Goal: Task Accomplishment & Management: Use online tool/utility

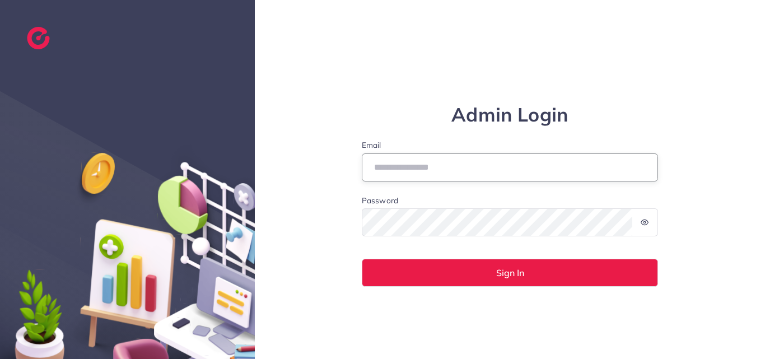
click at [449, 170] on input "Email" at bounding box center [510, 167] width 297 height 28
type input "**********"
click at [485, 257] on form "**********" at bounding box center [510, 212] width 297 height 147
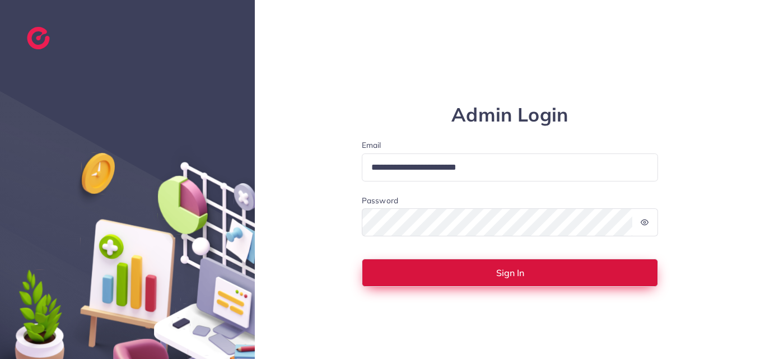
click at [483, 273] on button "Sign In" at bounding box center [510, 273] width 297 height 28
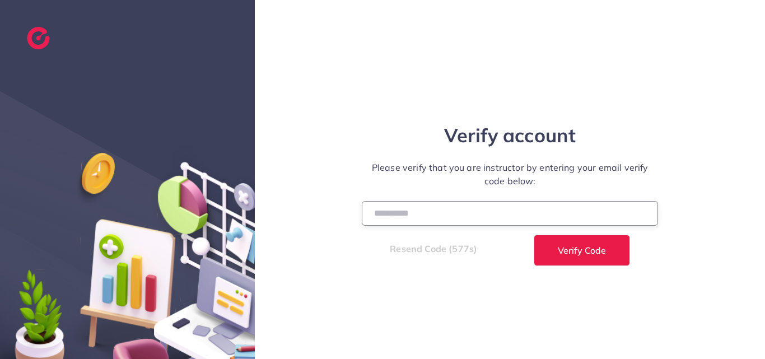
click at [404, 218] on input "number" at bounding box center [510, 213] width 297 height 24
paste input "******"
type input "******"
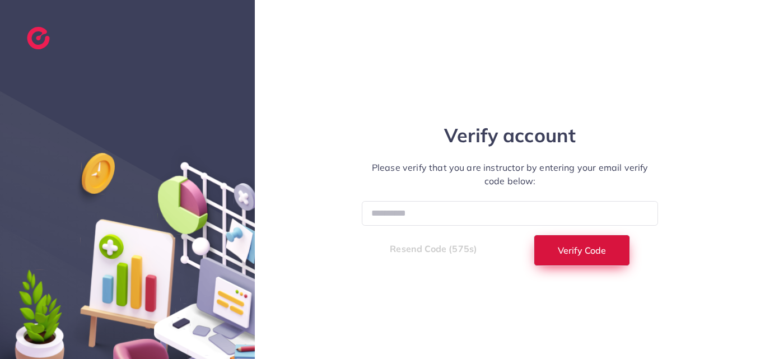
click at [574, 240] on button "Verify Code" at bounding box center [581, 250] width 96 height 31
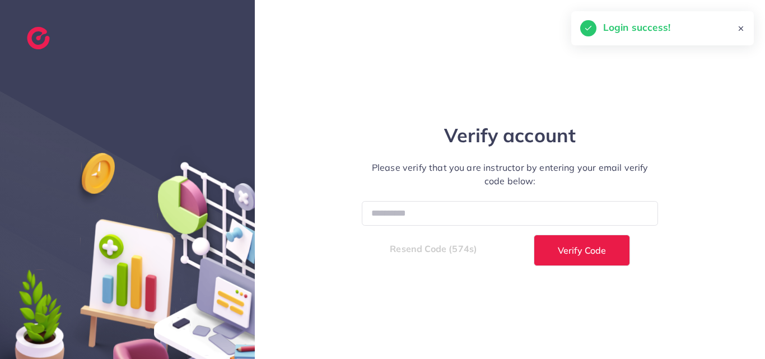
select select "*"
select select "****"
select select "*"
select select "****"
select select "*"
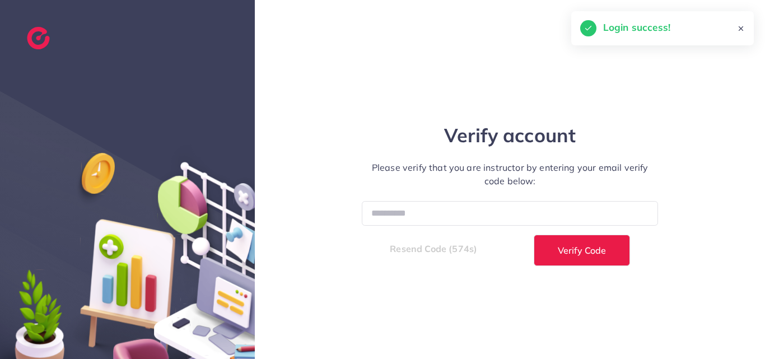
select select "****"
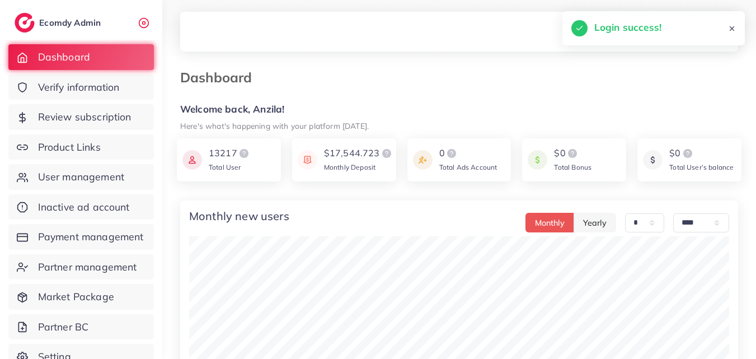
click at [48, 140] on span "Product Links" at bounding box center [72, 147] width 63 height 15
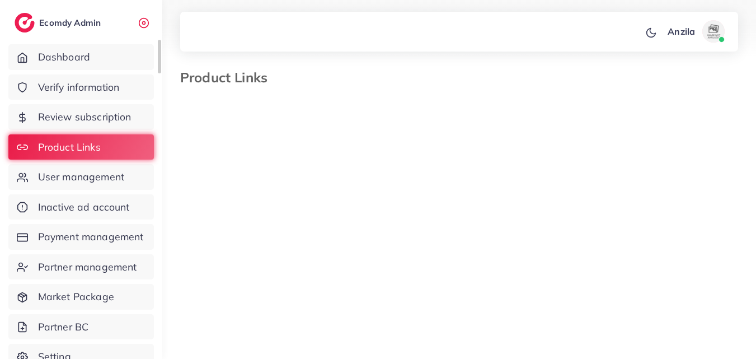
select select "*********"
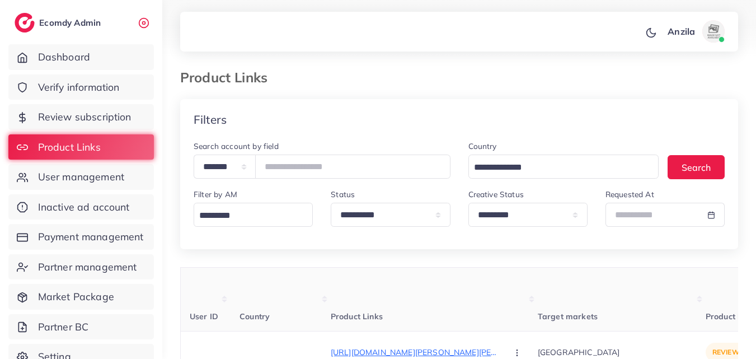
click at [410, 289] on th "Product Links" at bounding box center [434, 300] width 207 height 64
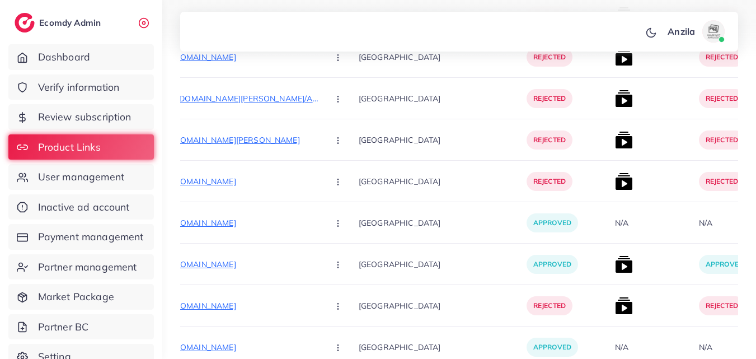
scroll to position [14862, 0]
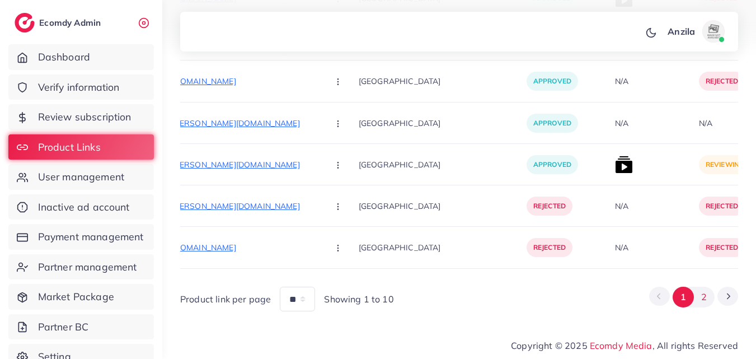
click at [707, 302] on button "2" at bounding box center [704, 297] width 21 height 21
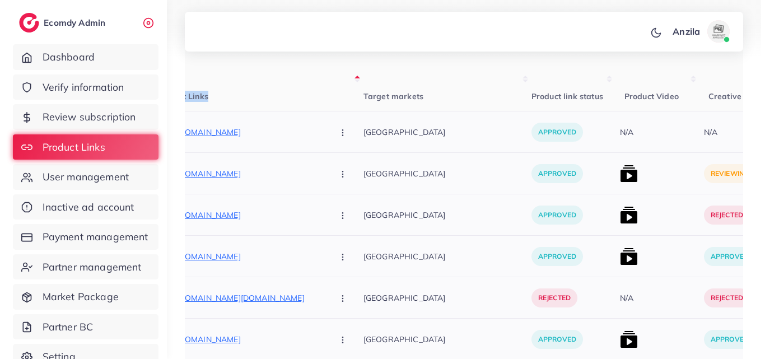
scroll to position [270, 0]
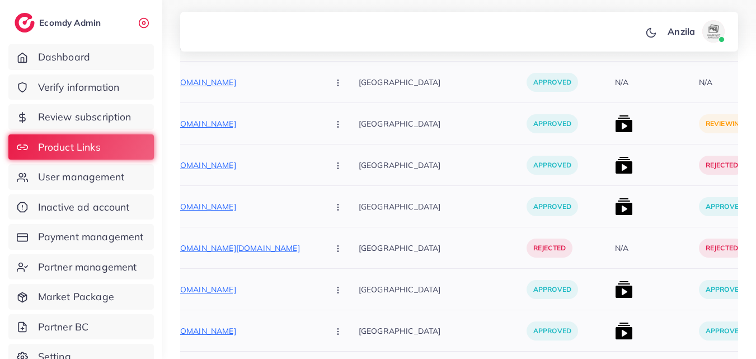
click at [611, 123] on div at bounding box center [653, 123] width 84 height 41
click at [615, 128] on img at bounding box center [624, 124] width 18 height 18
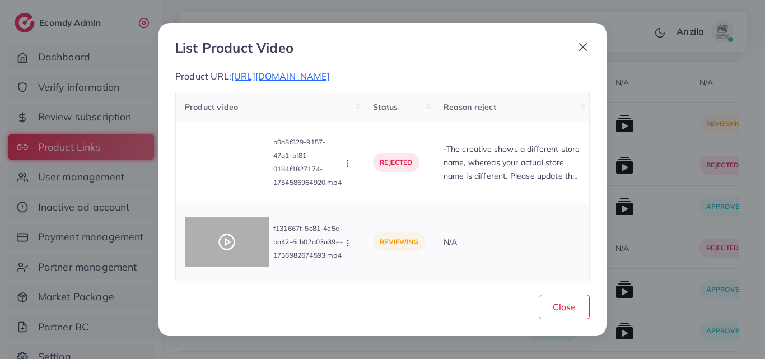
click at [232, 238] on icon at bounding box center [227, 242] width 18 height 18
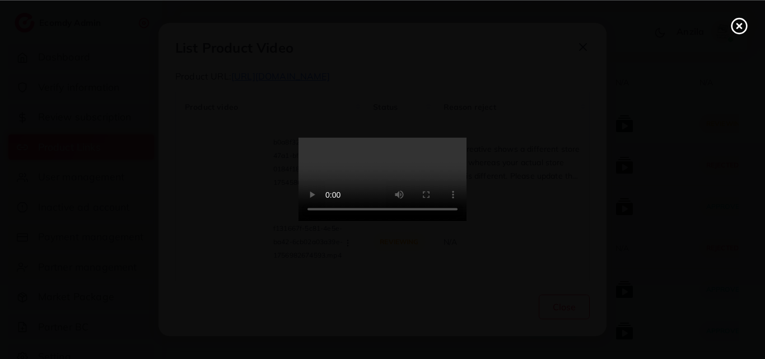
click at [371, 222] on video at bounding box center [382, 180] width 168 height 84
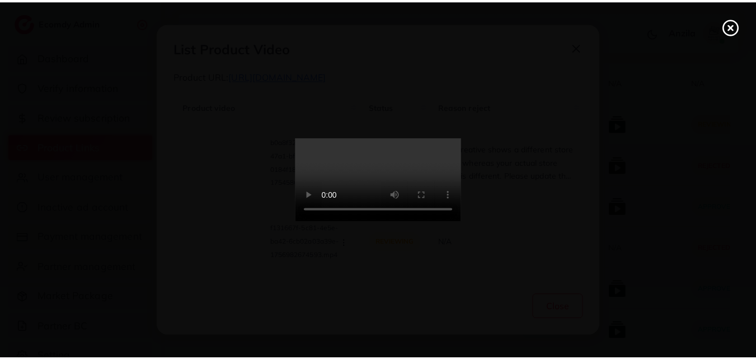
scroll to position [0, 0]
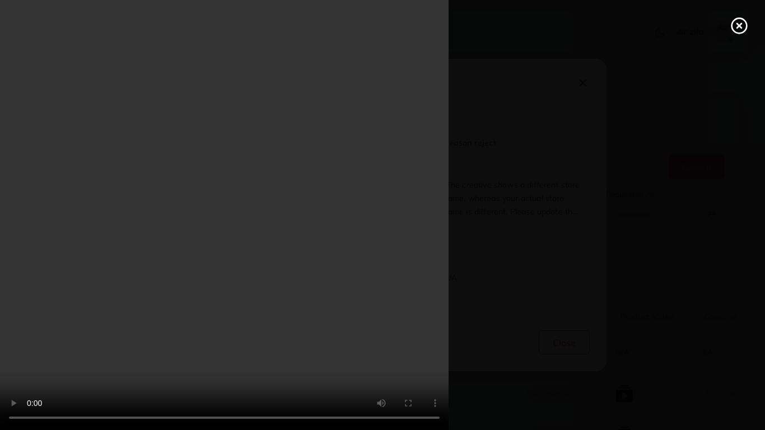
click at [473, 255] on video at bounding box center [382, 215] width 765 height 430
click at [433, 242] on video at bounding box center [382, 215] width 765 height 430
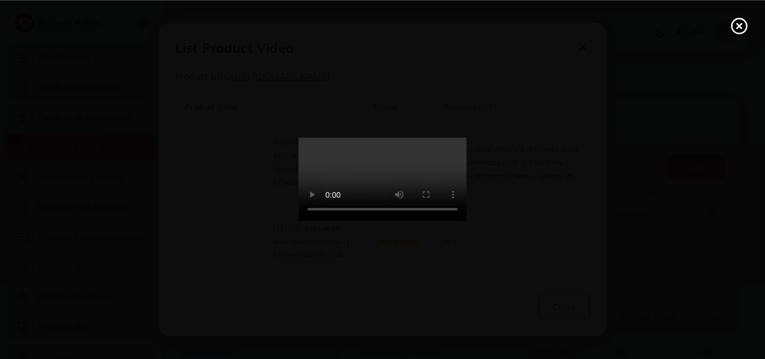
click at [433, 194] on video at bounding box center [382, 180] width 168 height 84
click at [433, 222] on video at bounding box center [382, 180] width 168 height 84
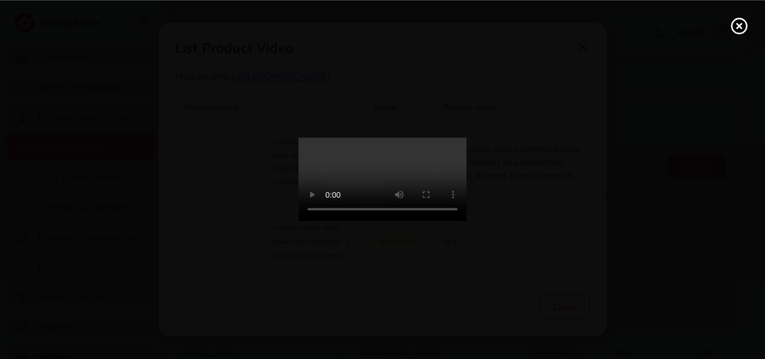
click at [432, 195] on video at bounding box center [382, 180] width 168 height 84
drag, startPoint x: 432, startPoint y: 195, endPoint x: 432, endPoint y: 244, distance: 48.7
click at [432, 195] on video at bounding box center [382, 180] width 168 height 84
click at [734, 27] on icon at bounding box center [739, 26] width 18 height 18
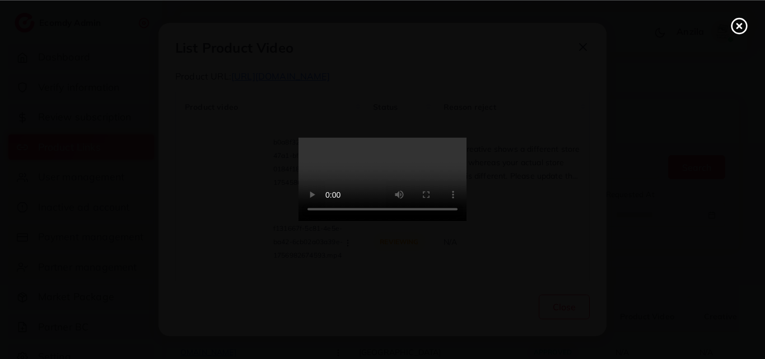
click at [734, 27] on div "List Product Video Product URL: https://haziqclothing.com/collections/unstiched…" at bounding box center [382, 179] width 765 height 359
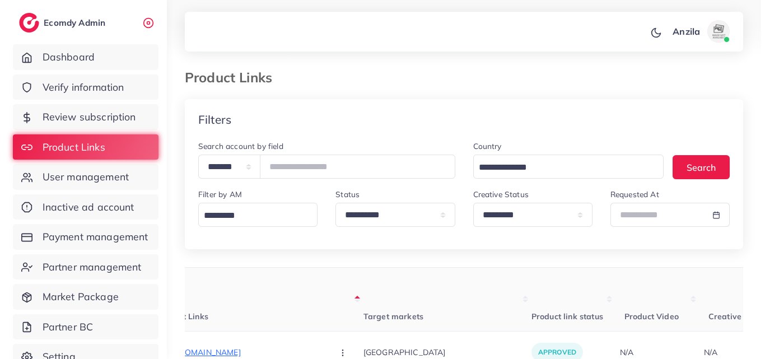
scroll to position [224, 0]
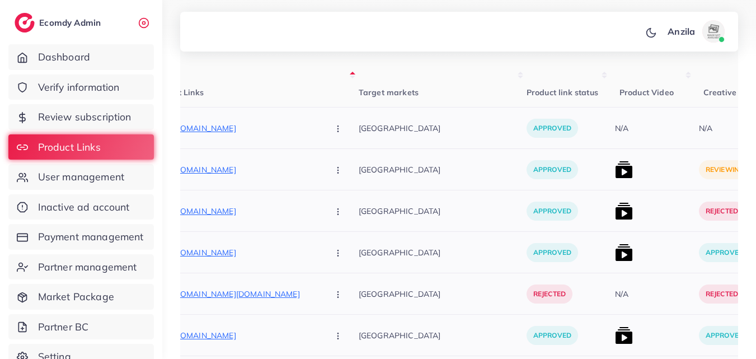
click at [615, 172] on img at bounding box center [624, 170] width 18 height 18
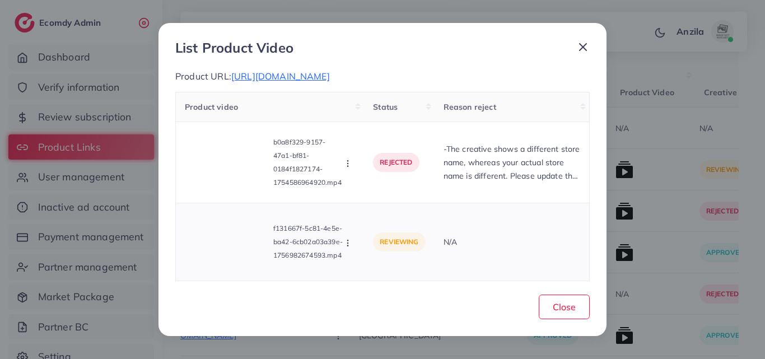
click at [344, 240] on icon "button" at bounding box center [347, 242] width 9 height 9
click at [347, 241] on icon "button" at bounding box center [347, 242] width 9 height 9
click at [362, 190] on polyline at bounding box center [360, 190] width 4 height 3
click at [362, 190] on div "Product video Status Reason reject b0a8f329-9157-47a1-bf81-0184f1827174-1754586…" at bounding box center [382, 186] width 414 height 189
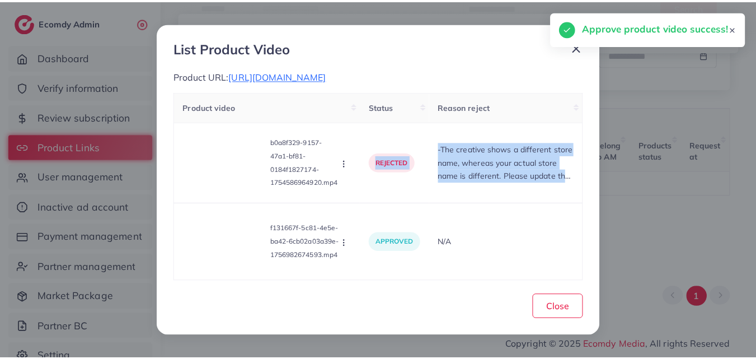
scroll to position [0, 130]
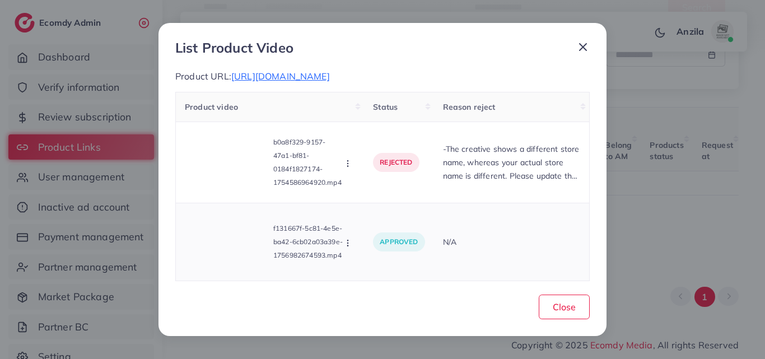
click at [499, 228] on td "N/A" at bounding box center [512, 242] width 156 height 78
click at [554, 311] on span "Close" at bounding box center [563, 306] width 23 height 11
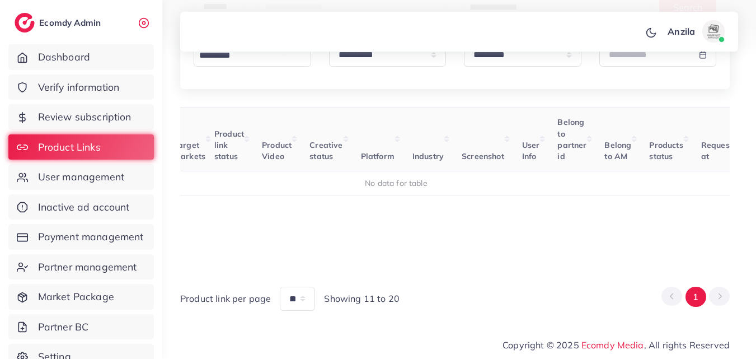
scroll to position [0, 121]
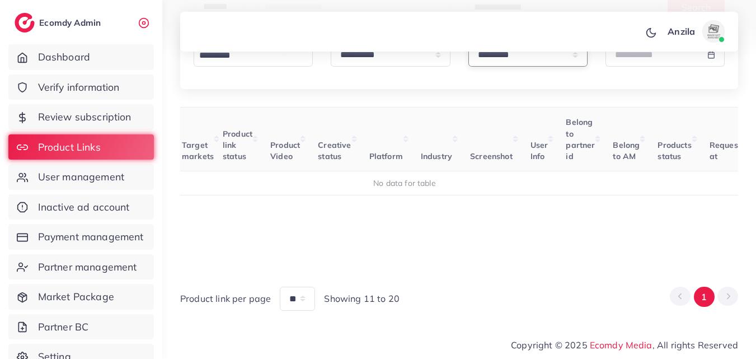
click at [551, 65] on select "**********" at bounding box center [527, 55] width 119 height 24
click at [468, 43] on select "**********" at bounding box center [527, 55] width 119 height 24
click at [549, 76] on div "**********" at bounding box center [459, 34] width 558 height 110
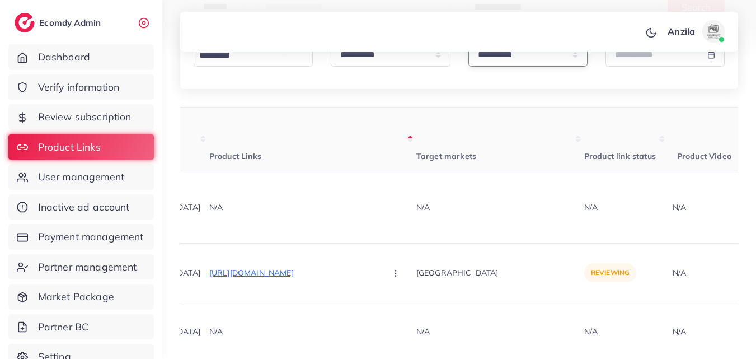
click at [552, 59] on select "**********" at bounding box center [527, 55] width 119 height 24
select select "*********"
click at [468, 43] on select "**********" at bounding box center [527, 55] width 119 height 24
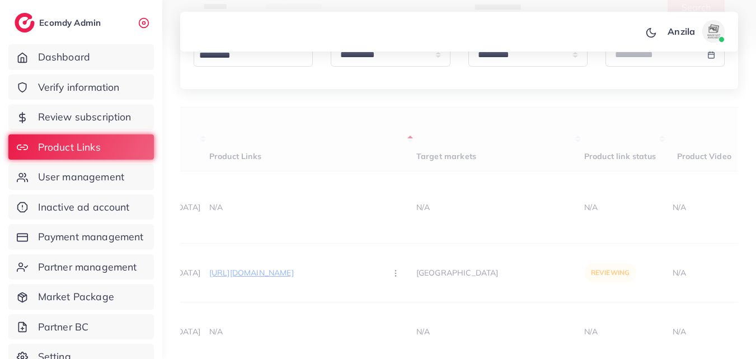
drag, startPoint x: 550, startPoint y: 93, endPoint x: 494, endPoint y: 68, distance: 61.4
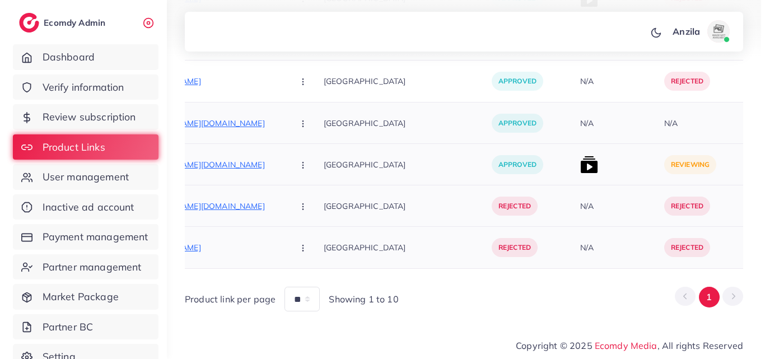
scroll to position [0, 225]
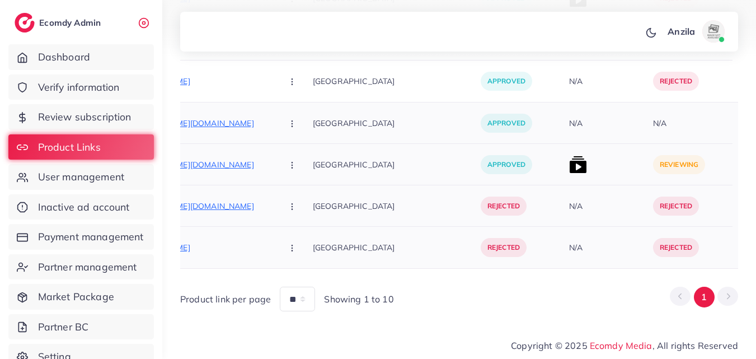
click at [569, 158] on img at bounding box center [578, 165] width 18 height 18
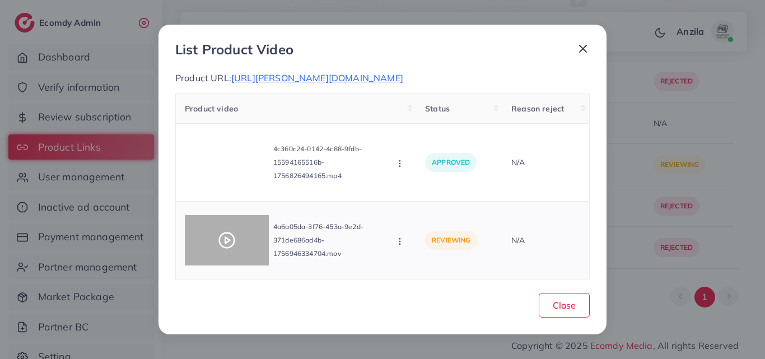
click at [223, 240] on icon at bounding box center [227, 240] width 18 height 18
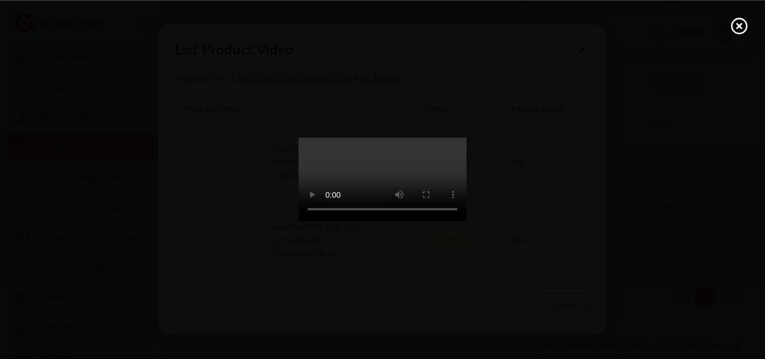
click at [397, 201] on video at bounding box center [382, 180] width 168 height 84
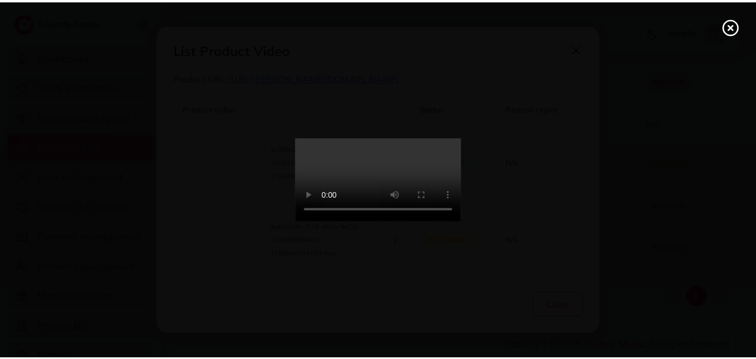
scroll to position [0, 0]
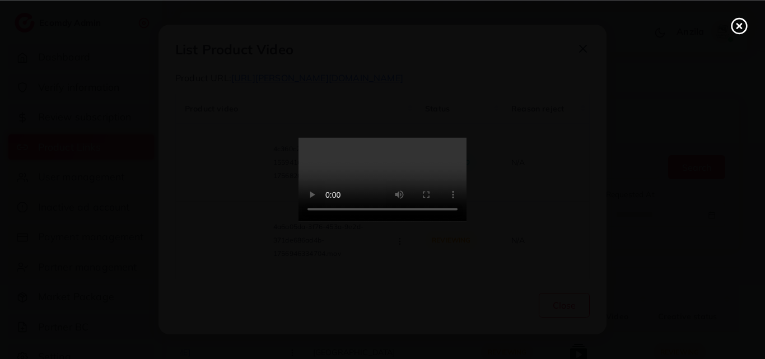
click at [741, 25] on icon at bounding box center [739, 26] width 18 height 18
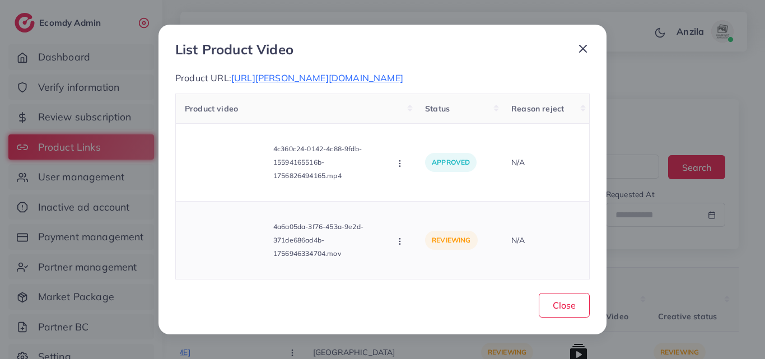
click at [402, 247] on div "4a6a05da-3f76-453a-9e2d-371de686ad4b-1756946334704.mov Approve Reject" at bounding box center [296, 239] width 222 height 59
click at [400, 243] on icon "button" at bounding box center [399, 241] width 9 height 9
click at [432, 171] on ul "Approve Reject" at bounding box center [440, 200] width 90 height 59
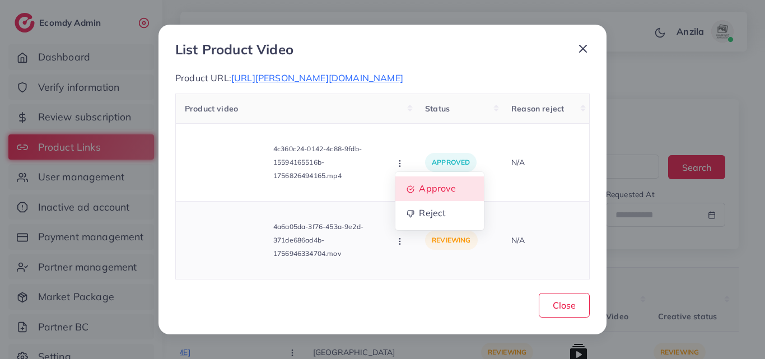
click at [432, 171] on ul "Approve Reject" at bounding box center [440, 200] width 90 height 59
click at [432, 188] on span "Approve" at bounding box center [437, 188] width 37 height 11
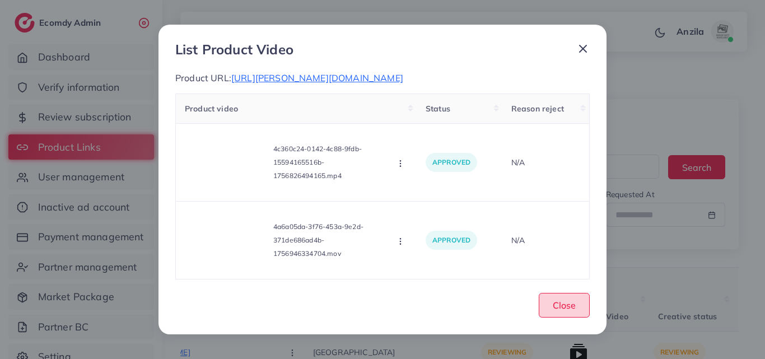
click at [553, 307] on button "Close" at bounding box center [563, 305] width 51 height 24
click at [553, 307] on span "Close" at bounding box center [563, 304] width 23 height 11
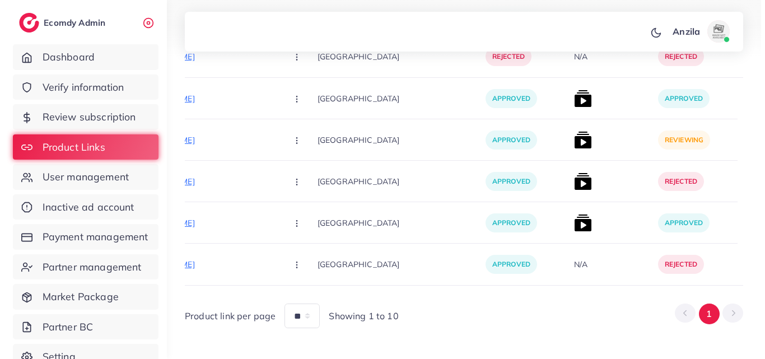
scroll to position [14737, 0]
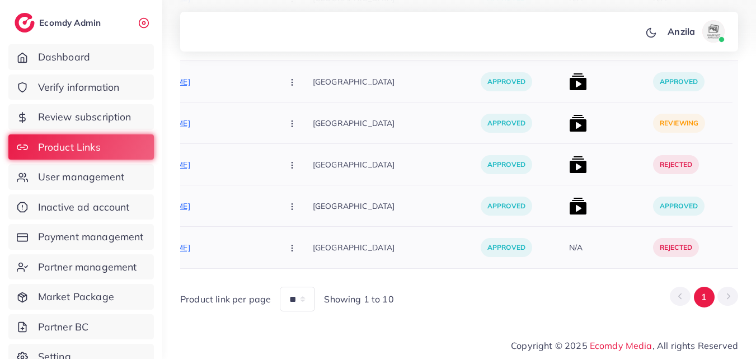
click at [569, 114] on img at bounding box center [578, 123] width 18 height 18
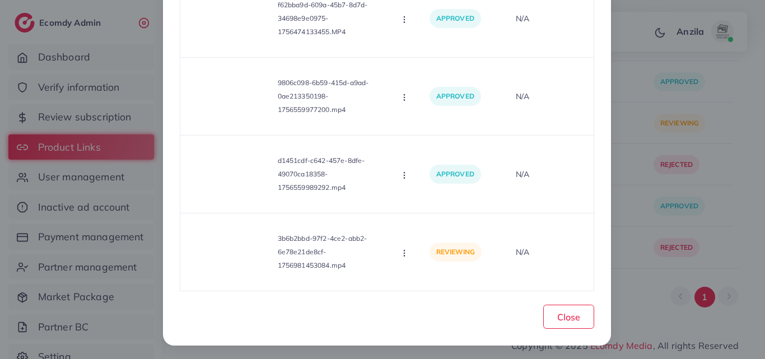
scroll to position [215, 0]
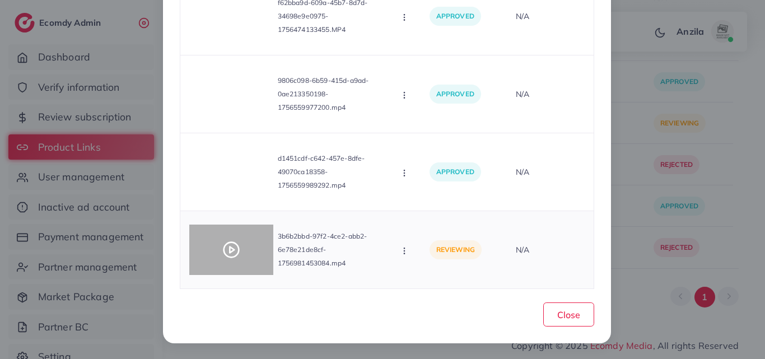
click at [223, 246] on icon at bounding box center [231, 250] width 18 height 18
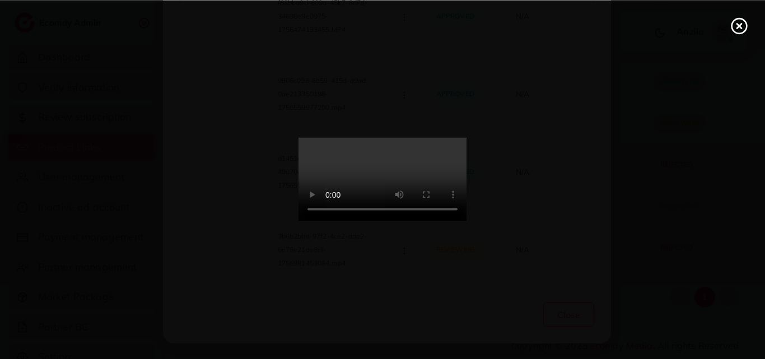
click at [364, 203] on video at bounding box center [382, 180] width 168 height 84
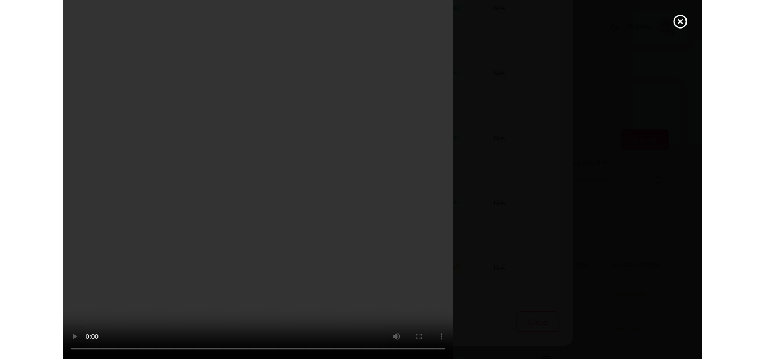
scroll to position [144, 0]
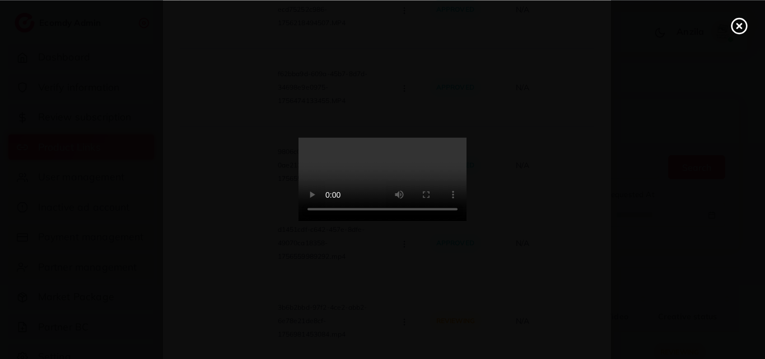
click at [736, 27] on icon at bounding box center [739, 26] width 18 height 18
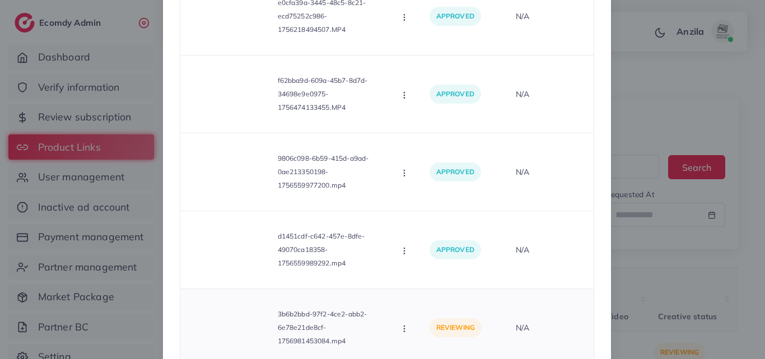
scroll to position [0, 0]
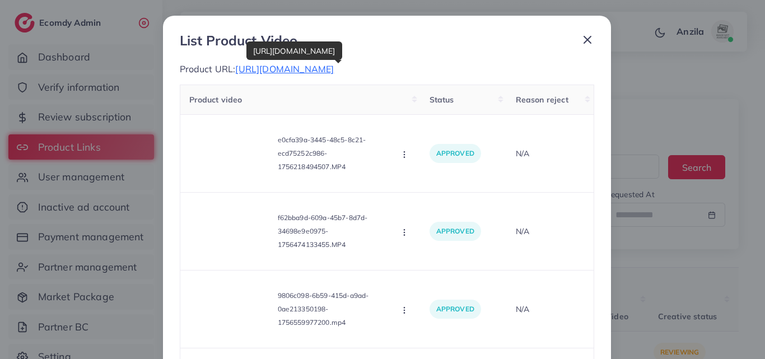
click at [334, 70] on span "https://mlhstore.com/products/urban-long-wallet" at bounding box center [284, 68] width 99 height 11
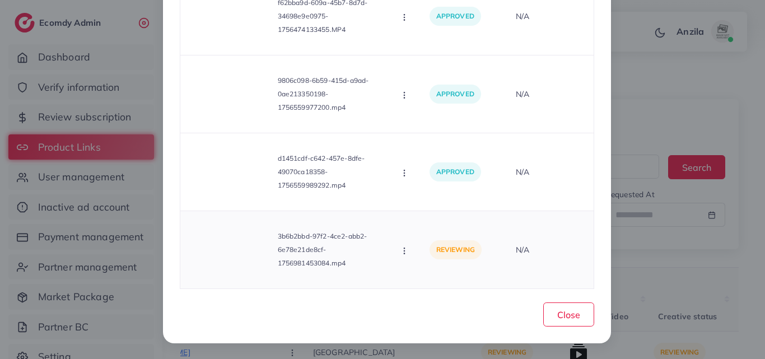
click at [401, 250] on icon "button" at bounding box center [404, 250] width 9 height 9
click at [416, 203] on link "Approve" at bounding box center [444, 198] width 88 height 25
drag, startPoint x: 416, startPoint y: 203, endPoint x: 568, endPoint y: 229, distance: 154.0
click at [416, 203] on div "Product video Status Reason reject e0cfa39a-3445-48c5-8c21-ecd75252c986-1756218…" at bounding box center [387, 79] width 414 height 419
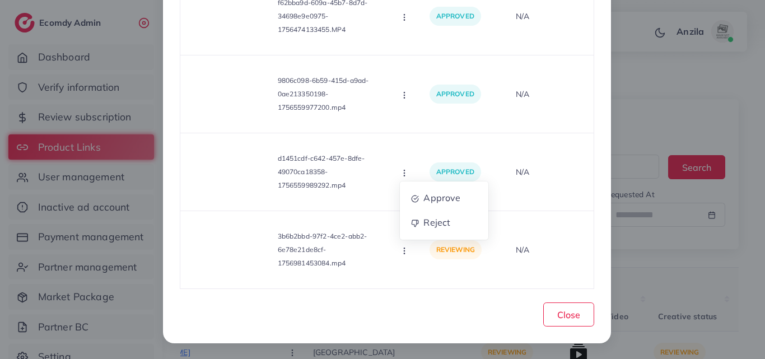
click at [416, 203] on div "Product video Status Reason reject e0cfa39a-3445-48c5-8c21-ecd75252c986-1756218…" at bounding box center [387, 79] width 414 height 419
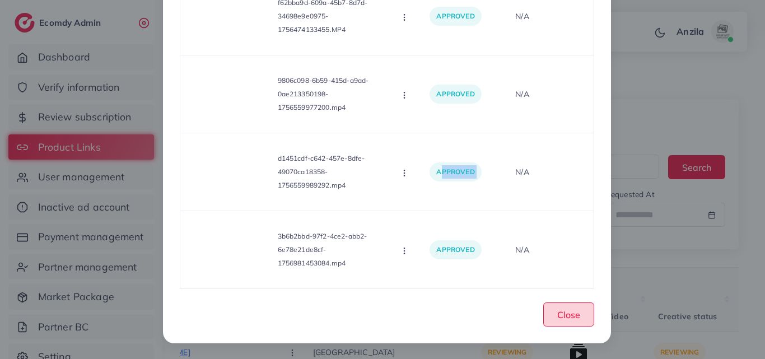
click at [570, 317] on span "Close" at bounding box center [568, 314] width 23 height 11
drag, startPoint x: 570, startPoint y: 317, endPoint x: 628, endPoint y: 260, distance: 80.7
click at [570, 317] on span "Close" at bounding box center [568, 314] width 23 height 11
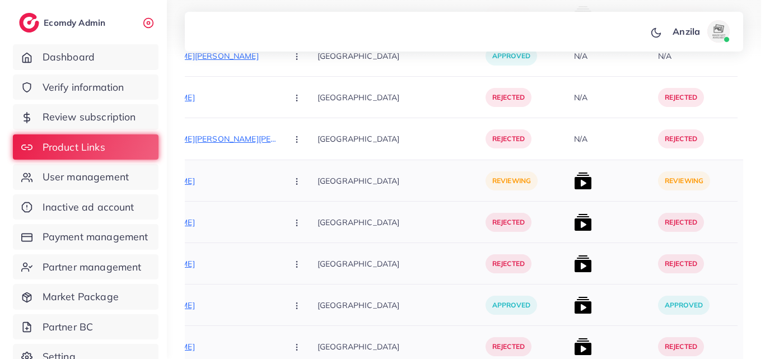
scroll to position [12571, 0]
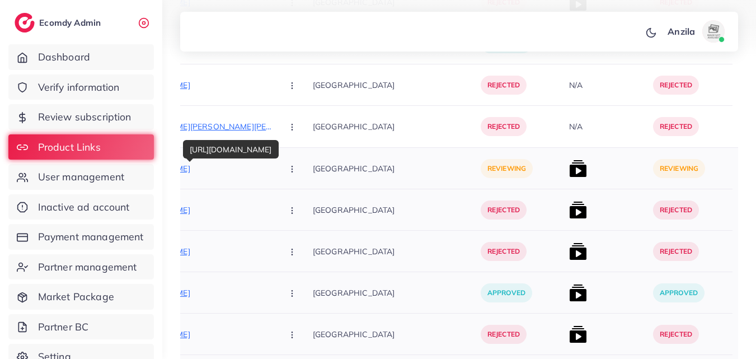
click at [209, 168] on p "https://nfcollection.shop/products/pack-of-5-t_shirt/Drop/" at bounding box center [190, 168] width 168 height 13
click at [288, 165] on icon "button" at bounding box center [292, 169] width 9 height 9
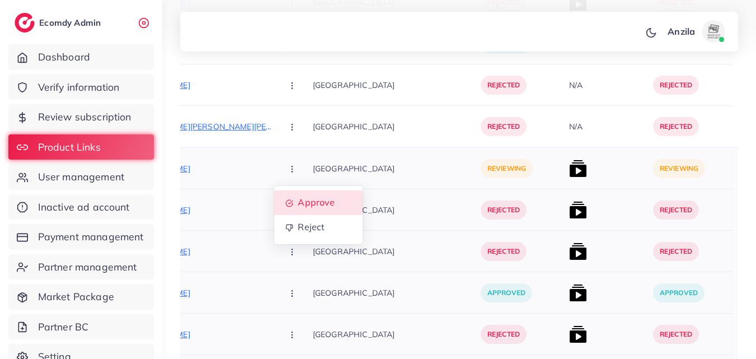
click at [298, 200] on span "Approve" at bounding box center [316, 202] width 37 height 11
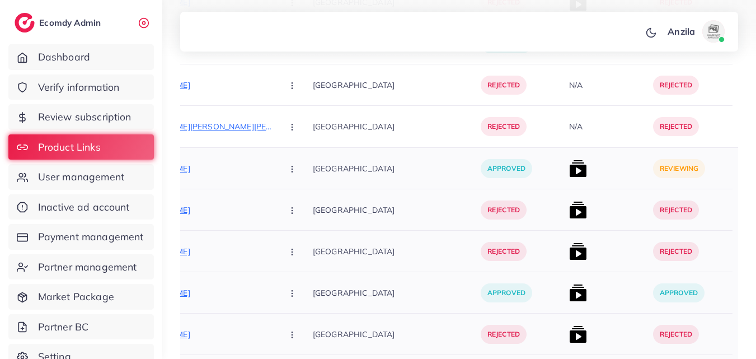
click at [569, 174] on img at bounding box center [578, 169] width 18 height 18
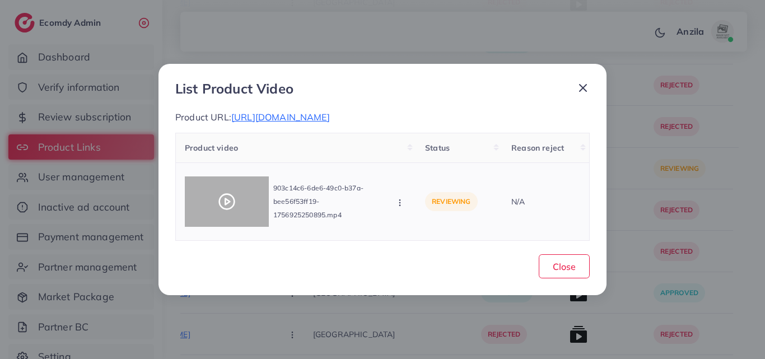
click at [225, 201] on polygon at bounding box center [227, 202] width 4 height 6
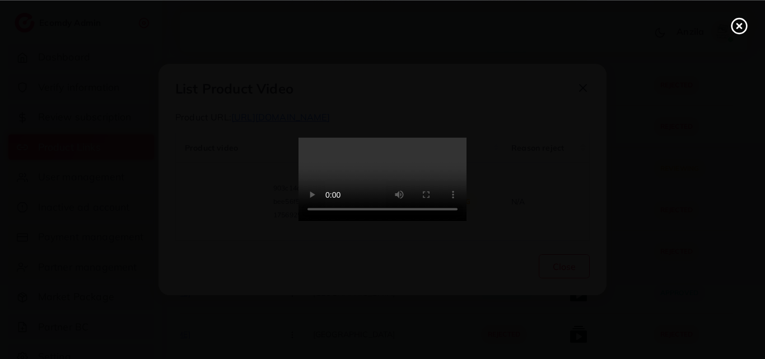
drag, startPoint x: 345, startPoint y: 188, endPoint x: 348, endPoint y: 235, distance: 47.1
click at [347, 187] on video at bounding box center [382, 180] width 168 height 84
click at [347, 222] on video at bounding box center [382, 180] width 168 height 84
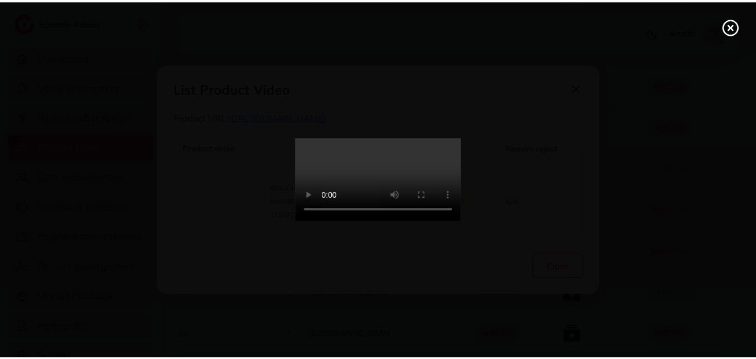
scroll to position [0, 0]
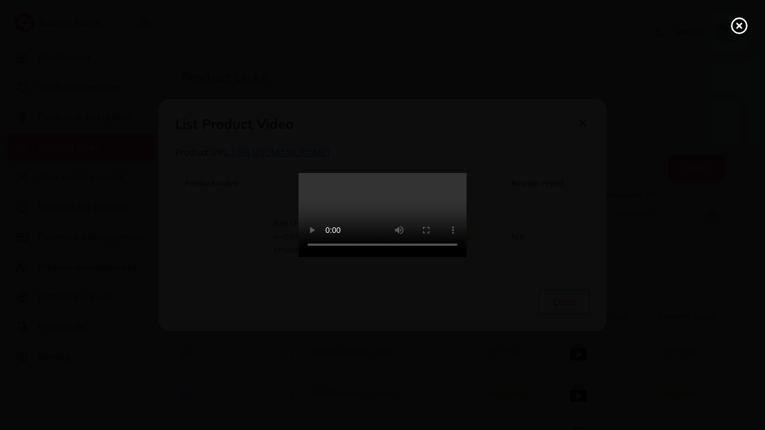
click at [737, 28] on line at bounding box center [739, 26] width 4 height 4
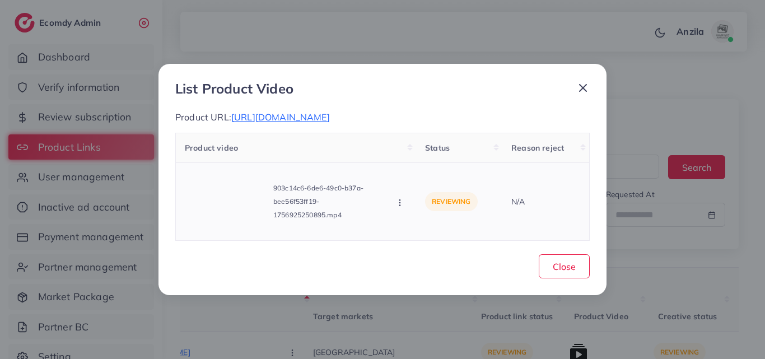
click at [401, 197] on button "button" at bounding box center [401, 201] width 12 height 11
click at [408, 157] on link "Approve" at bounding box center [439, 152] width 88 height 25
click at [549, 257] on button "Close" at bounding box center [563, 266] width 51 height 24
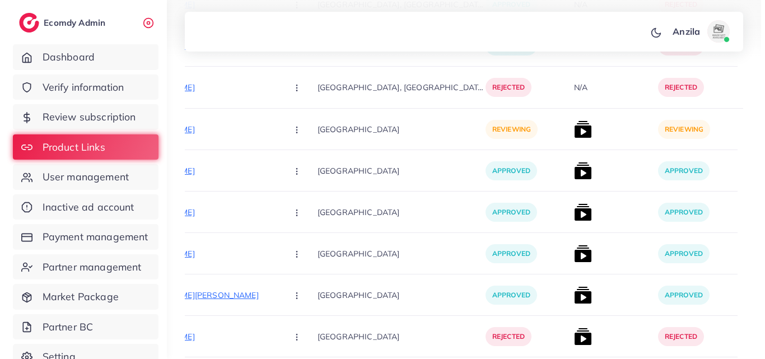
scroll to position [11731, 0]
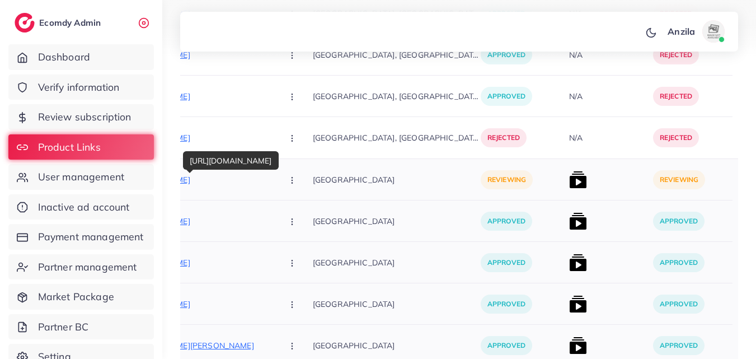
click at [226, 183] on p "https://nimzfashion.com/products/infinity-demi-matte-lip-palette" at bounding box center [190, 179] width 168 height 13
click at [274, 181] on button "button" at bounding box center [293, 179] width 39 height 25
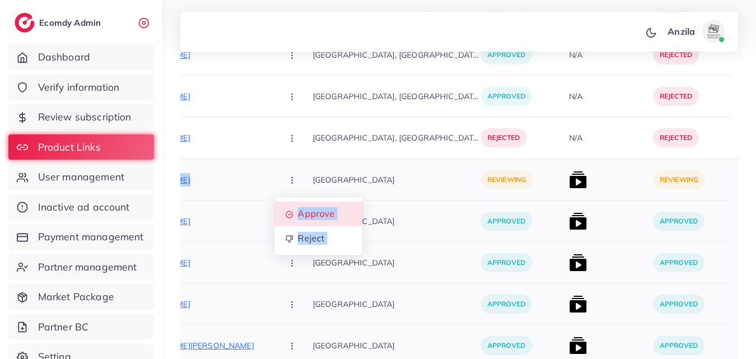
click at [293, 221] on link "Approve" at bounding box center [318, 213] width 88 height 25
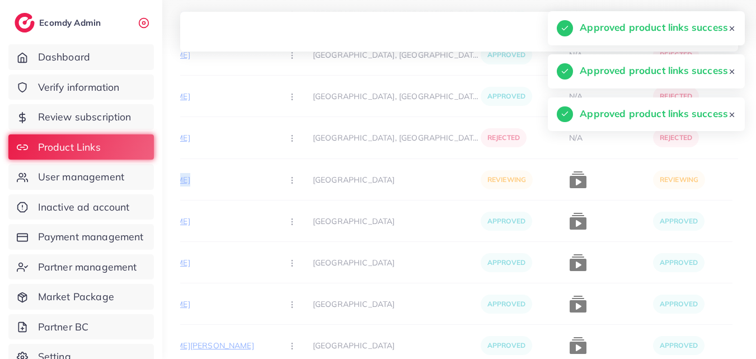
drag, startPoint x: 400, startPoint y: 197, endPoint x: 475, endPoint y: 196, distance: 74.4
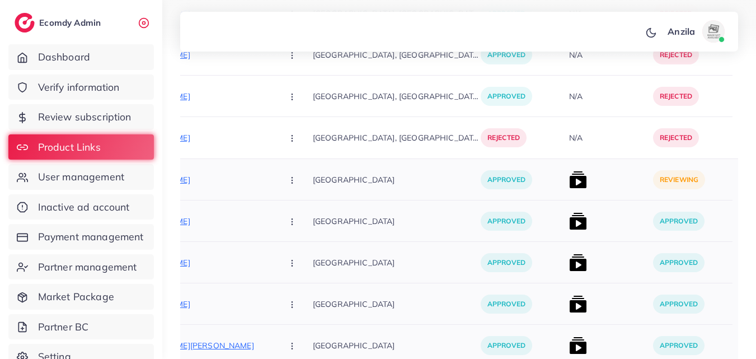
click at [569, 180] on img at bounding box center [578, 180] width 18 height 18
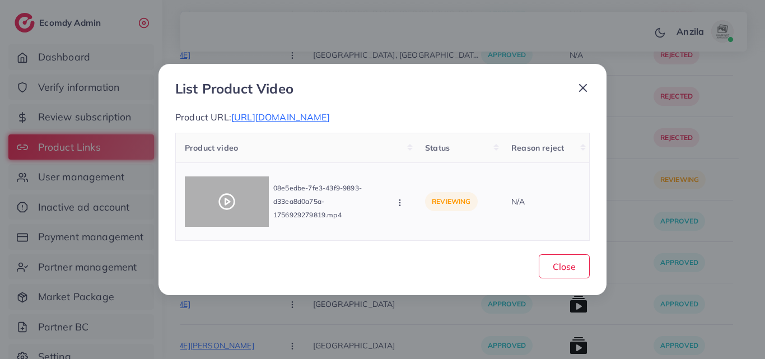
click at [228, 185] on div at bounding box center [227, 201] width 84 height 50
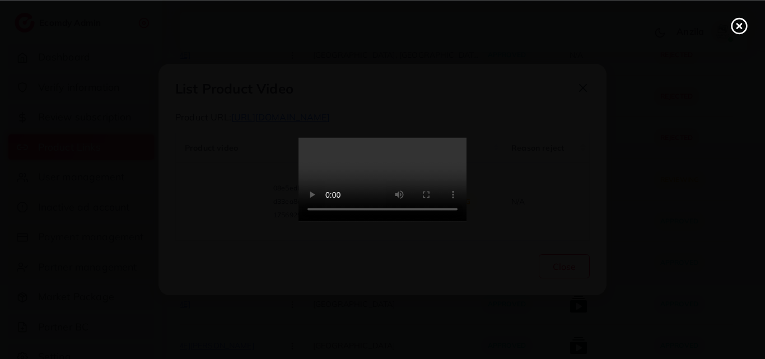
click at [401, 183] on video at bounding box center [382, 180] width 168 height 84
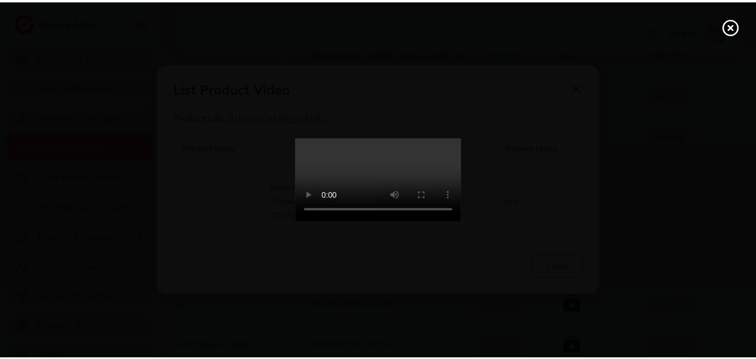
scroll to position [0, 0]
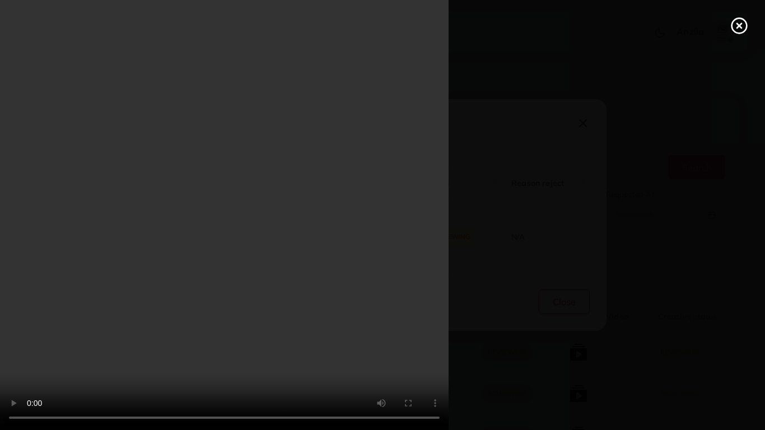
click at [725, 353] on div at bounding box center [382, 215] width 765 height 430
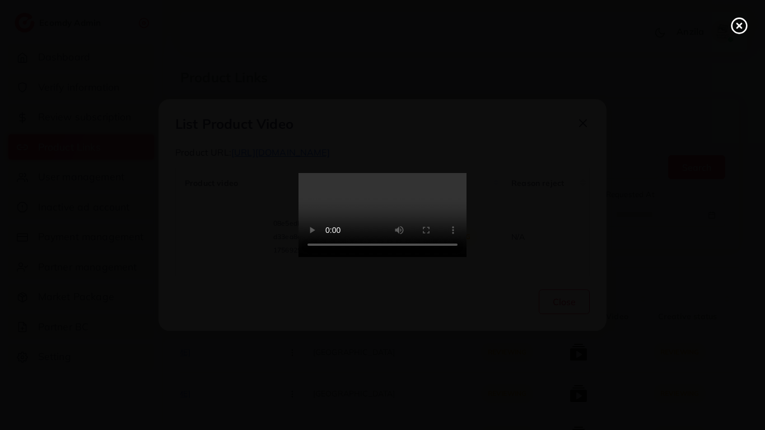
click at [738, 29] on icon at bounding box center [739, 26] width 18 height 18
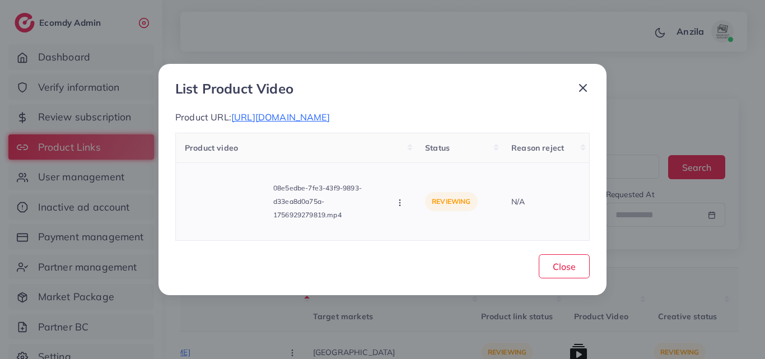
click at [400, 207] on icon "button" at bounding box center [399, 202] width 9 height 9
click at [405, 152] on link "Approve" at bounding box center [439, 152] width 88 height 25
click at [405, 152] on div "Product video Status Reason reject 08e5edbe-7fe3-43f9-9893-d33ea8d0a75a-1756929…" at bounding box center [382, 187] width 414 height 108
click at [568, 261] on span "Close" at bounding box center [563, 266] width 23 height 11
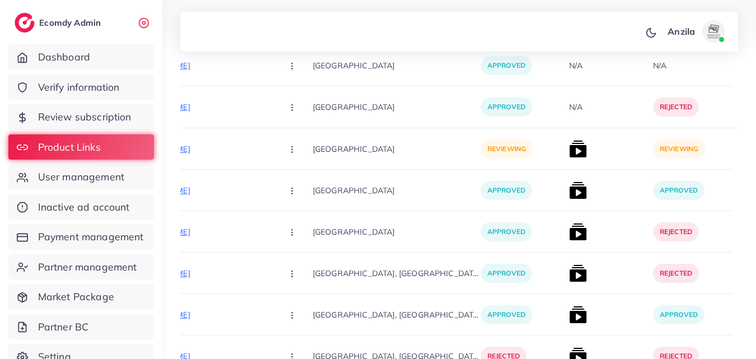
scroll to position [10896, 0]
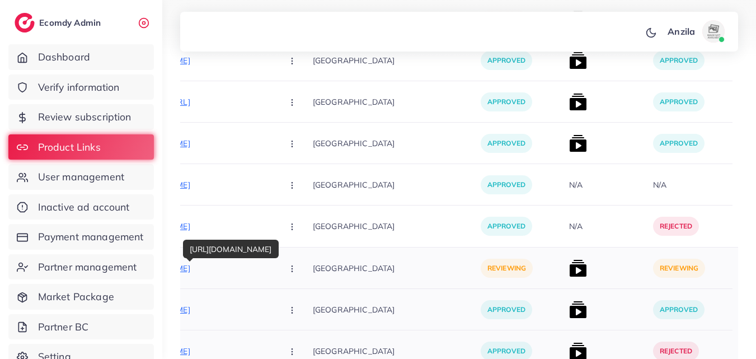
click at [199, 265] on p "https://islamicgift.shop/products/rimless-glassess-with-leopard?_pos=1&_psq=ri&…" at bounding box center [190, 267] width 168 height 13
click at [274, 270] on button "button" at bounding box center [293, 267] width 39 height 25
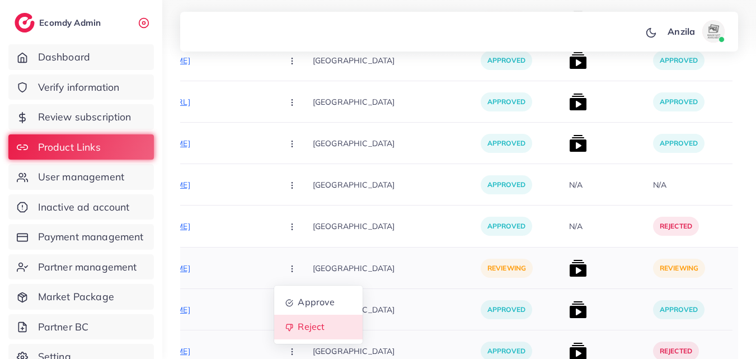
click at [298, 326] on span "Reject" at bounding box center [311, 326] width 27 height 11
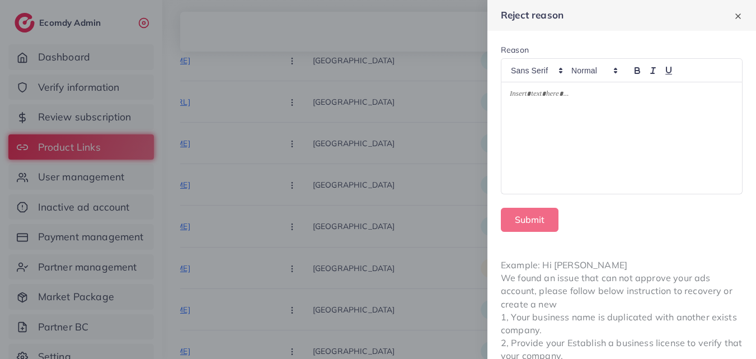
click at [552, 114] on div at bounding box center [621, 137] width 241 height 111
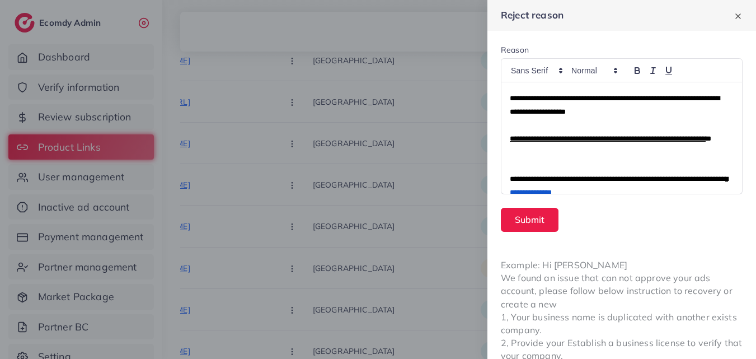
scroll to position [0, 0]
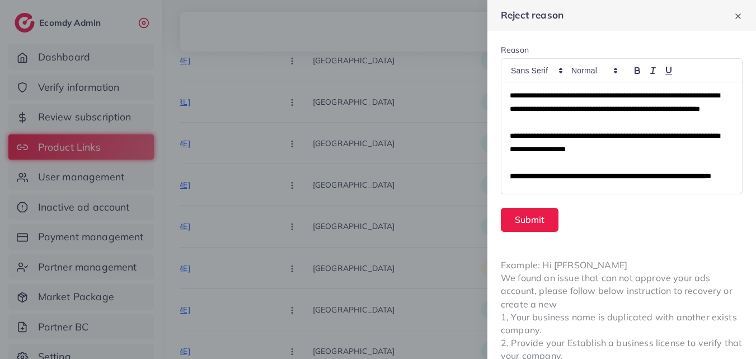
drag, startPoint x: 624, startPoint y: 107, endPoint x: 676, endPoint y: 109, distance: 51.5
click at [676, 109] on span "**********" at bounding box center [615, 102] width 210 height 21
click at [518, 217] on button "Submit" at bounding box center [530, 220] width 58 height 24
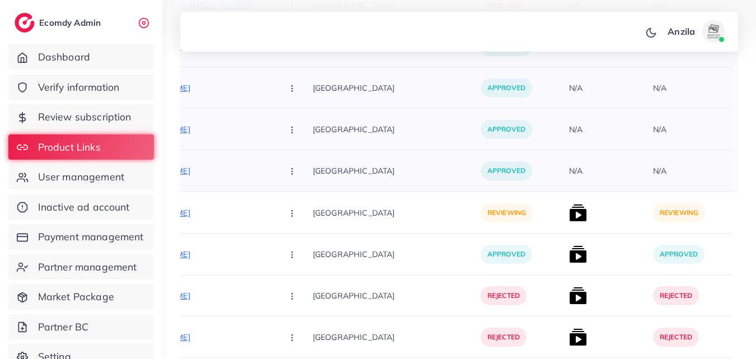
scroll to position [10212, 0]
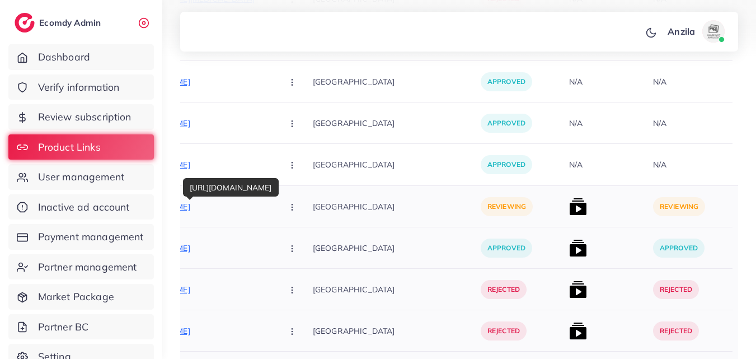
click at [185, 209] on p "https://wakeelshoppingmall.com/" at bounding box center [190, 206] width 168 height 13
click at [274, 209] on button "button" at bounding box center [293, 206] width 39 height 25
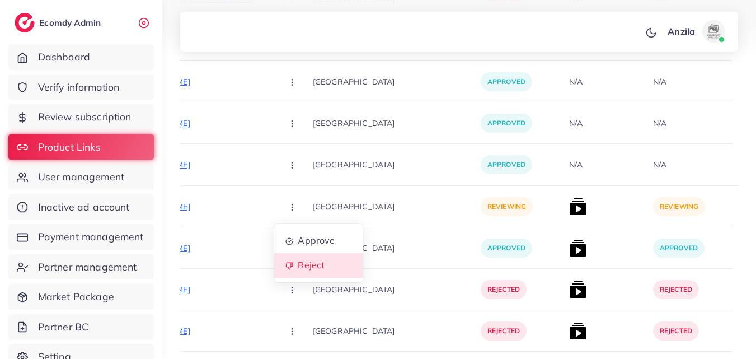
click at [274, 255] on link "Reject" at bounding box center [318, 265] width 88 height 25
click at [0, 0] on div at bounding box center [0, 0] width 0 height 0
click at [274, 201] on button "button" at bounding box center [293, 206] width 39 height 25
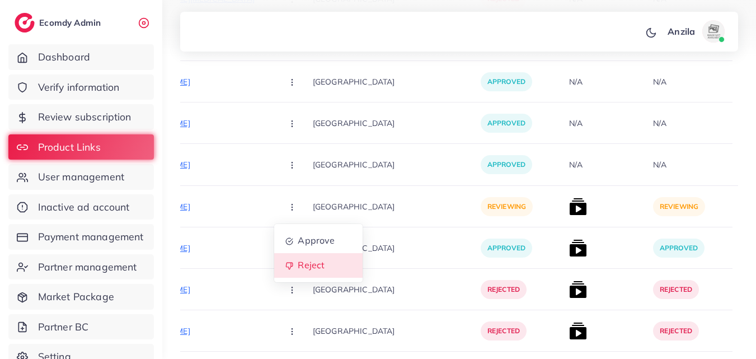
click at [298, 265] on span "Reject" at bounding box center [311, 265] width 27 height 11
click at [0, 0] on div at bounding box center [0, 0] width 0 height 0
click at [292, 209] on circle "button" at bounding box center [292, 209] width 1 height 1
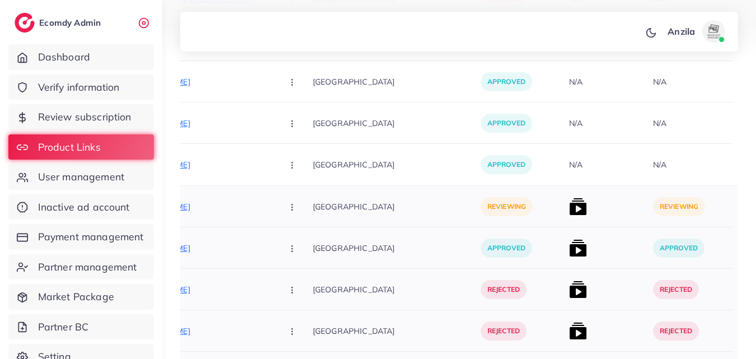
click at [292, 209] on circle "button" at bounding box center [292, 209] width 1 height 1
click at [298, 270] on span "Reject" at bounding box center [311, 265] width 27 height 11
click at [0, 0] on div at bounding box center [0, 0] width 0 height 0
click at [274, 213] on button "button" at bounding box center [293, 206] width 39 height 25
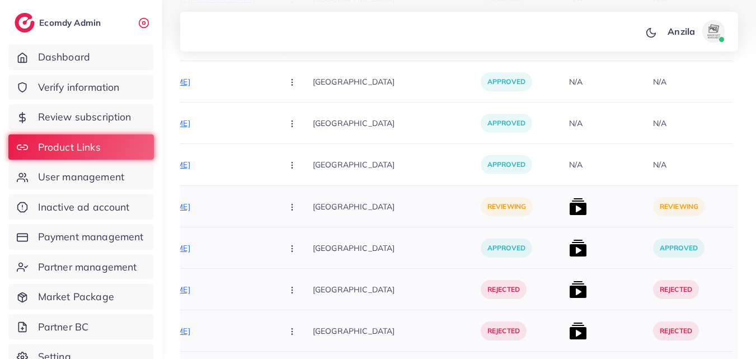
click at [274, 213] on button "button" at bounding box center [293, 206] width 39 height 25
click at [274, 276] on link "Reject" at bounding box center [318, 265] width 88 height 25
click at [0, 0] on div at bounding box center [0, 0] width 0 height 0
click at [274, 198] on button "button" at bounding box center [293, 206] width 39 height 25
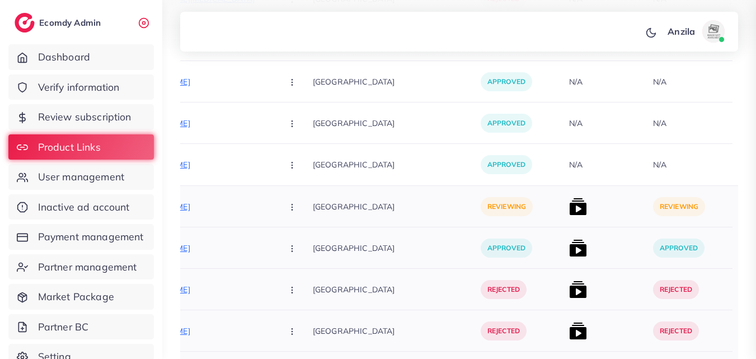
click at [274, 198] on button "button" at bounding box center [293, 206] width 39 height 25
click at [293, 271] on link "Reject" at bounding box center [318, 265] width 88 height 25
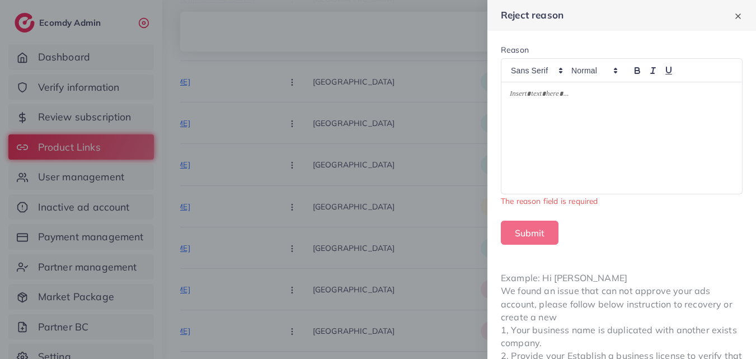
click at [570, 110] on div at bounding box center [621, 137] width 241 height 111
drag, startPoint x: 570, startPoint y: 110, endPoint x: 594, endPoint y: 217, distance: 109.6
click at [594, 217] on form "Reason The reason field is required Submit" at bounding box center [621, 144] width 269 height 227
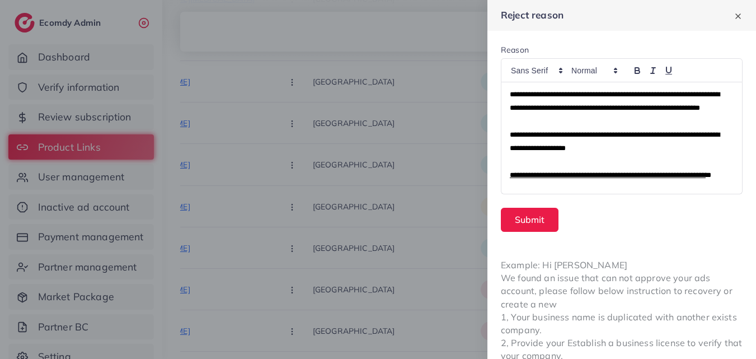
scroll to position [0, 0]
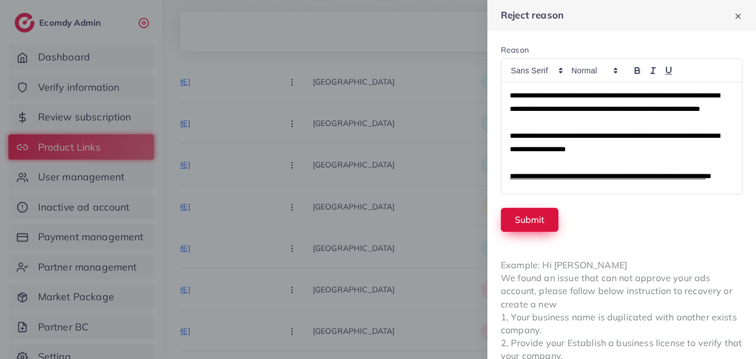
click at [537, 209] on button "Submit" at bounding box center [530, 220] width 58 height 24
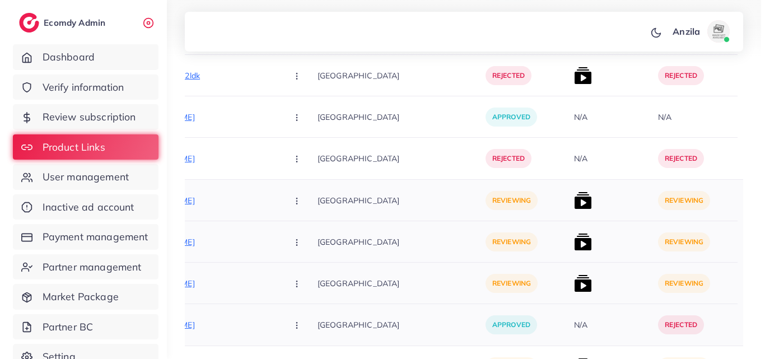
scroll to position [6492, 0]
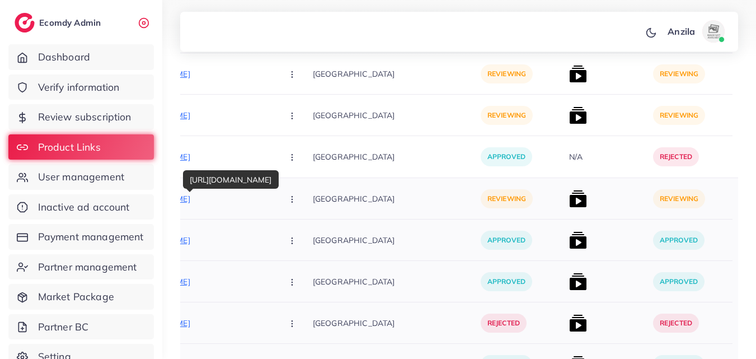
click at [207, 198] on p "https://kalaamdecor.pk/products/key-holder-for-wall-dua" at bounding box center [190, 198] width 168 height 13
click at [288, 202] on icon "button" at bounding box center [292, 199] width 9 height 9
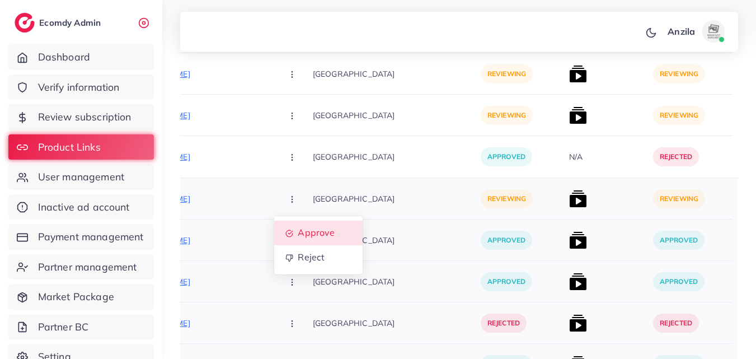
click at [298, 234] on span "Approve" at bounding box center [316, 232] width 37 height 11
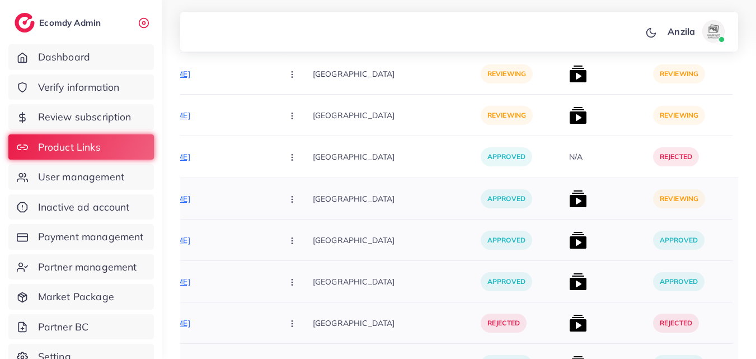
click at [569, 198] on img at bounding box center [578, 199] width 18 height 18
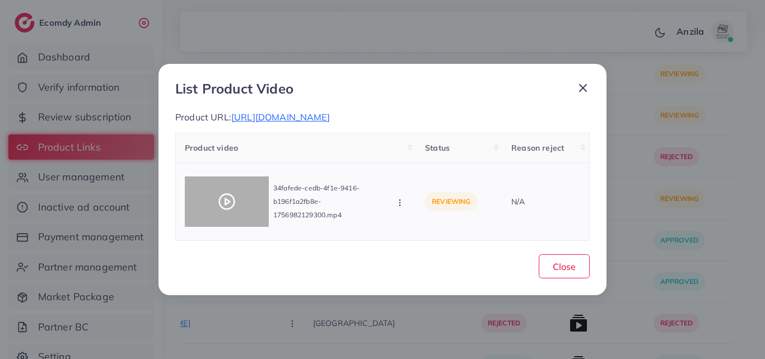
click at [224, 197] on icon at bounding box center [227, 202] width 18 height 18
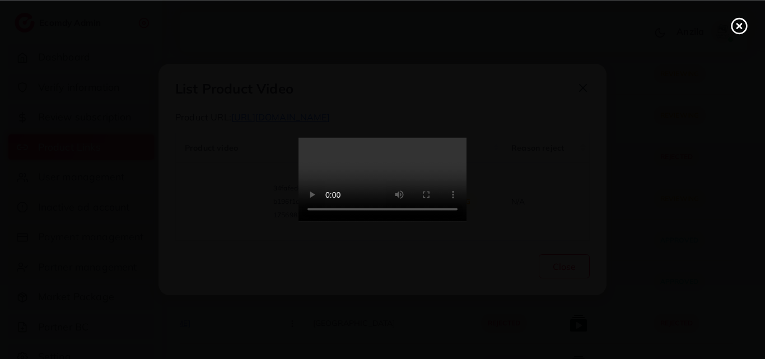
click at [440, 183] on video at bounding box center [382, 180] width 168 height 84
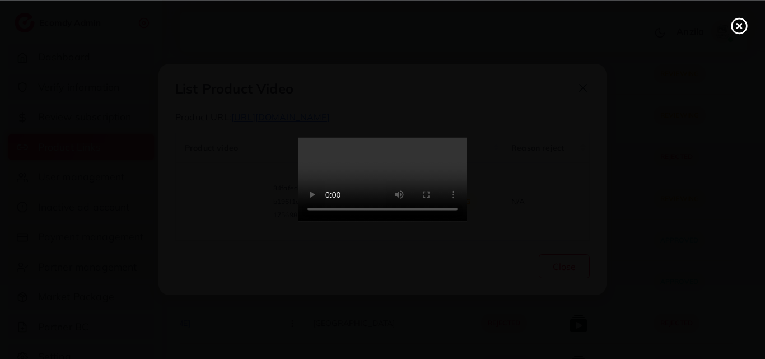
click at [440, 183] on video at bounding box center [382, 180] width 168 height 84
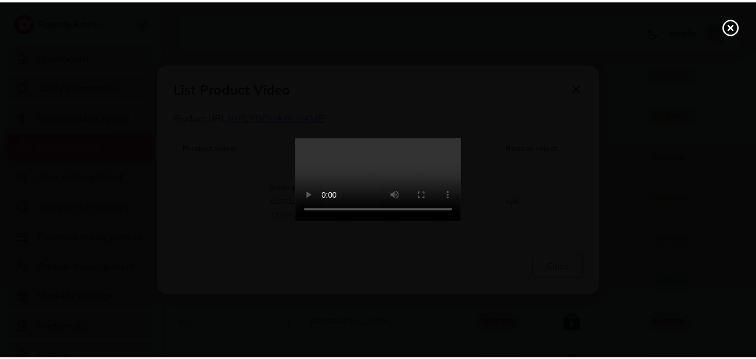
scroll to position [0, 0]
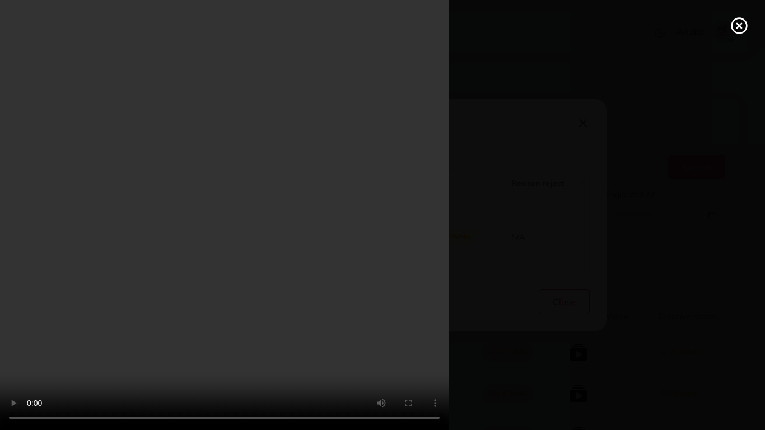
click at [724, 358] on video at bounding box center [382, 215] width 765 height 430
click at [393, 236] on video at bounding box center [382, 215] width 765 height 430
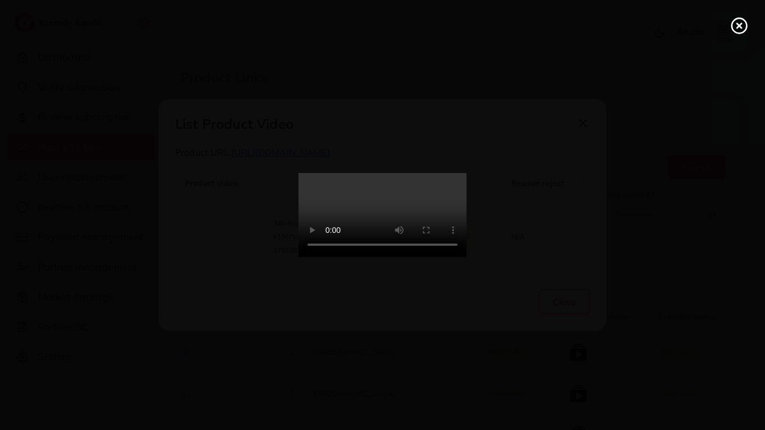
click at [444, 246] on video at bounding box center [382, 215] width 168 height 84
click at [443, 245] on video at bounding box center [382, 215] width 168 height 84
click at [443, 257] on video at bounding box center [382, 215] width 168 height 84
click at [743, 19] on circle at bounding box center [739, 25] width 15 height 15
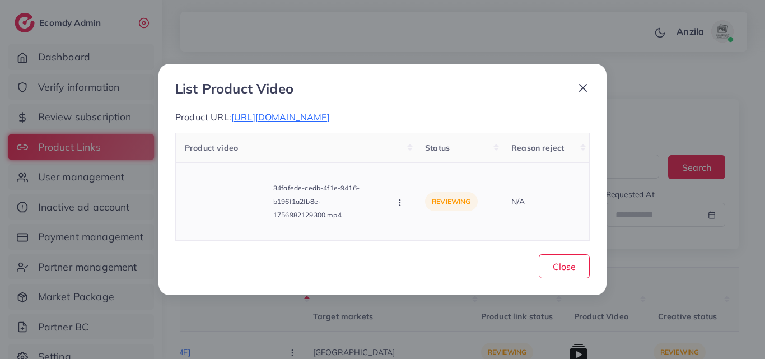
click at [397, 198] on icon "button" at bounding box center [399, 202] width 9 height 9
click at [395, 203] on button "button" at bounding box center [401, 201] width 12 height 11
click at [412, 157] on icon at bounding box center [411, 153] width 8 height 8
click at [575, 258] on button "Close" at bounding box center [563, 266] width 51 height 24
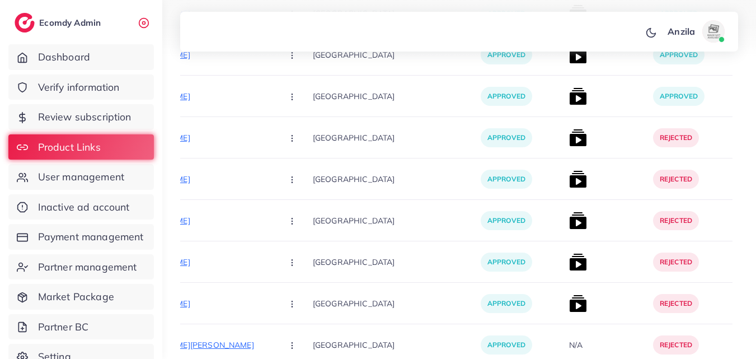
scroll to position [4566, 0]
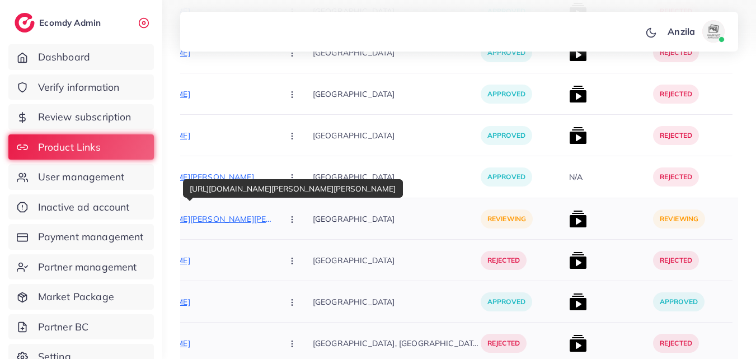
click at [224, 221] on p "https://degitalimporium.store/products/beard-comb-beard-hair-straightener-brush…" at bounding box center [190, 218] width 168 height 13
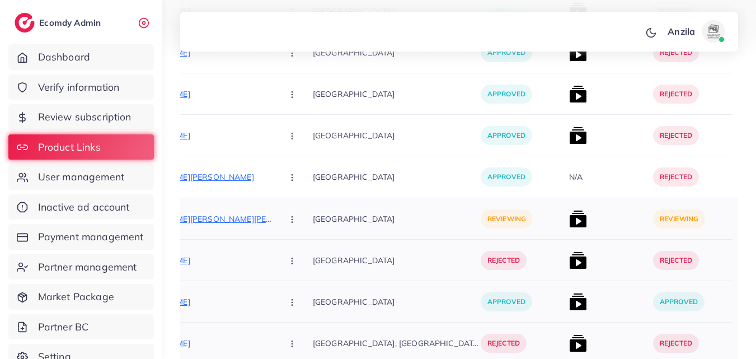
click at [274, 212] on button "button" at bounding box center [293, 218] width 39 height 25
click at [274, 265] on link "Reject" at bounding box center [318, 277] width 88 height 25
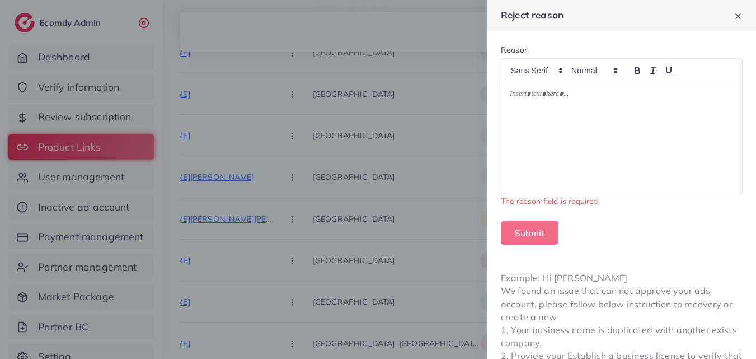
click at [525, 135] on div at bounding box center [621, 137] width 241 height 111
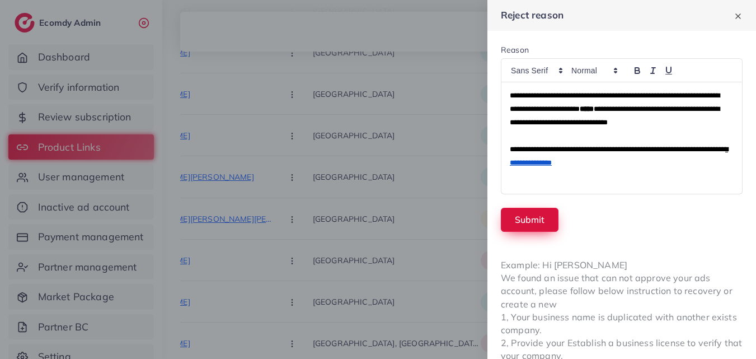
click at [529, 224] on button "Submit" at bounding box center [530, 220] width 58 height 24
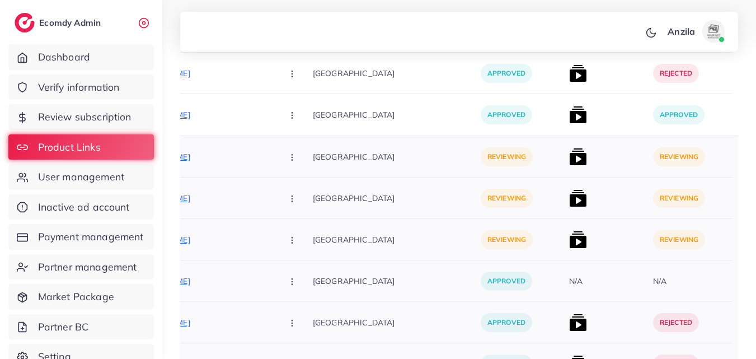
scroll to position [410, 0]
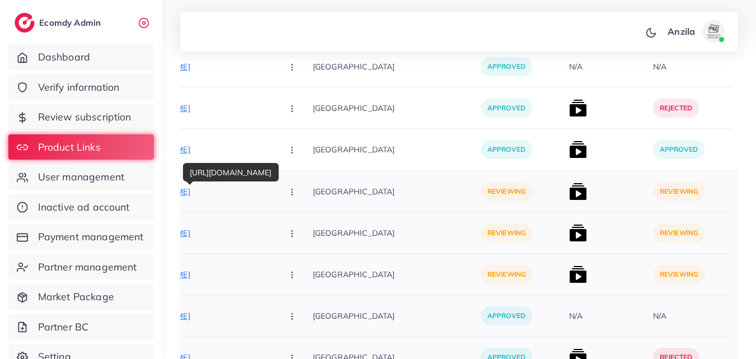
click at [207, 192] on p "https://www.otwoostore.com/collections/lip-balm/lip-balm" at bounding box center [190, 191] width 168 height 13
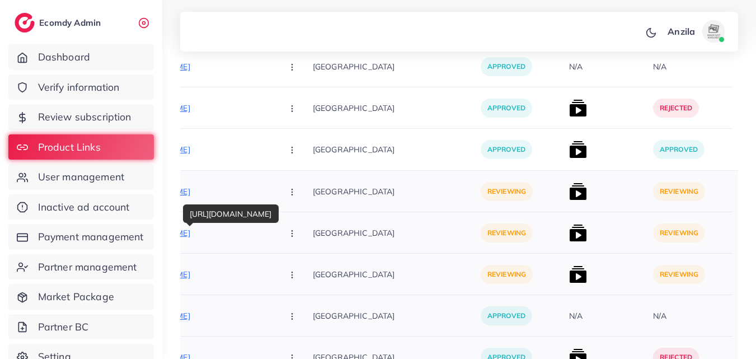
click at [213, 235] on p "https://www.otwoostore.com/products/o-two-o-makeup-remover-cream" at bounding box center [190, 232] width 168 height 13
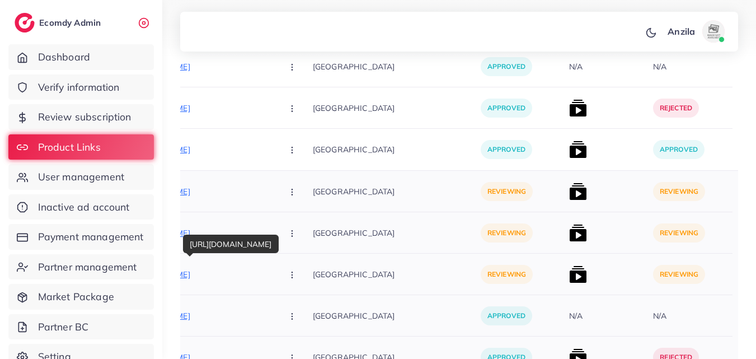
click at [221, 275] on p "https://www.otwoostore.com/products/o-two-o-natural-eyelash-extension-nourishin…" at bounding box center [190, 274] width 168 height 13
click at [274, 199] on button "button" at bounding box center [293, 191] width 39 height 25
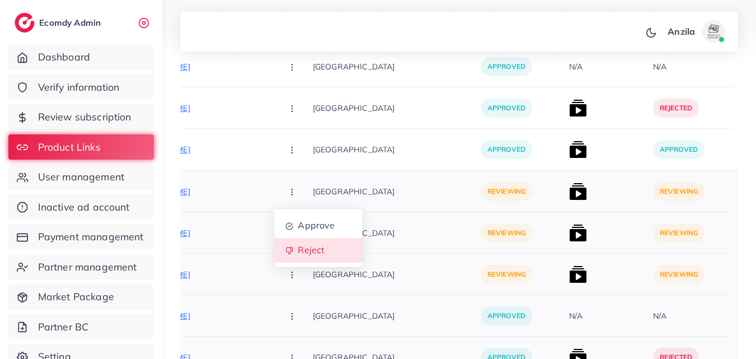
click at [298, 247] on span "Reject" at bounding box center [311, 250] width 27 height 11
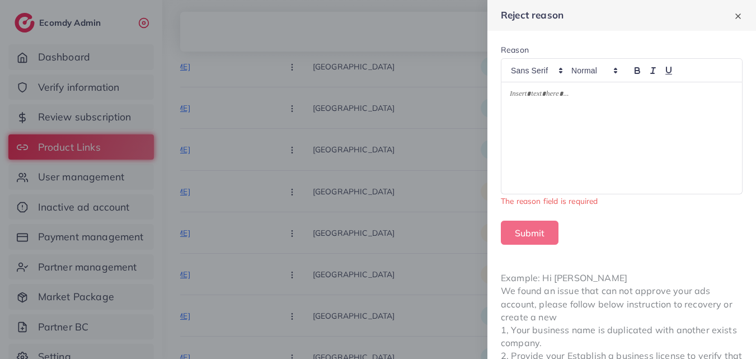
click at [526, 132] on div at bounding box center [621, 137] width 241 height 111
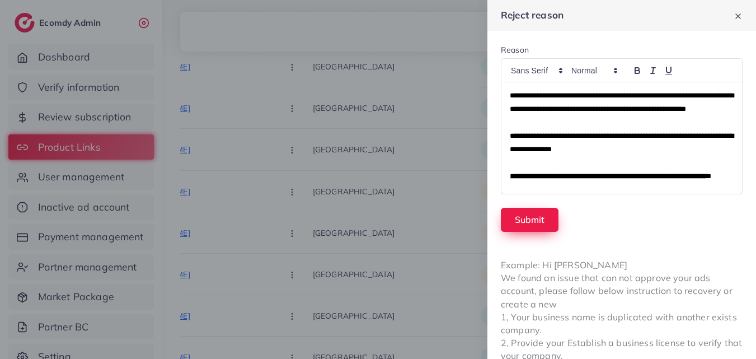
scroll to position [68, 0]
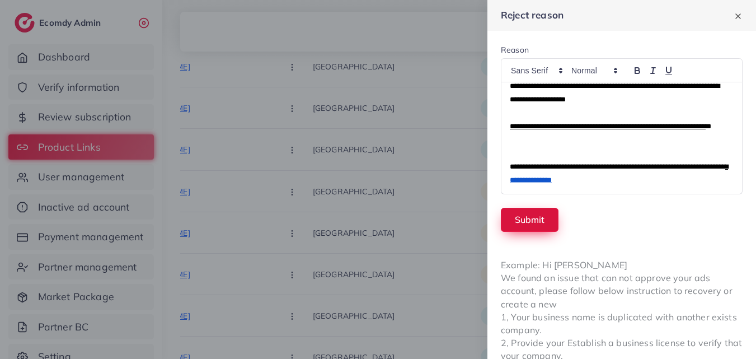
click at [529, 228] on button "Submit" at bounding box center [530, 220] width 58 height 24
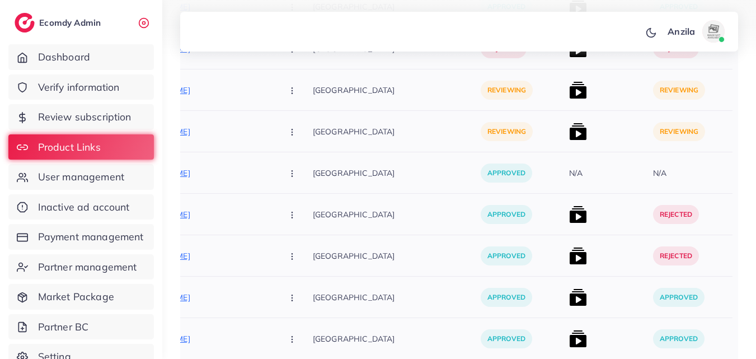
scroll to position [745, 0]
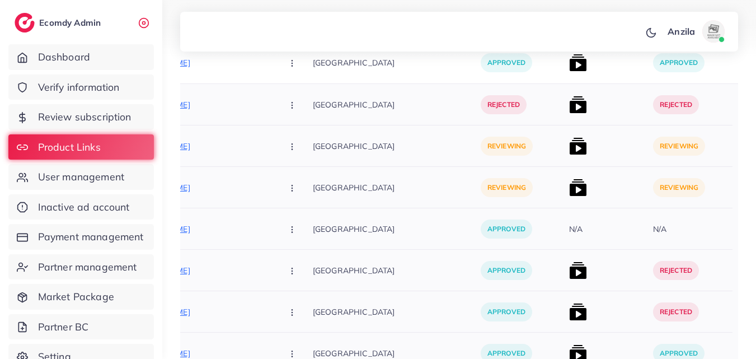
click at [288, 146] on icon "button" at bounding box center [292, 146] width 9 height 9
click at [274, 196] on link "Reject" at bounding box center [318, 205] width 88 height 25
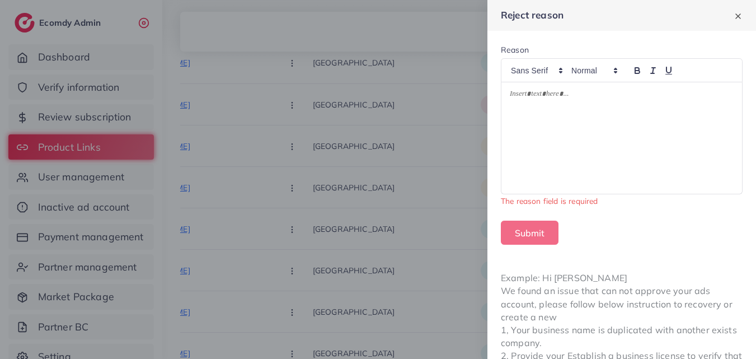
click at [579, 121] on div at bounding box center [621, 137] width 241 height 111
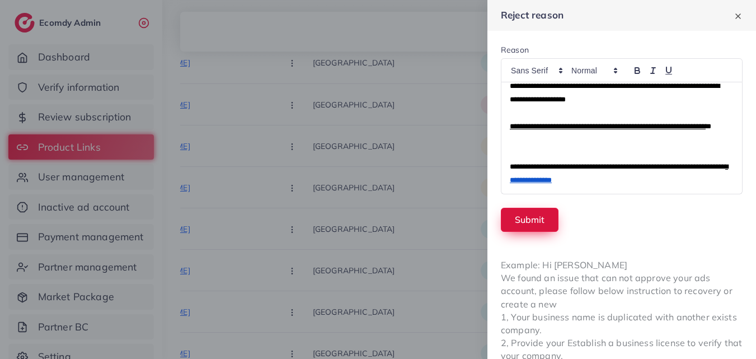
click at [549, 211] on button "Submit" at bounding box center [530, 220] width 58 height 24
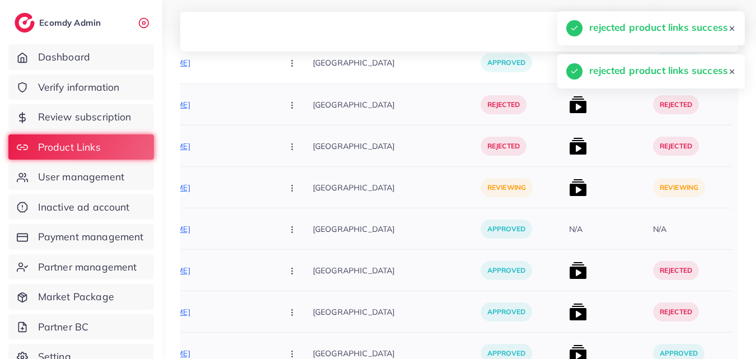
click at [274, 193] on button "button" at bounding box center [293, 187] width 39 height 25
click at [274, 196] on button "button" at bounding box center [293, 187] width 39 height 25
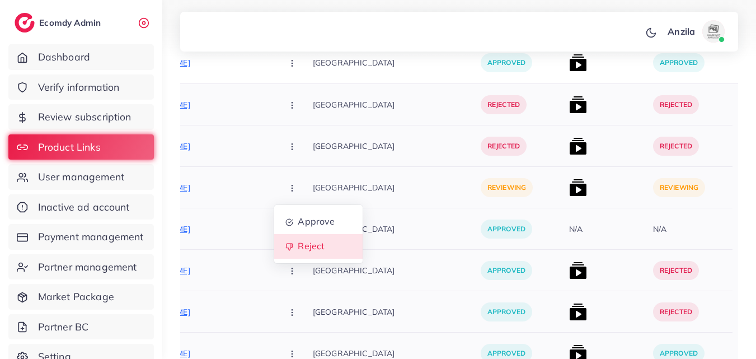
click at [274, 245] on link "Reject" at bounding box center [318, 246] width 88 height 25
click at [0, 0] on div at bounding box center [0, 0] width 0 height 0
click at [274, 185] on button "button" at bounding box center [293, 187] width 39 height 25
click at [274, 236] on link "Reject" at bounding box center [318, 246] width 88 height 25
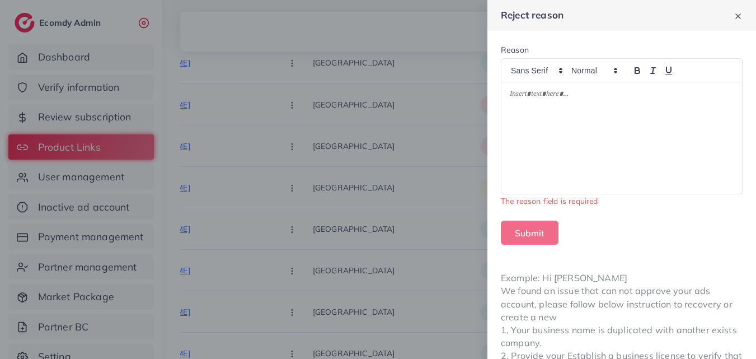
click at [580, 111] on div at bounding box center [621, 137] width 241 height 111
click at [591, 226] on div "Submit" at bounding box center [622, 233] width 242 height 24
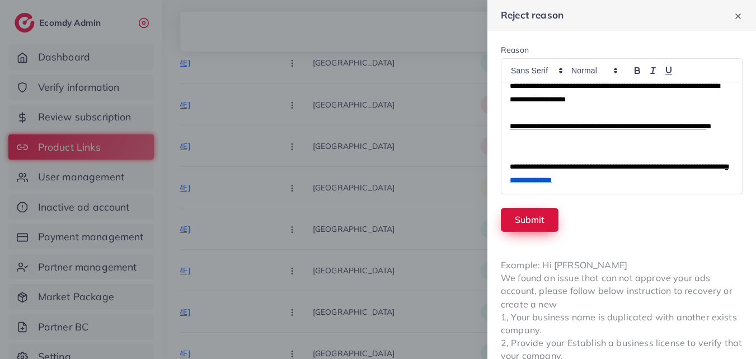
click at [528, 219] on button "Submit" at bounding box center [530, 220] width 58 height 24
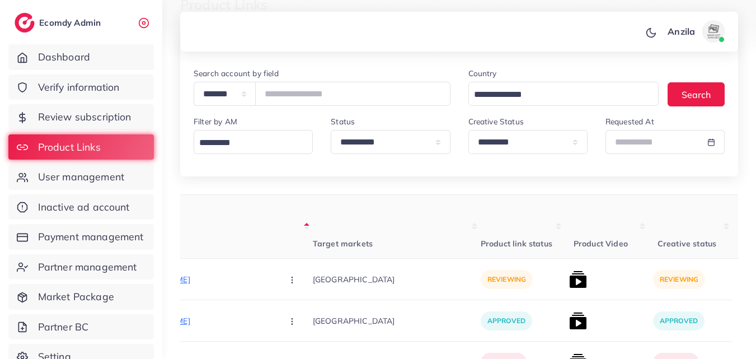
scroll to position [168, 0]
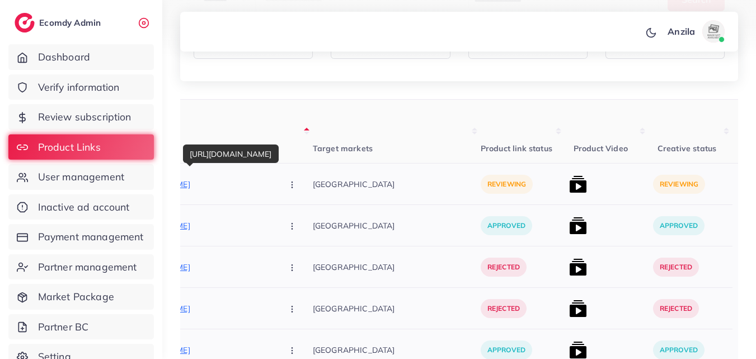
click at [222, 182] on p "https://maddycollections.com/collections/best-fashion-mens-wallet-orignal-signa…" at bounding box center [190, 183] width 168 height 13
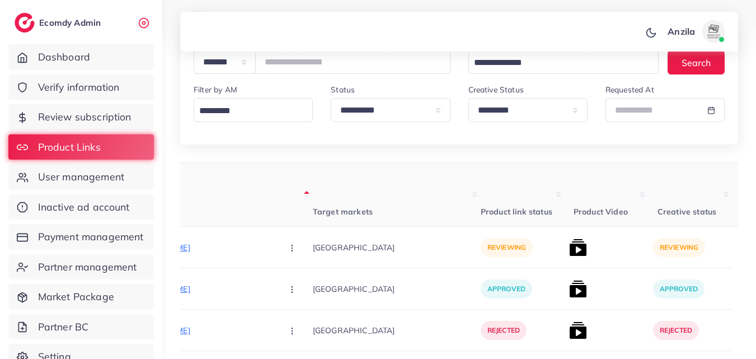
scroll to position [0, 0]
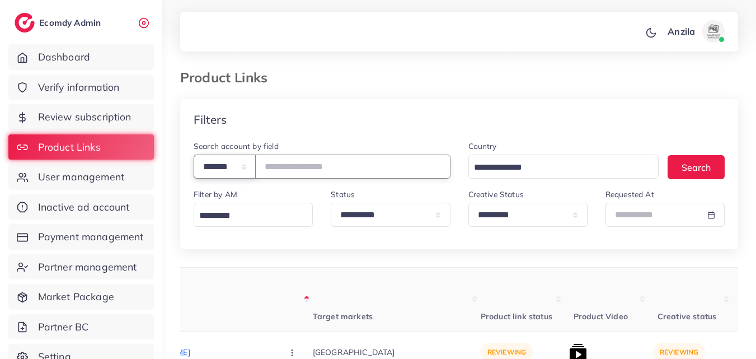
click at [251, 157] on select "**********" at bounding box center [225, 166] width 62 height 24
select select "*****"
click at [194, 154] on select "**********" at bounding box center [225, 166] width 62 height 24
click at [272, 174] on input "text" at bounding box center [352, 166] width 195 height 24
paste input "**********"
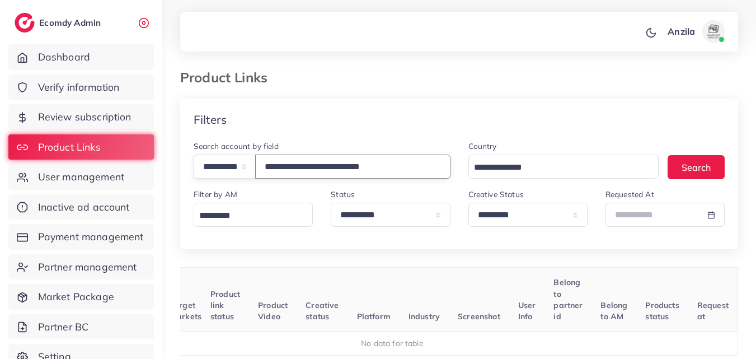
scroll to position [0, 130]
type input "**********"
click at [364, 121] on div "Filters" at bounding box center [459, 119] width 558 height 41
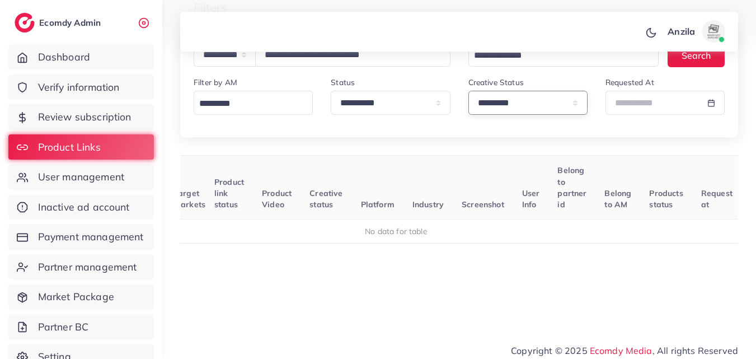
click at [509, 91] on select "**********" at bounding box center [527, 103] width 119 height 24
select select
click at [468, 91] on select "**********" at bounding box center [527, 103] width 119 height 24
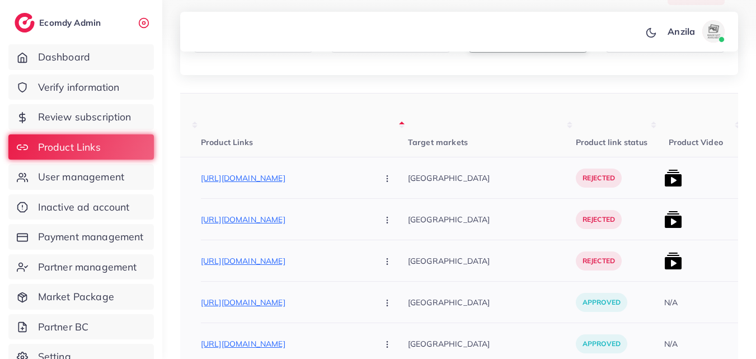
scroll to position [56, 0]
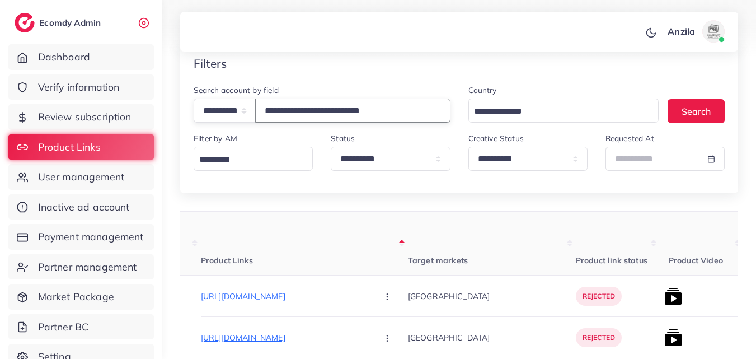
click at [331, 101] on input "**********" at bounding box center [352, 111] width 195 height 24
click at [332, 104] on input "**********" at bounding box center [352, 111] width 195 height 24
click at [333, 105] on input "**********" at bounding box center [352, 111] width 195 height 24
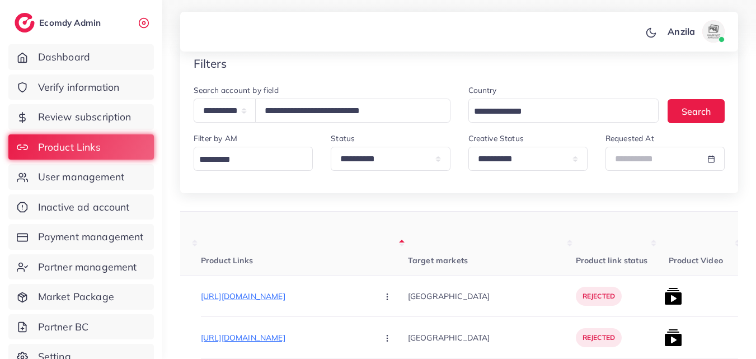
click at [380, 145] on div "**********" at bounding box center [390, 151] width 119 height 39
click at [109, 171] on span "User management" at bounding box center [84, 177] width 86 height 15
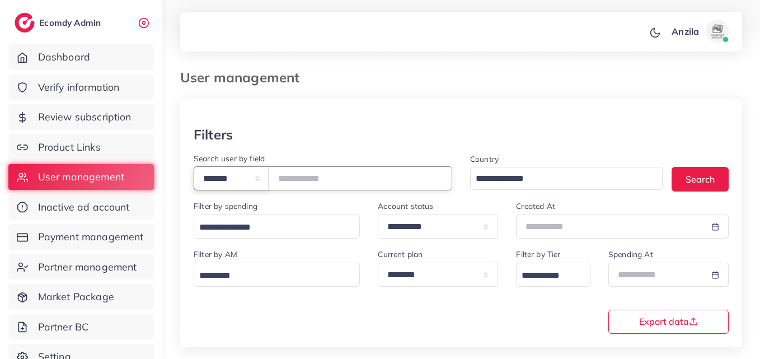
click at [236, 186] on select "**********" at bounding box center [232, 178] width 76 height 24
select select "*****"
click at [194, 166] on select "**********" at bounding box center [232, 178] width 76 height 24
click at [337, 176] on input "text" at bounding box center [361, 178] width 184 height 24
paste input "**********"
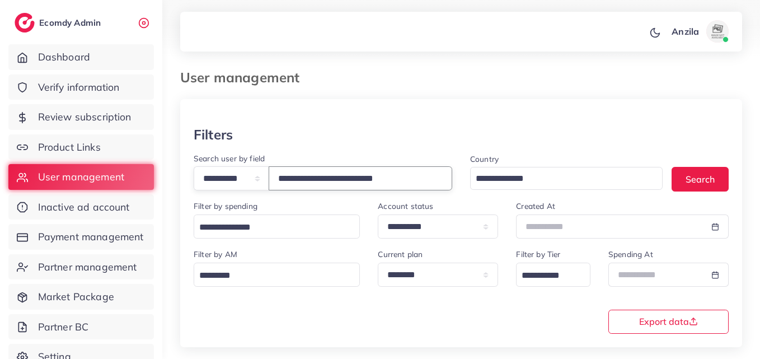
type input "**********"
click at [363, 132] on div "Filters" at bounding box center [461, 134] width 535 height 16
click at [326, 317] on div "**********" at bounding box center [461, 290] width 553 height 86
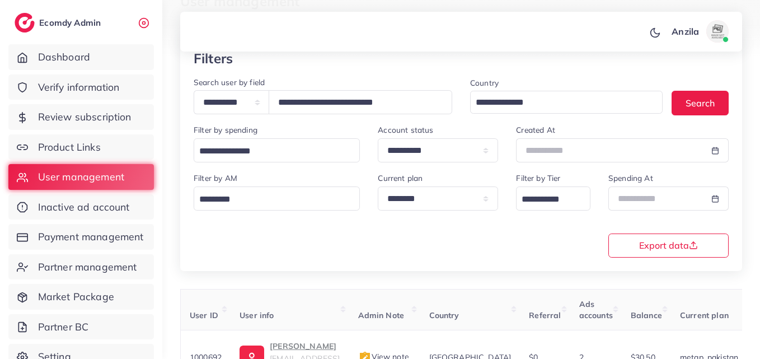
scroll to position [177, 0]
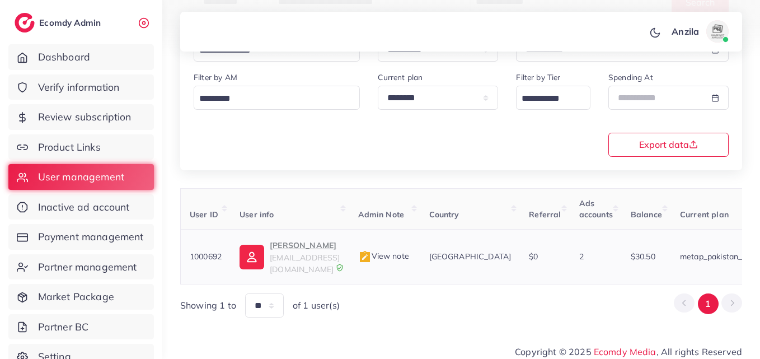
click at [292, 252] on p "Haris Javed" at bounding box center [305, 244] width 70 height 13
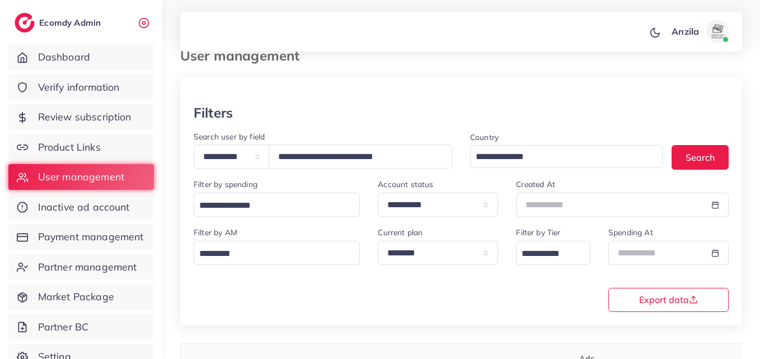
scroll to position [9, 0]
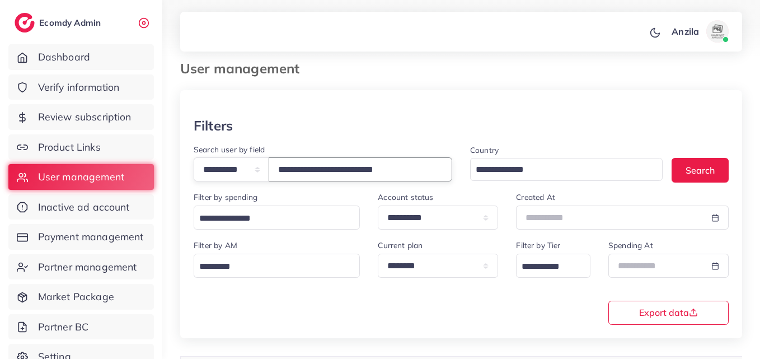
click at [311, 162] on input "**********" at bounding box center [361, 169] width 184 height 24
click at [312, 163] on input "**********" at bounding box center [361, 169] width 184 height 24
click at [311, 163] on input "**********" at bounding box center [361, 169] width 184 height 24
click at [118, 143] on link "Product Links" at bounding box center [81, 147] width 146 height 26
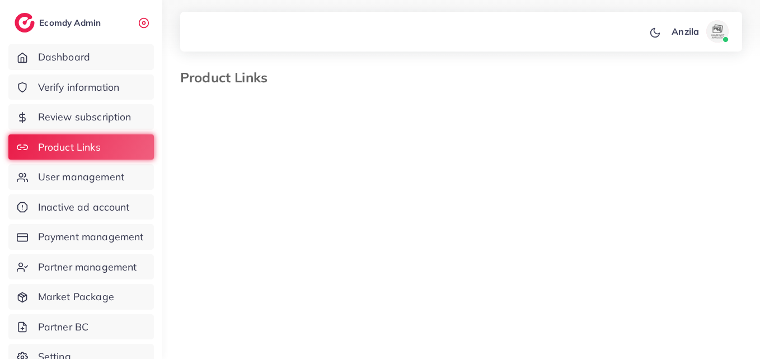
select select "*********"
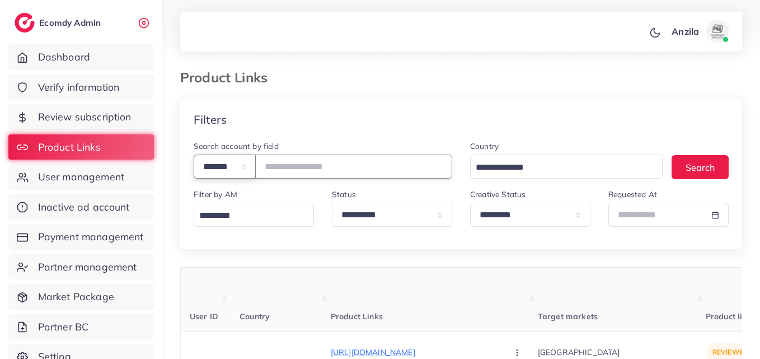
click at [219, 161] on select "**********" at bounding box center [225, 166] width 62 height 24
select select "*****"
click at [194, 154] on select "**********" at bounding box center [225, 166] width 62 height 24
drag, startPoint x: 245, startPoint y: 212, endPoint x: 283, endPoint y: 198, distance: 40.9
click at [243, 198] on div "Filter by AM Loading..." at bounding box center [254, 206] width 120 height 39
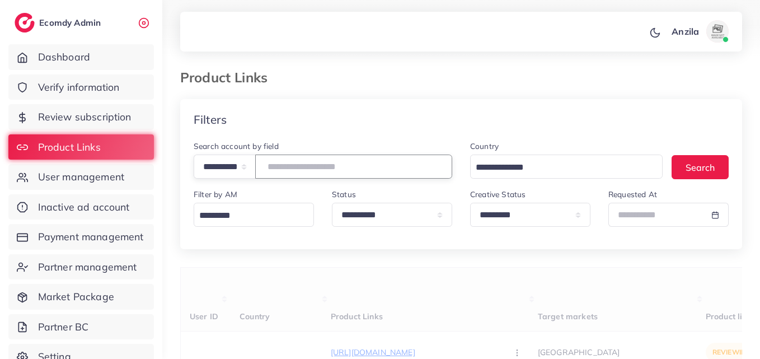
click at [292, 168] on input "text" at bounding box center [353, 166] width 197 height 24
paste input "**********"
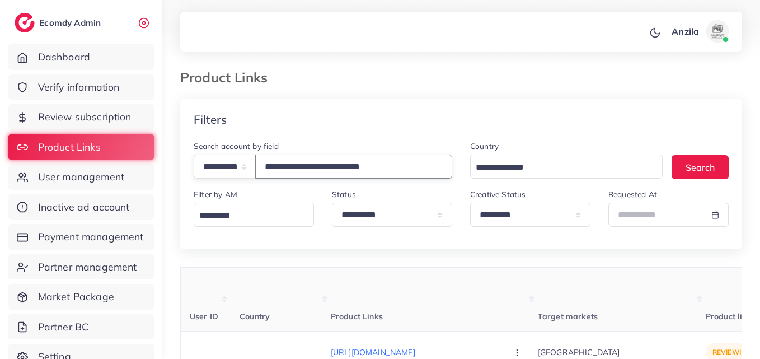
type input "**********"
click at [383, 129] on div "Filters" at bounding box center [461, 119] width 562 height 41
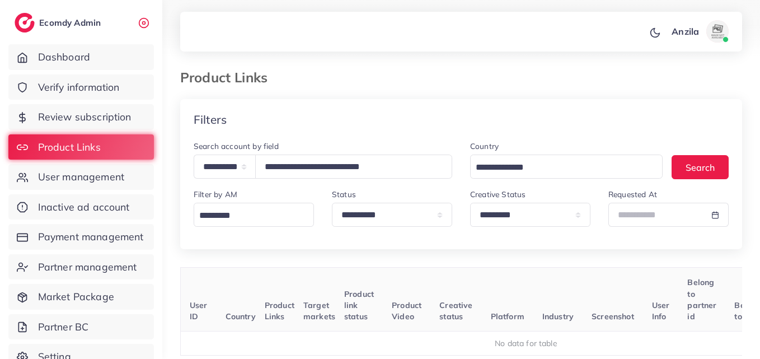
click at [424, 269] on th "Product Video" at bounding box center [407, 300] width 48 height 64
click at [507, 223] on select "**********" at bounding box center [530, 215] width 120 height 24
select select
click at [470, 203] on select "**********" at bounding box center [530, 215] width 120 height 24
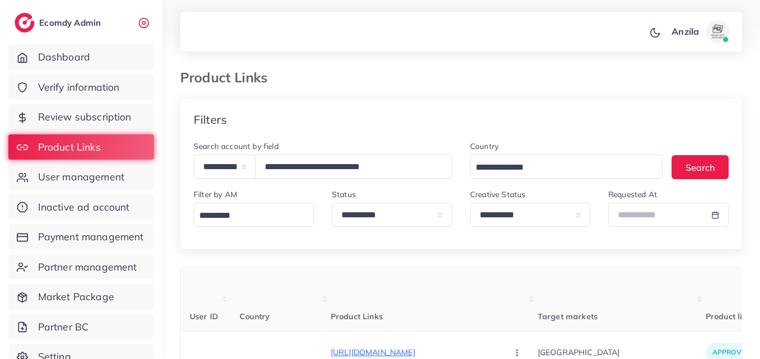
click at [460, 247] on div "**********" at bounding box center [461, 194] width 562 height 110
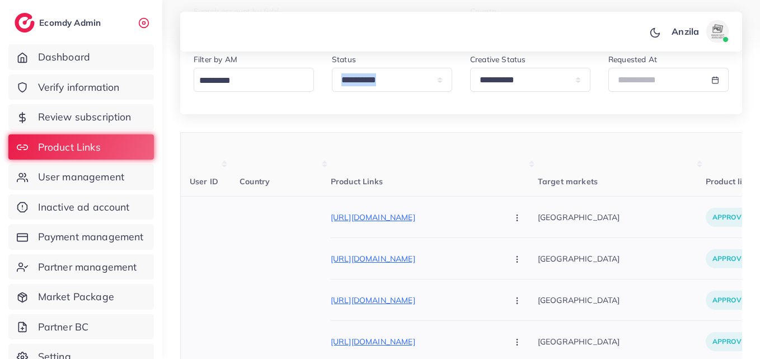
scroll to position [168, 0]
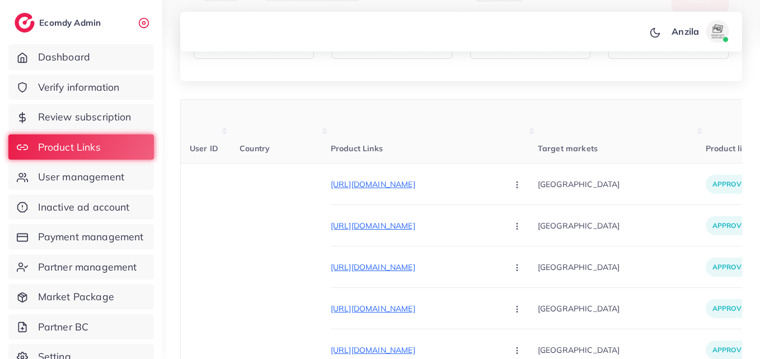
click at [538, 124] on th "Target markets" at bounding box center [622, 132] width 168 height 64
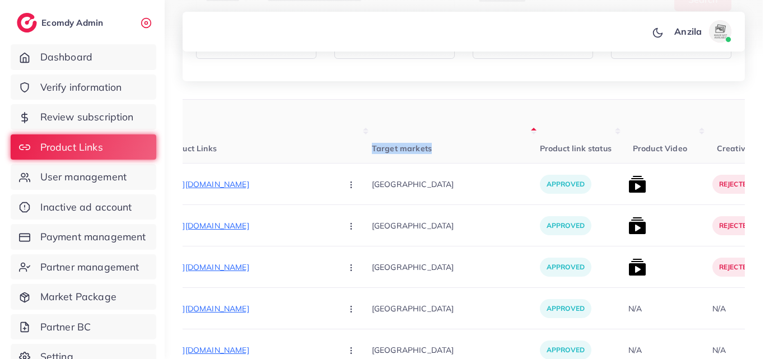
scroll to position [0, 179]
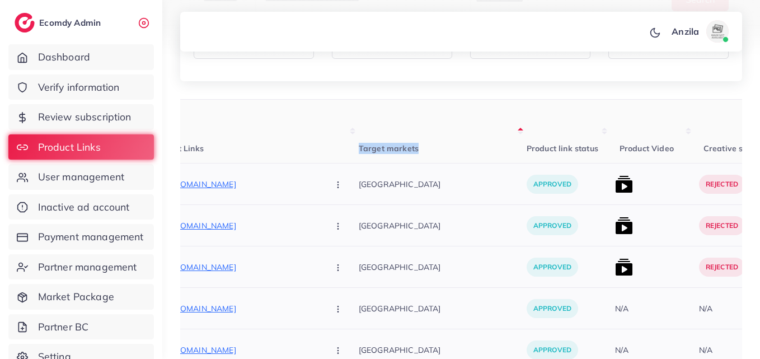
click at [615, 187] on img at bounding box center [624, 184] width 18 height 18
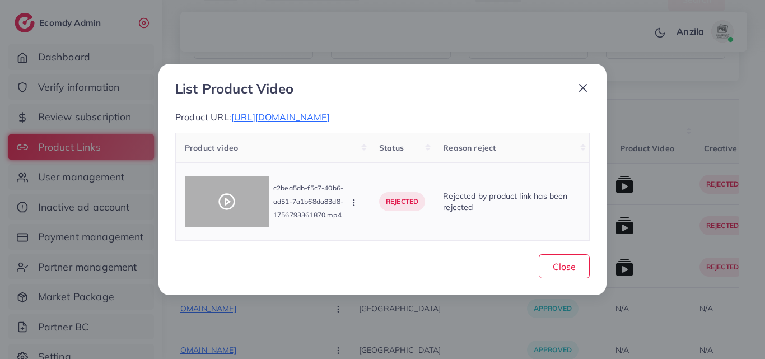
click at [234, 195] on icon at bounding box center [227, 202] width 18 height 18
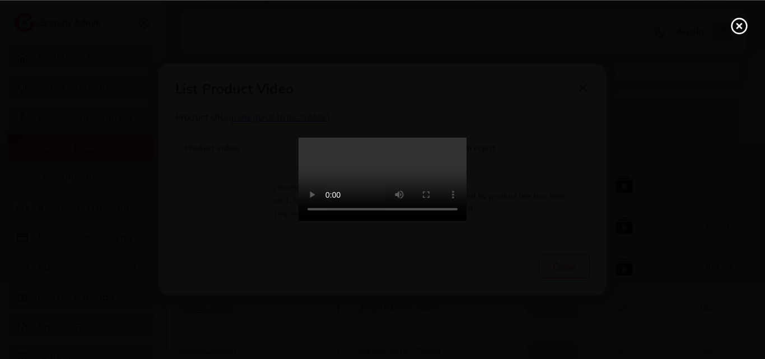
click at [342, 209] on video at bounding box center [382, 180] width 168 height 84
click at [342, 222] on video at bounding box center [382, 180] width 168 height 84
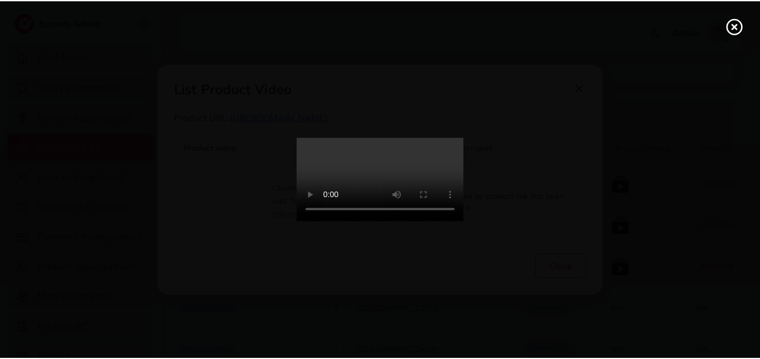
scroll to position [0, 0]
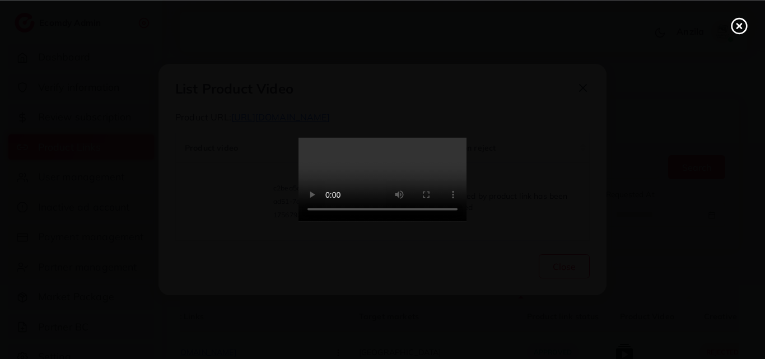
click at [422, 222] on video at bounding box center [382, 180] width 168 height 84
click at [420, 222] on video at bounding box center [382, 180] width 168 height 84
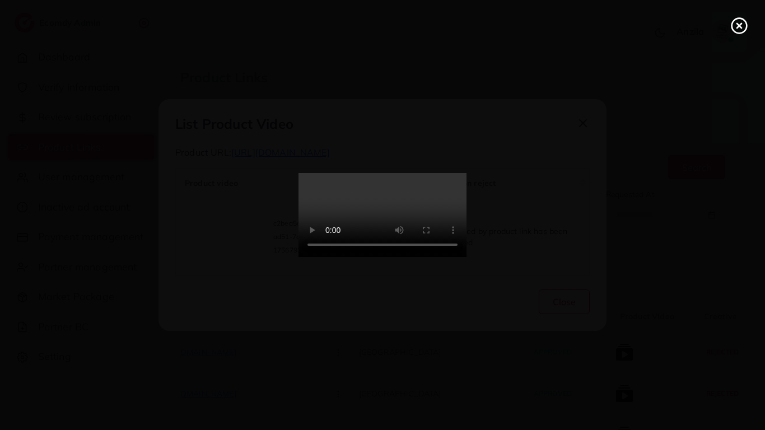
click at [466, 194] on video at bounding box center [382, 215] width 168 height 84
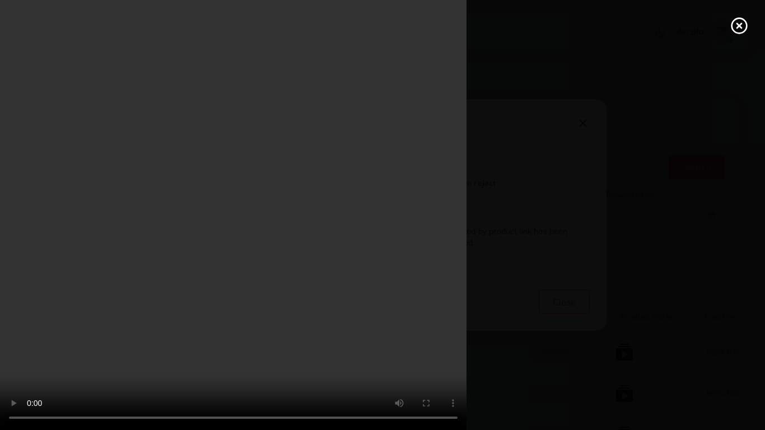
click at [722, 355] on div at bounding box center [382, 215] width 765 height 430
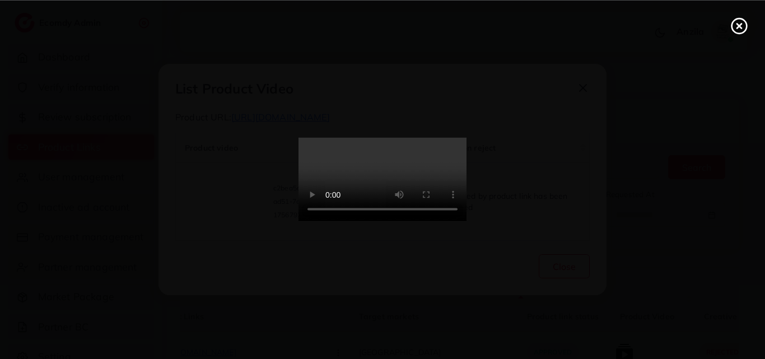
click at [730, 22] on icon at bounding box center [739, 26] width 18 height 18
click at [730, 22] on div "List Product Video Product URL: https://amazia.pk/products/buckle Product video…" at bounding box center [382, 179] width 765 height 359
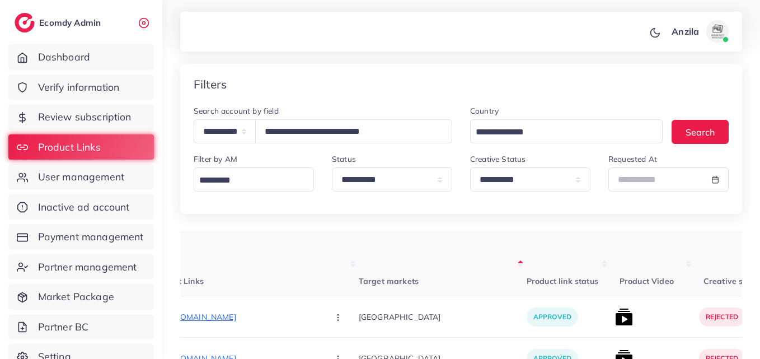
scroll to position [112, 0]
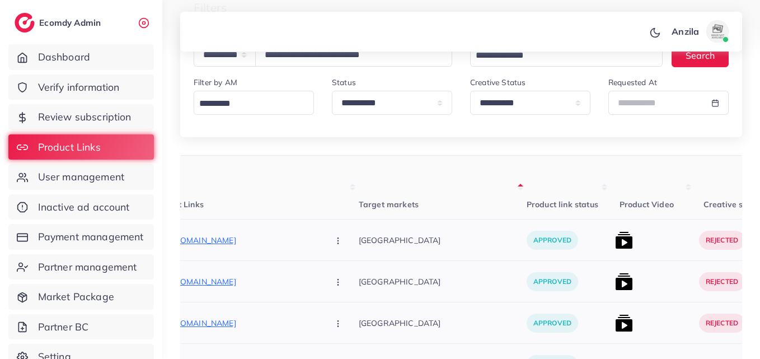
click at [615, 245] on img at bounding box center [624, 240] width 18 height 18
click at [611, 230] on div at bounding box center [653, 239] width 84 height 41
click at [615, 237] on img at bounding box center [624, 240] width 18 height 18
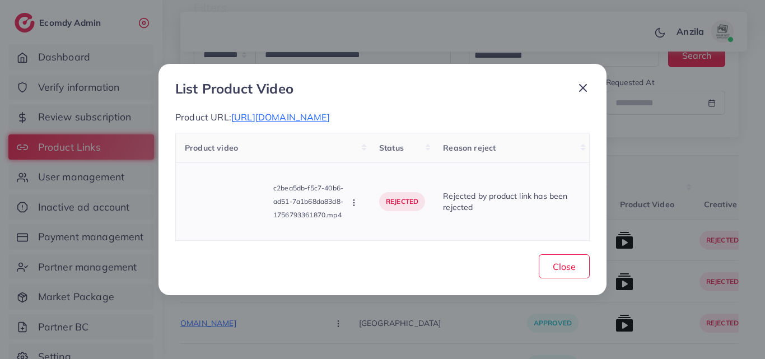
click at [362, 198] on td "c2bea5db-f5c7-40b6-ad51-7a1b68da83d8-1756793361870.mp4 Approve Reject" at bounding box center [273, 201] width 195 height 78
click at [357, 201] on icon "button" at bounding box center [353, 202] width 9 height 9
drag, startPoint x: 357, startPoint y: 201, endPoint x: 357, endPoint y: 195, distance: 6.2
click at [357, 201] on icon "button" at bounding box center [353, 202] width 9 height 9
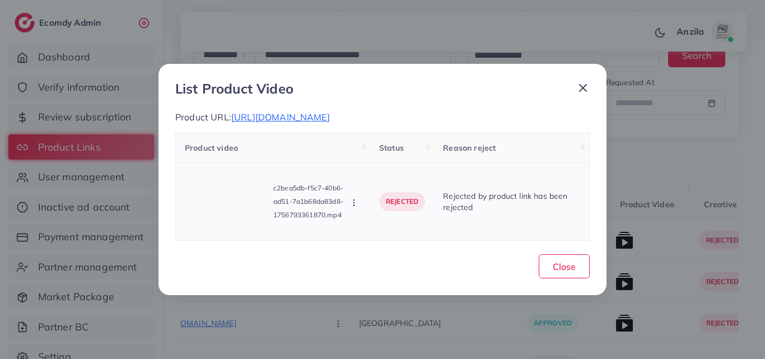
click at [357, 201] on icon "button" at bounding box center [353, 202] width 9 height 9
click at [355, 200] on icon "button" at bounding box center [353, 202] width 9 height 9
click at [365, 155] on icon at bounding box center [364, 153] width 8 height 8
click at [365, 155] on div "Product video Status Reason reject c2bea5db-f5c7-40b6-ad51-7a1b68da83d8-1756793…" at bounding box center [382, 187] width 414 height 108
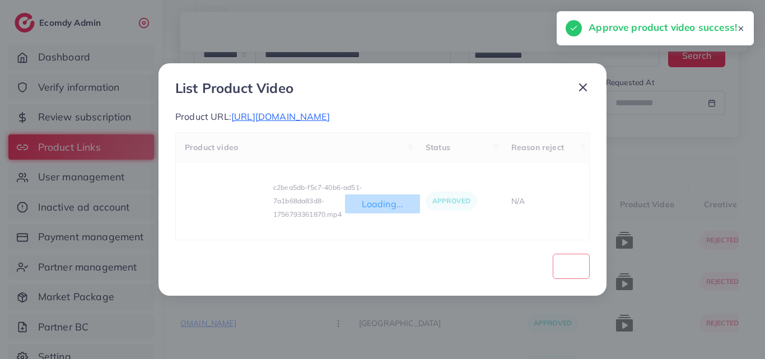
click at [395, 172] on div "Loading... Product video Status Reason reject c2bea5db-f5c7-40b6-ad51-7a1b68da8…" at bounding box center [382, 186] width 414 height 108
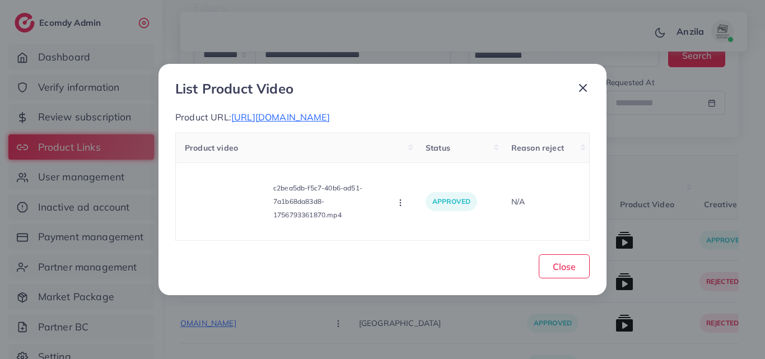
click at [536, 247] on div "List Product Video Product URL: https://amazia.pk/products/buckle Product video…" at bounding box center [382, 179] width 448 height 231
click at [559, 251] on div "Close" at bounding box center [382, 264] width 414 height 29
click at [561, 265] on span "Close" at bounding box center [563, 266] width 23 height 11
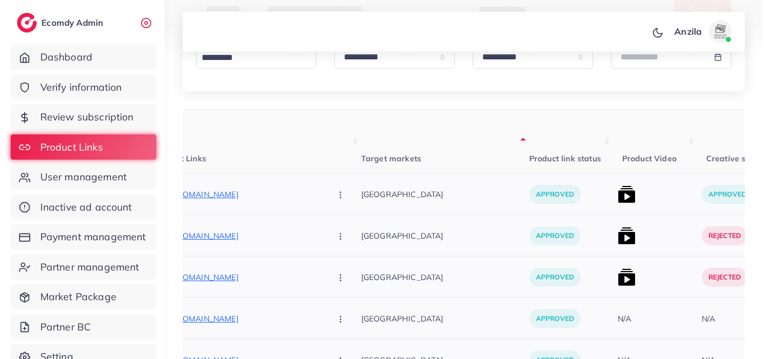
scroll to position [224, 0]
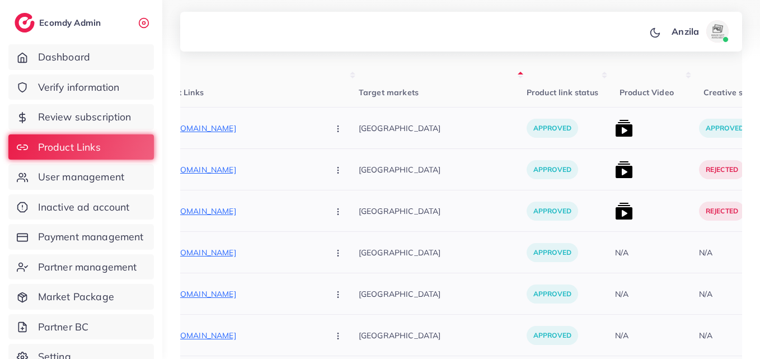
click at [615, 171] on img at bounding box center [624, 170] width 18 height 18
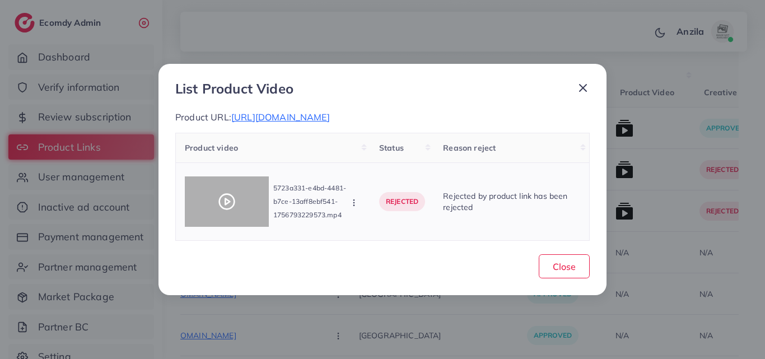
click at [221, 199] on icon at bounding box center [227, 202] width 18 height 18
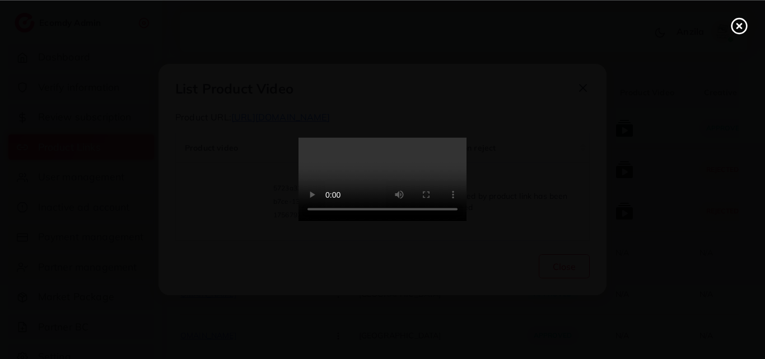
click at [392, 222] on video at bounding box center [382, 180] width 168 height 84
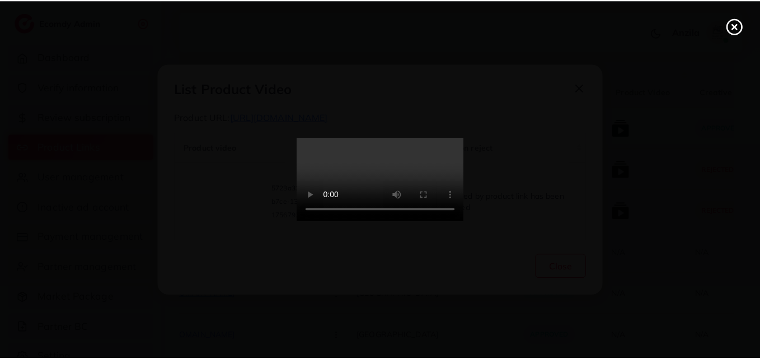
scroll to position [0, 0]
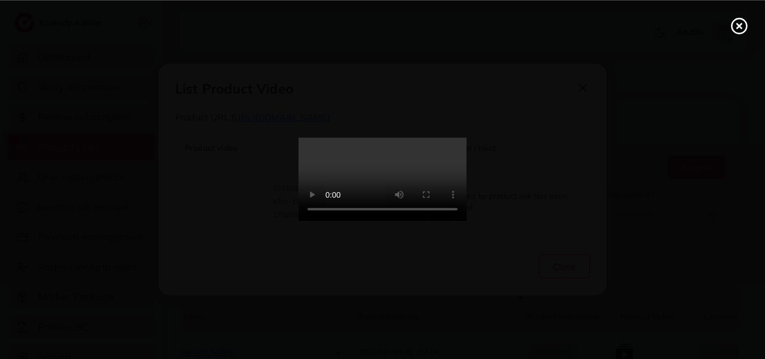
click at [742, 24] on icon at bounding box center [739, 26] width 18 height 18
click at [742, 24] on div "List Product Video Product URL: https://amazia.pk/products/tsb-05 Product video…" at bounding box center [382, 179] width 765 height 359
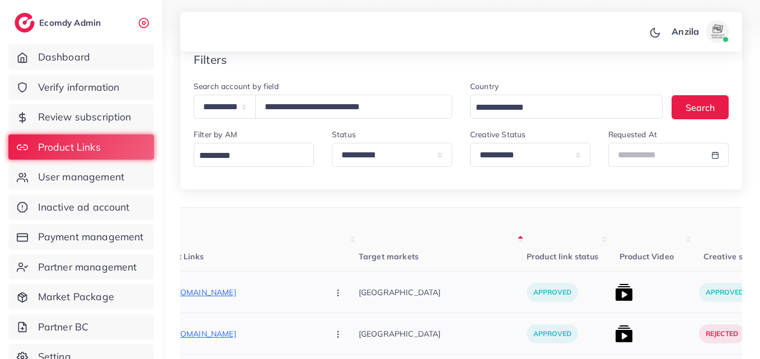
scroll to position [224, 0]
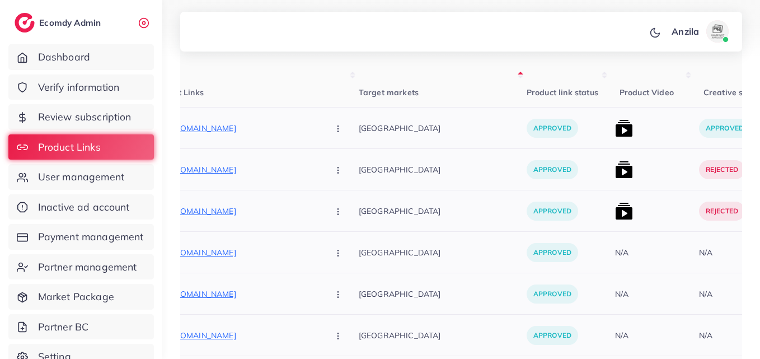
click at [615, 161] on img at bounding box center [624, 170] width 18 height 18
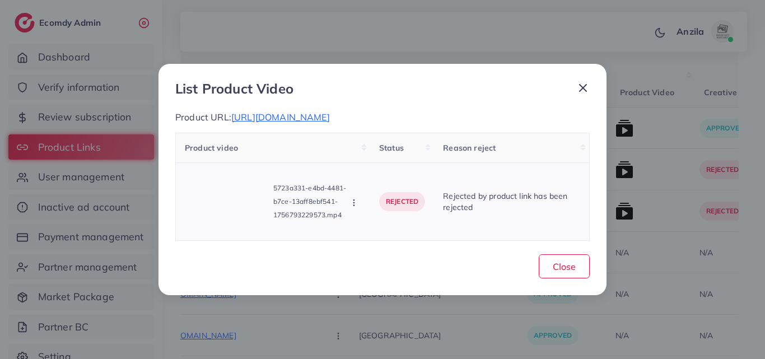
click at [359, 204] on button "button" at bounding box center [355, 201] width 12 height 11
click at [390, 153] on span "Approve" at bounding box center [391, 152] width 37 height 11
click at [390, 153] on div "Product video Status Reason reject 5723a331-e4bd-4481-b7ce-13aff8ebf541-1756793…" at bounding box center [382, 187] width 414 height 108
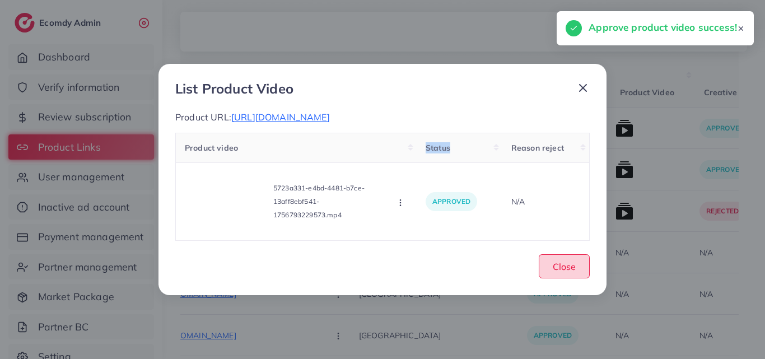
click at [561, 262] on span "Close" at bounding box center [563, 266] width 23 height 11
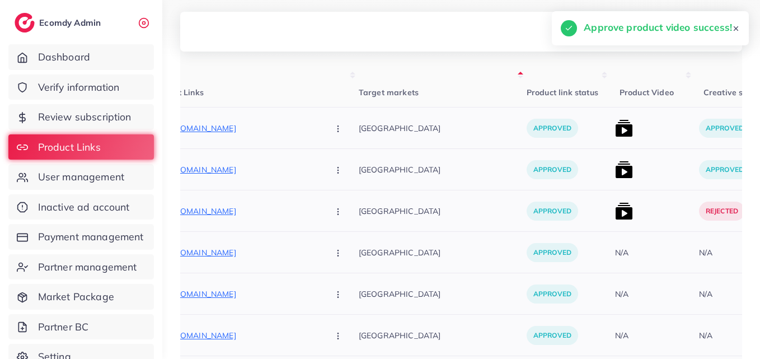
click at [611, 218] on div at bounding box center [653, 210] width 84 height 41
click at [615, 213] on img at bounding box center [624, 211] width 18 height 18
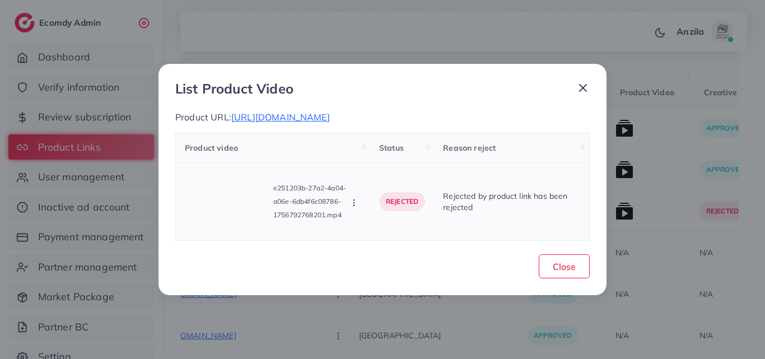
click at [353, 203] on icon "button" at bounding box center [353, 202] width 9 height 9
click at [377, 150] on span "Approve" at bounding box center [391, 152] width 37 height 11
click at [377, 150] on div "Product video Status Reason reject e251203b-27a2-4a04-a06e-6db4f6c08786-1756792…" at bounding box center [382, 187] width 414 height 108
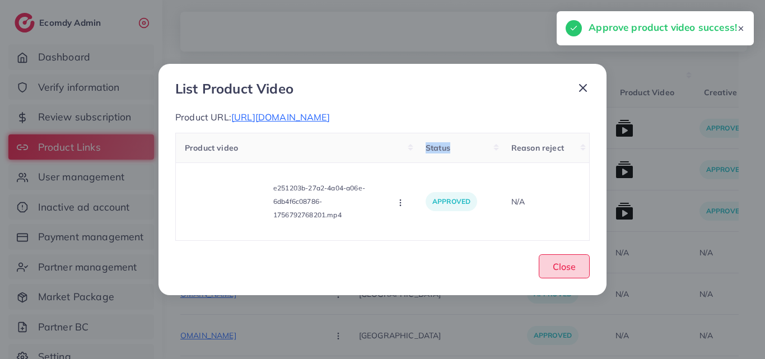
click at [568, 266] on span "Close" at bounding box center [563, 266] width 23 height 11
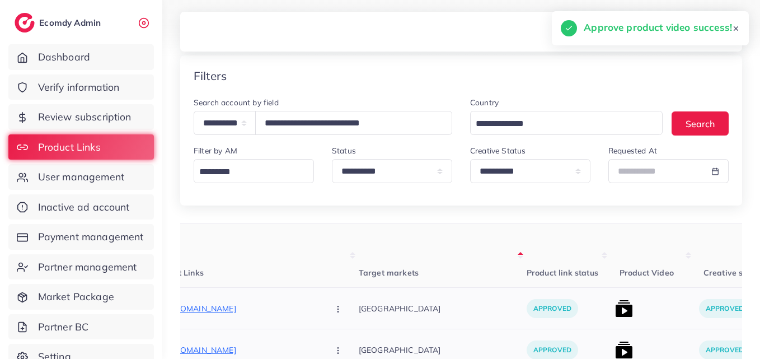
scroll to position [0, 0]
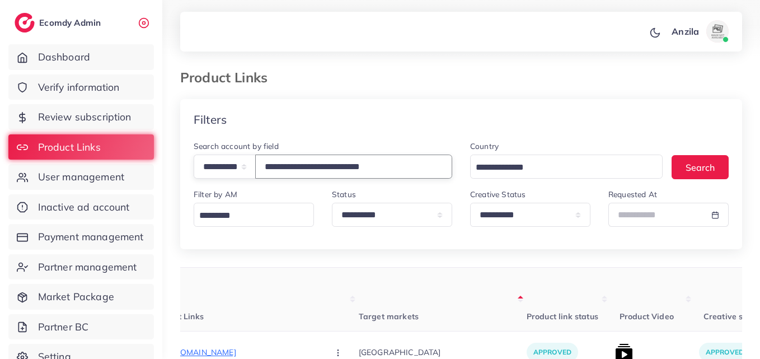
click at [332, 162] on input "**********" at bounding box center [353, 166] width 197 height 24
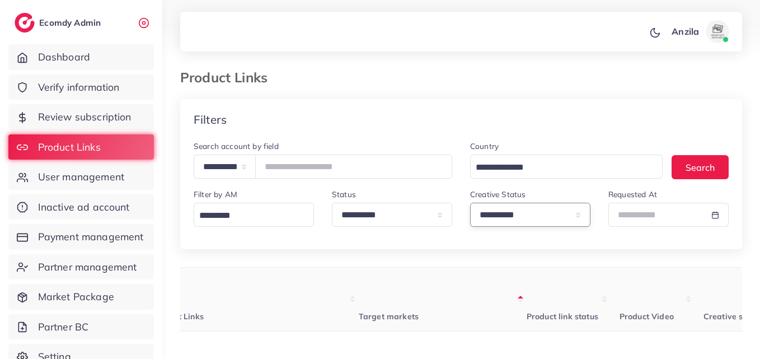
click at [505, 212] on select "**********" at bounding box center [530, 215] width 120 height 24
select select "*********"
click at [470, 203] on select "**********" at bounding box center [530, 215] width 120 height 24
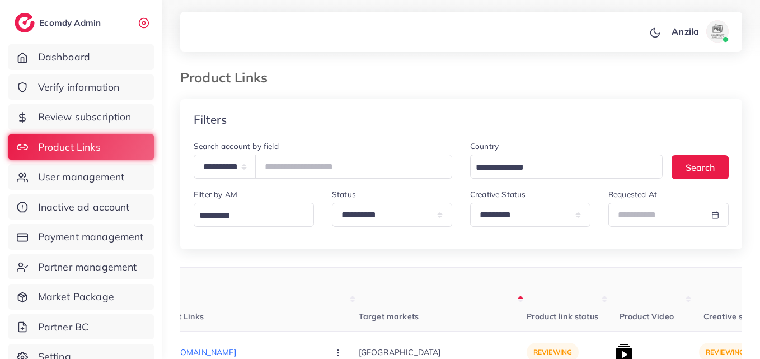
click at [527, 285] on th "Product link status" at bounding box center [569, 300] width 84 height 64
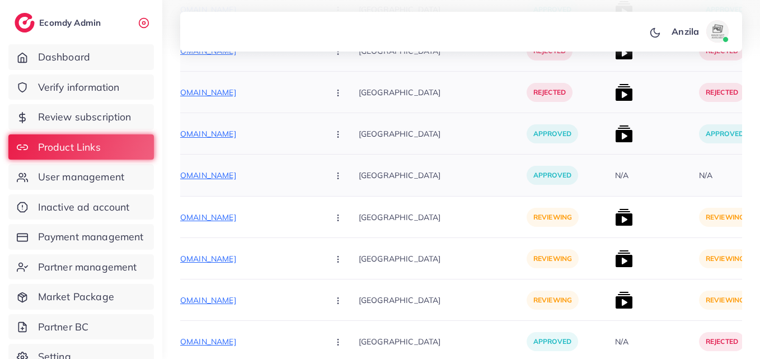
scroll to position [773, 0]
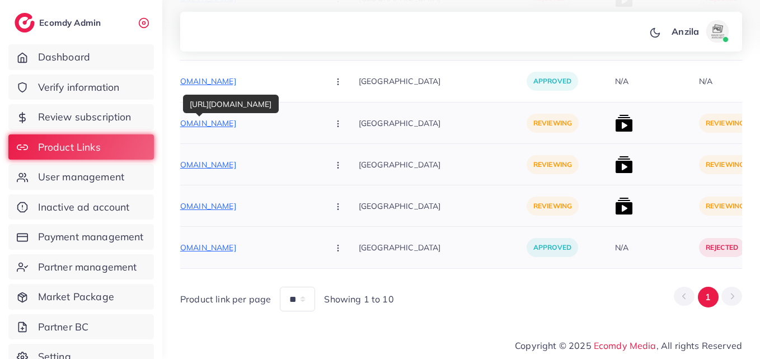
click at [243, 120] on p "https://www.modafabrics.store/collections/winter-collection" at bounding box center [236, 122] width 168 height 13
click at [404, 185] on div "Pakistan" at bounding box center [443, 205] width 168 height 41
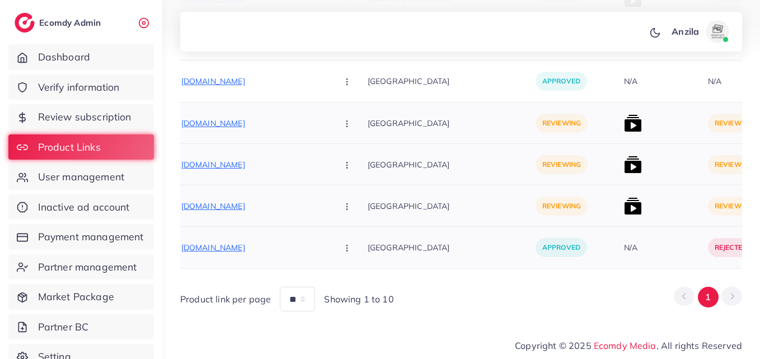
scroll to position [0, 176]
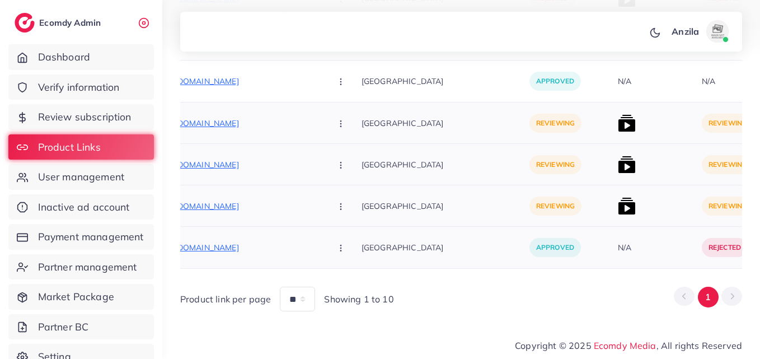
drag, startPoint x: 392, startPoint y: 262, endPoint x: 334, endPoint y: 203, distance: 82.7
click at [393, 261] on div "Pakistan" at bounding box center [446, 247] width 168 height 41
click at [265, 119] on p "https://www.modafabrics.store/collections/winter-collection" at bounding box center [238, 122] width 168 height 13
click at [336, 161] on icon "button" at bounding box center [340, 165] width 9 height 9
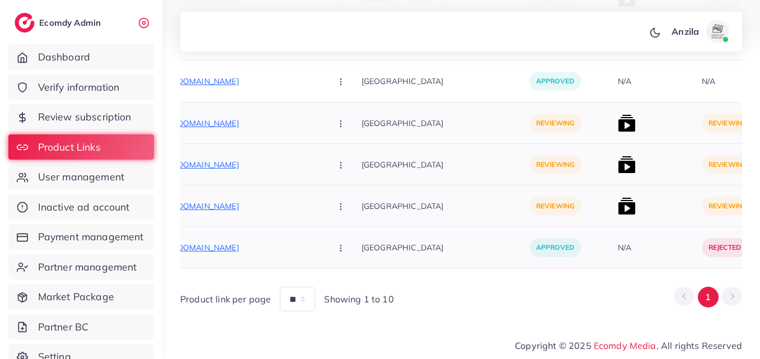
click at [336, 161] on icon "button" at bounding box center [340, 165] width 9 height 9
click at [336, 164] on icon "button" at bounding box center [340, 165] width 9 height 9
click at [330, 229] on link "Reject" at bounding box center [367, 223] width 88 height 25
click at [0, 0] on div at bounding box center [0, 0] width 0 height 0
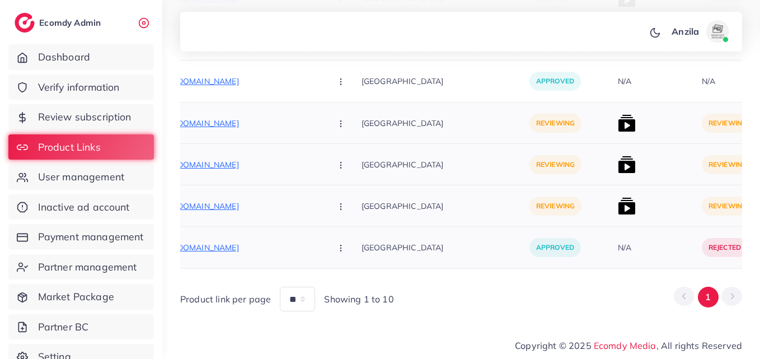
click at [299, 147] on div "https://www.modafabrics.store/products/aneelas-on-soft-digital-printed-shemoz-s…" at bounding box center [257, 164] width 207 height 41
click at [322, 156] on button "button" at bounding box center [341, 164] width 39 height 25
click at [336, 161] on icon "button" at bounding box center [340, 165] width 9 height 9
click at [323, 211] on link "Reject" at bounding box center [367, 223] width 88 height 25
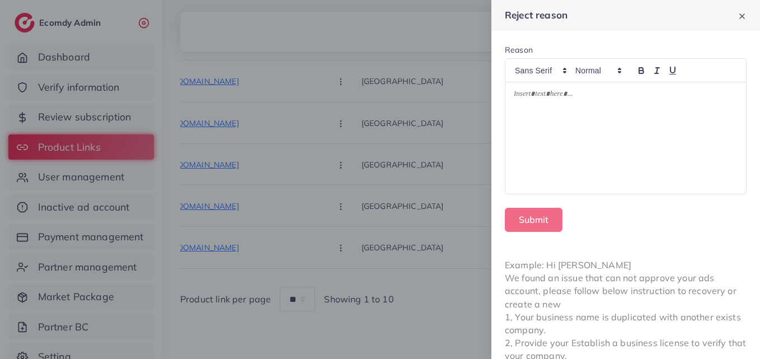
click at [594, 120] on div at bounding box center [625, 137] width 241 height 111
click at [643, 294] on div "Example: Hi James We found an issue that can not approve your ads account, plea…" at bounding box center [625, 310] width 269 height 131
drag, startPoint x: 641, startPoint y: 292, endPoint x: 646, endPoint y: 289, distance: 5.8
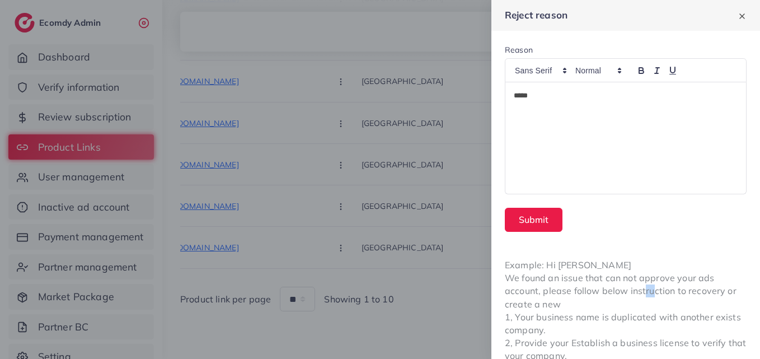
click at [646, 289] on div "Example: Hi James We found an issue that can not approve your ads account, plea…" at bounding box center [625, 310] width 269 height 131
click at [644, 290] on div "Example: Hi James We found an issue that can not approve your ads account, plea…" at bounding box center [625, 310] width 269 height 131
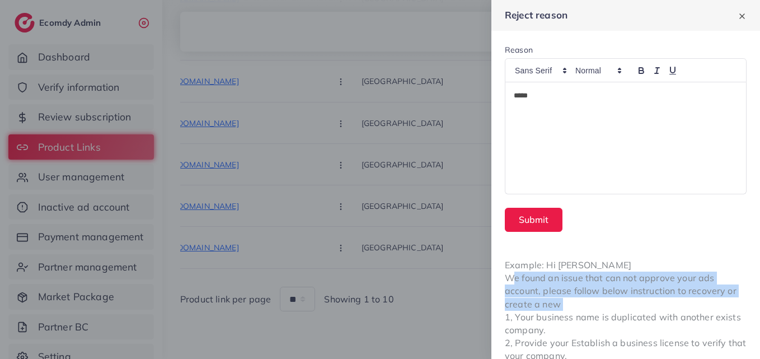
click at [621, 293] on div "Example: Hi James We found an issue that can not approve your ads account, plea…" at bounding box center [625, 310] width 269 height 131
click at [589, 305] on div "Example: Hi James We found an issue that can not approve your ads account, plea…" at bounding box center [625, 310] width 269 height 131
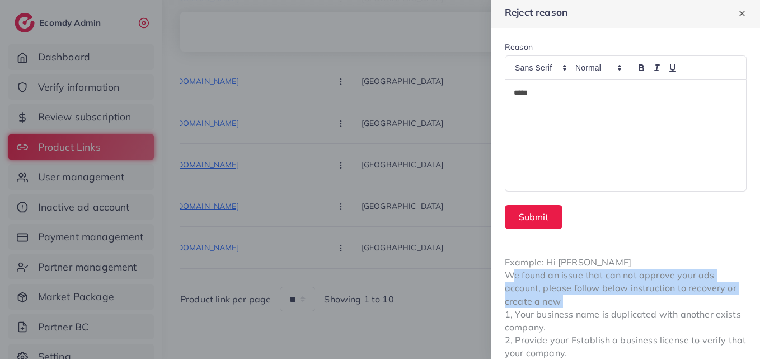
scroll to position [17, 0]
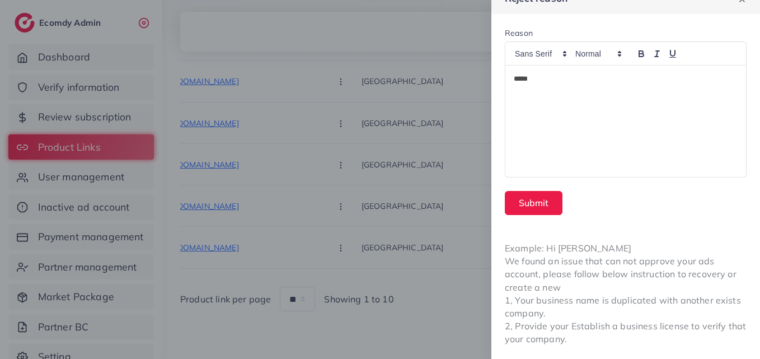
click at [669, 196] on div "Submit" at bounding box center [626, 203] width 242 height 24
click at [636, 223] on form "Reason **** Submit" at bounding box center [625, 121] width 269 height 214
click at [448, 180] on div at bounding box center [380, 179] width 760 height 359
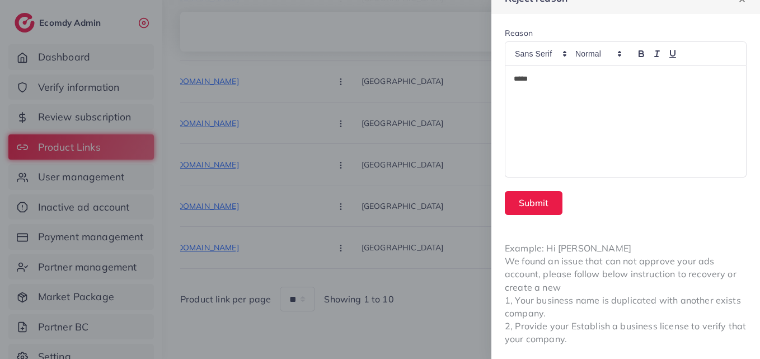
click at [448, 180] on div at bounding box center [380, 179] width 760 height 359
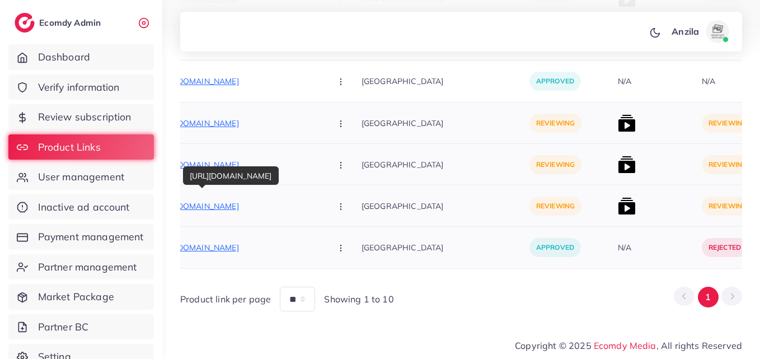
click at [232, 201] on p "https://www.modafabrics.store/products/aneelas-soft-digital-printed-shemoz-silk…" at bounding box center [238, 205] width 168 height 13
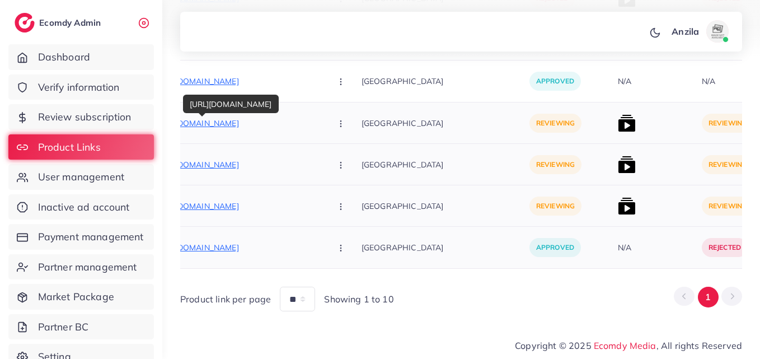
click at [273, 117] on p "https://www.modafabrics.store/collections/winter-collection" at bounding box center [238, 122] width 168 height 13
click at [322, 124] on button "button" at bounding box center [341, 122] width 39 height 25
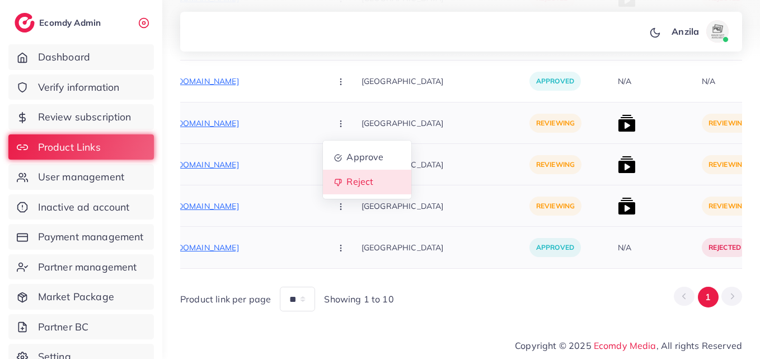
click at [346, 176] on span "Reject" at bounding box center [359, 181] width 27 height 11
click at [0, 0] on div at bounding box center [0, 0] width 0 height 0
click at [336, 119] on icon "button" at bounding box center [340, 123] width 9 height 9
click at [323, 170] on link "Reject" at bounding box center [367, 182] width 88 height 25
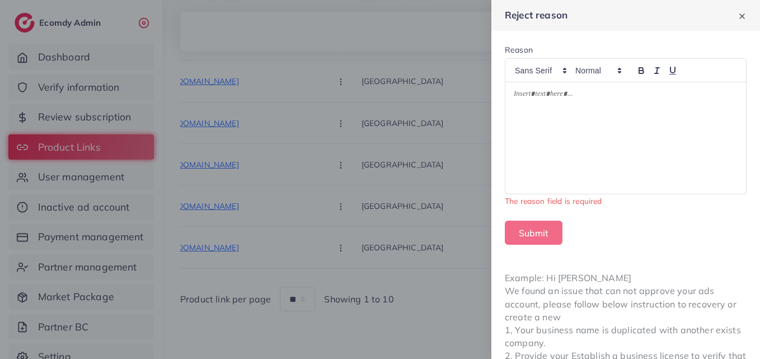
click at [533, 102] on div at bounding box center [625, 137] width 241 height 111
click at [429, 119] on div at bounding box center [380, 179] width 760 height 359
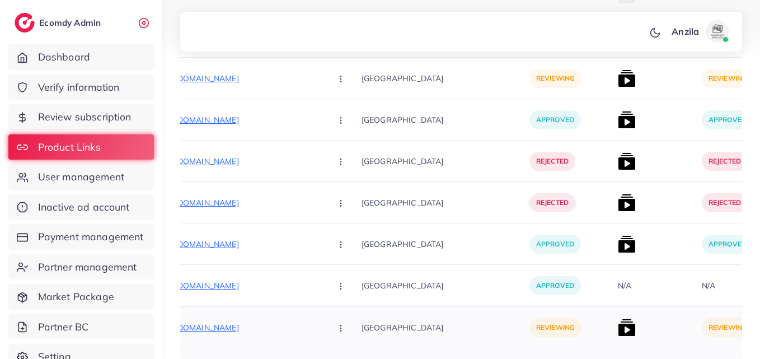
scroll to position [437, 0]
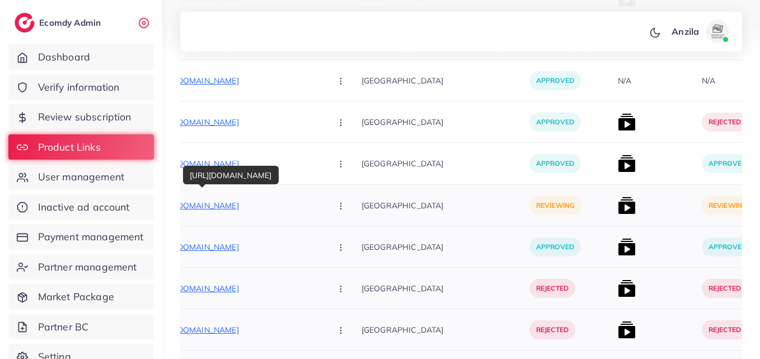
click at [256, 203] on p "https://maddycollections.com/collections/best-fashion-mens-wallet-orignal-signa…" at bounding box center [238, 205] width 168 height 13
click at [322, 200] on button "button" at bounding box center [341, 205] width 39 height 25
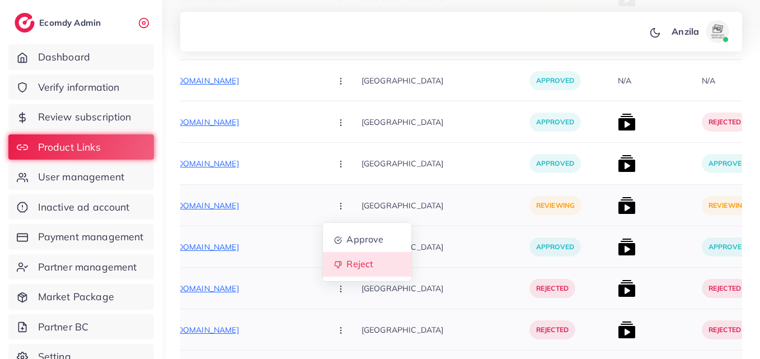
click at [323, 256] on link "Reject" at bounding box center [367, 264] width 88 height 25
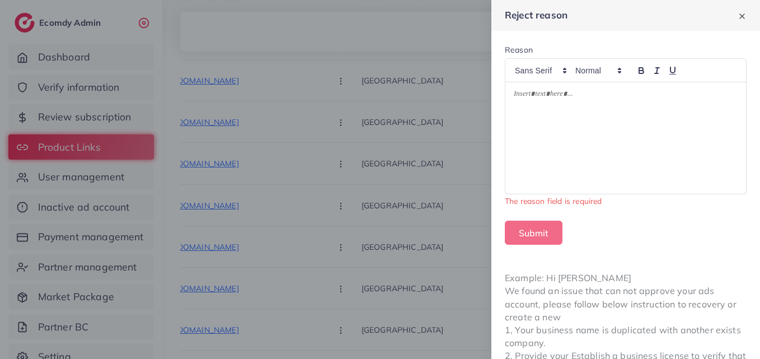
click at [530, 129] on div at bounding box center [625, 137] width 241 height 111
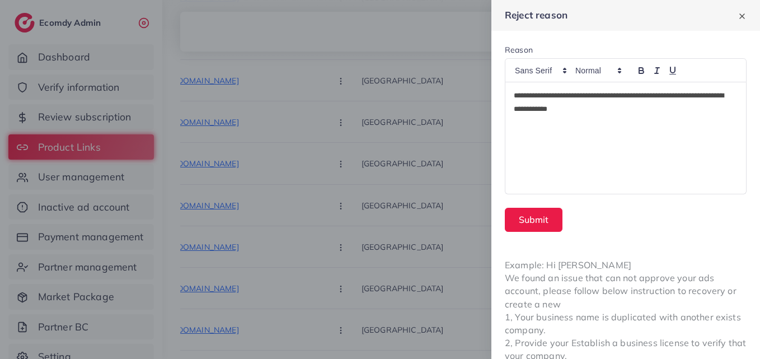
scroll to position [0, 0]
click at [531, 130] on div "**********" at bounding box center [625, 137] width 241 height 111
click at [538, 224] on button "Submit" at bounding box center [534, 220] width 58 height 24
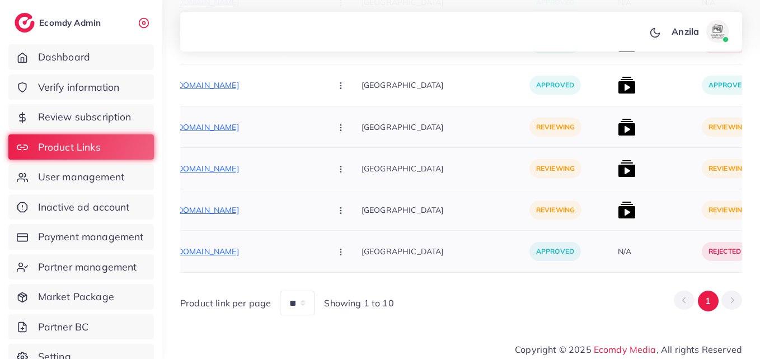
scroll to position [524, 0]
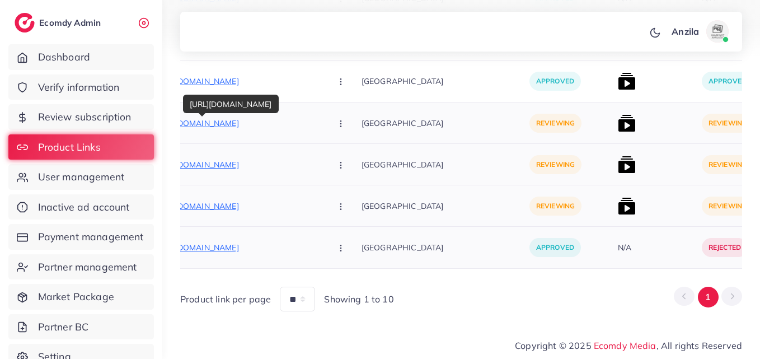
click at [232, 120] on p "https://www.modafabrics.store/collections/winter-collection" at bounding box center [238, 122] width 168 height 13
click at [336, 119] on icon "button" at bounding box center [340, 123] width 9 height 9
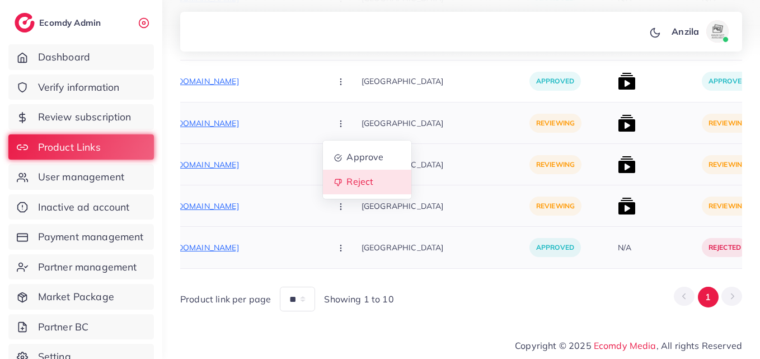
click at [346, 176] on span "Reject" at bounding box center [359, 181] width 27 height 11
click at [0, 0] on div at bounding box center [0, 0] width 0 height 0
click at [322, 126] on button "button" at bounding box center [341, 122] width 39 height 25
drag, startPoint x: 317, startPoint y: 193, endPoint x: 317, endPoint y: 179, distance: 14.0
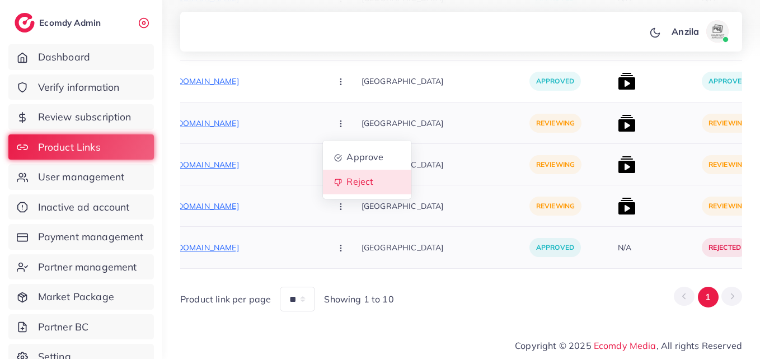
click at [322, 192] on ul "Approve Reject" at bounding box center [367, 169] width 90 height 59
click at [346, 178] on span "Reject" at bounding box center [359, 181] width 27 height 11
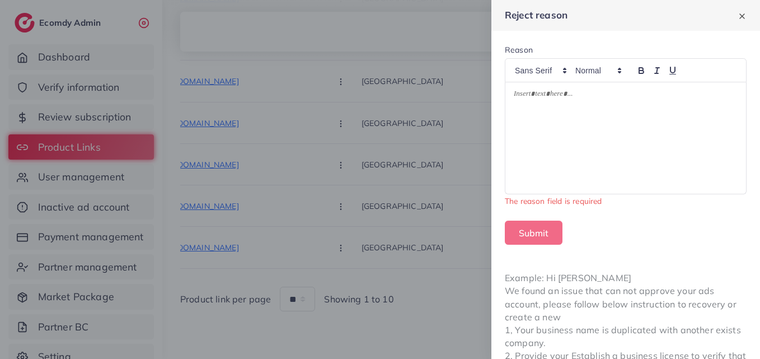
click at [547, 143] on div at bounding box center [625, 137] width 241 height 111
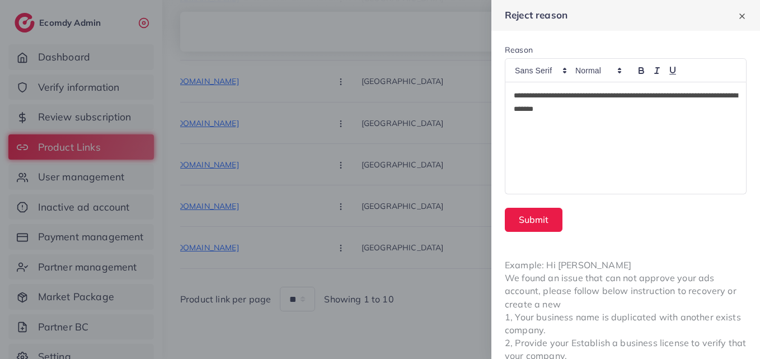
scroll to position [0, 0]
click at [533, 224] on button "Submit" at bounding box center [534, 220] width 58 height 24
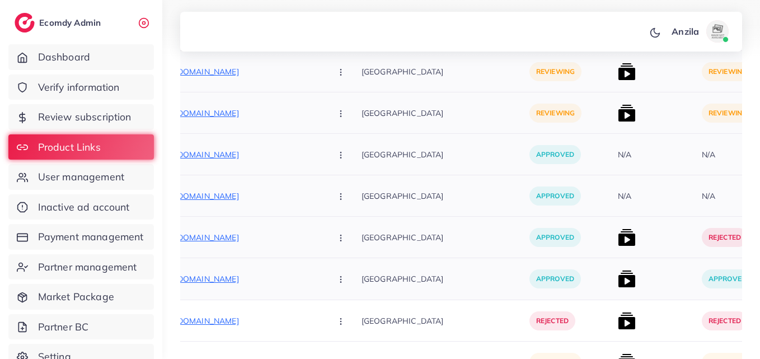
scroll to position [2512, 0]
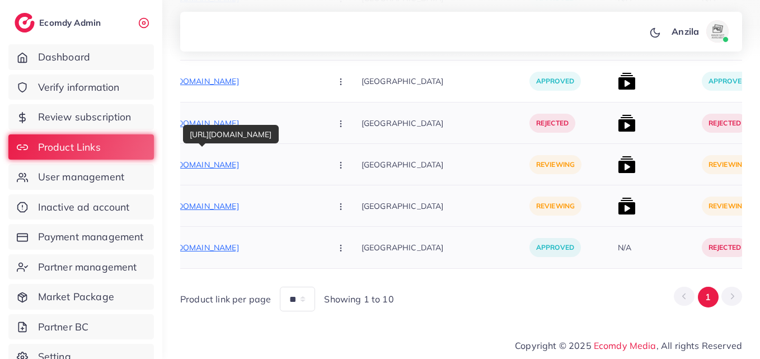
click at [236, 162] on p "https://www.modafabrics.store/products/aneelas-on-soft-digital-printed-shemoz-s…" at bounding box center [238, 164] width 168 height 13
click at [336, 161] on icon "button" at bounding box center [340, 165] width 9 height 9
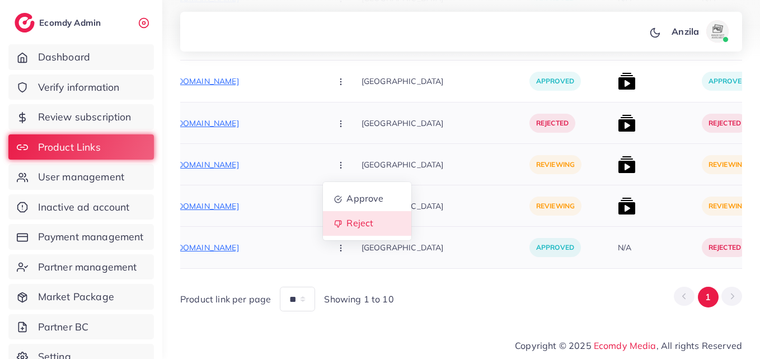
click at [346, 218] on span "Reject" at bounding box center [359, 223] width 27 height 11
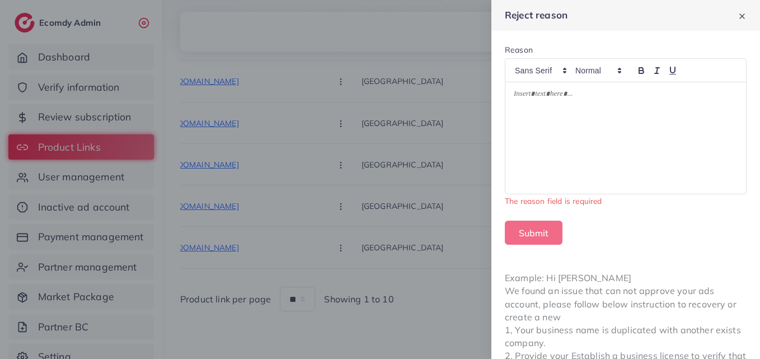
click at [556, 119] on div at bounding box center [625, 137] width 241 height 111
click at [580, 233] on div "Submit" at bounding box center [626, 233] width 242 height 24
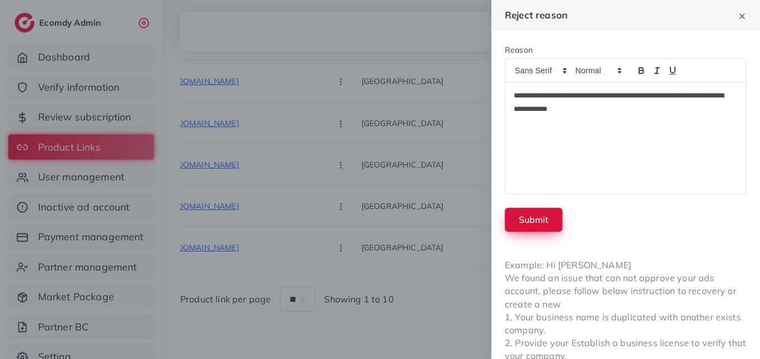
click at [531, 217] on button "Submit" at bounding box center [534, 220] width 58 height 24
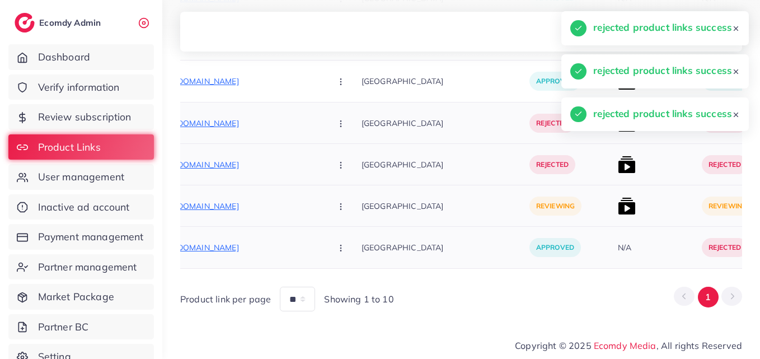
click at [322, 202] on button "button" at bounding box center [341, 205] width 39 height 25
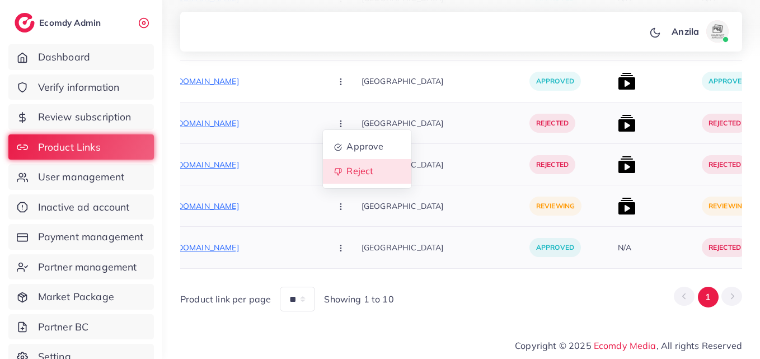
click at [346, 166] on span "Reject" at bounding box center [359, 171] width 27 height 11
click at [0, 0] on div at bounding box center [0, 0] width 0 height 0
click at [336, 202] on icon "button" at bounding box center [340, 206] width 9 height 9
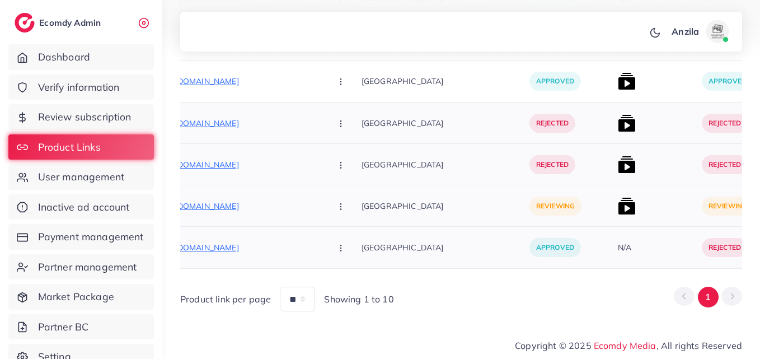
drag, startPoint x: 308, startPoint y: 201, endPoint x: 312, endPoint y: 211, distance: 10.1
click at [336, 202] on icon "button" at bounding box center [340, 206] width 9 height 9
click at [322, 198] on button "button" at bounding box center [341, 205] width 39 height 25
click at [322, 210] on button "button" at bounding box center [341, 205] width 39 height 25
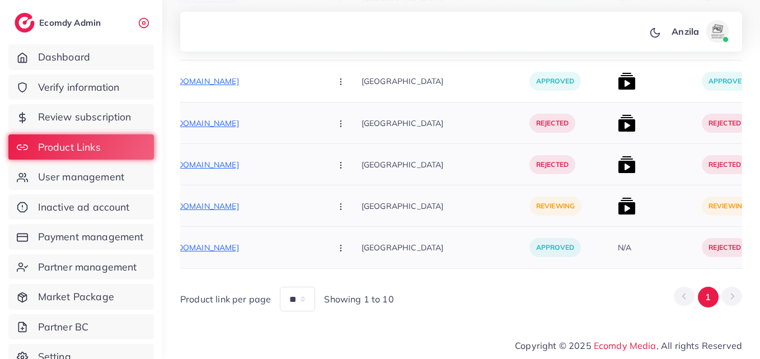
click at [322, 210] on button "button" at bounding box center [341, 205] width 39 height 25
click at [346, 169] on span "Reject" at bounding box center [359, 171] width 27 height 11
click at [0, 0] on div at bounding box center [0, 0] width 0 height 0
click at [336, 202] on icon "button" at bounding box center [340, 206] width 9 height 9
click at [346, 166] on span "Reject" at bounding box center [359, 171] width 27 height 11
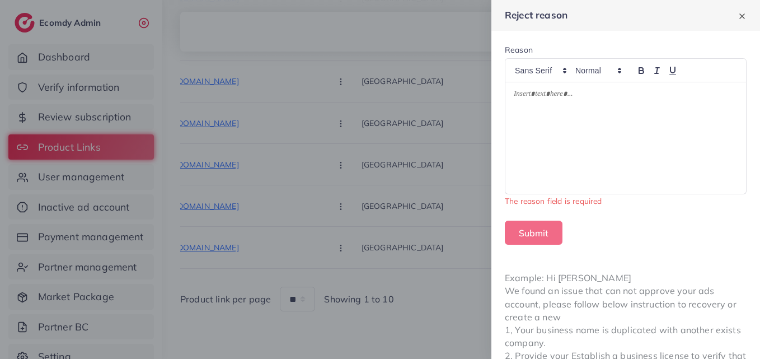
click at [560, 109] on div at bounding box center [625, 137] width 241 height 111
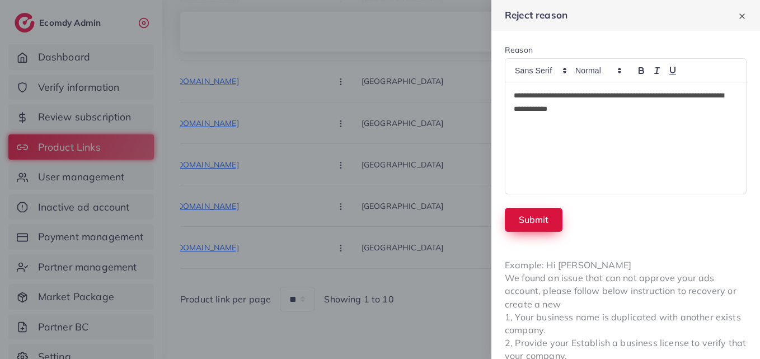
click at [531, 214] on button "Submit" at bounding box center [534, 220] width 58 height 24
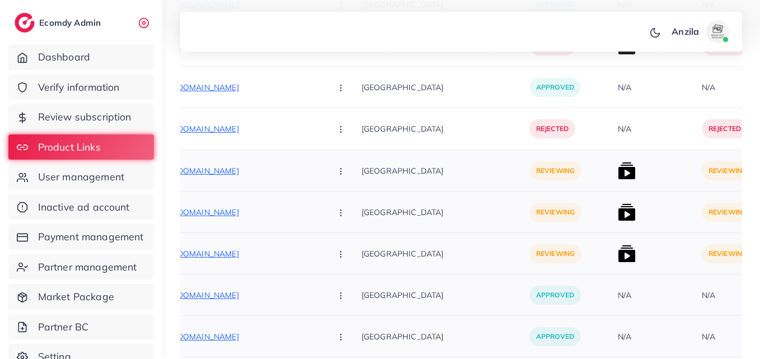
scroll to position [2234, 0]
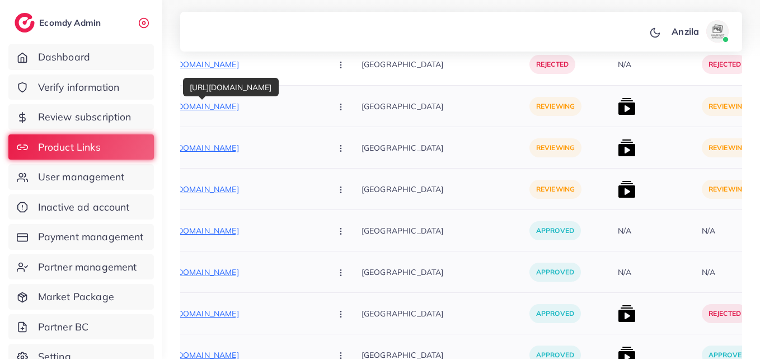
click at [271, 110] on p "https://kashmiribeauty.net/products/saffron-goat-milk-soap" at bounding box center [238, 106] width 168 height 13
click at [239, 104] on p "https://kashmiribeauty.net/products/saffron-goat-milk-soap" at bounding box center [238, 106] width 168 height 13
click at [336, 107] on icon "button" at bounding box center [340, 106] width 9 height 9
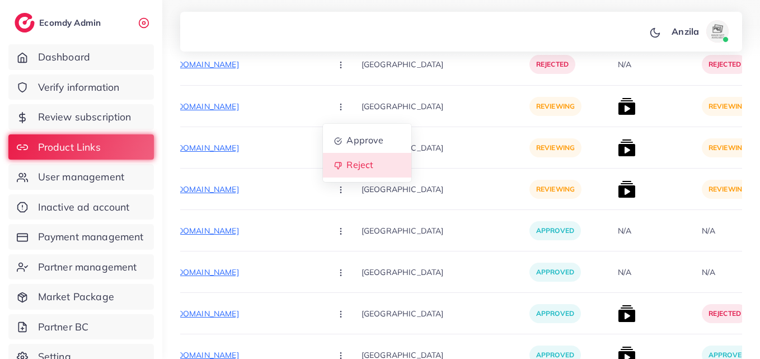
click at [346, 161] on span "Reject" at bounding box center [359, 165] width 27 height 11
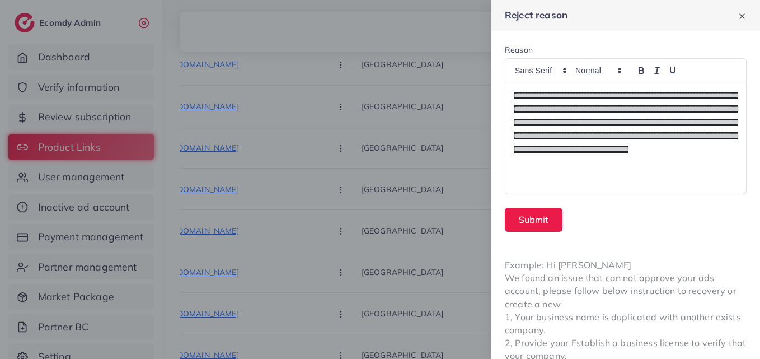
scroll to position [0, 0]
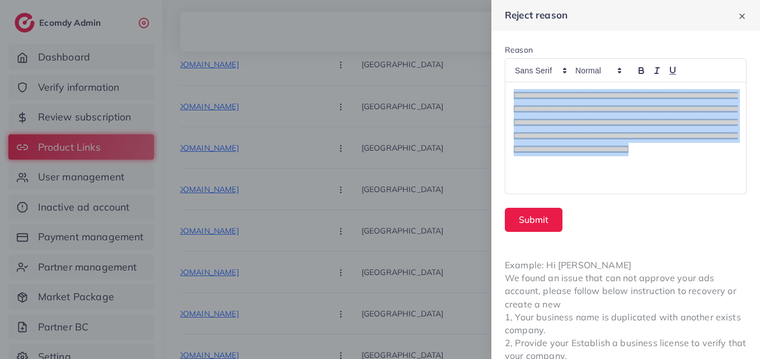
drag, startPoint x: 603, startPoint y: 171, endPoint x: 516, endPoint y: 99, distance: 112.5
click at [516, 99] on p "**********" at bounding box center [626, 122] width 224 height 67
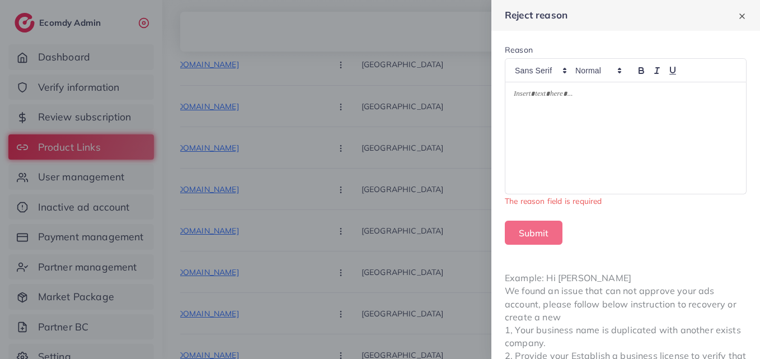
click at [395, 84] on div at bounding box center [380, 179] width 760 height 359
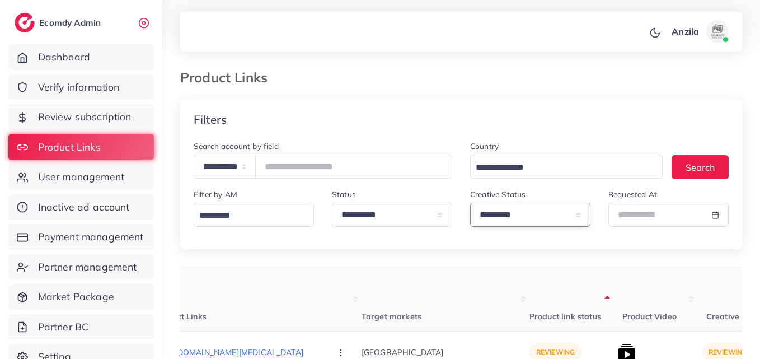
click at [501, 207] on select "**********" at bounding box center [530, 215] width 120 height 24
click at [517, 218] on select "**********" at bounding box center [530, 215] width 120 height 24
click at [470, 203] on select "**********" at bounding box center [530, 215] width 120 height 24
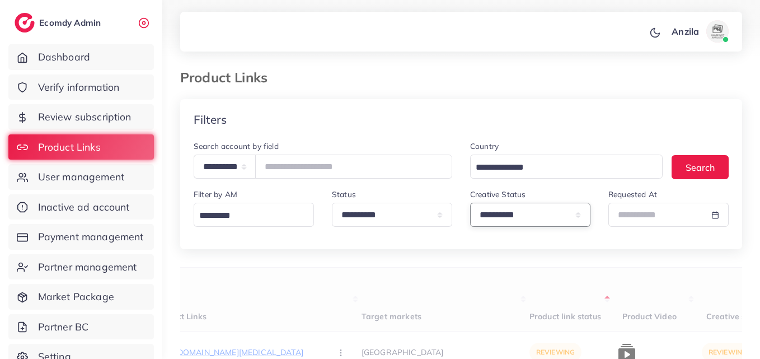
drag, startPoint x: 524, startPoint y: 211, endPoint x: 525, endPoint y: 223, distance: 11.8
click at [524, 211] on select "**********" at bounding box center [530, 215] width 120 height 24
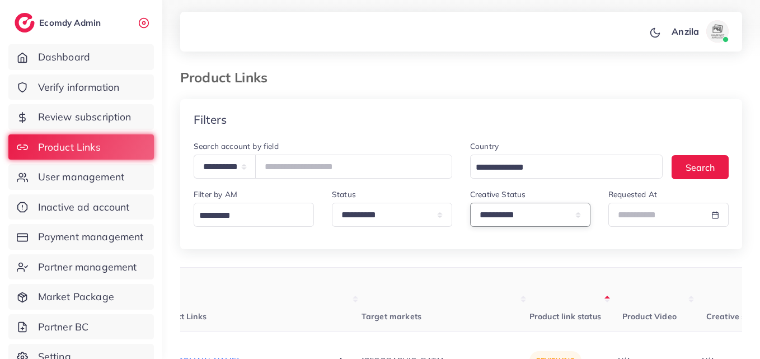
select select "*********"
click at [470, 203] on select "**********" at bounding box center [530, 215] width 120 height 24
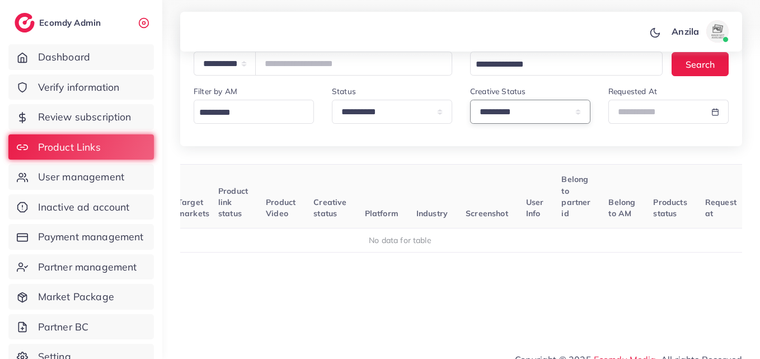
scroll to position [118, 0]
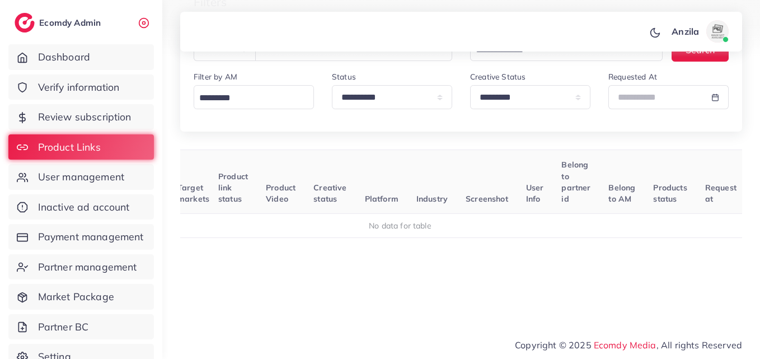
drag, startPoint x: 398, startPoint y: 195, endPoint x: 352, endPoint y: 147, distance: 66.5
click at [352, 147] on div "**********" at bounding box center [461, 147] width 562 height 330
click at [600, 191] on th "Belong to AM" at bounding box center [621, 182] width 45 height 64
click at [601, 190] on th "Belong to AM" at bounding box center [621, 182] width 45 height 64
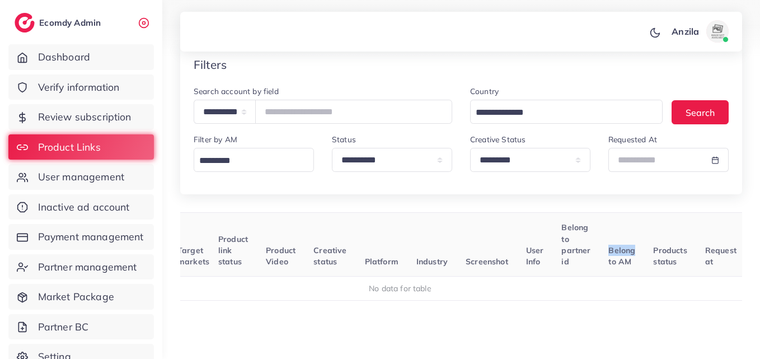
scroll to position [6, 0]
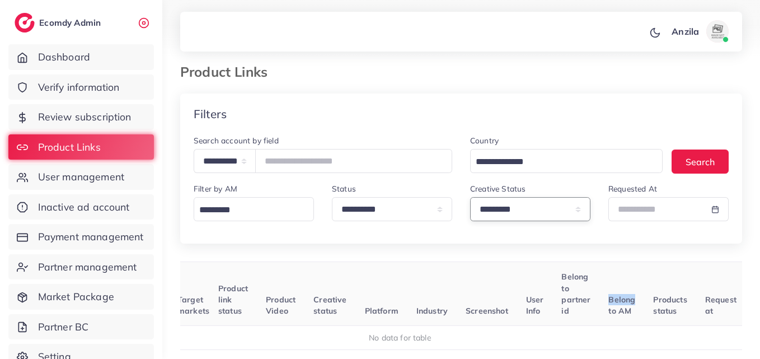
click at [480, 208] on select "**********" at bounding box center [530, 209] width 120 height 24
click at [470, 197] on select "**********" at bounding box center [530, 209] width 120 height 24
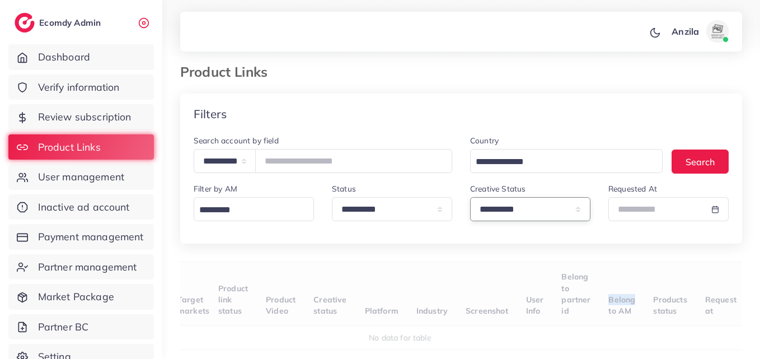
click at [508, 203] on select "**********" at bounding box center [530, 209] width 120 height 24
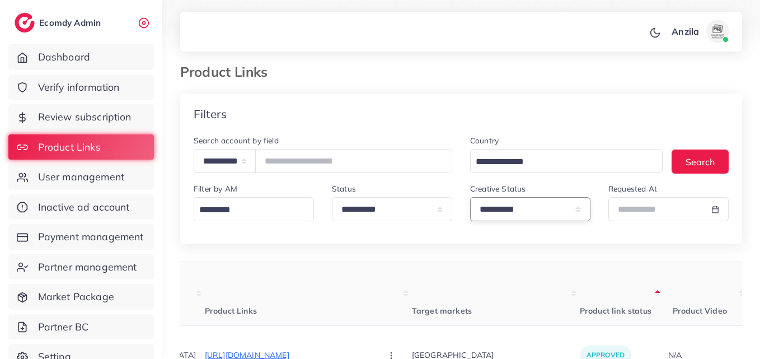
select select "*********"
click at [470, 197] on select "**********" at bounding box center [530, 209] width 120 height 24
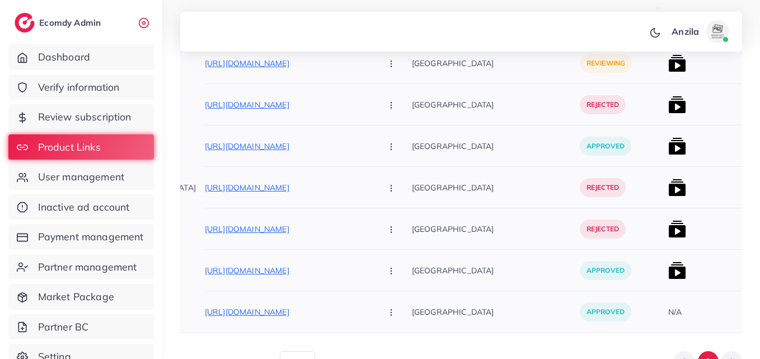
scroll to position [229, 0]
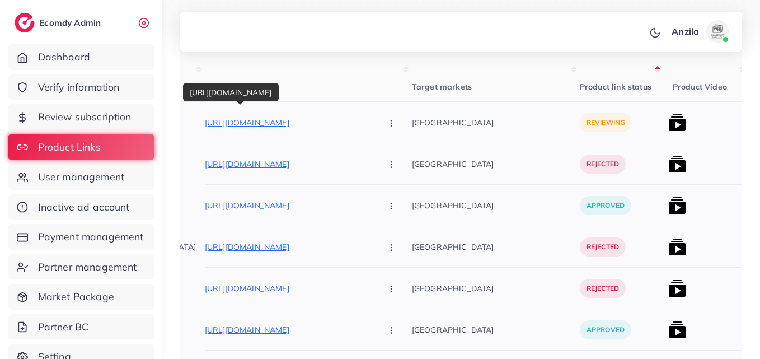
click at [282, 124] on p "https://maddycollections.com/collections/new-fashion-mens-wallet-orignal-signat…" at bounding box center [289, 122] width 168 height 13
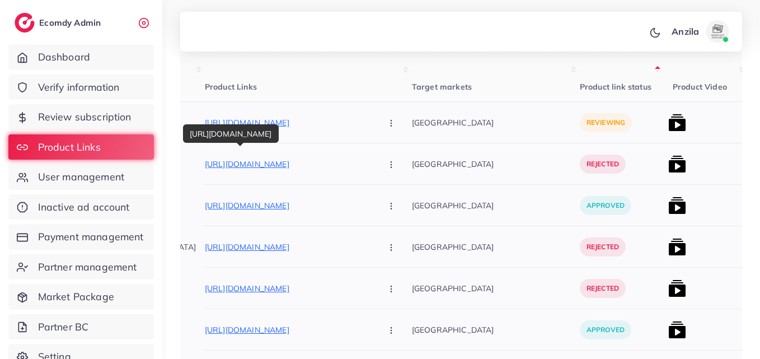
click at [284, 163] on p "https://maddycollections.com/collections/best-fashion-mens-wallet-orignal-signa…" at bounding box center [289, 163] width 168 height 13
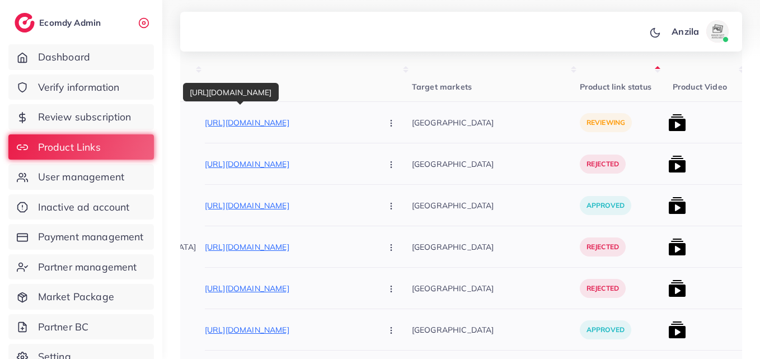
click at [271, 123] on p "https://maddycollections.com/collections/new-fashion-mens-wallet-orignal-signat…" at bounding box center [289, 122] width 168 height 13
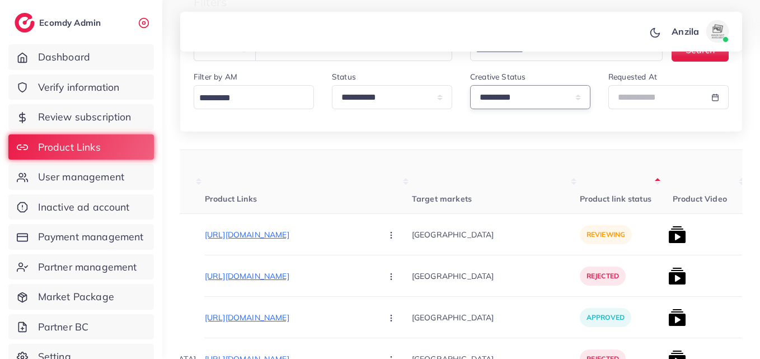
click at [500, 103] on select "**********" at bounding box center [530, 97] width 120 height 24
click at [509, 109] on select "**********" at bounding box center [530, 97] width 120 height 24
click at [470, 85] on select "**********" at bounding box center [530, 97] width 120 height 24
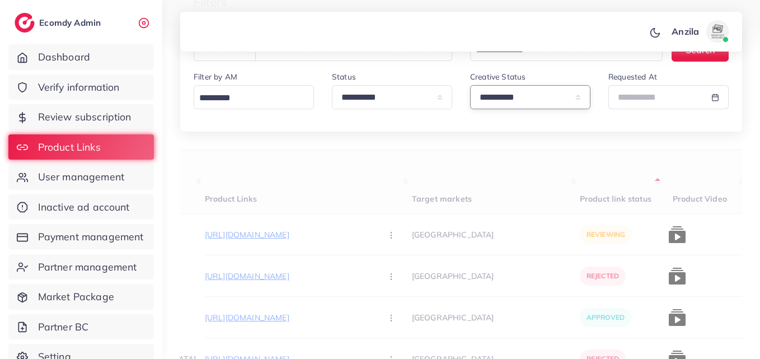
click at [525, 97] on select "**********" at bounding box center [530, 97] width 120 height 24
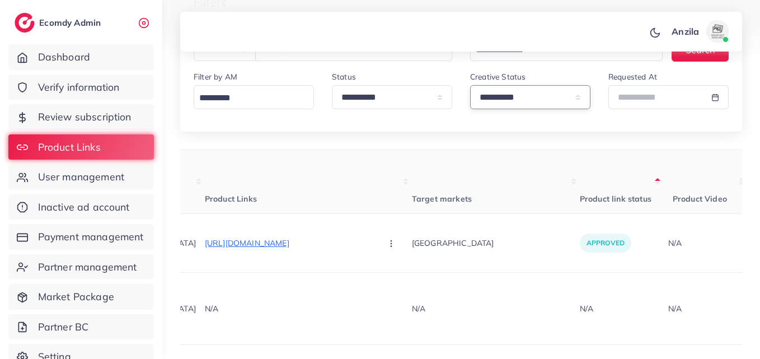
select select "*********"
click at [470, 85] on select "**********" at bounding box center [530, 97] width 120 height 24
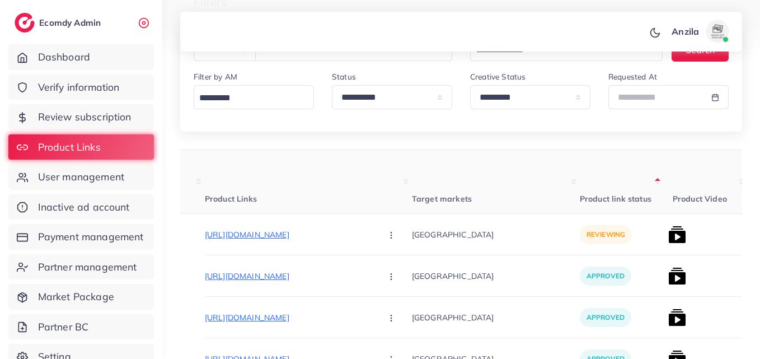
click at [482, 180] on th "Target markets" at bounding box center [496, 182] width 168 height 64
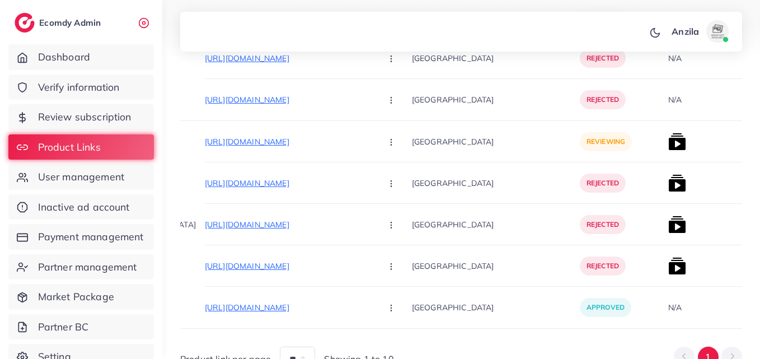
scroll to position [1005, 0]
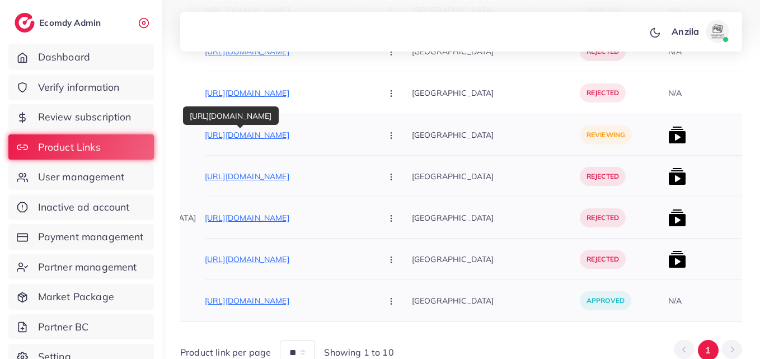
click at [301, 133] on p "https://www.modafabrics.store/collections/winter-collection-2025" at bounding box center [289, 134] width 168 height 13
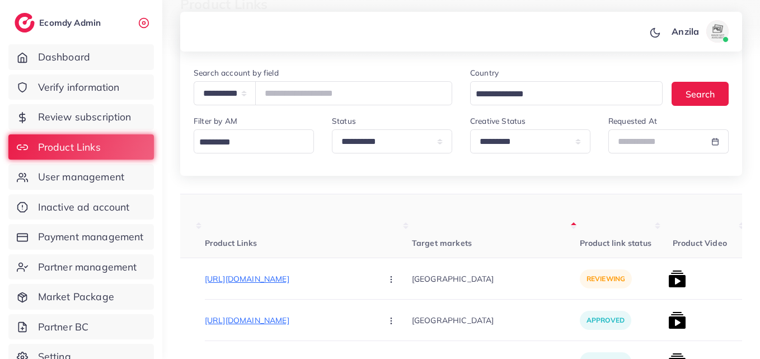
scroll to position [55, 0]
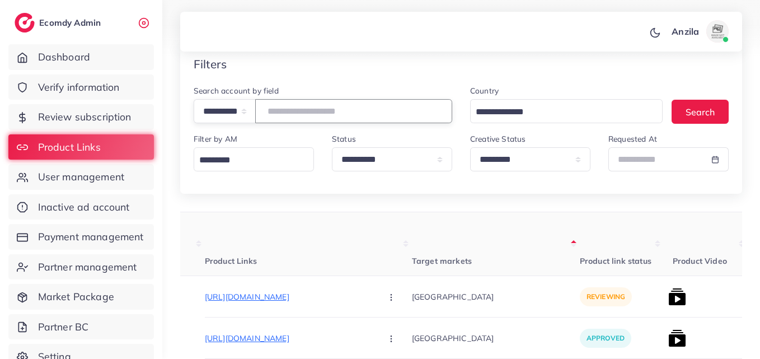
paste input "**********"
type input "**********"
click at [385, 185] on div "**********" at bounding box center [461, 139] width 562 height 110
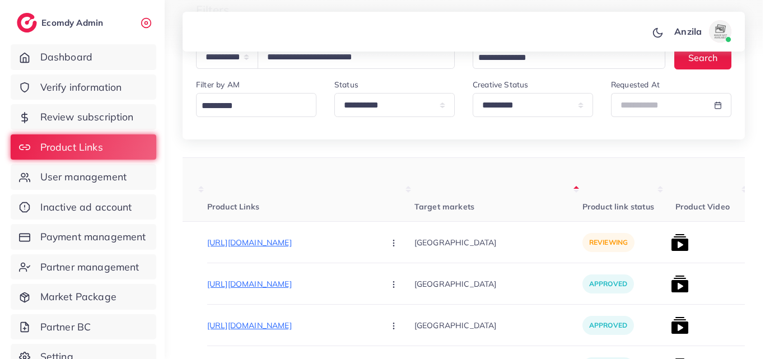
scroll to position [167, 0]
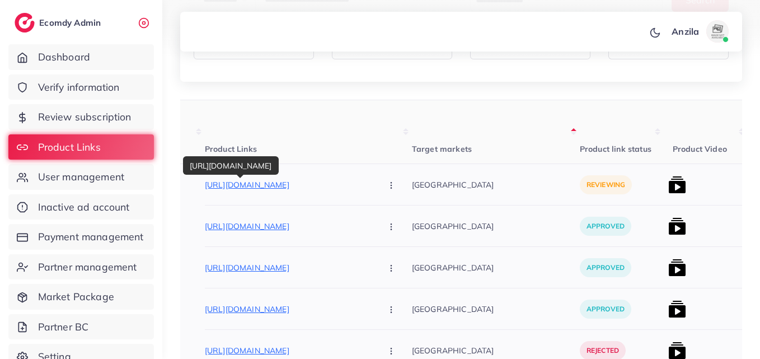
click at [301, 186] on p "https://selnora.com/products/handaiyan-12-colors-matte-liquid-lipstick-set-2-5m…" at bounding box center [289, 184] width 168 height 13
click at [373, 184] on button "button" at bounding box center [392, 184] width 39 height 25
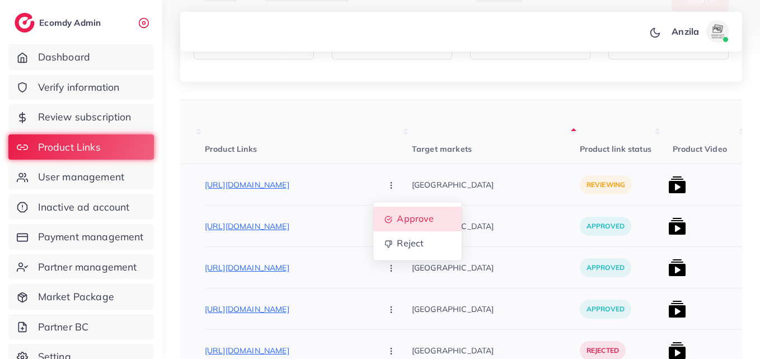
click at [373, 212] on link "Approve" at bounding box center [417, 219] width 88 height 25
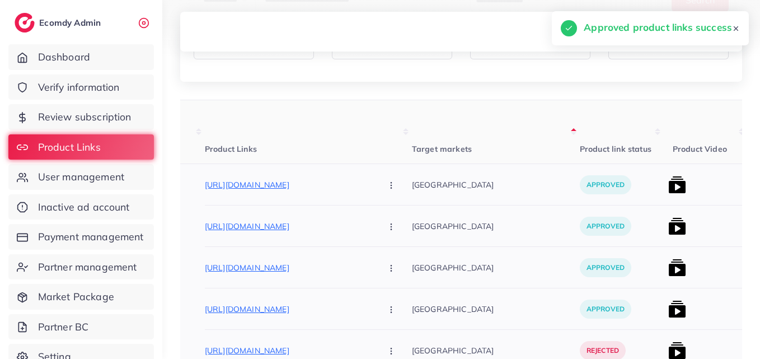
click at [668, 183] on img at bounding box center [677, 185] width 18 height 18
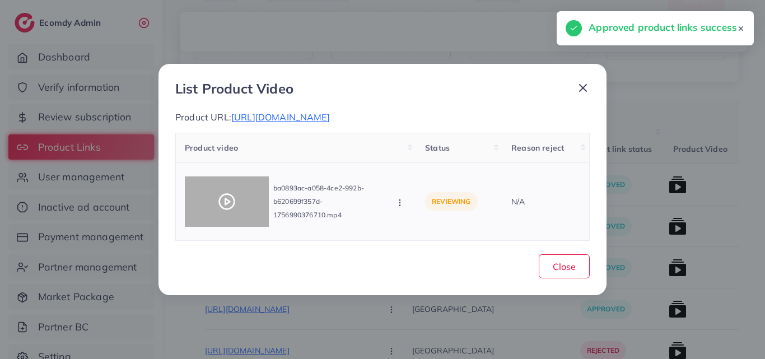
click at [232, 205] on icon at bounding box center [227, 202] width 18 height 18
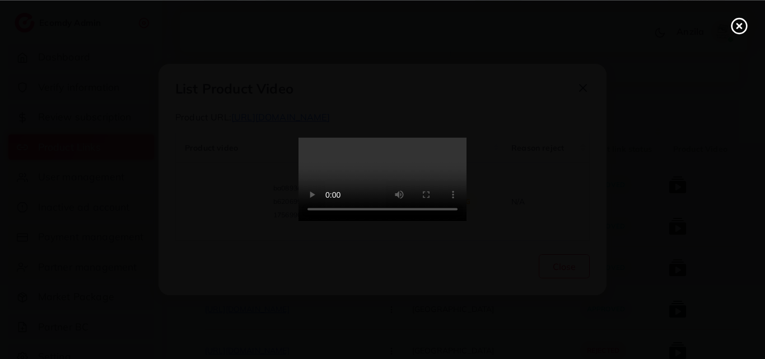
click at [386, 173] on video at bounding box center [382, 180] width 168 height 84
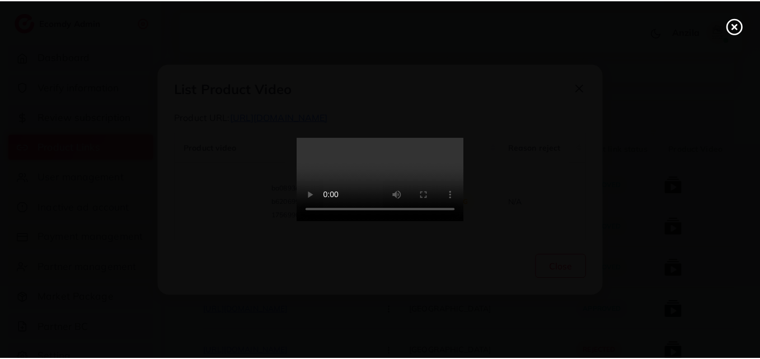
scroll to position [0, 0]
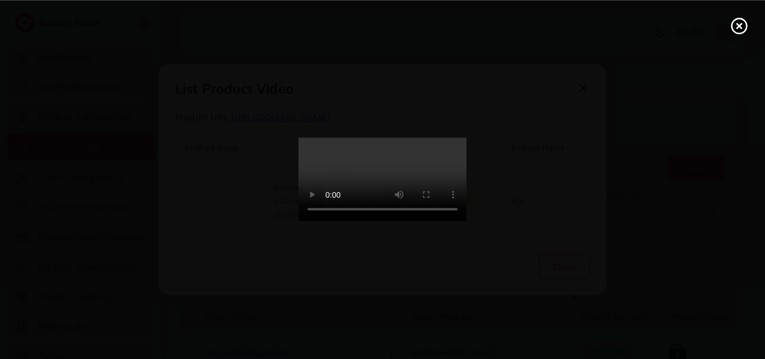
click at [734, 29] on icon at bounding box center [739, 26] width 18 height 18
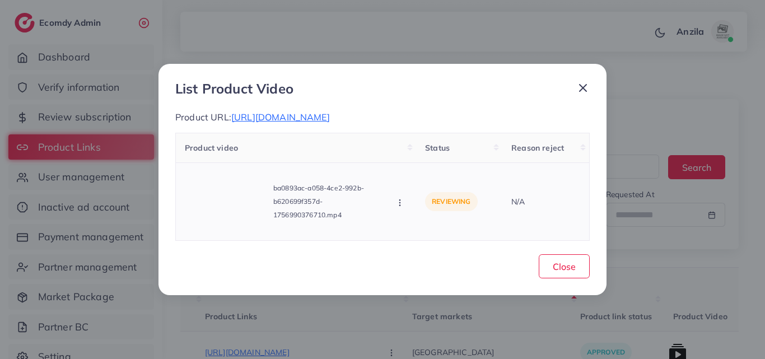
click at [401, 207] on icon "button" at bounding box center [399, 202] width 9 height 9
click at [407, 157] on icon at bounding box center [411, 153] width 8 height 8
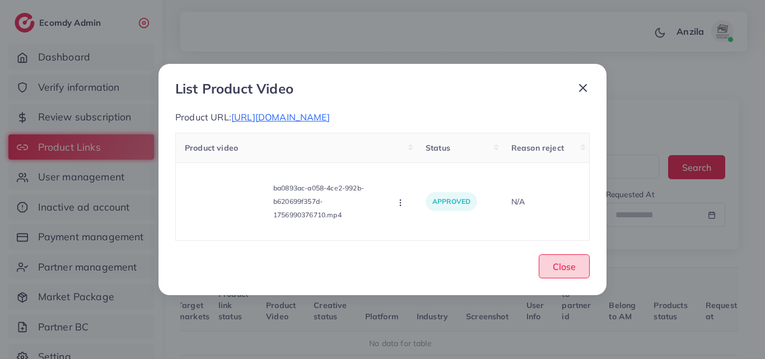
click at [539, 268] on button "Close" at bounding box center [563, 266] width 51 height 24
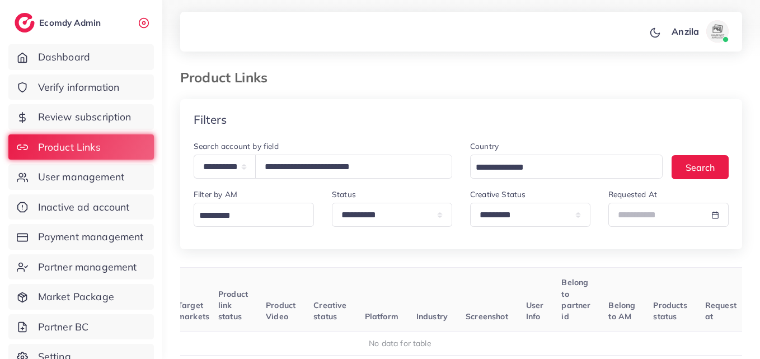
scroll to position [0, 121]
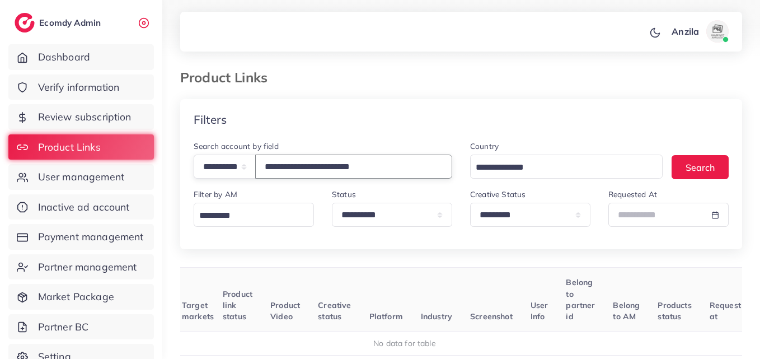
click at [363, 162] on input "**********" at bounding box center [353, 166] width 197 height 24
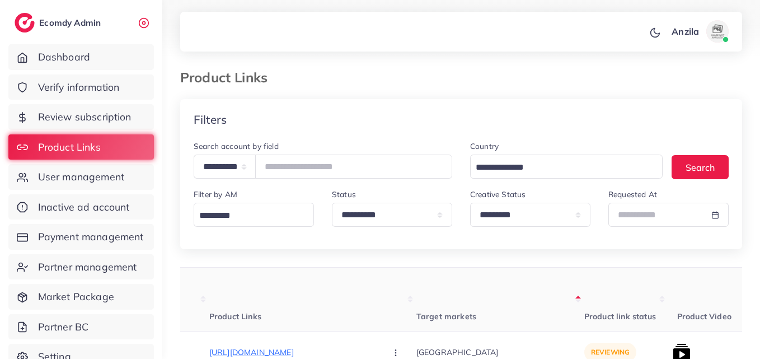
click at [451, 274] on th "Target markets" at bounding box center [500, 300] width 168 height 64
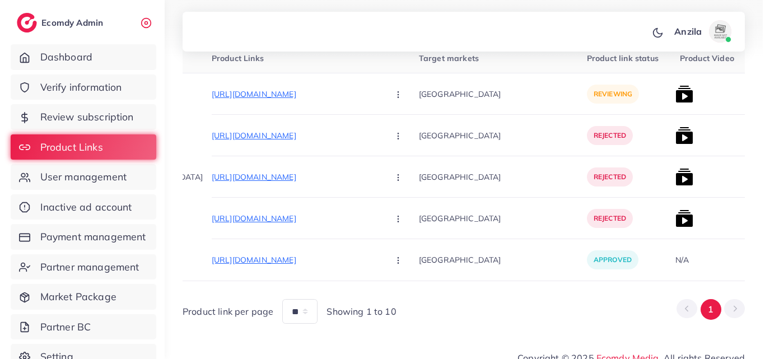
scroll to position [275, 0]
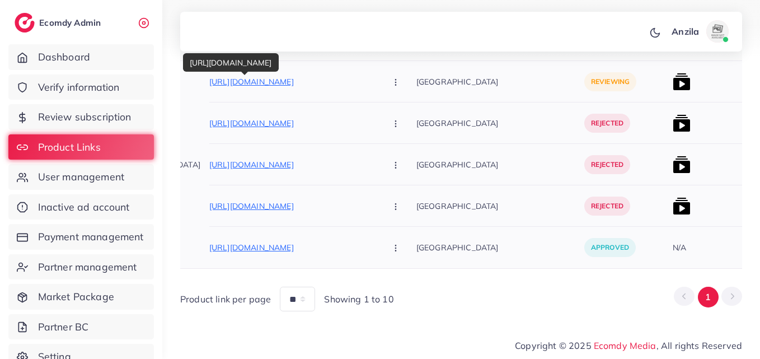
click at [262, 79] on p "https://www.modafabrics.store/collections/winter-collection-2025" at bounding box center [293, 81] width 168 height 13
click at [377, 76] on button "button" at bounding box center [396, 81] width 39 height 25
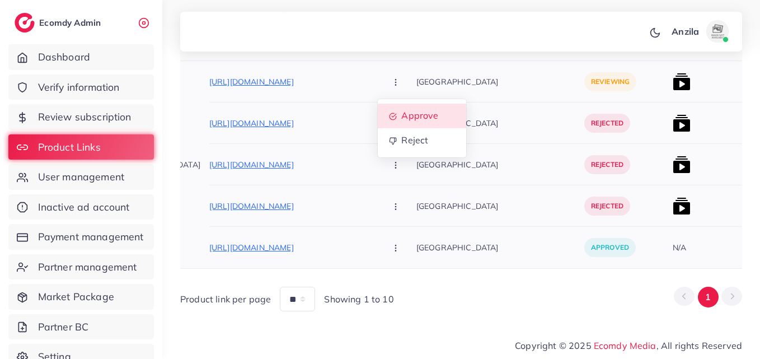
click at [378, 104] on link "Approve" at bounding box center [422, 116] width 88 height 25
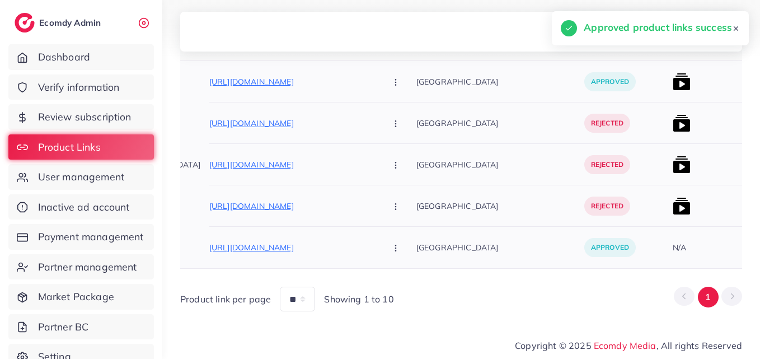
click at [673, 73] on img at bounding box center [682, 82] width 18 height 18
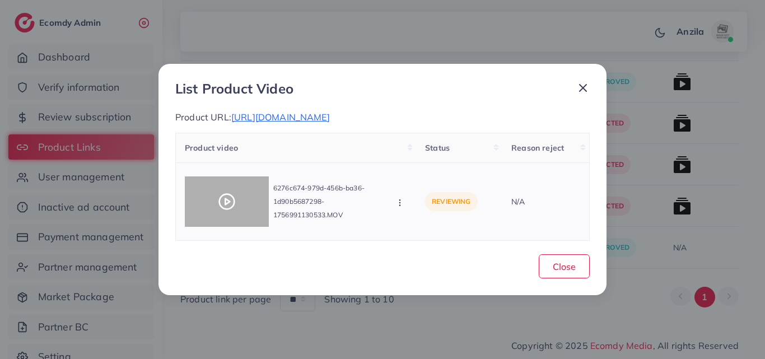
click at [233, 220] on div at bounding box center [227, 201] width 84 height 50
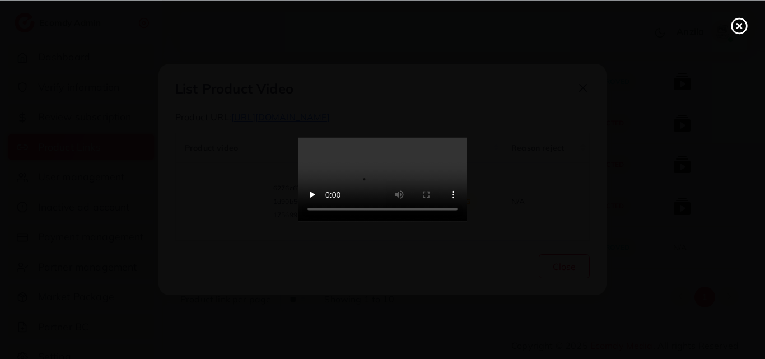
click at [466, 208] on video at bounding box center [382, 180] width 168 height 84
drag, startPoint x: 570, startPoint y: 208, endPoint x: 570, endPoint y: 256, distance: 48.7
click at [466, 208] on video at bounding box center [382, 180] width 168 height 84
click at [466, 222] on video at bounding box center [382, 180] width 168 height 84
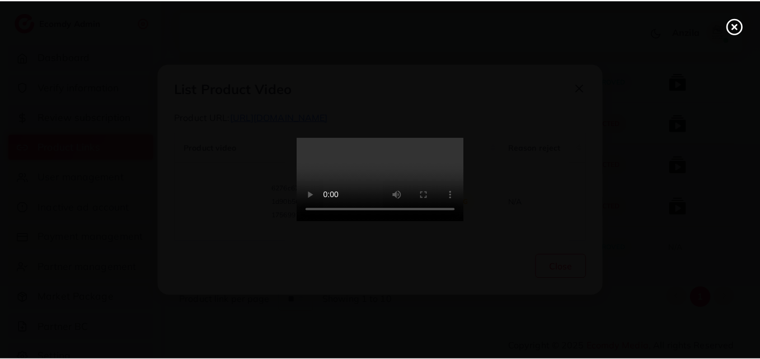
scroll to position [0, 0]
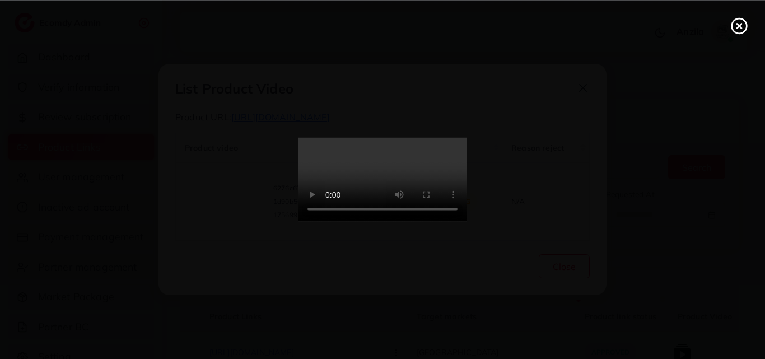
drag, startPoint x: 449, startPoint y: 200, endPoint x: 449, endPoint y: 249, distance: 48.7
click at [449, 200] on video at bounding box center [382, 180] width 168 height 84
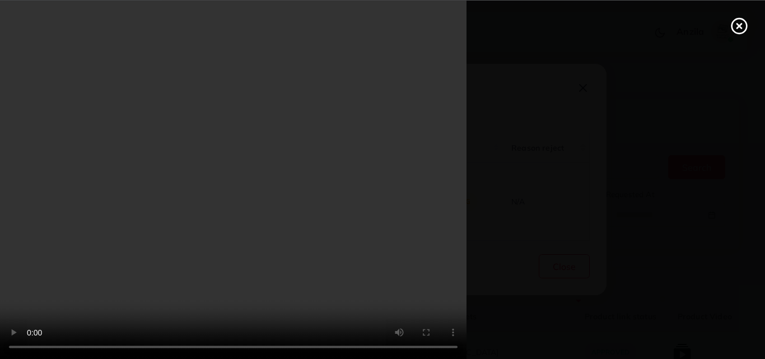
click at [449, 249] on video at bounding box center [382, 179] width 765 height 359
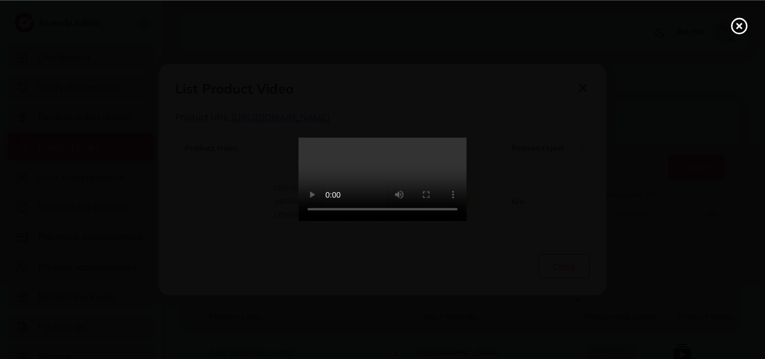
click at [463, 167] on video at bounding box center [382, 180] width 168 height 84
click at [433, 222] on video at bounding box center [382, 180] width 168 height 84
click at [745, 27] on circle at bounding box center [739, 25] width 15 height 15
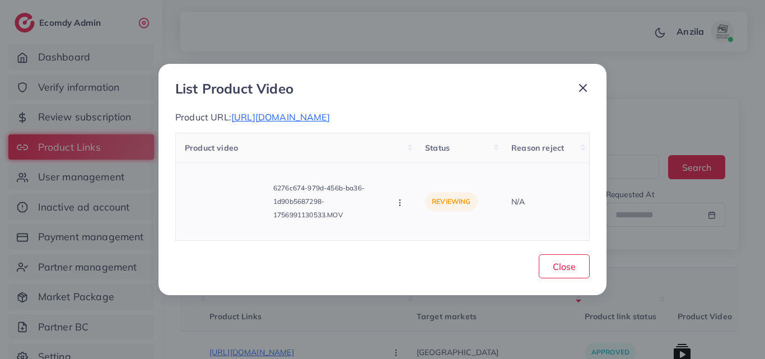
click at [397, 193] on div "6276c674-979d-456b-ba36-1d90b5687298-1756991130533.MOV Approve Reject" at bounding box center [296, 201] width 222 height 59
drag, startPoint x: 397, startPoint y: 207, endPoint x: 402, endPoint y: 187, distance: 20.2
click at [397, 207] on icon "button" at bounding box center [399, 202] width 9 height 9
click at [424, 151] on span "Approve" at bounding box center [437, 152] width 37 height 11
click at [573, 269] on span "Close" at bounding box center [563, 266] width 23 height 11
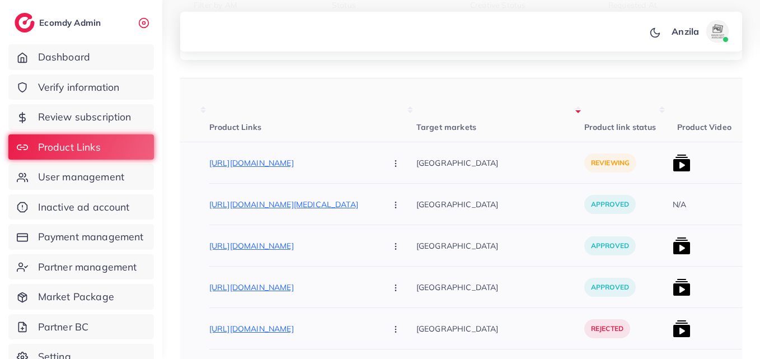
scroll to position [168, 0]
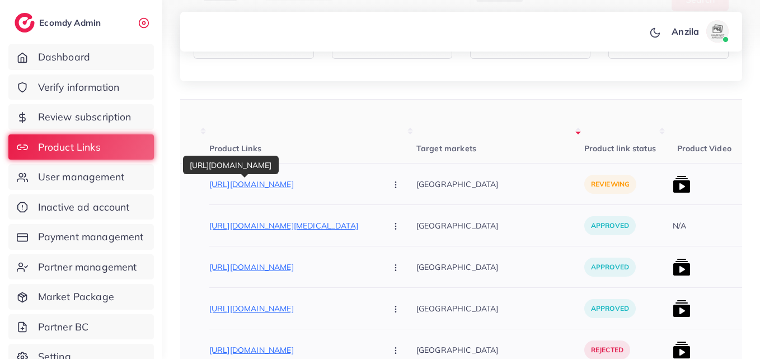
click at [285, 182] on p "https://blazingcart.store/products/electric-heating-knee-massager" at bounding box center [293, 183] width 168 height 13
click at [391, 185] on icon "button" at bounding box center [395, 184] width 9 height 9
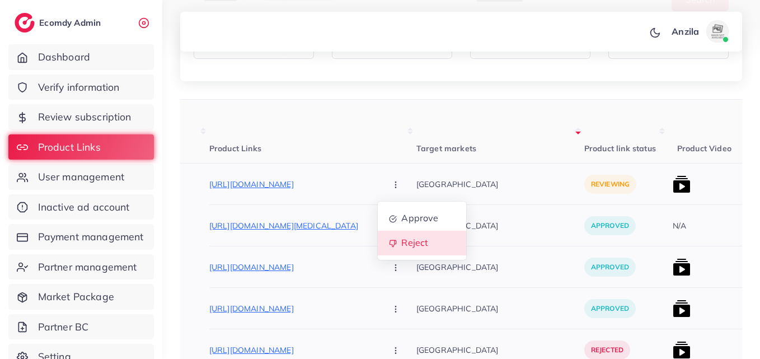
click at [401, 241] on span "Reject" at bounding box center [414, 242] width 27 height 11
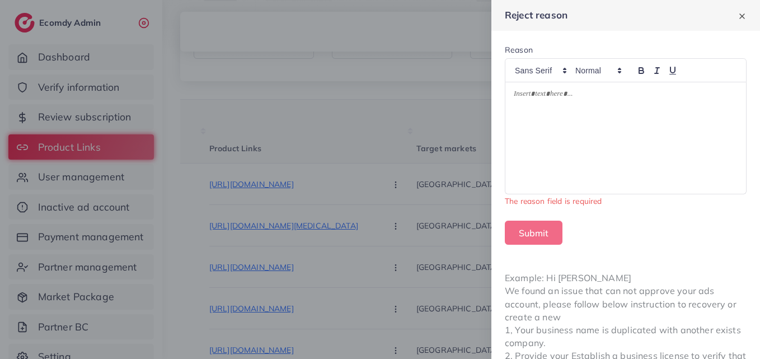
click at [541, 120] on div at bounding box center [625, 137] width 241 height 111
click at [645, 229] on div "Submit" at bounding box center [626, 233] width 242 height 24
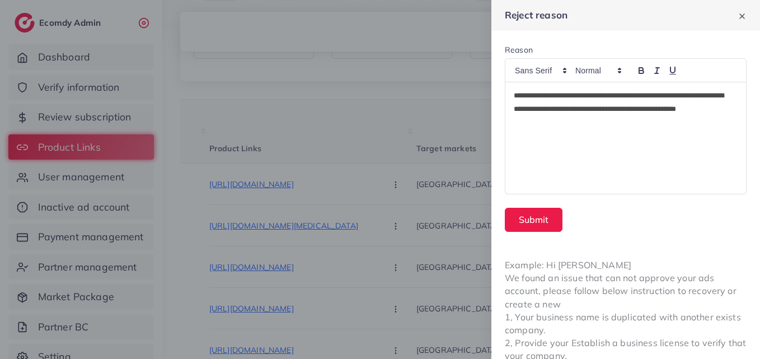
scroll to position [0, 0]
drag, startPoint x: 631, startPoint y: 95, endPoint x: 687, endPoint y: 95, distance: 56.0
click at [687, 95] on p "**********" at bounding box center [623, 109] width 219 height 40
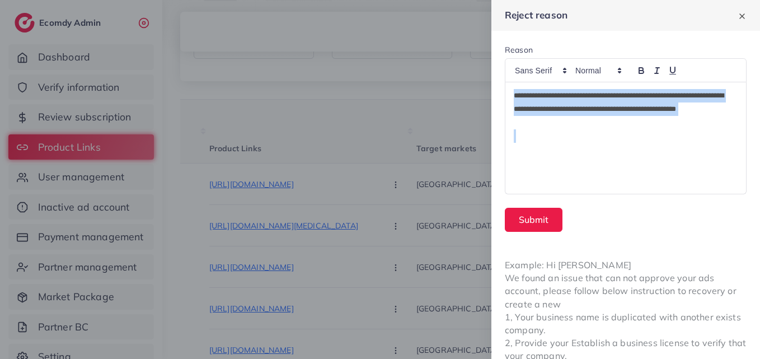
click at [687, 95] on p "**********" at bounding box center [623, 109] width 219 height 40
click at [679, 93] on p "**********" at bounding box center [623, 109] width 219 height 40
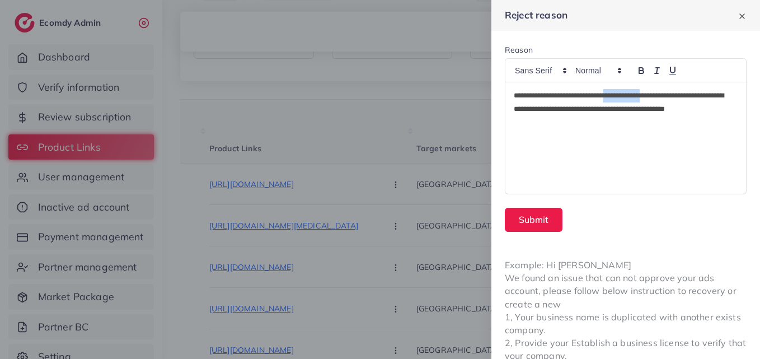
drag, startPoint x: 630, startPoint y: 94, endPoint x: 681, endPoint y: 93, distance: 50.9
click at [681, 93] on p "**********" at bounding box center [623, 109] width 219 height 40
click at [545, 216] on button "Submit" at bounding box center [534, 220] width 58 height 24
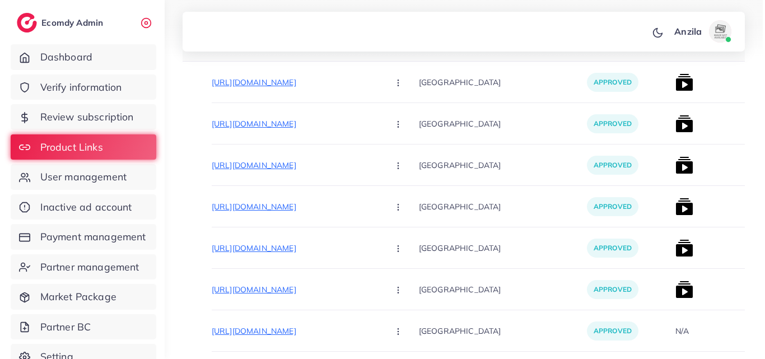
scroll to position [214, 0]
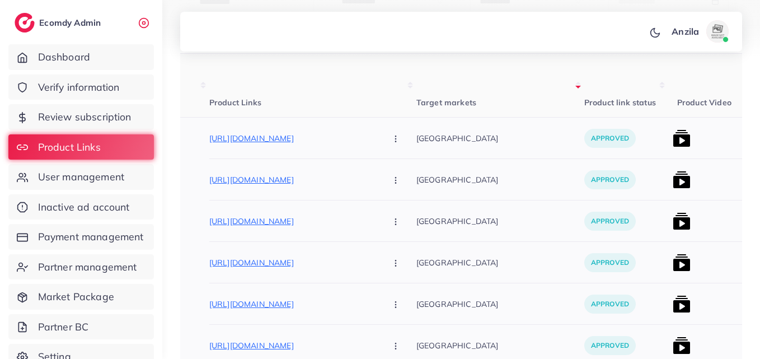
click at [673, 136] on img at bounding box center [682, 138] width 18 height 18
click at [673, 135] on img at bounding box center [682, 138] width 18 height 18
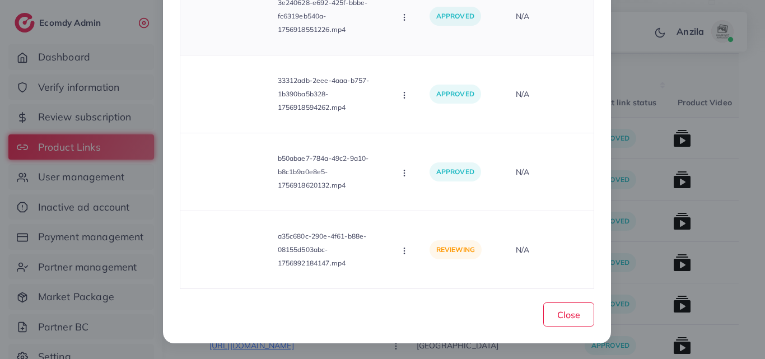
scroll to position [151, 0]
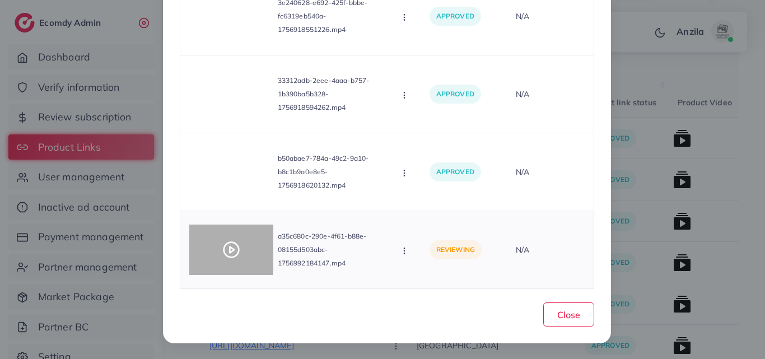
click at [224, 254] on icon at bounding box center [231, 250] width 18 height 18
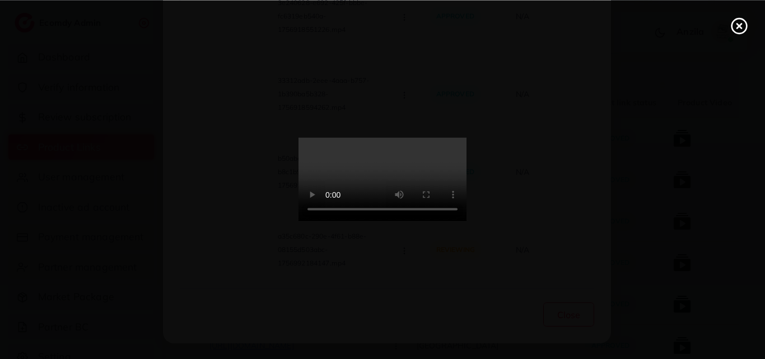
click at [424, 212] on video at bounding box center [382, 180] width 168 height 84
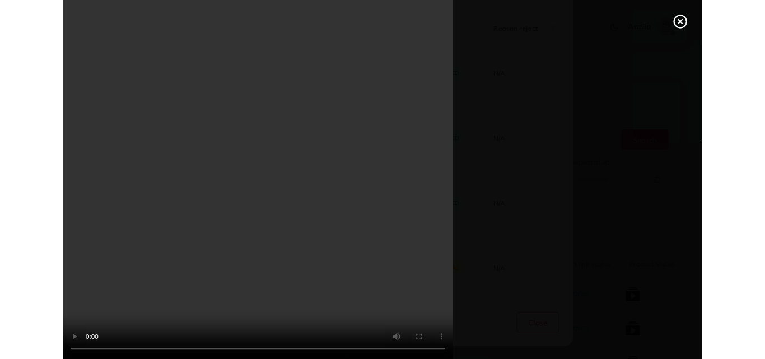
scroll to position [79, 0]
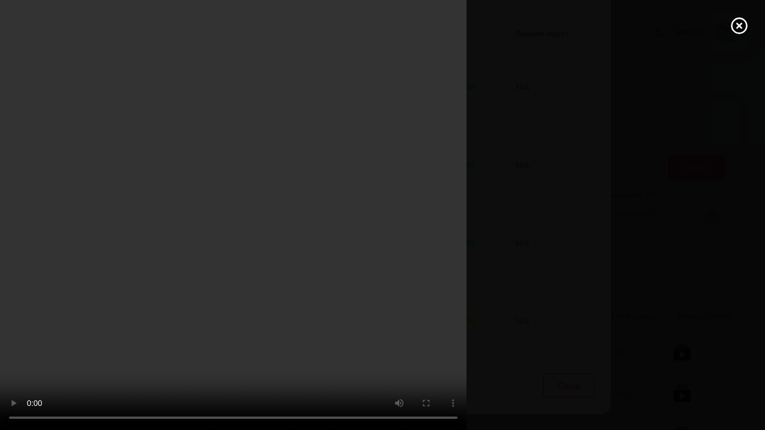
click at [723, 351] on video at bounding box center [382, 215] width 765 height 430
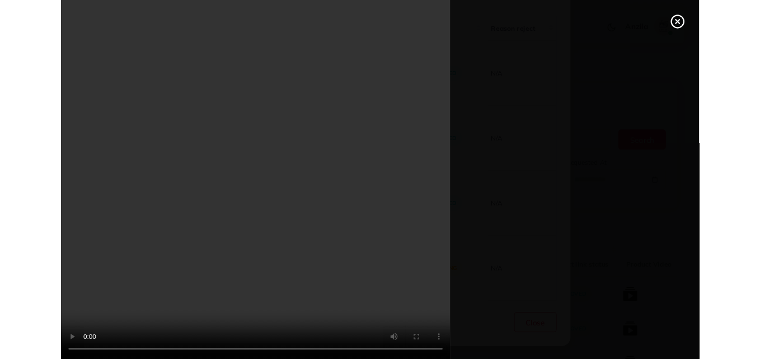
scroll to position [151, 0]
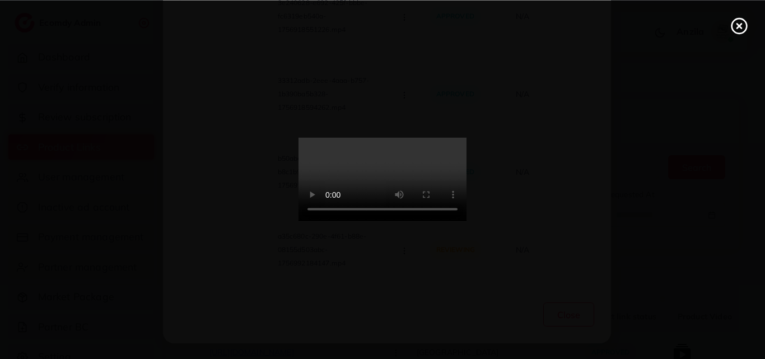
click at [738, 37] on div at bounding box center [382, 179] width 765 height 359
click at [739, 16] on div at bounding box center [382, 179] width 765 height 359
click at [742, 25] on icon at bounding box center [739, 26] width 18 height 18
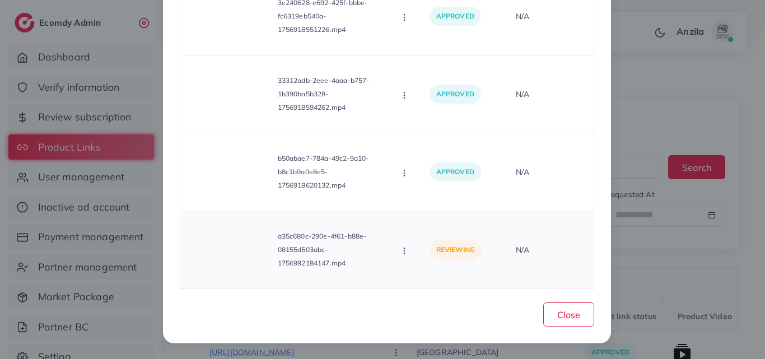
click at [400, 251] on icon "button" at bounding box center [404, 250] width 9 height 9
click at [420, 201] on link "Approve" at bounding box center [444, 198] width 88 height 25
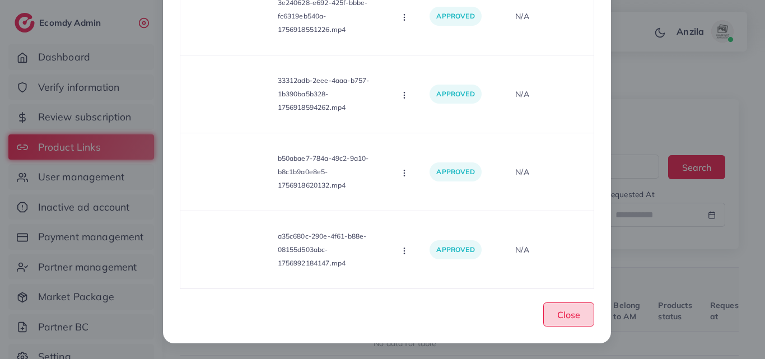
click at [557, 313] on span "Close" at bounding box center [568, 314] width 23 height 11
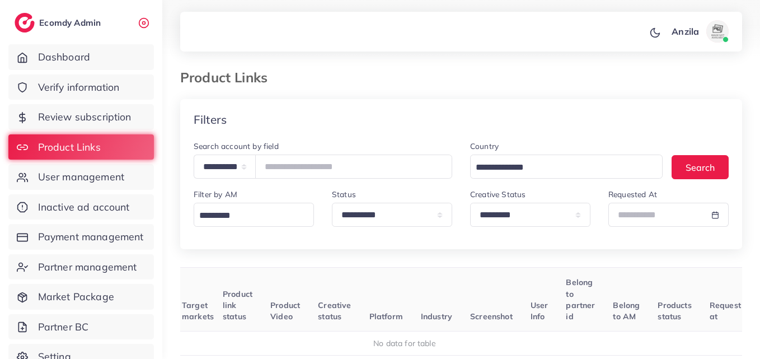
click at [633, 92] on div "Product Links" at bounding box center [461, 84] width 580 height 30
click at [378, 113] on div "Filters" at bounding box center [461, 119] width 562 height 41
click at [456, 90] on div "Product Links" at bounding box center [461, 84] width 580 height 30
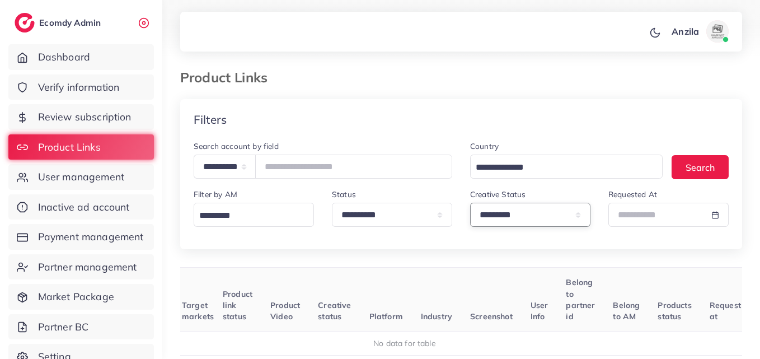
click at [491, 226] on select "**********" at bounding box center [530, 215] width 120 height 24
click at [470, 203] on select "**********" at bounding box center [530, 215] width 120 height 24
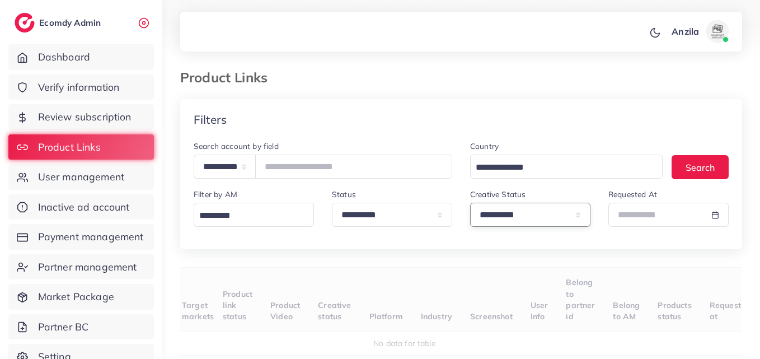
click at [493, 218] on select "**********" at bounding box center [530, 215] width 120 height 24
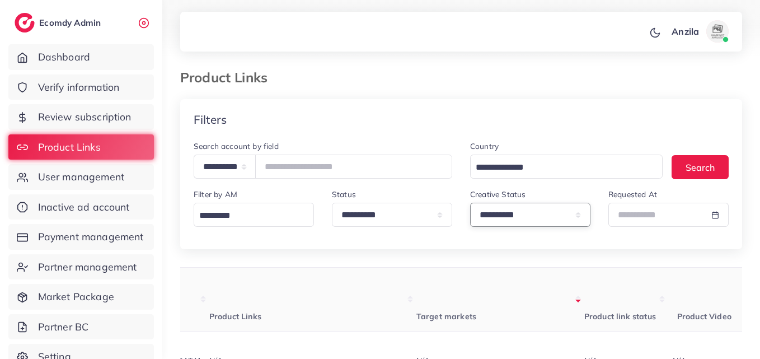
select select "*********"
click at [470, 203] on select "**********" at bounding box center [530, 215] width 120 height 24
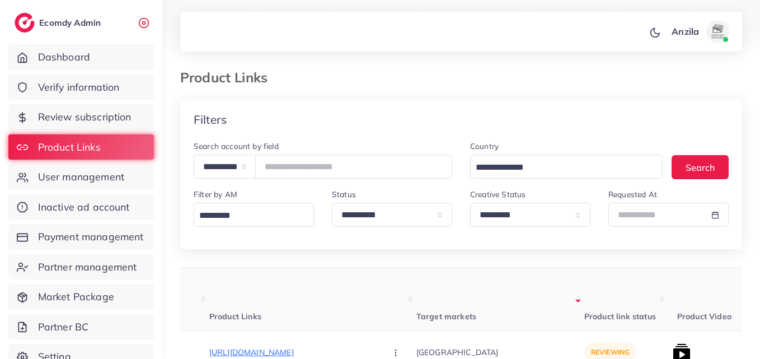
click at [481, 287] on th "Target markets" at bounding box center [500, 300] width 168 height 64
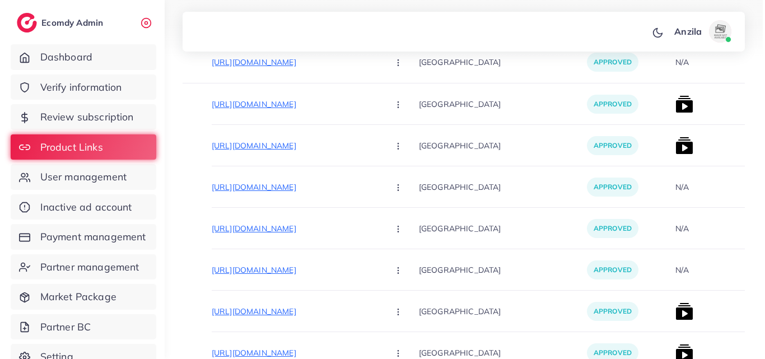
scroll to position [467, 0]
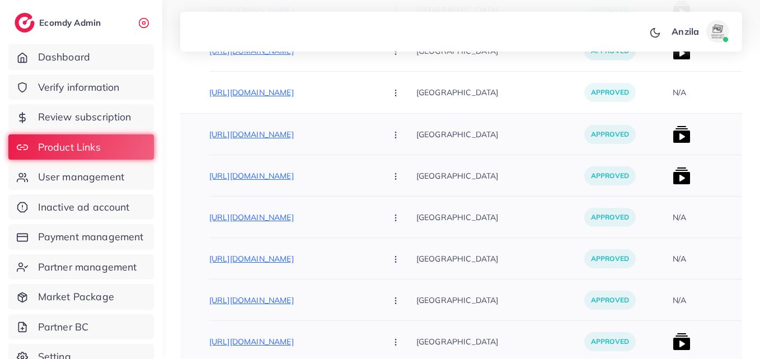
click at [673, 125] on img at bounding box center [682, 134] width 18 height 18
click at [673, 132] on img at bounding box center [682, 134] width 18 height 18
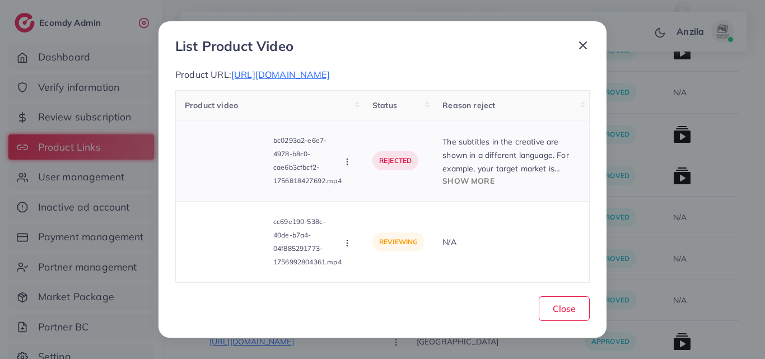
click at [462, 183] on span "Show more" at bounding box center [467, 181] width 51 height 10
click at [462, 175] on p "The subtitles in the creative are shown in a different language. For example, y…" at bounding box center [511, 155] width 138 height 40
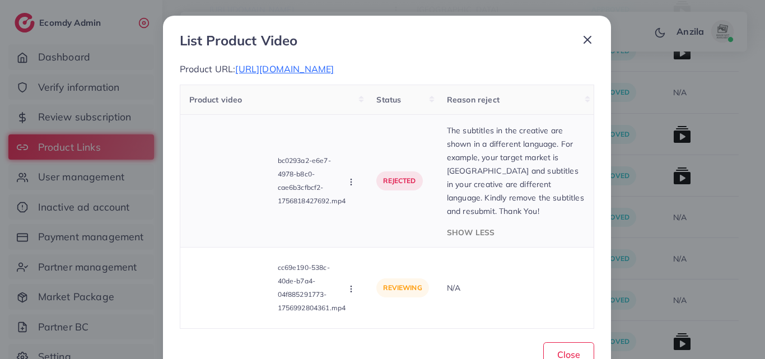
click at [407, 147] on td "rejected" at bounding box center [402, 181] width 70 height 133
click at [375, 149] on td "rejected" at bounding box center [402, 181] width 70 height 133
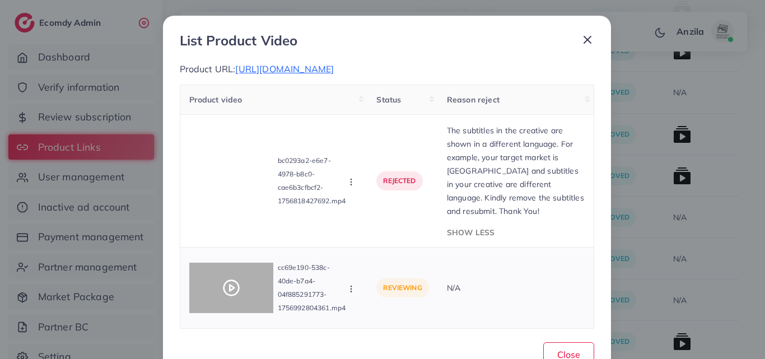
click at [236, 274] on div at bounding box center [231, 287] width 84 height 50
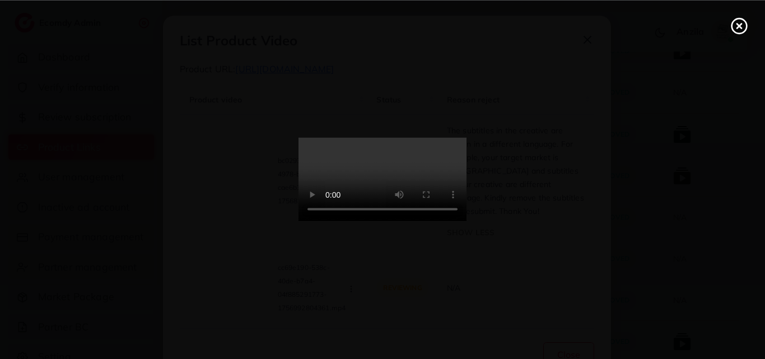
click at [433, 138] on video at bounding box center [382, 180] width 168 height 84
drag, startPoint x: 433, startPoint y: 137, endPoint x: 254, endPoint y: 174, distance: 183.3
click at [433, 138] on video at bounding box center [382, 180] width 168 height 84
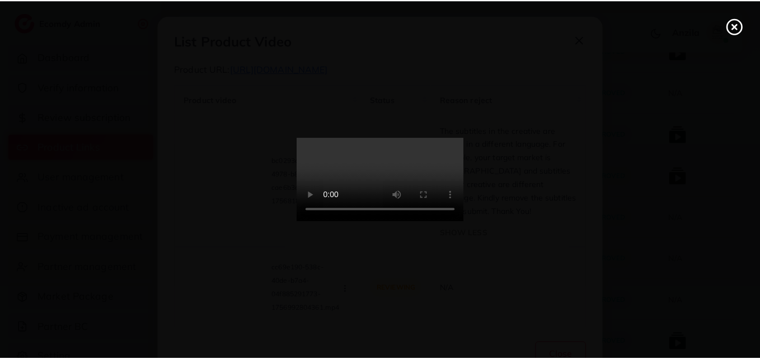
scroll to position [0, 0]
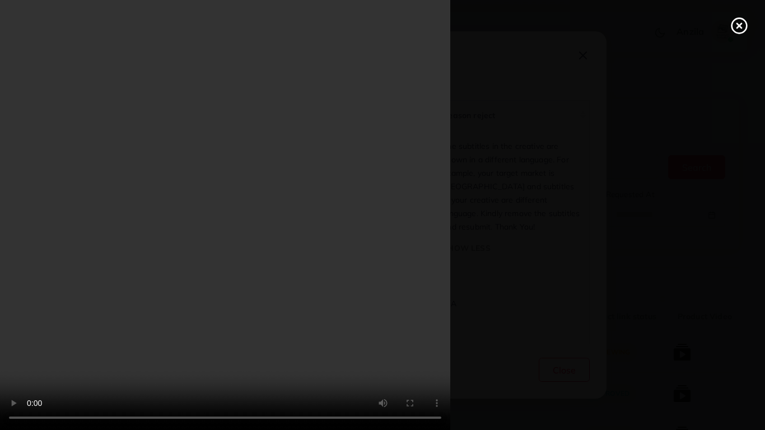
drag, startPoint x: 452, startPoint y: 207, endPoint x: 451, endPoint y: 158, distance: 48.7
click at [451, 207] on video at bounding box center [382, 215] width 765 height 430
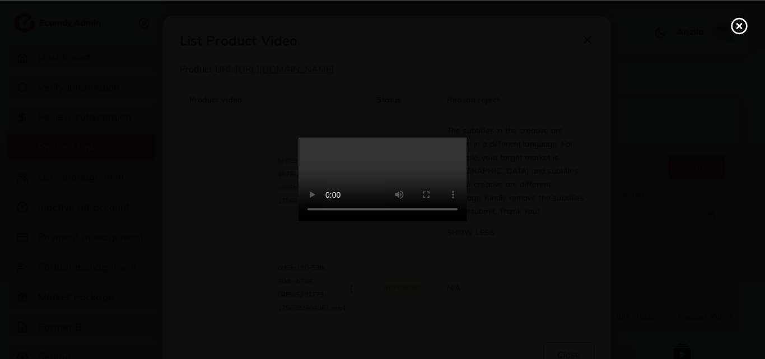
click at [452, 157] on video at bounding box center [382, 180] width 168 height 84
click at [452, 205] on video at bounding box center [382, 180] width 168 height 84
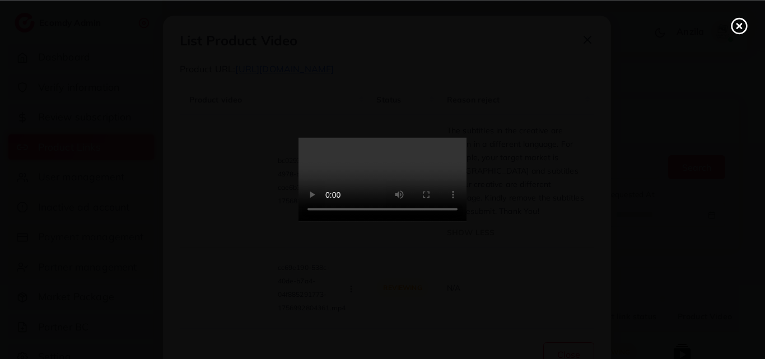
click at [452, 156] on video at bounding box center [382, 180] width 168 height 84
drag, startPoint x: 452, startPoint y: 156, endPoint x: 452, endPoint y: 205, distance: 48.7
click at [452, 156] on video at bounding box center [382, 180] width 168 height 84
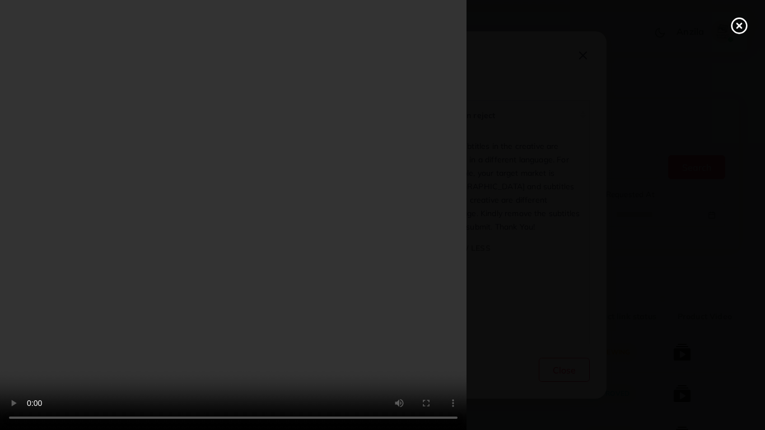
click at [725, 349] on div at bounding box center [382, 215] width 765 height 430
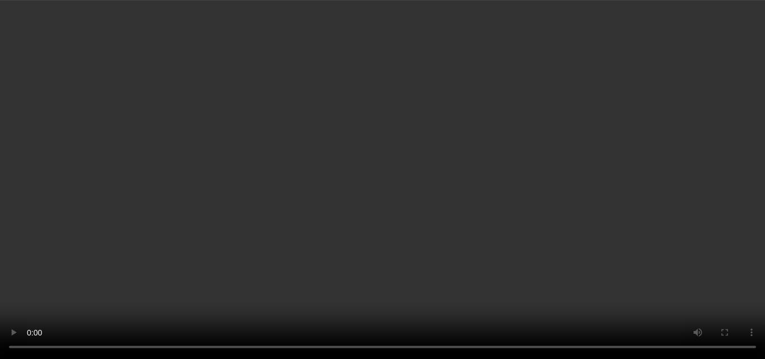
click at [737, 20] on icon at bounding box center [739, 26] width 18 height 18
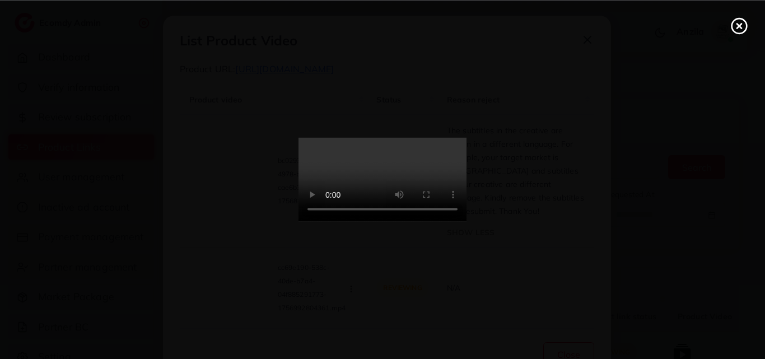
drag, startPoint x: 737, startPoint y: 20, endPoint x: 602, endPoint y: 58, distance: 140.7
click at [737, 20] on div "List Product Video Product URL: https://usfashion.site/products/8pc-heart-print…" at bounding box center [382, 179] width 765 height 359
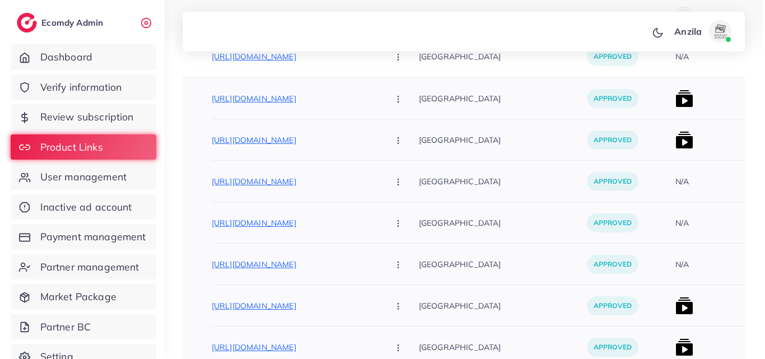
scroll to position [384, 0]
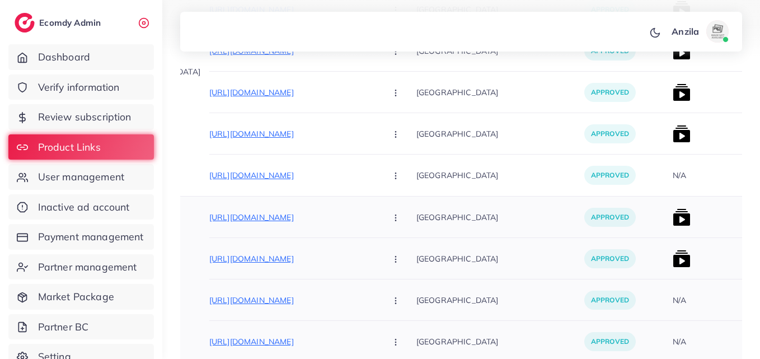
click at [673, 212] on img at bounding box center [682, 217] width 18 height 18
click at [673, 218] on img at bounding box center [682, 217] width 18 height 18
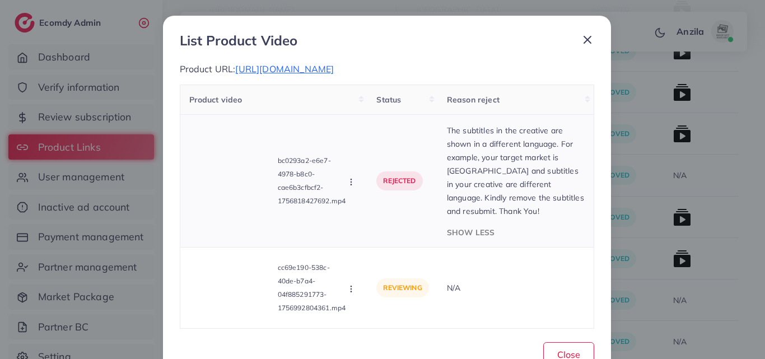
scroll to position [0, 0]
click at [338, 290] on p "cc69e190-538c-40de-b7a4-04f885291773-1756992804361.mp4" at bounding box center [312, 288] width 69 height 54
click at [348, 290] on icon "button" at bounding box center [350, 288] width 9 height 9
drag, startPoint x: 378, startPoint y: 237, endPoint x: 379, endPoint y: 231, distance: 5.7
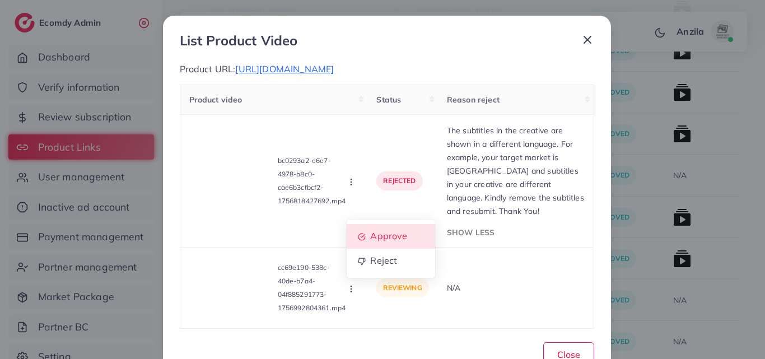
click at [379, 237] on span "Approve" at bounding box center [389, 236] width 37 height 11
click at [379, 237] on div "Product video Status Reason reject bc0293a2-e6e7-4978-b8c0-cae6b3cfbcf2-1756818…" at bounding box center [387, 207] width 414 height 245
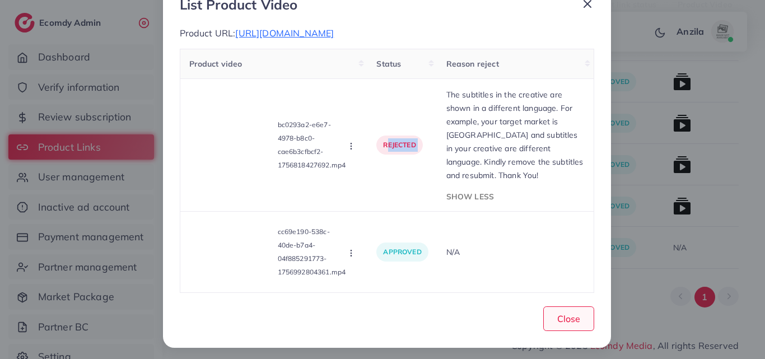
scroll to position [40, 0]
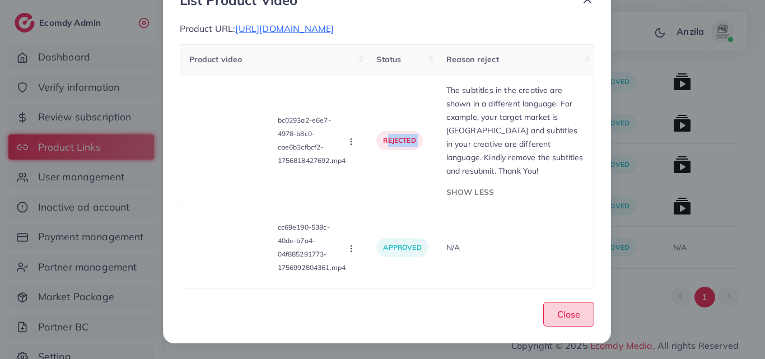
click at [560, 315] on span "Close" at bounding box center [568, 313] width 23 height 11
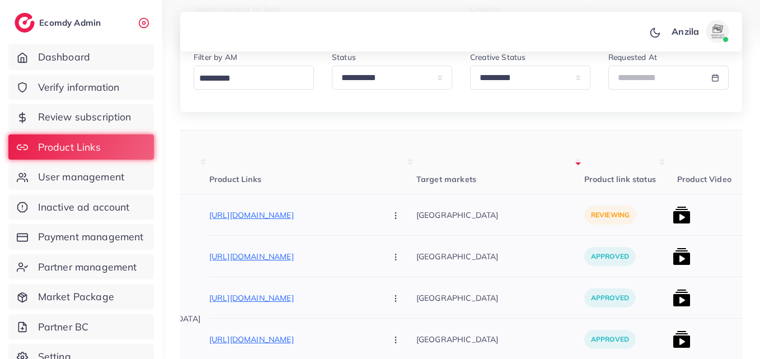
scroll to position [92, 0]
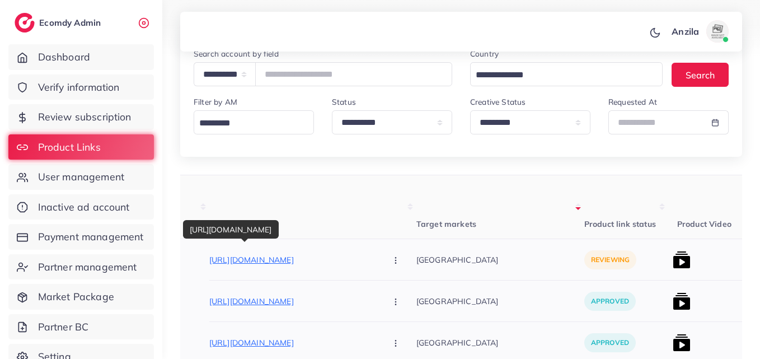
click at [320, 256] on p "https://gadgetmania.pk/products/wireless-stereo-neckband-headset-bluetooth-5-0-…" at bounding box center [293, 259] width 168 height 13
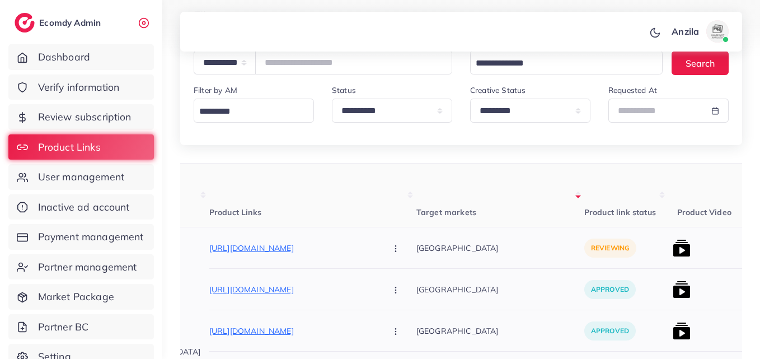
scroll to position [204, 0]
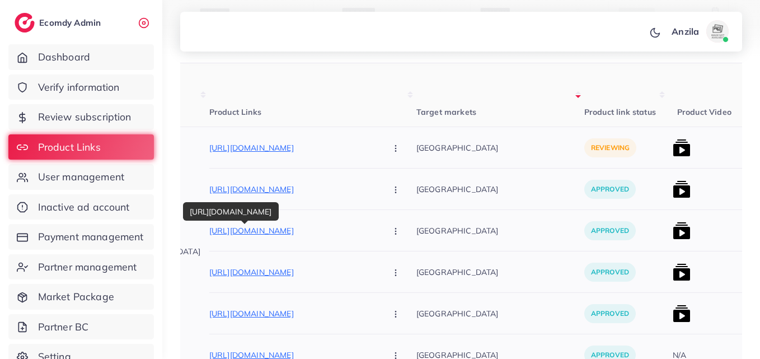
click at [273, 231] on p "https://gadgetmania.pk/products/airpods-pro-2-anc-100-working" at bounding box center [293, 230] width 168 height 13
click at [473, 204] on div "Pakistan" at bounding box center [500, 188] width 168 height 41
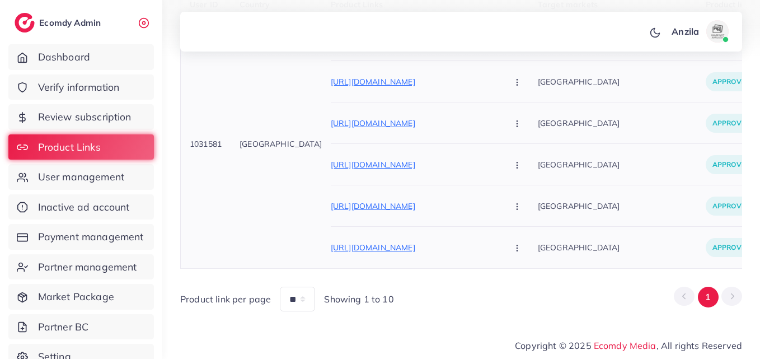
scroll to position [316, 0]
click at [208, 139] on span "1031581" at bounding box center [206, 144] width 32 height 10
click at [207, 139] on span "1031581" at bounding box center [206, 144] width 32 height 10
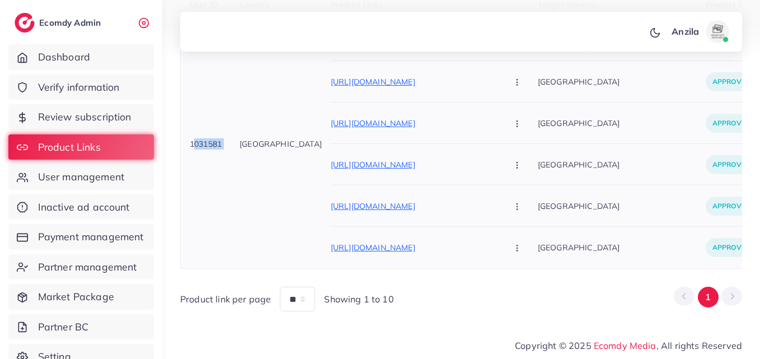
copy span "1031581"
click at [111, 176] on span "User management" at bounding box center [84, 177] width 86 height 15
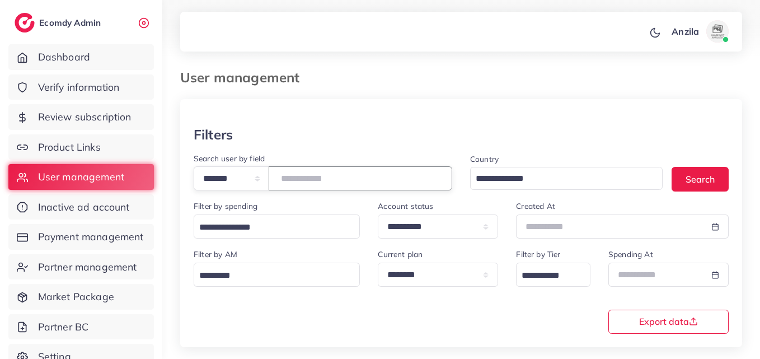
click at [325, 182] on input "number" at bounding box center [361, 178] width 184 height 24
paste input "*******"
type input "*******"
drag, startPoint x: 325, startPoint y: 182, endPoint x: 341, endPoint y: 67, distance: 116.4
click at [348, 54] on div at bounding box center [380, 28] width 760 height 57
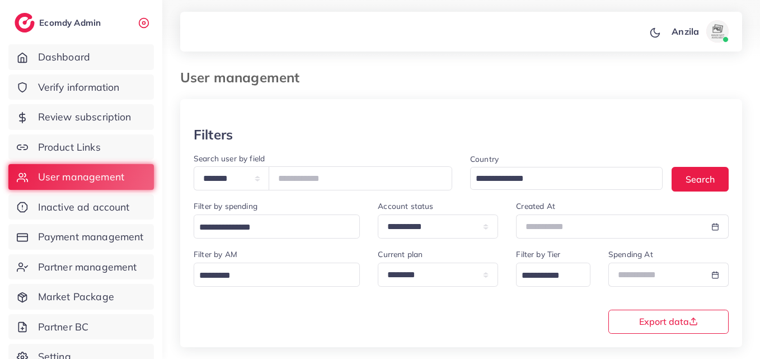
click at [348, 54] on div at bounding box center [380, 28] width 760 height 57
click at [312, 130] on div "Filters" at bounding box center [461, 134] width 535 height 16
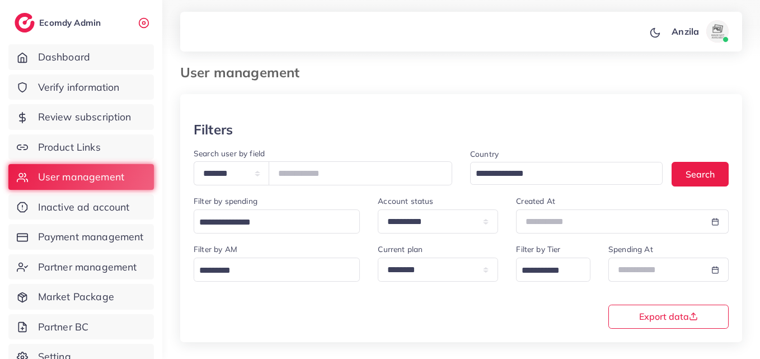
scroll to position [168, 0]
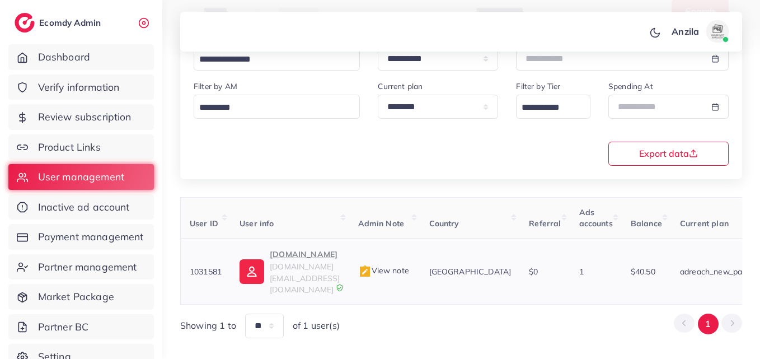
click at [372, 265] on img at bounding box center [364, 271] width 13 height 13
click at [0, 0] on div at bounding box center [0, 0] width 0 height 0
click at [372, 265] on img at bounding box center [364, 271] width 13 height 13
click at [0, 0] on div at bounding box center [0, 0] width 0 height 0
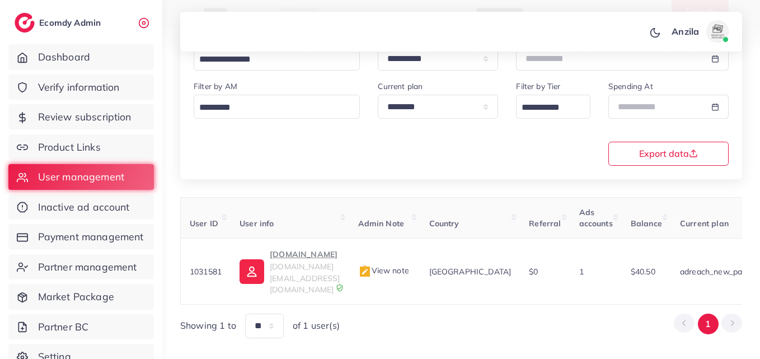
click at [372, 265] on img at bounding box center [364, 271] width 13 height 13
click at [0, 0] on div at bounding box center [0, 0] width 0 height 0
click at [372, 265] on img at bounding box center [364, 271] width 13 height 13
click at [0, 0] on div at bounding box center [0, 0] width 0 height 0
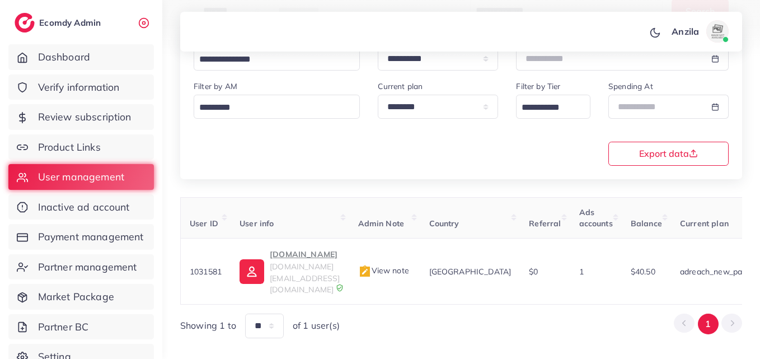
click at [372, 265] on img at bounding box center [364, 271] width 13 height 13
click at [0, 0] on div at bounding box center [0, 0] width 0 height 0
click at [372, 265] on img at bounding box center [364, 271] width 13 height 13
click at [0, 0] on div at bounding box center [0, 0] width 0 height 0
click at [372, 265] on img at bounding box center [364, 271] width 13 height 13
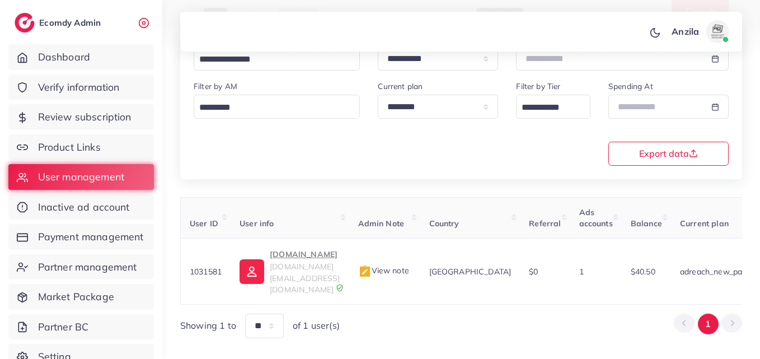
click at [0, 0] on div at bounding box center [0, 0] width 0 height 0
click at [405, 256] on div "**********" at bounding box center [461, 134] width 562 height 407
click at [372, 265] on img at bounding box center [364, 271] width 13 height 13
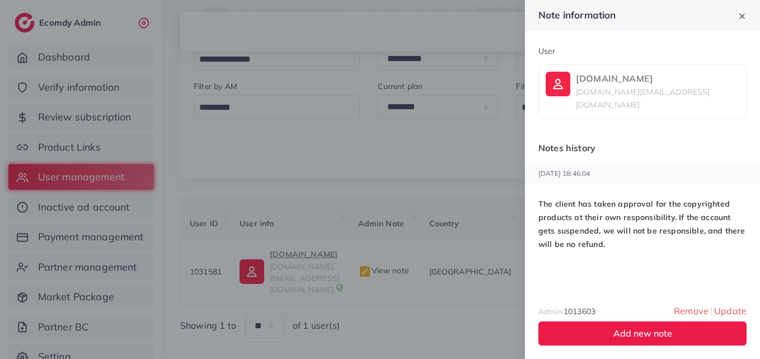
click at [323, 186] on div at bounding box center [380, 179] width 760 height 359
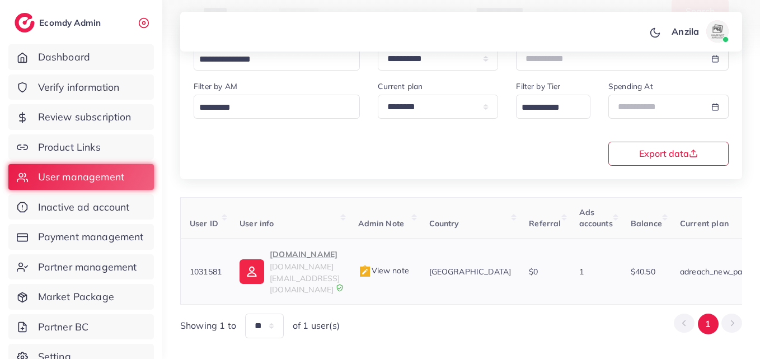
click at [372, 265] on img at bounding box center [364, 271] width 13 height 13
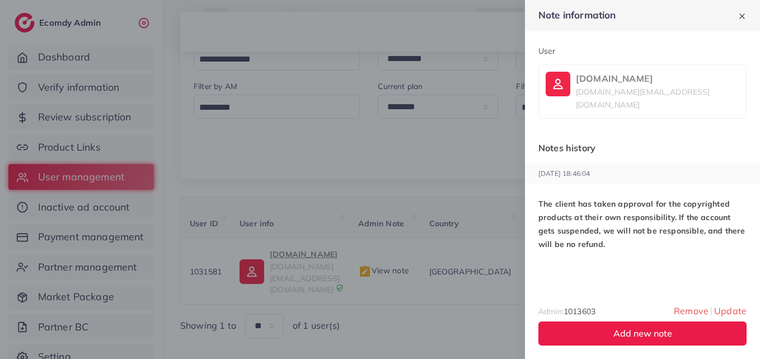
click at [165, 95] on div at bounding box center [380, 179] width 760 height 359
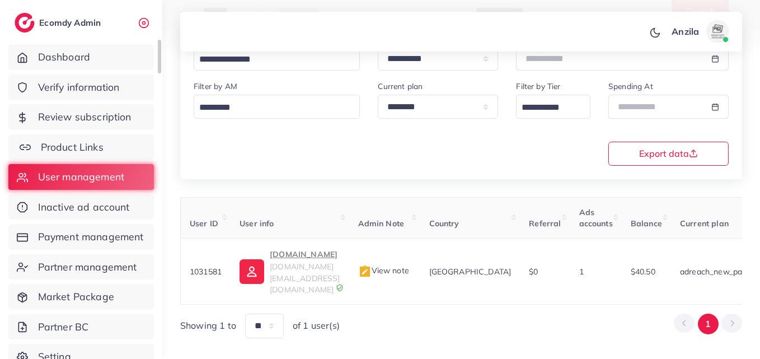
click at [100, 145] on span "Product Links" at bounding box center [72, 147] width 63 height 15
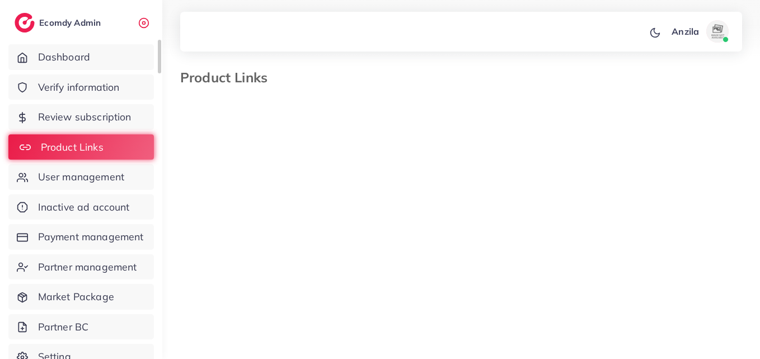
select select "*********"
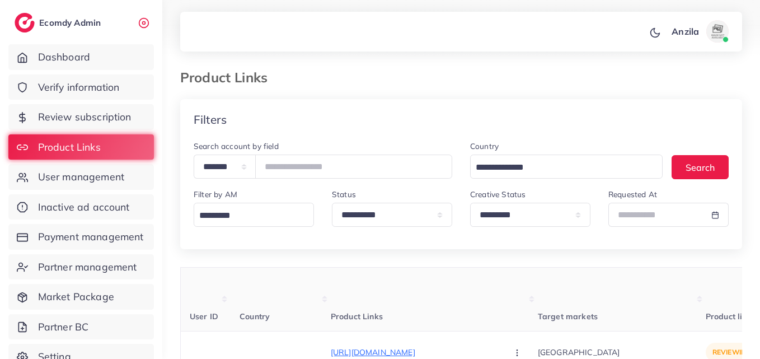
click at [527, 109] on div "Filters" at bounding box center [461, 119] width 562 height 41
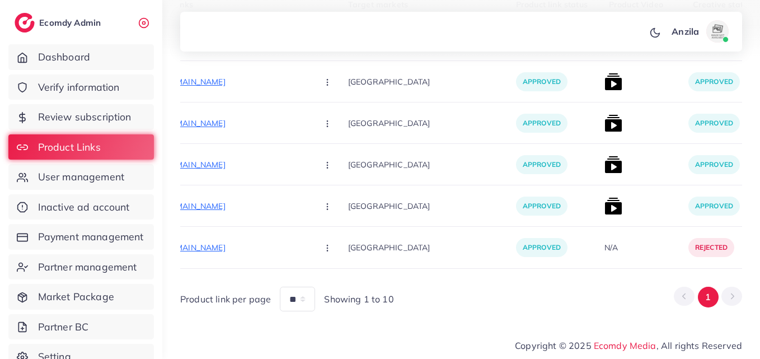
scroll to position [0, 196]
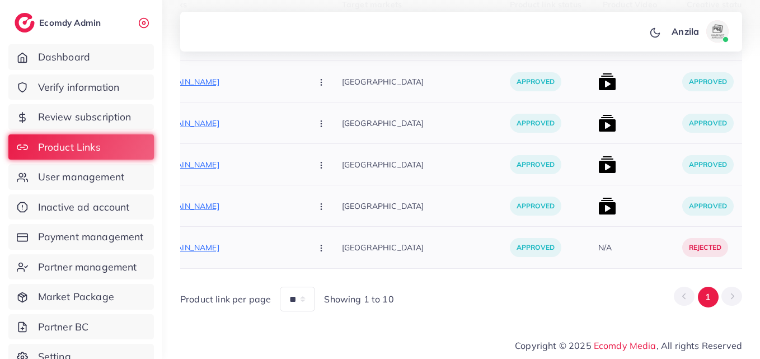
click at [396, 194] on p "Pakistan" at bounding box center [426, 205] width 168 height 25
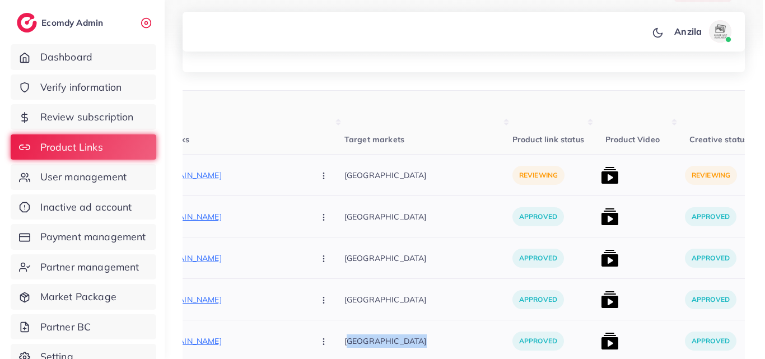
scroll to position [204, 0]
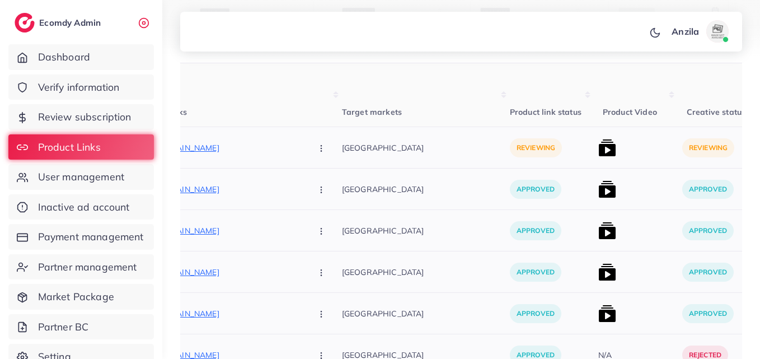
click at [394, 234] on p "Pakistan" at bounding box center [426, 230] width 168 height 25
drag, startPoint x: 394, startPoint y: 234, endPoint x: 390, endPoint y: 228, distance: 7.3
click at [394, 234] on p "Pakistan" at bounding box center [426, 230] width 168 height 25
click at [229, 151] on p "https://gadgetmania.pk/products/wireless-stereo-neckband-headset-bluetooth-5-0-…" at bounding box center [219, 147] width 168 height 13
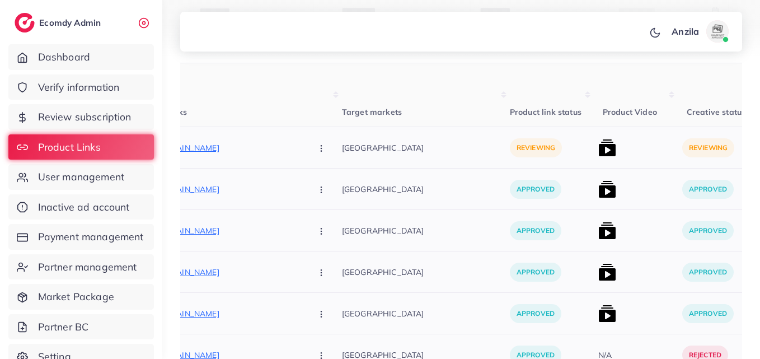
click at [303, 148] on button "button" at bounding box center [322, 147] width 39 height 25
drag, startPoint x: 279, startPoint y: 148, endPoint x: 279, endPoint y: 157, distance: 9.0
click at [303, 148] on button "button" at bounding box center [322, 147] width 39 height 25
click at [327, 180] on span "Approve" at bounding box center [345, 181] width 37 height 11
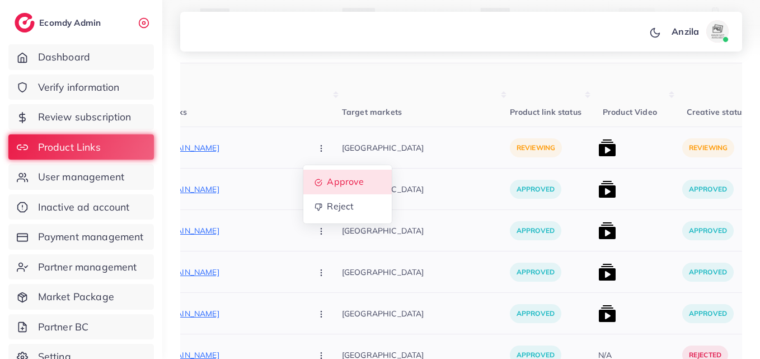
click at [327, 180] on span "Approve" at bounding box center [345, 181] width 37 height 11
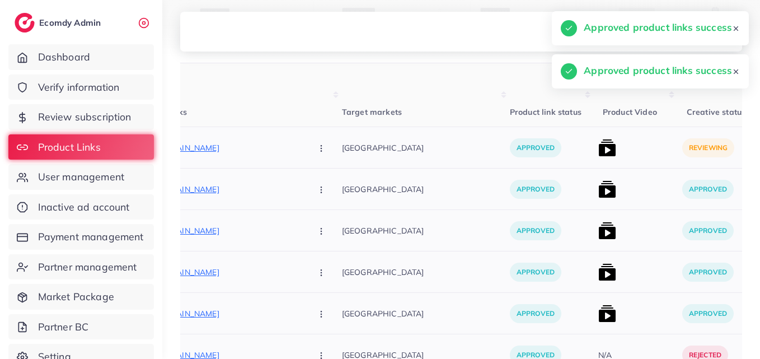
click at [367, 177] on p "Pakistan" at bounding box center [426, 188] width 168 height 25
click at [598, 144] on img at bounding box center [607, 148] width 18 height 18
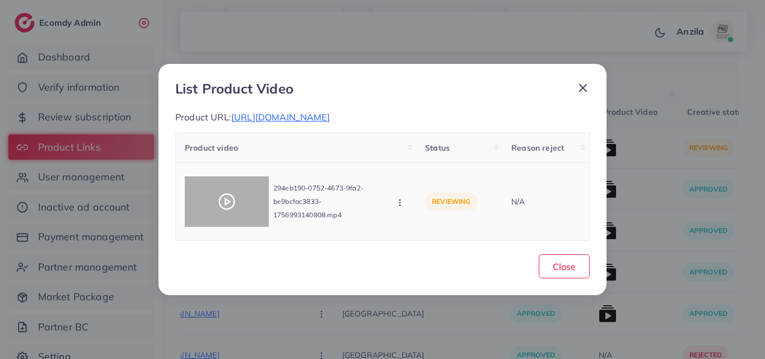
click at [232, 209] on icon at bounding box center [227, 202] width 18 height 18
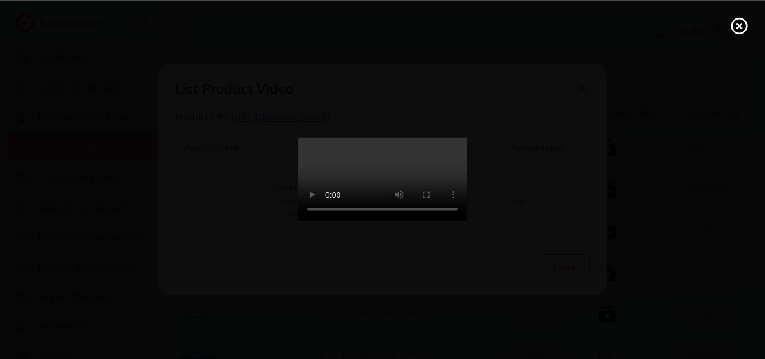
click at [375, 166] on video at bounding box center [382, 180] width 168 height 84
click at [377, 214] on video at bounding box center [382, 180] width 168 height 84
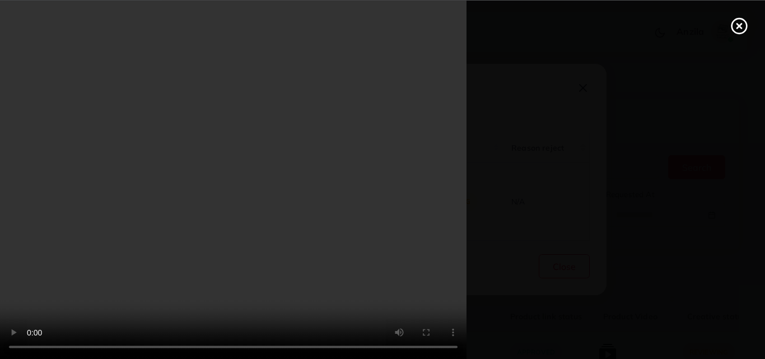
click at [340, 130] on video at bounding box center [382, 179] width 765 height 359
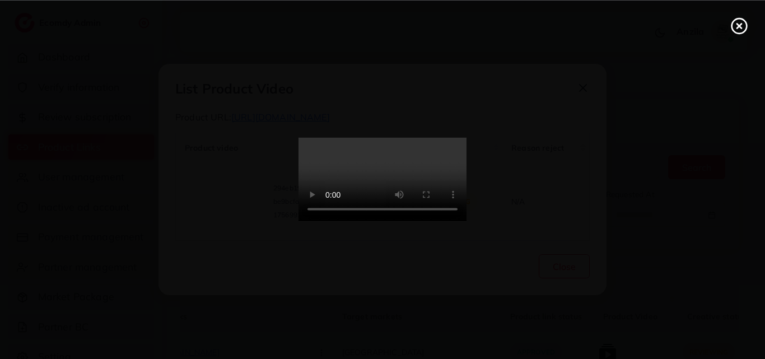
click at [340, 138] on video at bounding box center [382, 180] width 168 height 84
click at [340, 179] on video at bounding box center [382, 180] width 168 height 84
click at [743, 27] on icon at bounding box center [739, 26] width 18 height 18
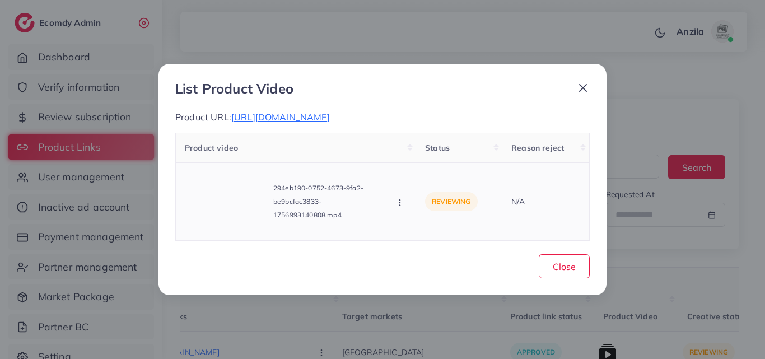
click at [403, 207] on icon "button" at bounding box center [399, 202] width 9 height 9
click at [415, 151] on link "Approve" at bounding box center [439, 152] width 88 height 25
click at [415, 151] on div "Product video Status Reason reject 294eb190-0752-4673-9fa2-be9bcfac3833-1756993…" at bounding box center [382, 187] width 414 height 108
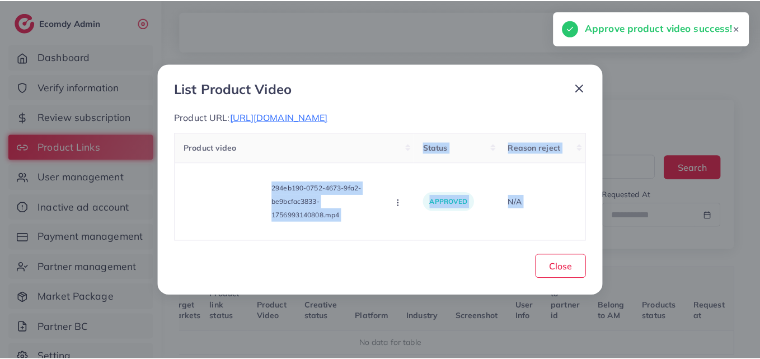
scroll to position [0, 130]
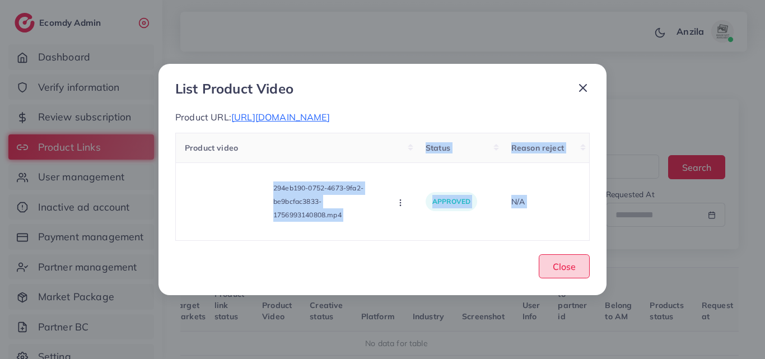
click at [568, 272] on span "Close" at bounding box center [563, 266] width 23 height 11
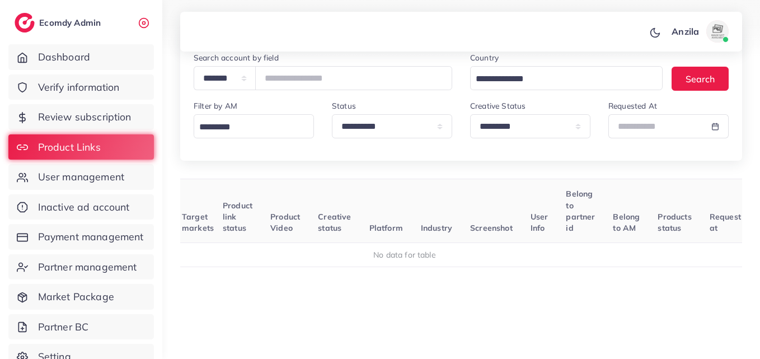
scroll to position [112, 0]
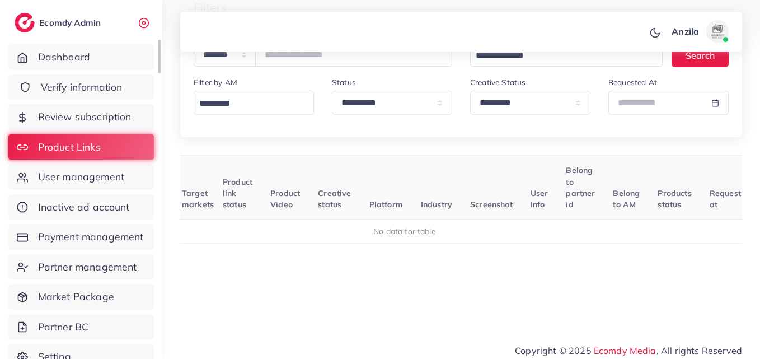
click at [120, 91] on span "Verify information" at bounding box center [82, 87] width 82 height 15
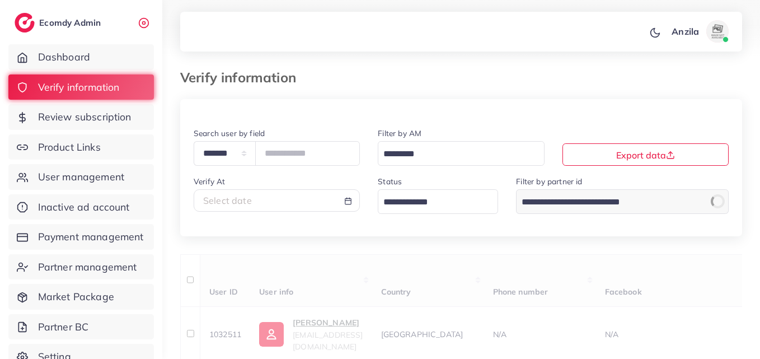
click at [423, 206] on input "Search for option" at bounding box center [431, 202] width 104 height 17
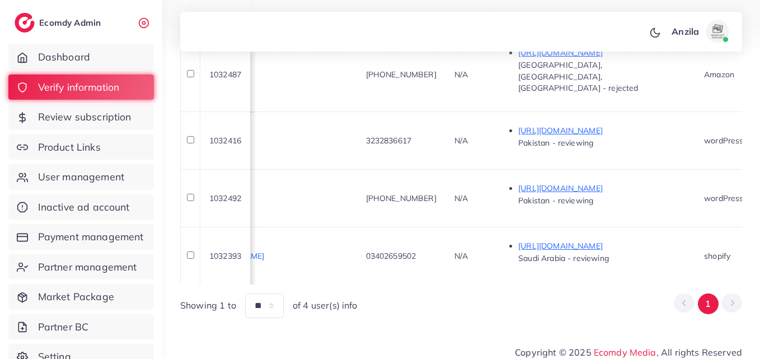
scroll to position [0, 426]
drag, startPoint x: 348, startPoint y: 275, endPoint x: 479, endPoint y: 269, distance: 130.6
click at [444, 270] on td "03402659502" at bounding box center [399, 256] width 88 height 58
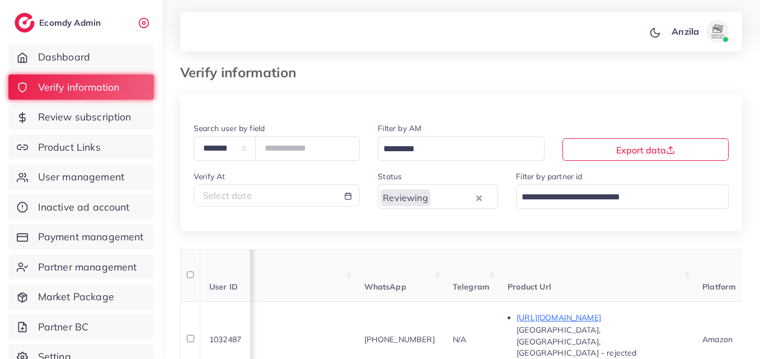
scroll to position [0, 0]
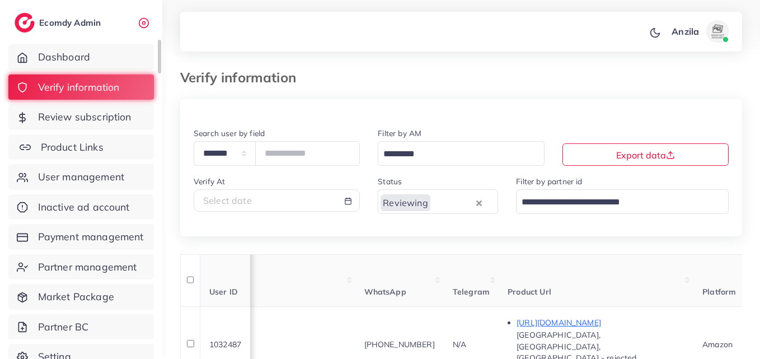
click at [91, 148] on span "Product Links" at bounding box center [72, 147] width 63 height 15
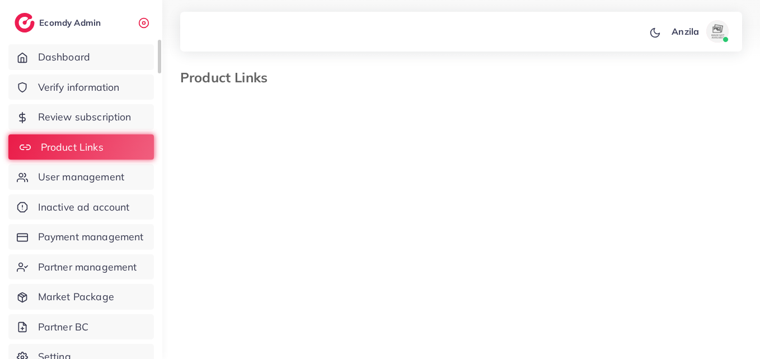
select select "*********"
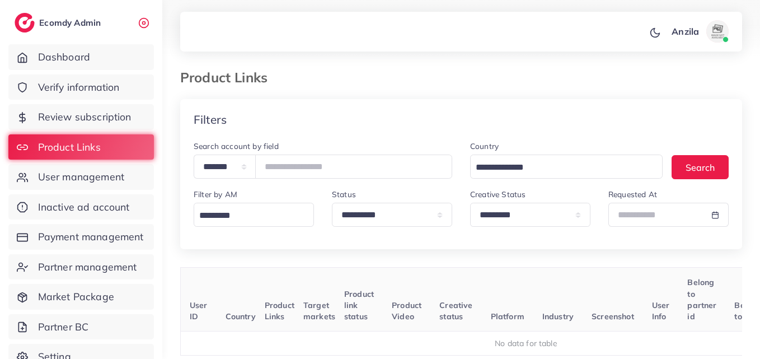
click at [576, 82] on div "Product Links" at bounding box center [388, 77] width 435 height 16
click at [602, 272] on th "Screenshot" at bounding box center [613, 300] width 60 height 64
click at [540, 232] on div "**********" at bounding box center [530, 211] width 138 height 48
click at [541, 226] on div "**********" at bounding box center [530, 211] width 138 height 48
click at [541, 204] on select "**********" at bounding box center [530, 215] width 120 height 24
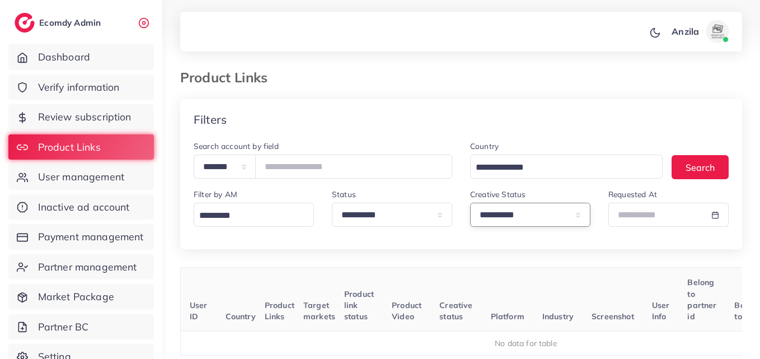
click at [470, 203] on select "**********" at bounding box center [530, 215] width 120 height 24
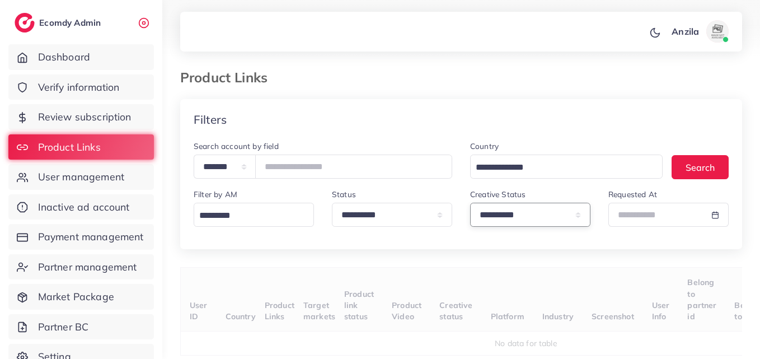
click at [542, 225] on select "**********" at bounding box center [530, 215] width 120 height 24
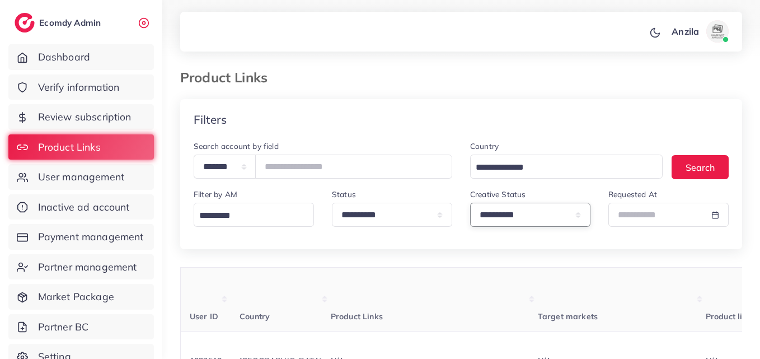
select select "*********"
click at [470, 203] on select "**********" at bounding box center [530, 215] width 120 height 24
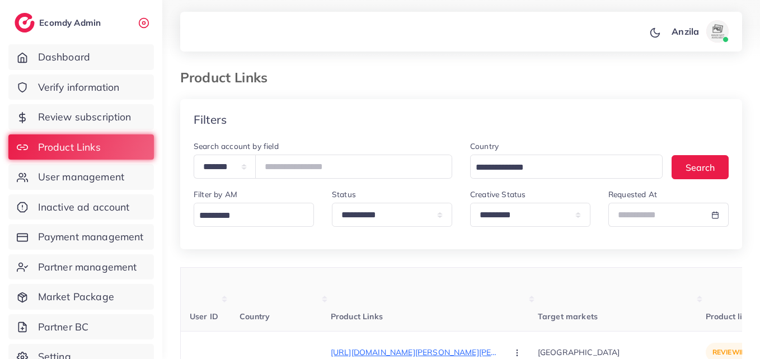
click at [655, 279] on th "Target markets" at bounding box center [622, 300] width 168 height 64
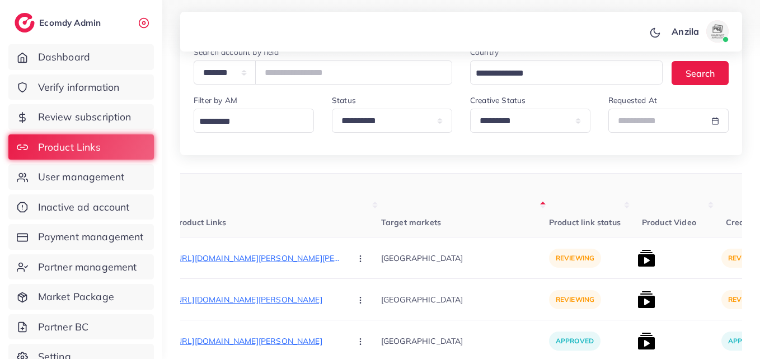
scroll to position [168, 0]
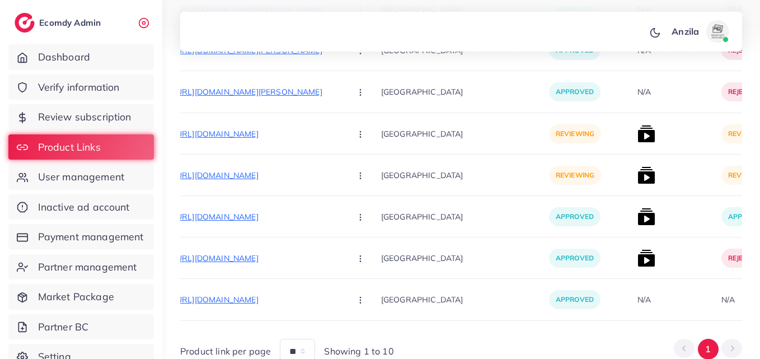
scroll to position [860, 0]
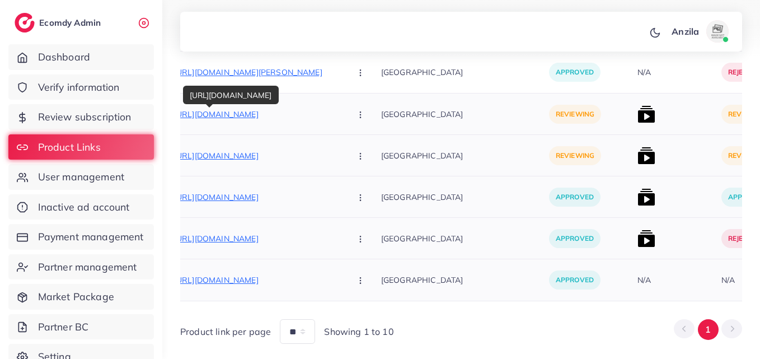
click at [287, 111] on p "https://dreammart.site/products/mini-leather-square-jewellery-box" at bounding box center [258, 113] width 168 height 13
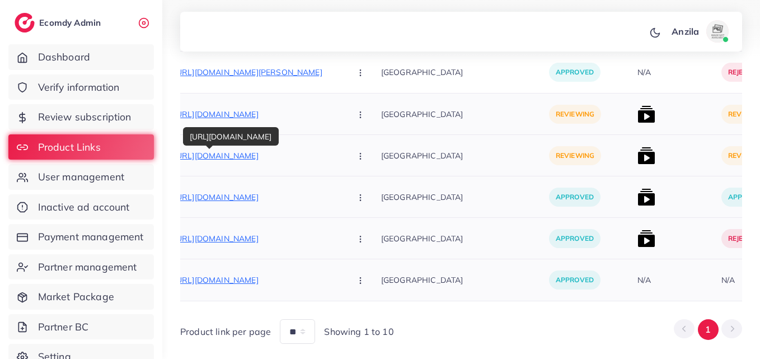
click at [265, 158] on p "https://dreammart.site/products/two-in-one-ring-bracelet" at bounding box center [258, 155] width 168 height 13
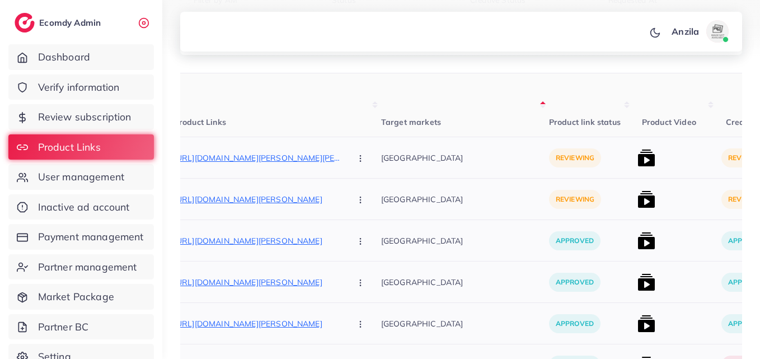
scroll to position [132, 0]
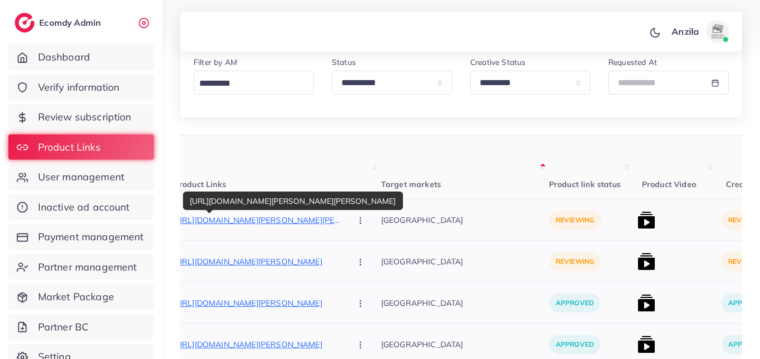
click at [241, 219] on p "https://www.pardo.pk/products/portable-mini-shaver" at bounding box center [258, 219] width 168 height 13
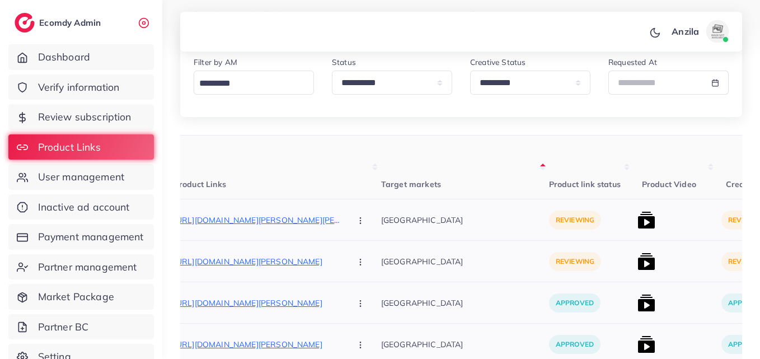
click at [360, 223] on circle "button" at bounding box center [360, 223] width 1 height 1
click at [366, 277] on span "Reject" at bounding box center [379, 278] width 27 height 11
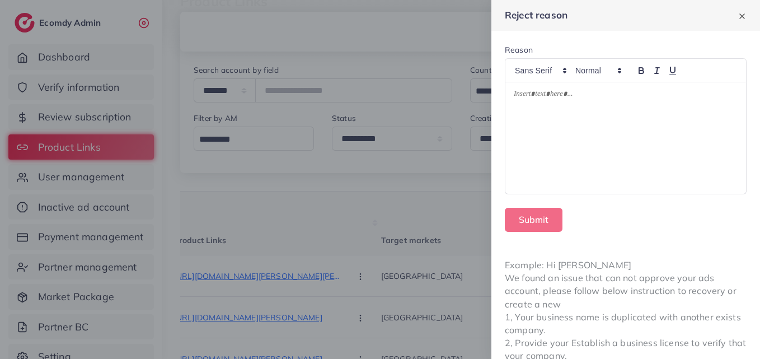
click at [542, 93] on p at bounding box center [626, 95] width 224 height 13
drag, startPoint x: 543, startPoint y: 93, endPoint x: 555, endPoint y: 207, distance: 114.3
click at [570, 200] on form "Reason Submit" at bounding box center [625, 138] width 269 height 214
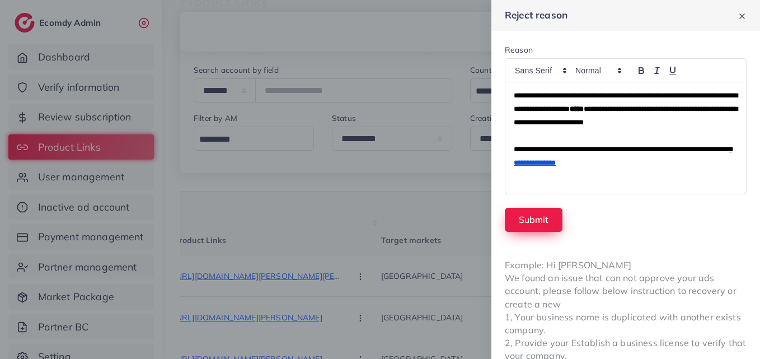
scroll to position [0, 0]
click at [540, 217] on button "Submit" at bounding box center [534, 220] width 58 height 24
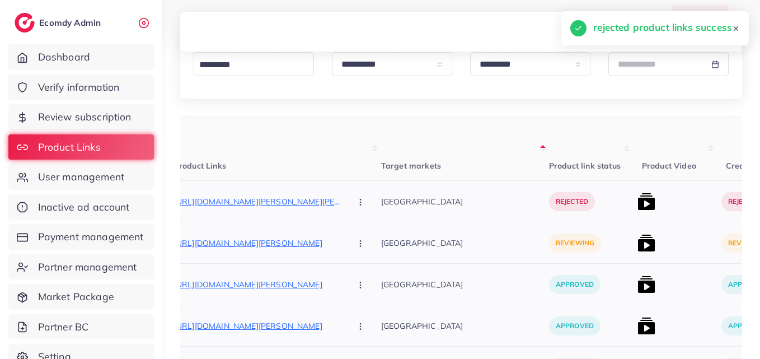
scroll to position [244, 0]
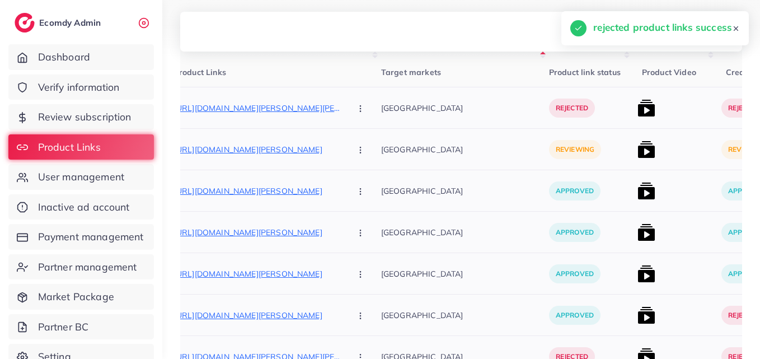
click at [287, 146] on p "https://www.pardo.pk/products/bow-abbaya" at bounding box center [258, 149] width 168 height 13
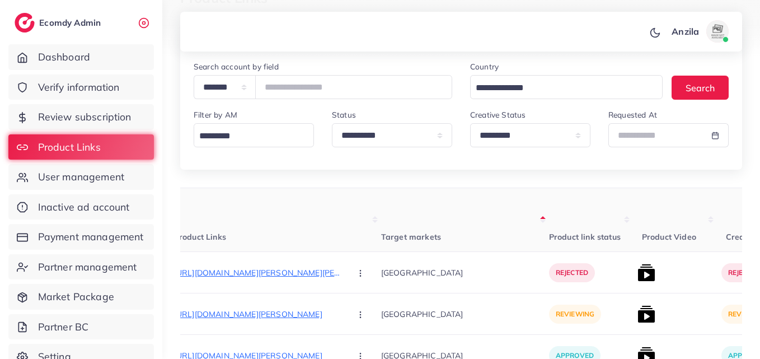
scroll to position [76, 0]
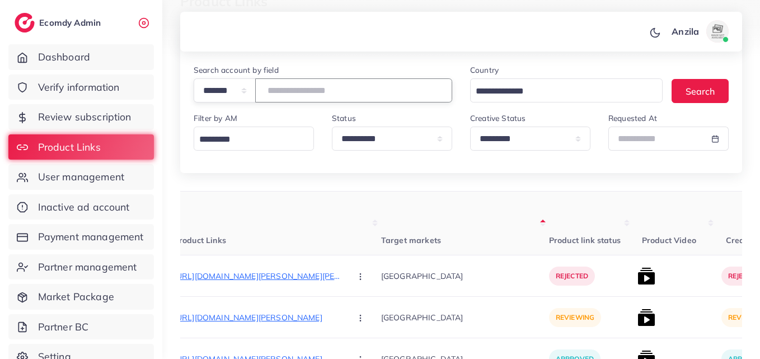
click at [327, 92] on input "number" at bounding box center [353, 90] width 197 height 24
paste input "*******"
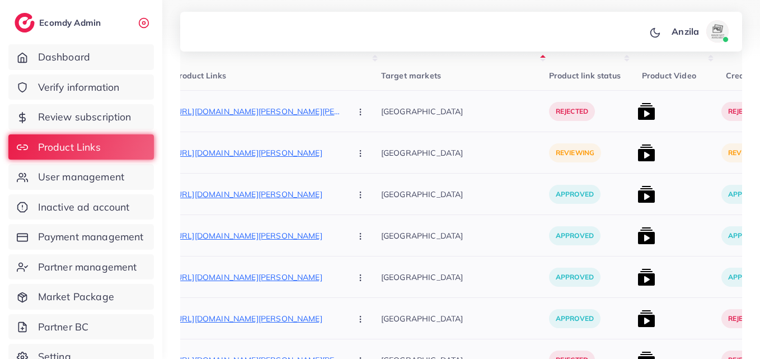
scroll to position [244, 0]
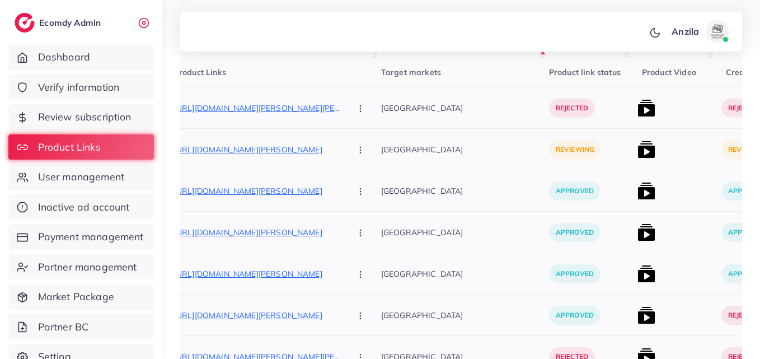
type input "*******"
click at [270, 151] on p "https://www.pardo.pk/products/bow-abbaya" at bounding box center [258, 149] width 168 height 13
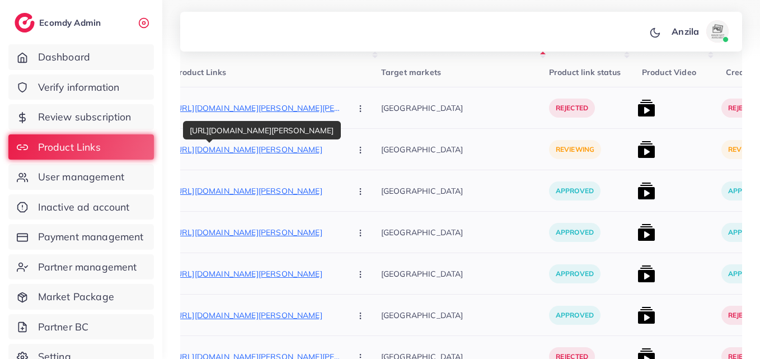
click at [342, 153] on button "button" at bounding box center [361, 149] width 39 height 25
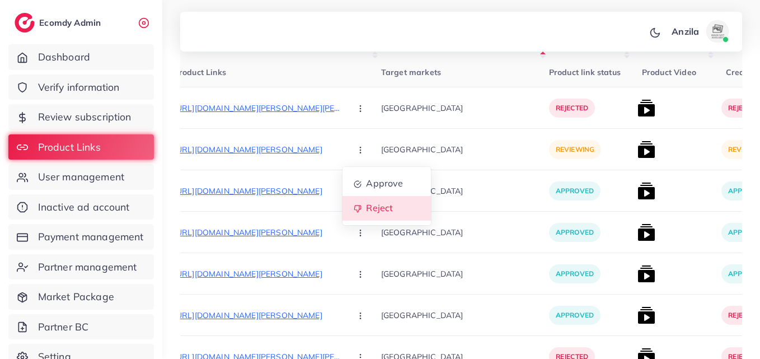
click at [343, 200] on link "Reject" at bounding box center [387, 208] width 88 height 25
click at [0, 0] on div at bounding box center [0, 0] width 0 height 0
click at [356, 152] on icon "button" at bounding box center [360, 150] width 9 height 9
click at [343, 201] on link "Reject" at bounding box center [387, 208] width 88 height 25
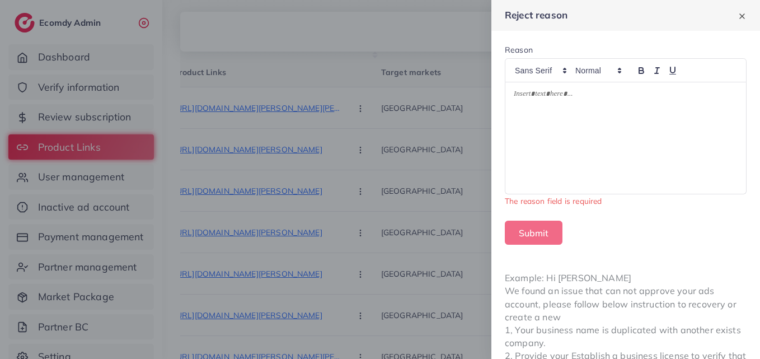
click at [546, 127] on div at bounding box center [625, 137] width 241 height 111
click at [579, 231] on div "Submit" at bounding box center [626, 233] width 242 height 24
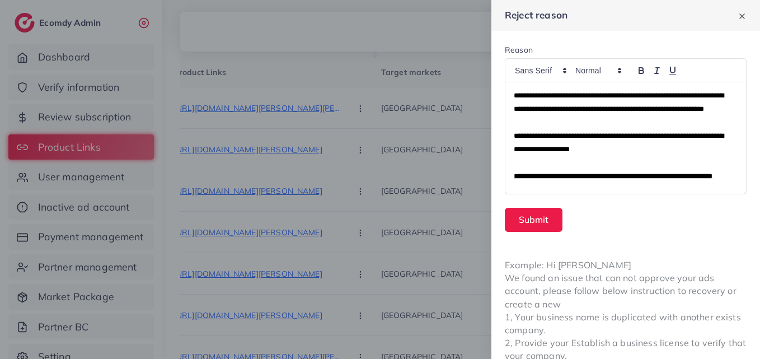
scroll to position [0, 0]
drag, startPoint x: 686, startPoint y: 96, endPoint x: 550, endPoint y: 105, distance: 135.8
click at [550, 105] on span "**********" at bounding box center [619, 102] width 210 height 21
click at [687, 93] on span "**********" at bounding box center [619, 102] width 210 height 21
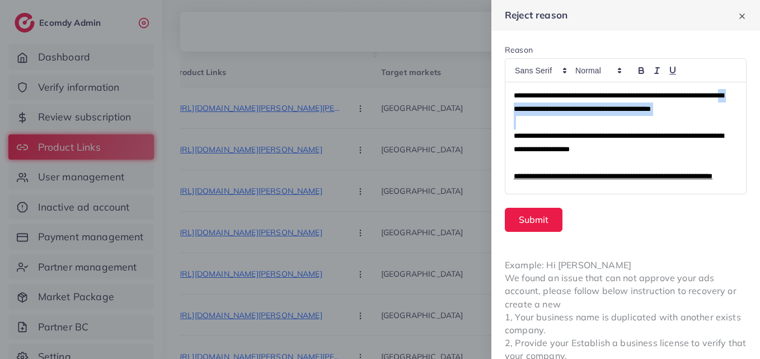
drag, startPoint x: 556, startPoint y: 110, endPoint x: 710, endPoint y: 123, distance: 153.8
click at [710, 123] on div "**********" at bounding box center [623, 137] width 236 height 111
click at [710, 123] on p at bounding box center [623, 122] width 219 height 13
click at [716, 111] on div "**********" at bounding box center [623, 137] width 236 height 111
click at [721, 110] on span "**********" at bounding box center [619, 102] width 210 height 21
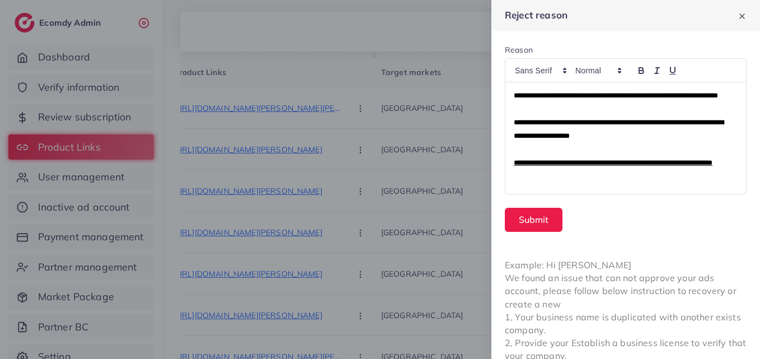
click at [514, 99] on div "**********" at bounding box center [623, 137] width 236 height 111
click at [514, 99] on span "**********" at bounding box center [616, 95] width 204 height 7
click at [514, 97] on span "**********" at bounding box center [616, 95] width 204 height 7
click at [516, 96] on span "**********" at bounding box center [616, 95] width 204 height 7
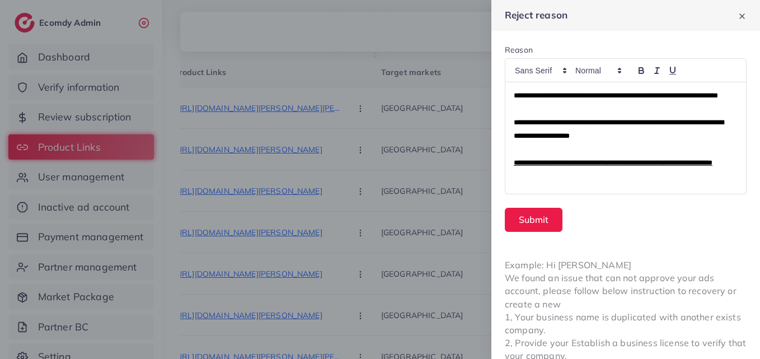
click at [629, 116] on p at bounding box center [623, 108] width 219 height 13
click at [514, 93] on span "**********" at bounding box center [616, 95] width 204 height 7
click at [513, 94] on div "**********" at bounding box center [623, 137] width 236 height 111
click at [580, 170] on p "**********" at bounding box center [623, 162] width 219 height 13
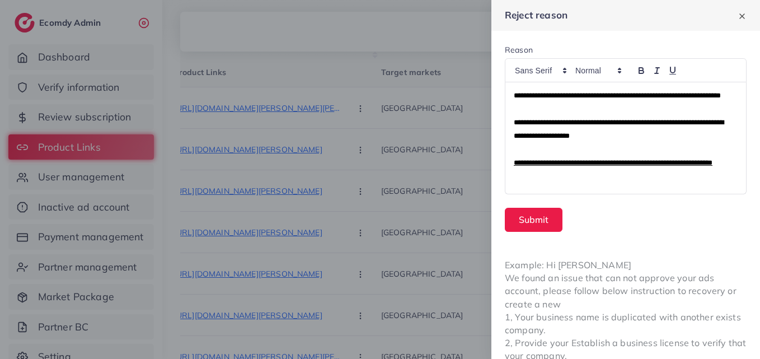
click at [518, 192] on div "**********" at bounding box center [623, 137] width 236 height 111
click at [562, 187] on div "**********" at bounding box center [623, 137] width 236 height 111
click at [512, 95] on div "**********" at bounding box center [623, 137] width 236 height 111
click at [512, 94] on div "**********" at bounding box center [623, 137] width 236 height 111
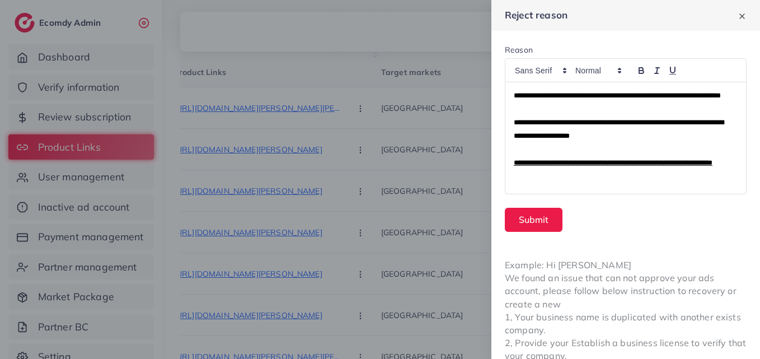
click at [512, 93] on div "**********" at bounding box center [623, 137] width 236 height 111
drag, startPoint x: 512, startPoint y: 93, endPoint x: 674, endPoint y: 115, distance: 163.2
click at [674, 102] on p "**********" at bounding box center [623, 95] width 219 height 13
click at [514, 93] on span "**********" at bounding box center [617, 95] width 207 height 7
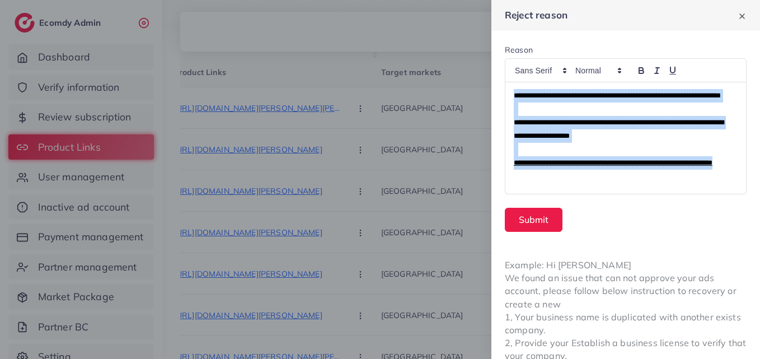
drag, startPoint x: 558, startPoint y: 180, endPoint x: 500, endPoint y: 83, distance: 113.0
click at [500, 83] on form "**********" at bounding box center [625, 138] width 269 height 214
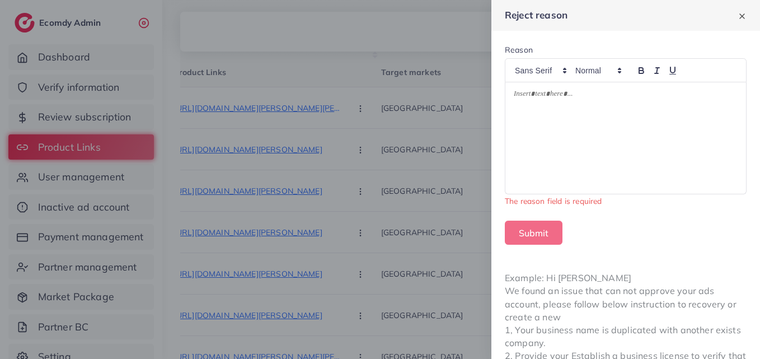
click at [433, 187] on div at bounding box center [380, 179] width 760 height 359
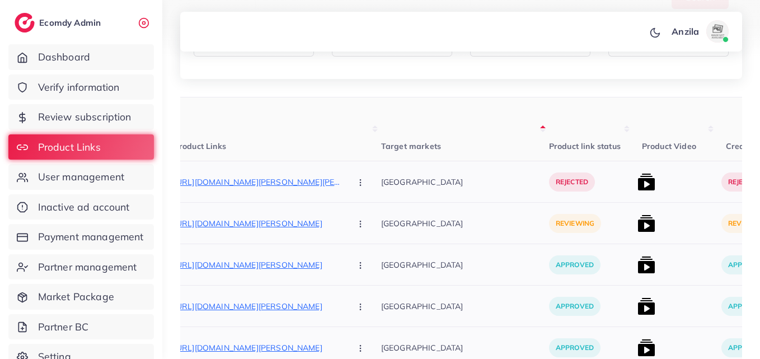
scroll to position [20, 0]
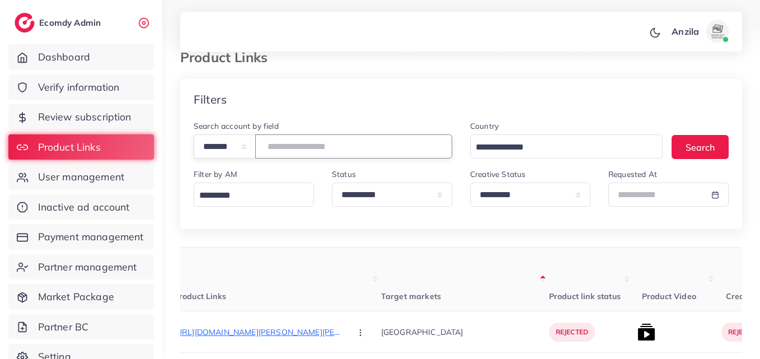
click at [298, 142] on input "*******" at bounding box center [353, 146] width 197 height 24
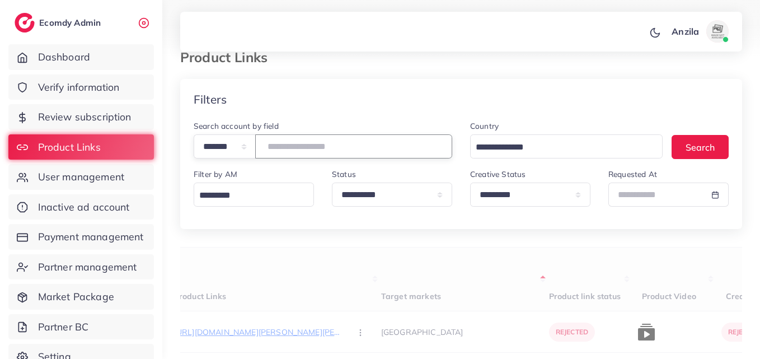
paste input "*******"
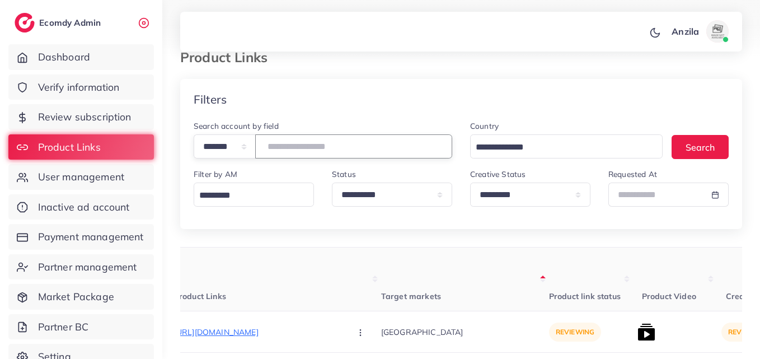
type input "*******"
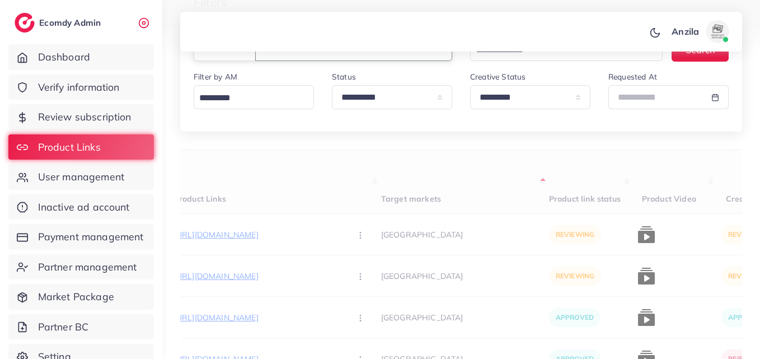
scroll to position [0, 126]
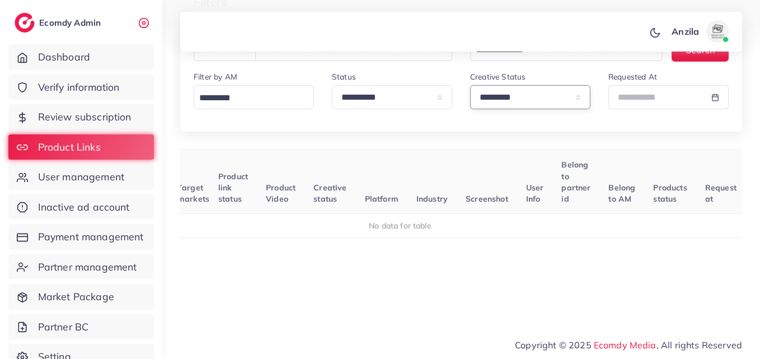
click at [489, 104] on select "**********" at bounding box center [530, 97] width 120 height 24
select select
click at [470, 85] on select "**********" at bounding box center [530, 97] width 120 height 24
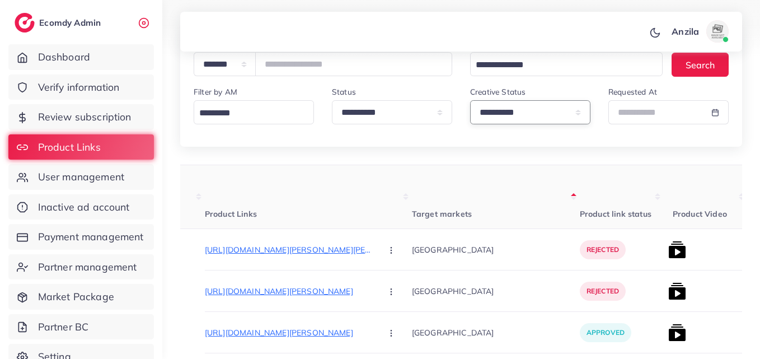
scroll to position [75, 0]
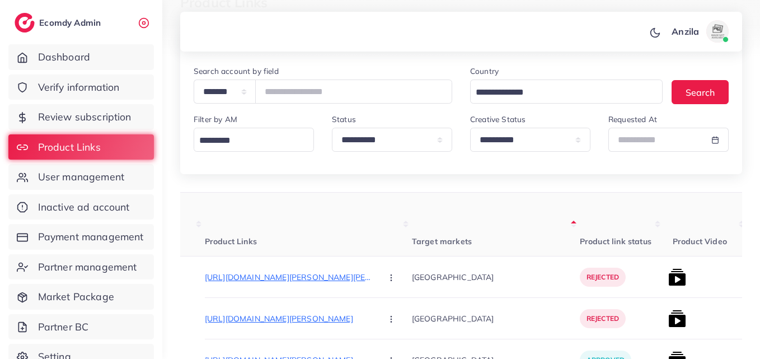
click at [289, 93] on input "*******" at bounding box center [353, 91] width 197 height 24
click at [289, 95] on input "*******" at bounding box center [353, 91] width 197 height 24
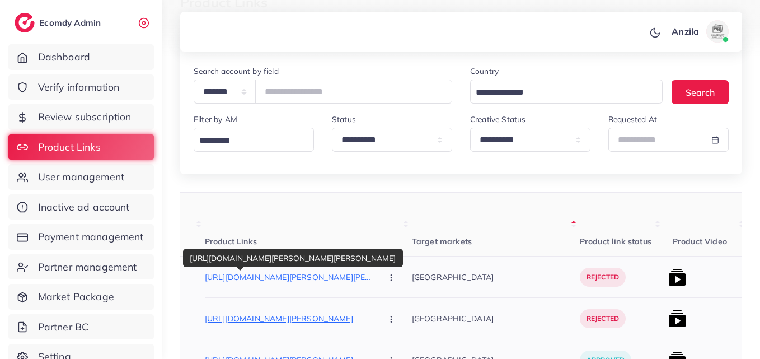
click at [278, 275] on p "https://www.pardo.pk/products/portable-mini-shaver" at bounding box center [289, 276] width 168 height 13
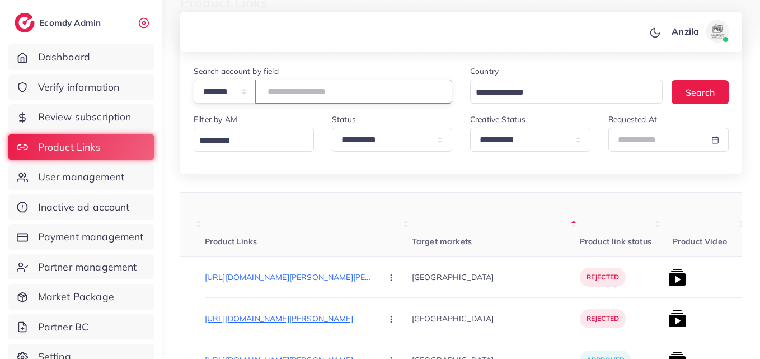
click at [289, 93] on input "*******" at bounding box center [353, 91] width 197 height 24
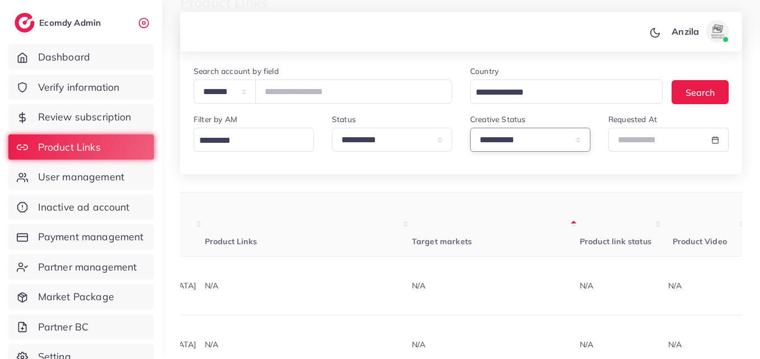
click at [513, 139] on select "**********" at bounding box center [530, 140] width 120 height 24
select select "*********"
click at [470, 128] on select "**********" at bounding box center [530, 140] width 120 height 24
drag, startPoint x: 514, startPoint y: 148, endPoint x: 445, endPoint y: 130, distance: 71.8
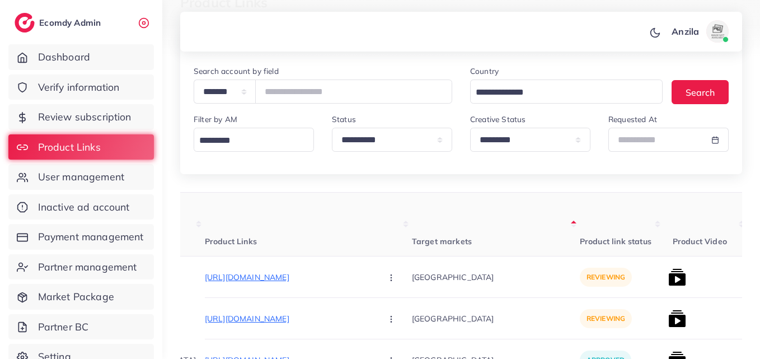
click at [457, 196] on th "Target markets" at bounding box center [496, 225] width 168 height 64
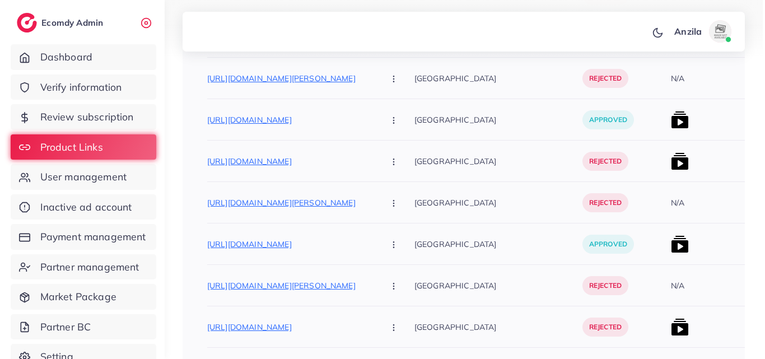
scroll to position [803, 0]
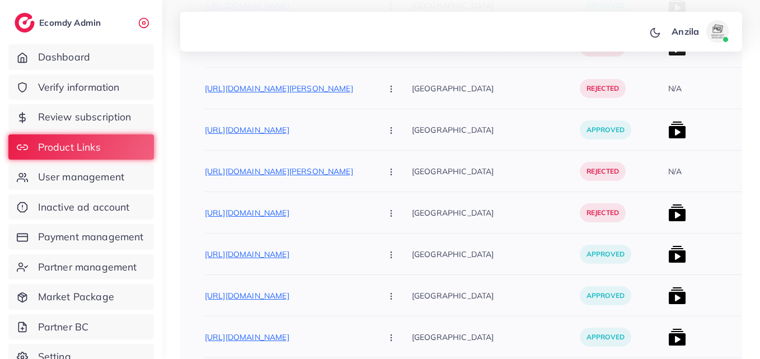
click at [668, 128] on img at bounding box center [677, 130] width 18 height 18
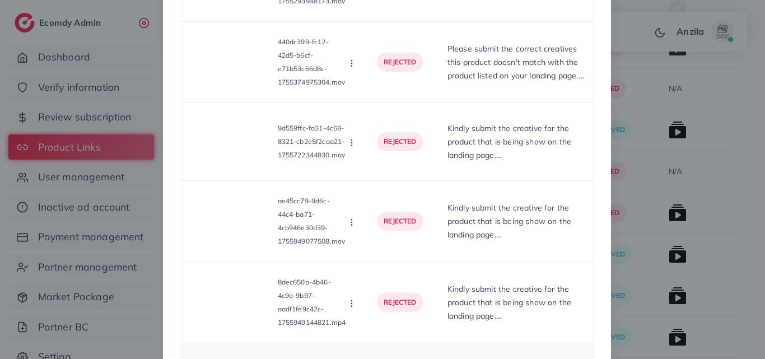
scroll to position [566, 0]
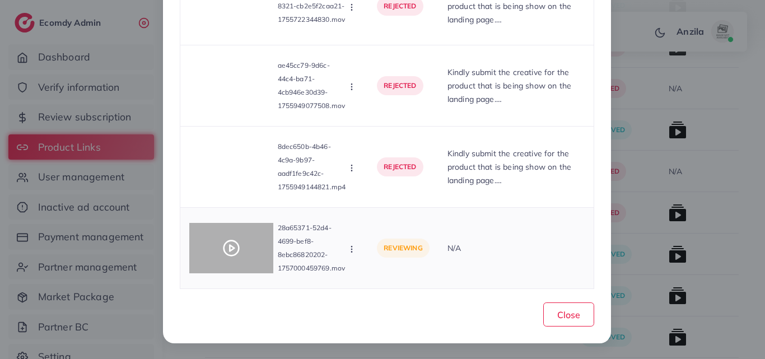
click at [239, 260] on div at bounding box center [231, 248] width 84 height 50
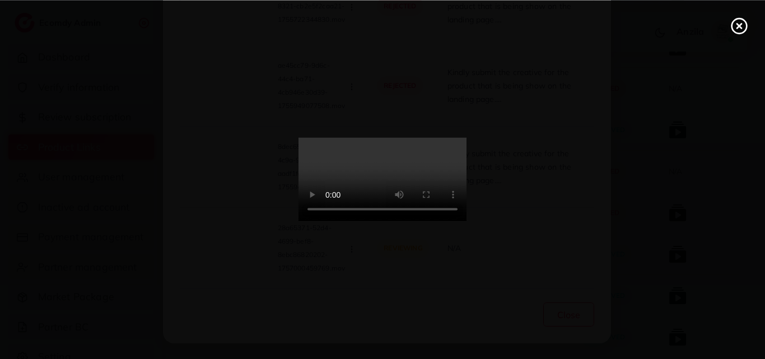
click at [739, 28] on icon at bounding box center [739, 26] width 18 height 18
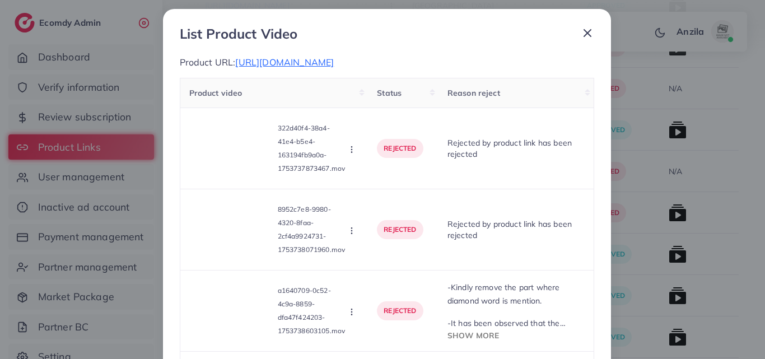
scroll to position [0, 0]
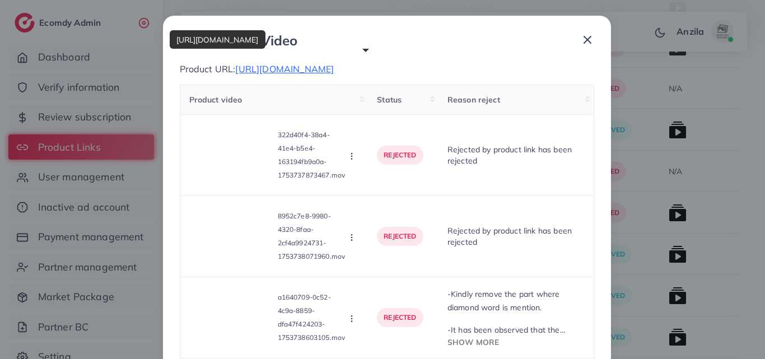
click at [288, 74] on span "https://flowercitymart.store/products/mens-luxury-stylish-diamond-watch?_pos=2&…" at bounding box center [284, 68] width 99 height 11
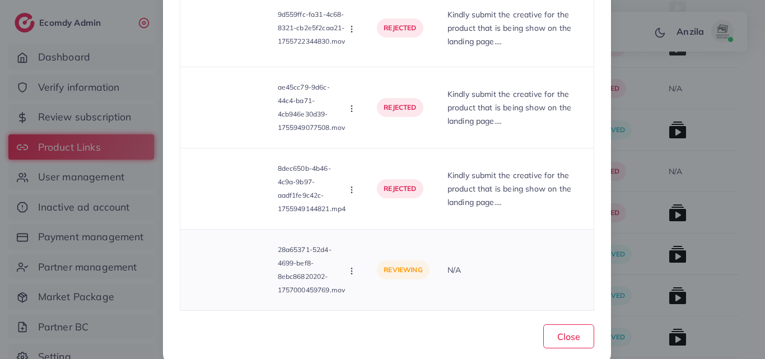
scroll to position [566, 0]
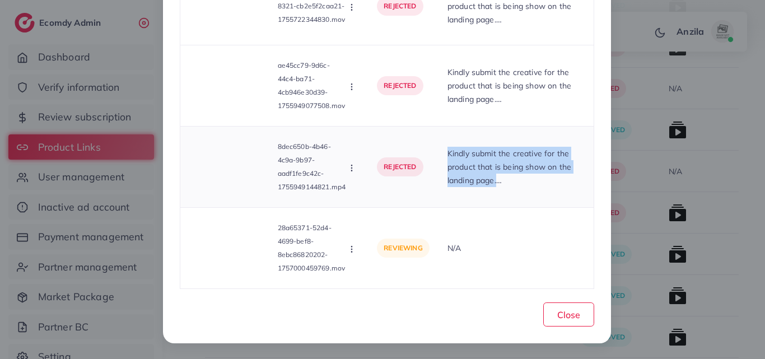
drag, startPoint x: 445, startPoint y: 153, endPoint x: 501, endPoint y: 180, distance: 61.8
click at [501, 180] on td "Kindly submit the creative for the product that is being show on the landing pa…" at bounding box center [515, 166] width 155 height 81
copy p "Kindly submit the creative for the product that is being show on the landing pa…"
click at [354, 246] on icon "button" at bounding box center [351, 249] width 9 height 9
click at [365, 223] on link "Reject" at bounding box center [391, 221] width 88 height 25
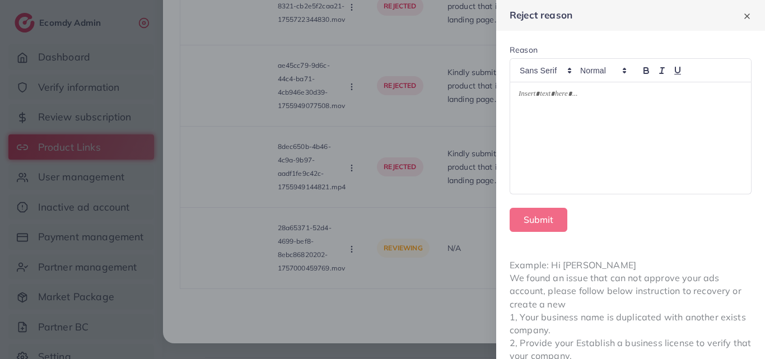
click at [560, 110] on div at bounding box center [630, 137] width 241 height 111
drag, startPoint x: 560, startPoint y: 110, endPoint x: 597, endPoint y: 194, distance: 91.2
click at [560, 110] on div at bounding box center [630, 137] width 241 height 111
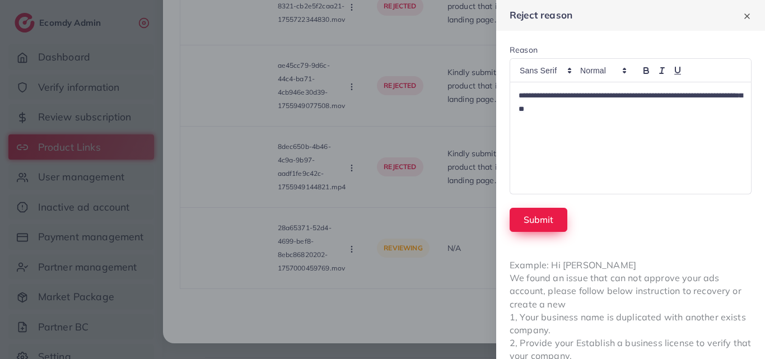
scroll to position [0, 0]
click at [539, 227] on button "Submit" at bounding box center [538, 220] width 58 height 24
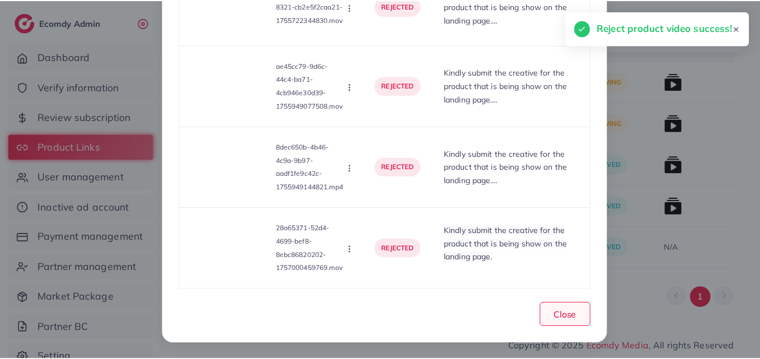
scroll to position [275, 0]
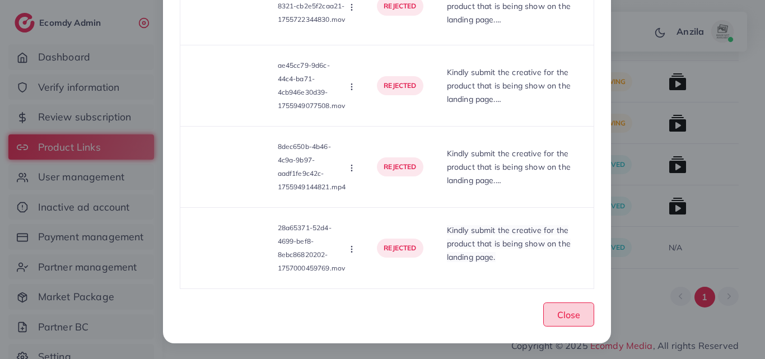
click at [573, 317] on span "Close" at bounding box center [568, 314] width 23 height 11
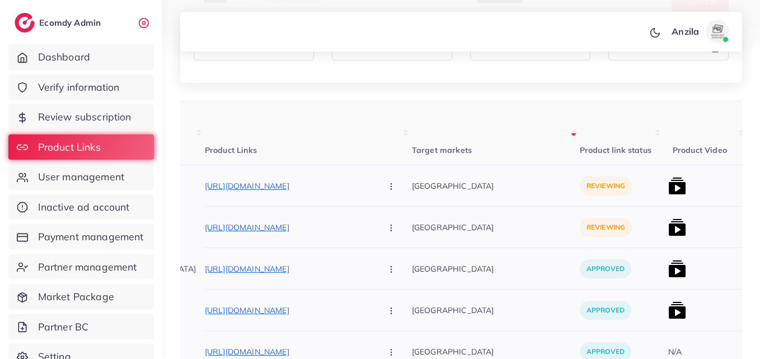
scroll to position [163, 0]
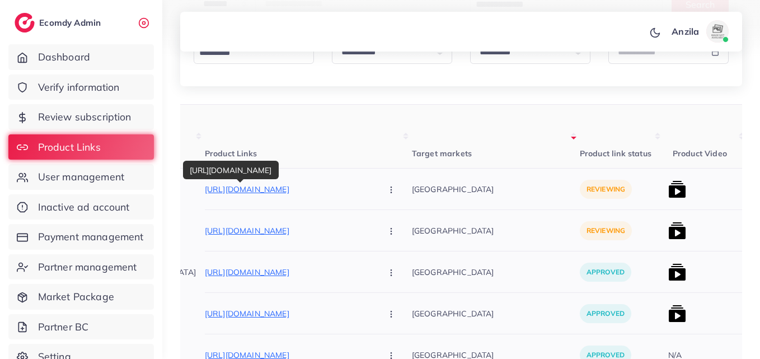
click at [243, 186] on p "https://dreammart.site/products/mini-leather-square-jewellery-box" at bounding box center [289, 188] width 168 height 13
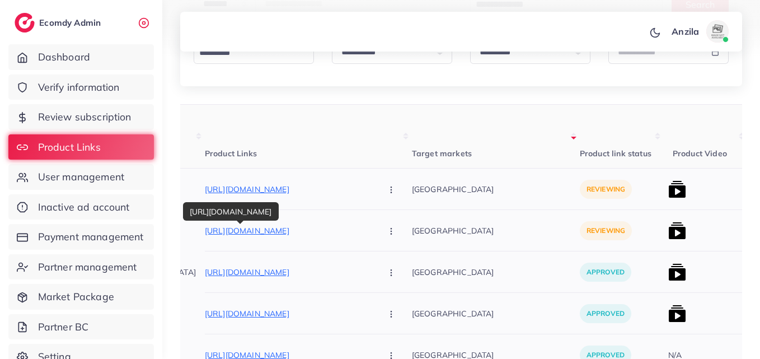
click at [310, 230] on p "https://dreammart.site/products/two-in-one-ring-bracelet" at bounding box center [289, 230] width 168 height 13
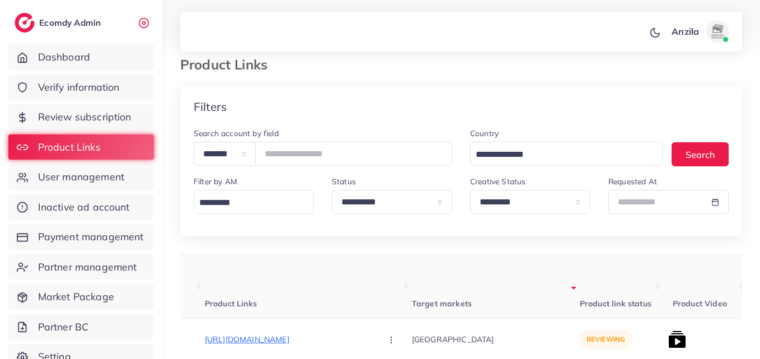
scroll to position [0, 0]
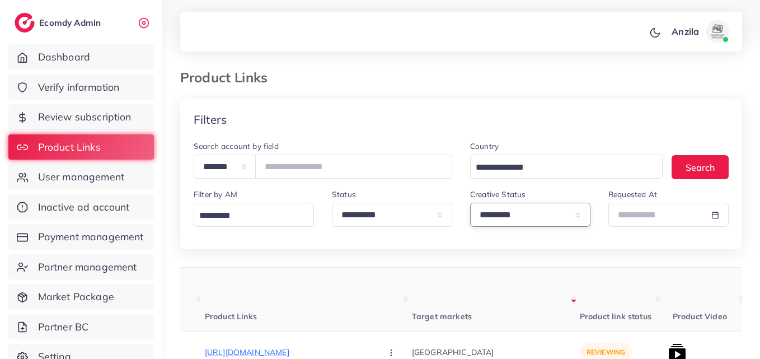
click at [496, 214] on select "**********" at bounding box center [530, 215] width 120 height 24
click at [470, 203] on select "**********" at bounding box center [530, 215] width 120 height 24
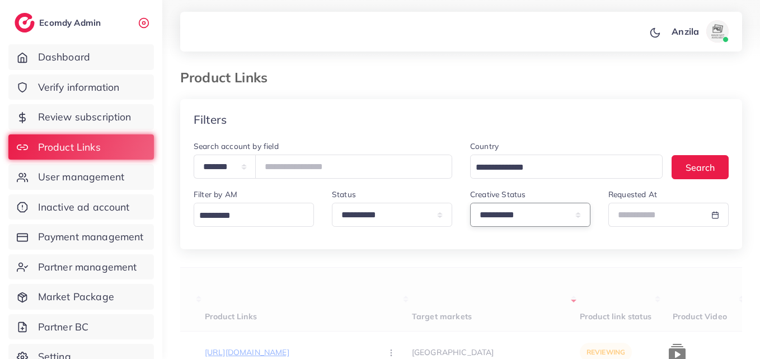
drag, startPoint x: 502, startPoint y: 225, endPoint x: 528, endPoint y: 261, distance: 44.9
click at [502, 225] on select "**********" at bounding box center [530, 215] width 120 height 24
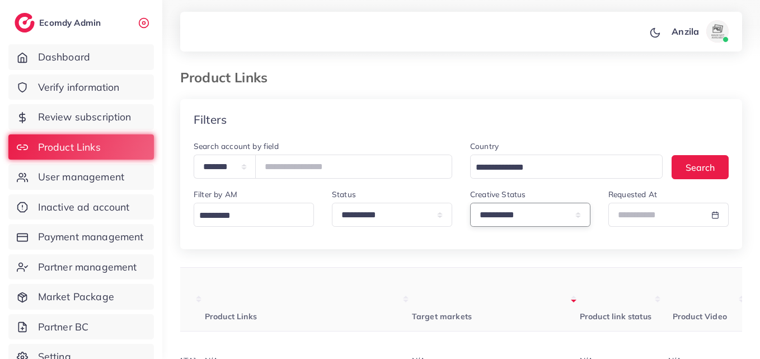
click at [512, 226] on select "**********" at bounding box center [530, 215] width 120 height 24
drag, startPoint x: 512, startPoint y: 226, endPoint x: 512, endPoint y: 237, distance: 11.8
click at [512, 226] on select "**********" at bounding box center [530, 215] width 120 height 24
click at [508, 213] on select "**********" at bounding box center [530, 215] width 120 height 24
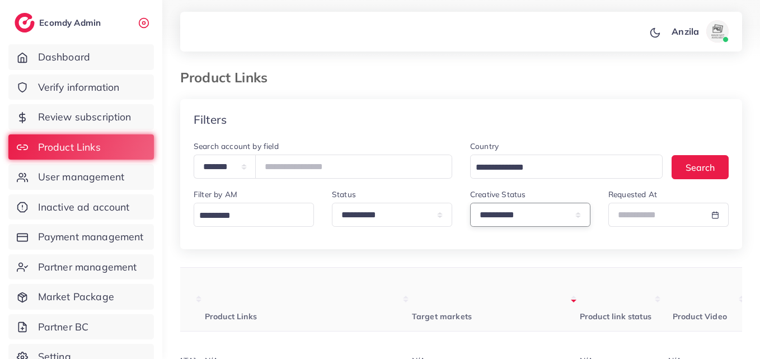
click at [509, 214] on select "**********" at bounding box center [530, 215] width 120 height 24
select select "*********"
click at [470, 203] on select "**********" at bounding box center [530, 215] width 120 height 24
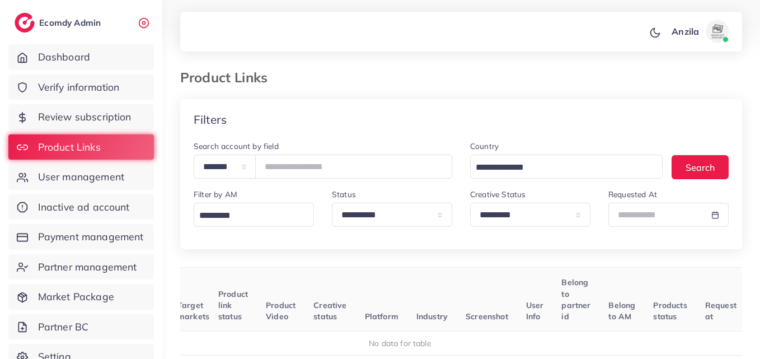
click at [440, 133] on div "Filters" at bounding box center [461, 119] width 562 height 41
click at [442, 132] on div "Filters" at bounding box center [461, 119] width 562 height 41
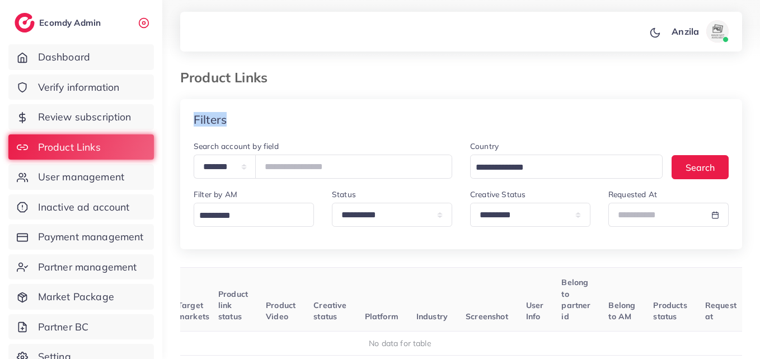
scroll to position [112, 0]
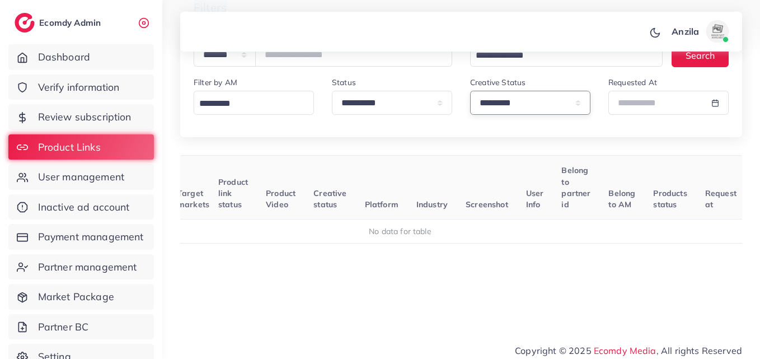
click at [543, 111] on select "**********" at bounding box center [530, 103] width 120 height 24
click at [470, 91] on select "**********" at bounding box center [530, 103] width 120 height 24
drag, startPoint x: 543, startPoint y: 114, endPoint x: 544, endPoint y: 104, distance: 10.1
click at [543, 121] on div "**********" at bounding box center [530, 100] width 138 height 48
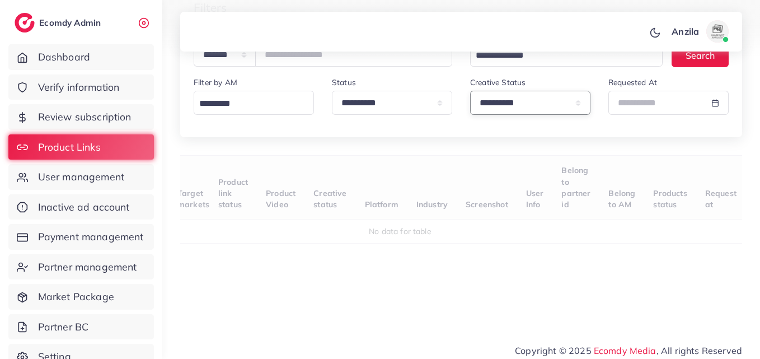
click at [545, 99] on select "**********" at bounding box center [530, 103] width 120 height 24
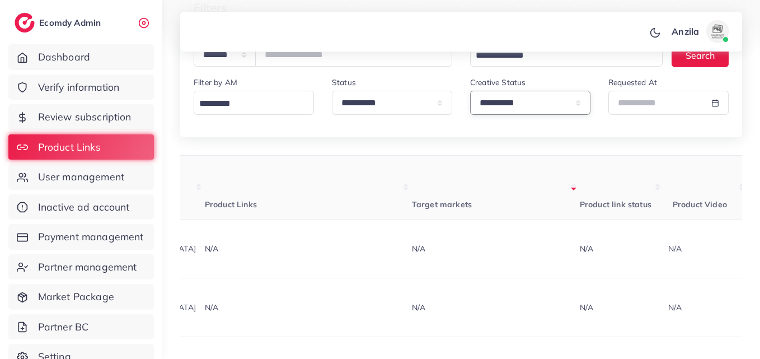
select select "*********"
click at [470, 91] on select "**********" at bounding box center [530, 103] width 120 height 24
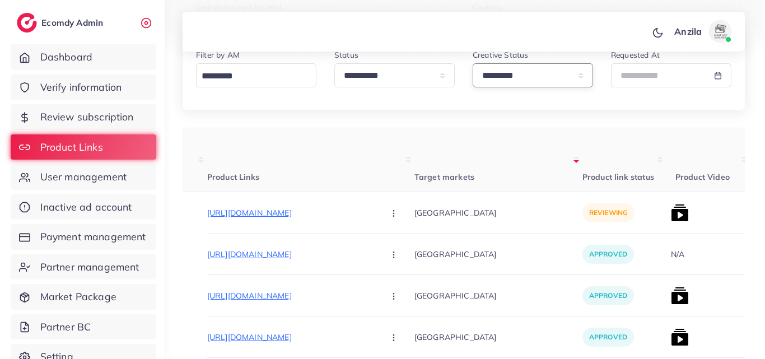
scroll to position [195, 0]
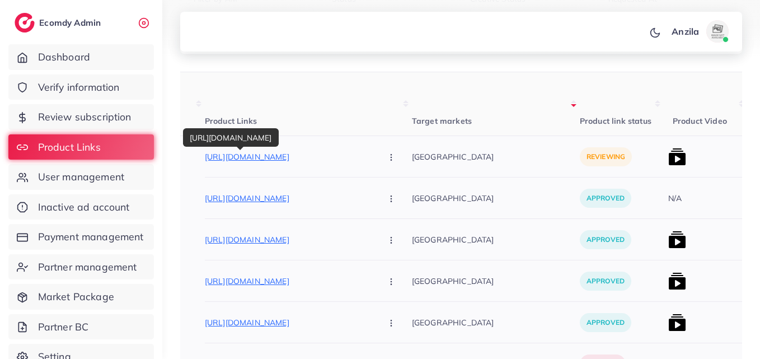
click at [294, 157] on p "https://haziqclothing.com/collections/summer-collection-under-750rs" at bounding box center [289, 156] width 168 height 13
click at [373, 154] on button "button" at bounding box center [392, 156] width 39 height 25
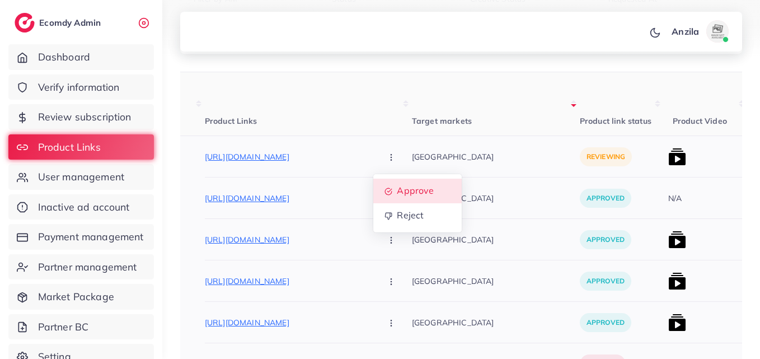
click at [397, 186] on span "Approve" at bounding box center [415, 190] width 37 height 11
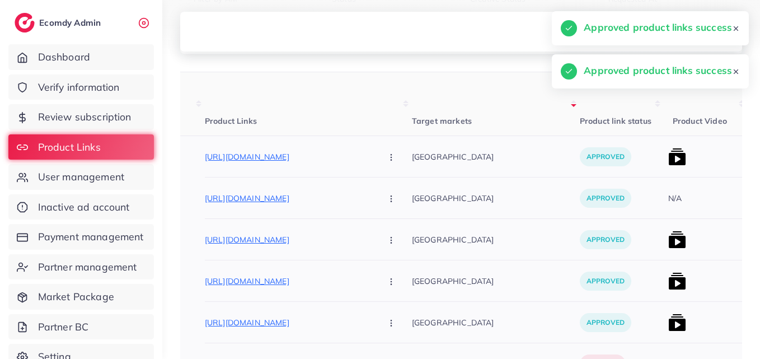
click at [668, 158] on img at bounding box center [677, 157] width 18 height 18
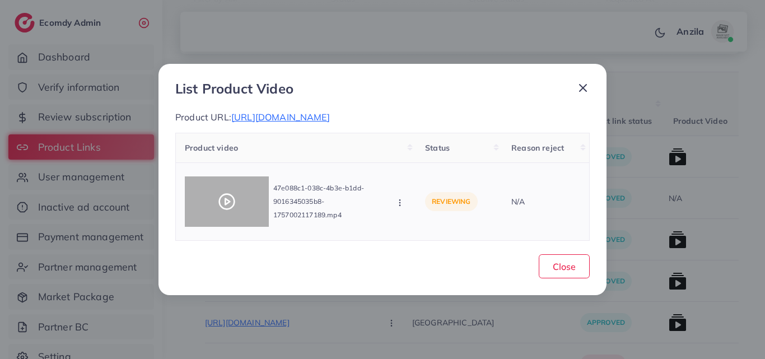
click at [233, 189] on div at bounding box center [227, 201] width 84 height 50
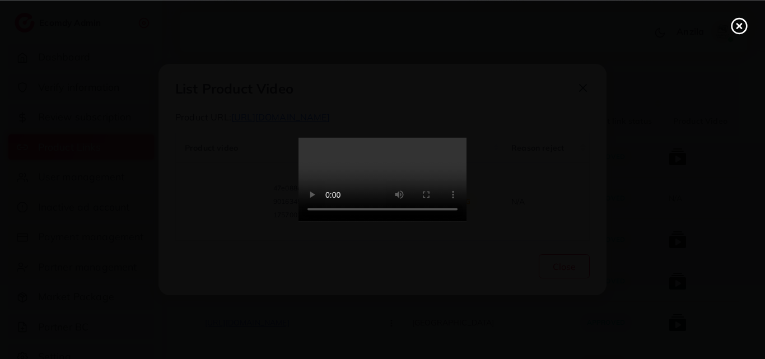
click at [395, 196] on video at bounding box center [382, 180] width 168 height 84
click at [395, 222] on video at bounding box center [382, 180] width 168 height 84
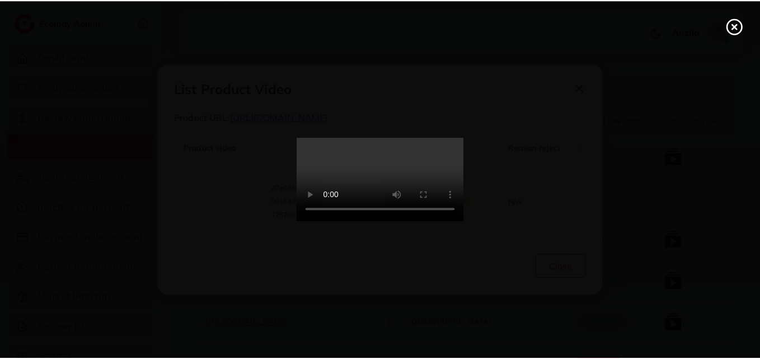
scroll to position [0, 0]
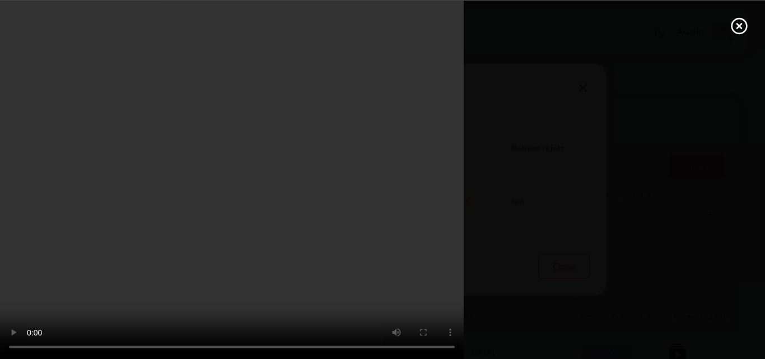
click at [395, 196] on video at bounding box center [382, 179] width 765 height 359
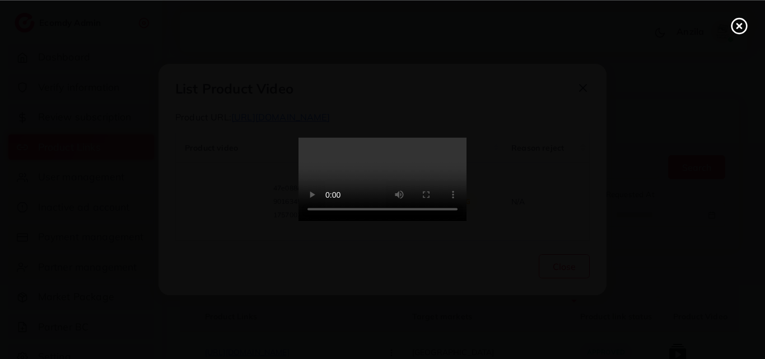
drag, startPoint x: 395, startPoint y: 196, endPoint x: 395, endPoint y: 245, distance: 48.7
click at [395, 196] on video at bounding box center [382, 180] width 168 height 84
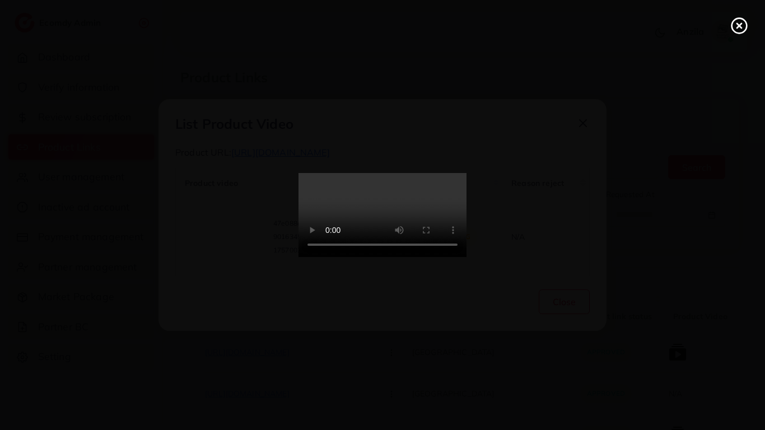
click at [298, 257] on video at bounding box center [382, 215] width 168 height 84
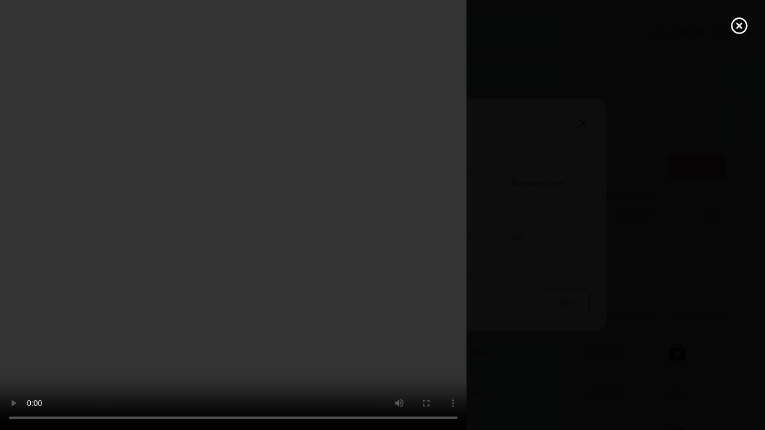
click at [410, 246] on video at bounding box center [382, 215] width 765 height 430
click at [677, 246] on video at bounding box center [382, 215] width 765 height 430
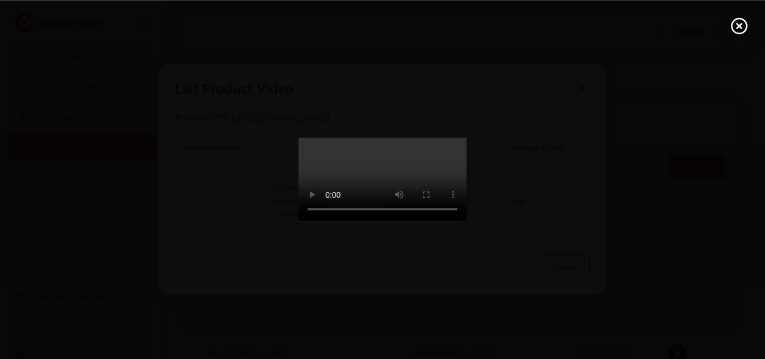
click at [734, 20] on circle at bounding box center [739, 25] width 15 height 15
click at [734, 20] on div "List Product Video Product URL: https://haziqclothing.com/collections/summer-co…" at bounding box center [382, 179] width 765 height 359
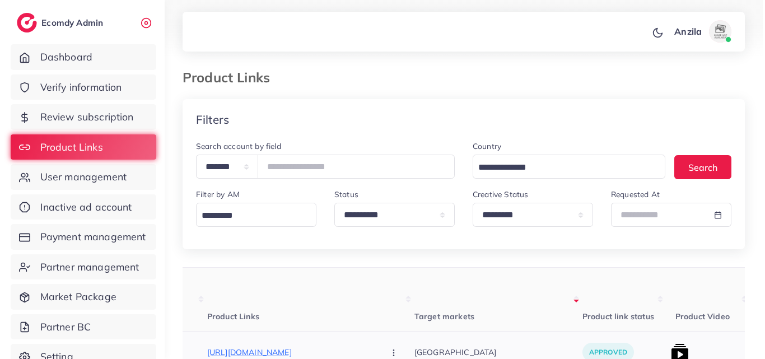
scroll to position [224, 0]
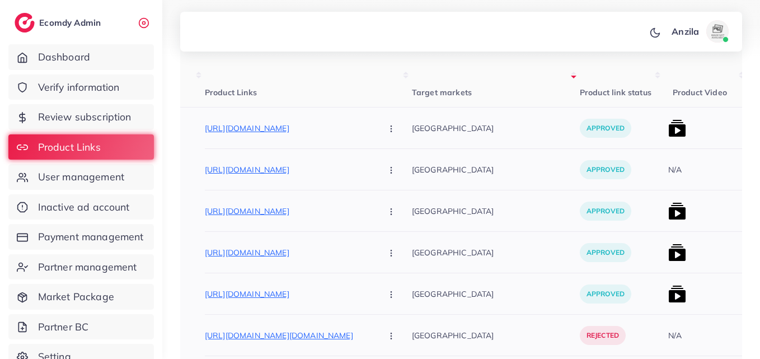
click at [664, 125] on div at bounding box center [706, 127] width 84 height 41
click at [668, 130] on img at bounding box center [677, 128] width 18 height 18
click at [668, 128] on img at bounding box center [677, 128] width 18 height 18
click at [668, 135] on img at bounding box center [677, 128] width 18 height 18
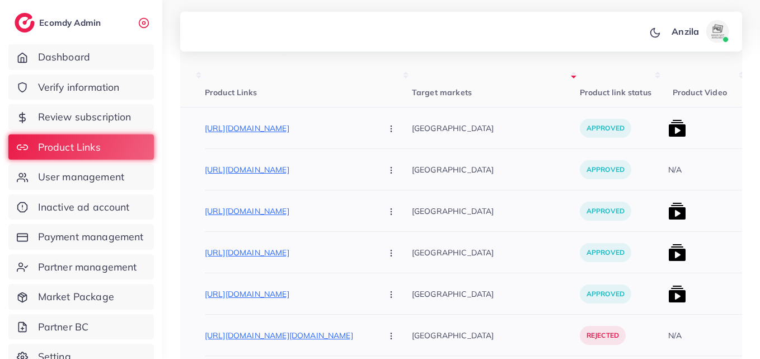
click at [668, 125] on img at bounding box center [677, 128] width 18 height 18
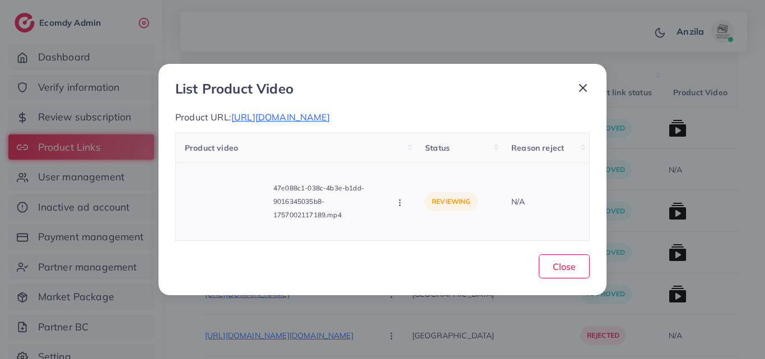
click at [397, 207] on div "47e088c1-038c-4b3e-b1dd-9016345035b8-1757002117189.mp4 Approve Reject" at bounding box center [296, 201] width 222 height 59
click at [402, 201] on icon "button" at bounding box center [399, 202] width 9 height 9
click at [429, 161] on link "Approve" at bounding box center [439, 152] width 88 height 25
click at [559, 282] on div "List Product Video Product URL: https://haziqclothing.com/collections/summer-co…" at bounding box center [382, 179] width 448 height 231
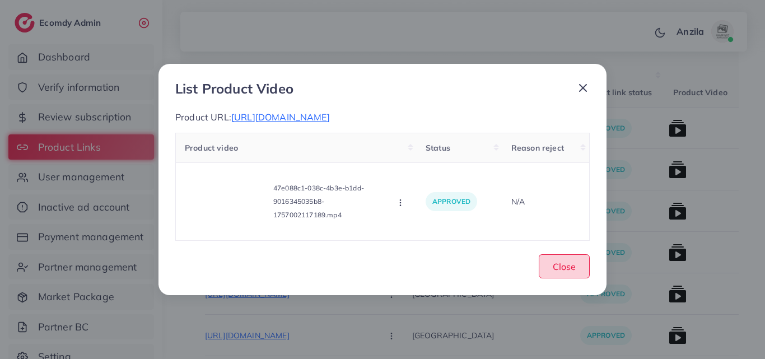
click at [562, 270] on span "Close" at bounding box center [563, 266] width 23 height 11
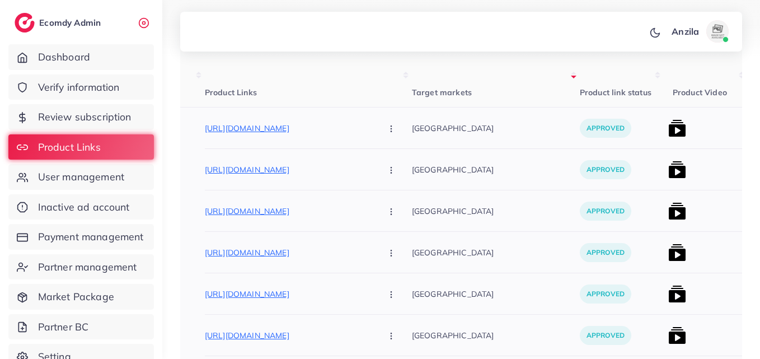
click at [668, 133] on img at bounding box center [677, 128] width 18 height 18
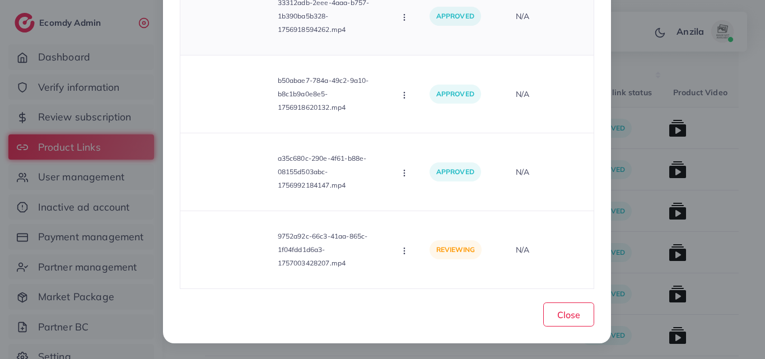
scroll to position [228, 0]
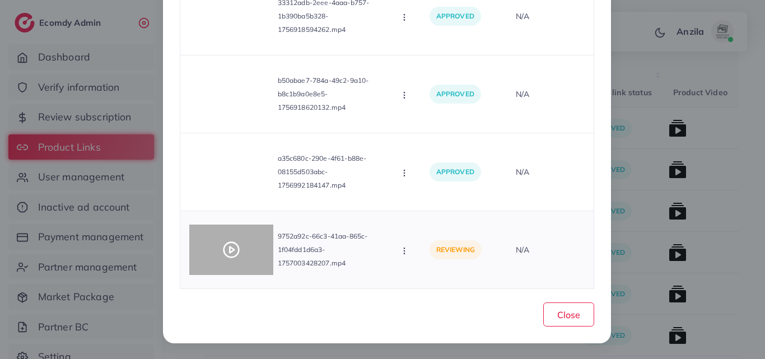
click at [228, 237] on div at bounding box center [231, 249] width 84 height 50
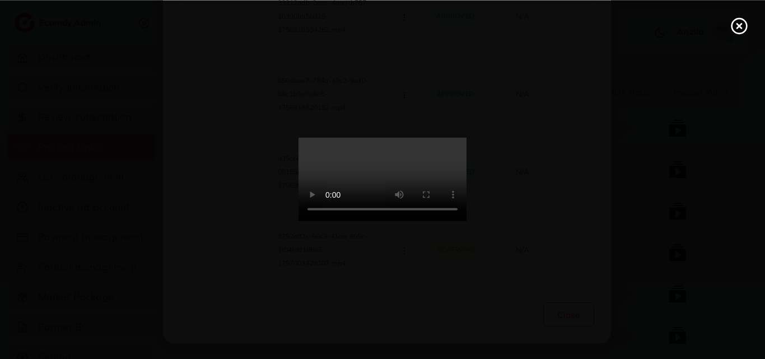
click at [343, 179] on video at bounding box center [382, 180] width 168 height 84
drag, startPoint x: 343, startPoint y: 179, endPoint x: 343, endPoint y: 228, distance: 48.7
click at [343, 179] on video at bounding box center [382, 180] width 168 height 84
click at [343, 222] on video at bounding box center [382, 180] width 168 height 84
drag, startPoint x: 343, startPoint y: 228, endPoint x: 343, endPoint y: 179, distance: 48.7
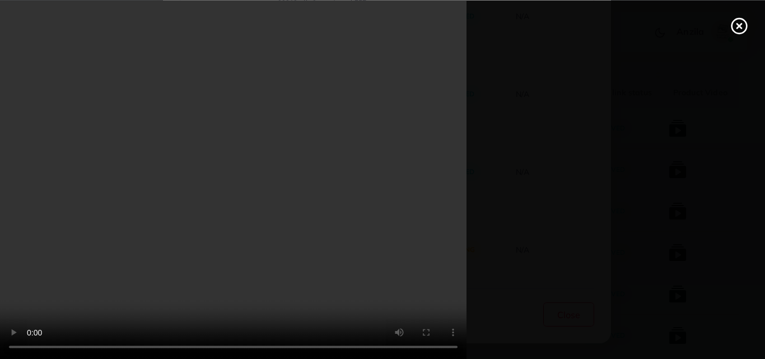
click at [343, 228] on video at bounding box center [382, 179] width 765 height 359
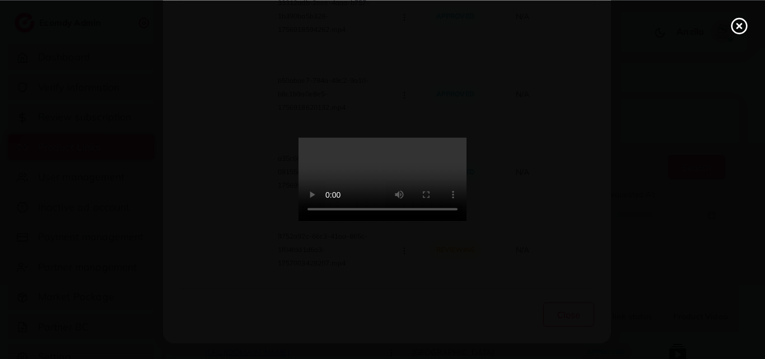
click at [405, 222] on video at bounding box center [382, 180] width 168 height 84
click at [739, 31] on icon at bounding box center [739, 26] width 18 height 18
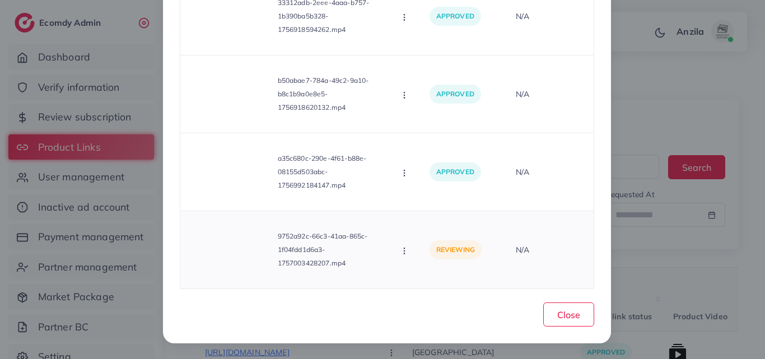
click at [397, 250] on div "9752a92c-66c3-41aa-865c-1f04fdd1d6a3-1757003428207.mp4 Approve Reject" at bounding box center [300, 249] width 222 height 59
click at [405, 248] on icon "button" at bounding box center [404, 250] width 9 height 9
click at [442, 187] on link "Approve" at bounding box center [444, 198] width 88 height 25
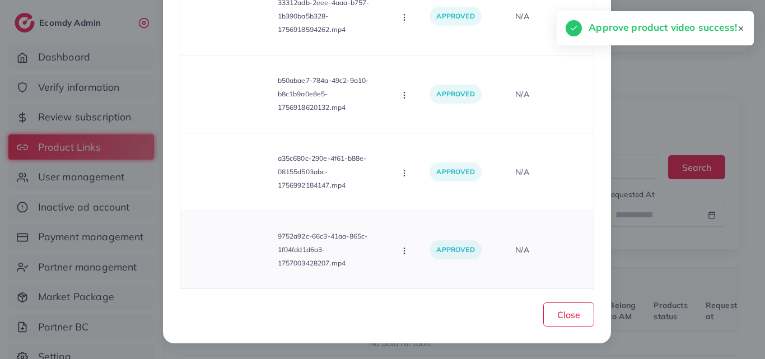
click at [552, 288] on td "N/A" at bounding box center [549, 250] width 87 height 78
click at [556, 304] on button "Close" at bounding box center [568, 314] width 51 height 24
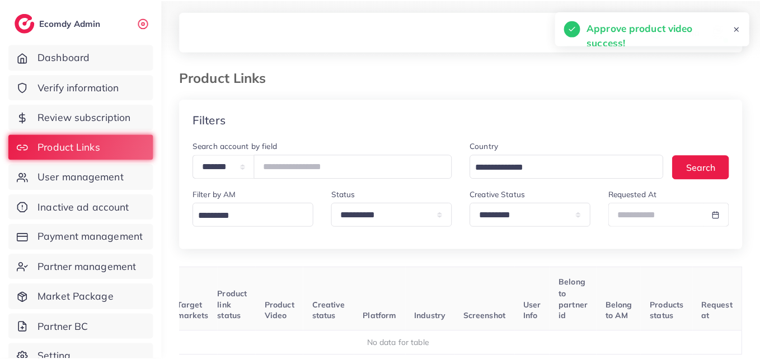
scroll to position [0, 121]
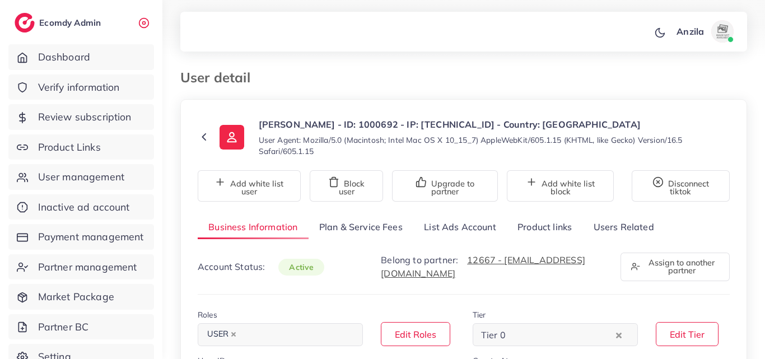
click at [538, 227] on link "Product links" at bounding box center [545, 227] width 76 height 24
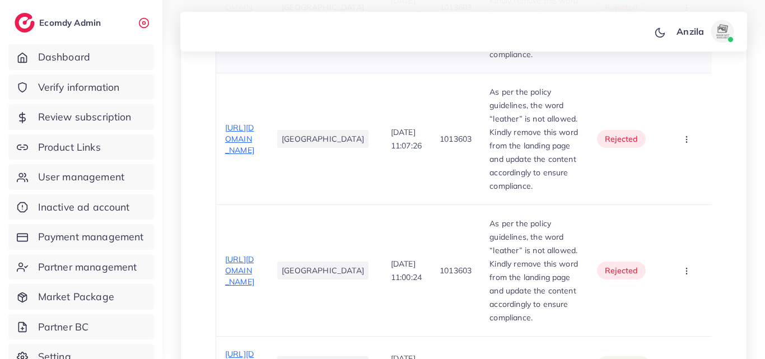
scroll to position [672, 0]
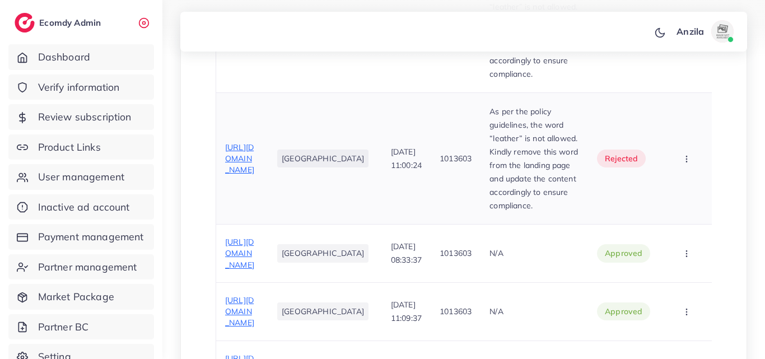
click at [230, 175] on span "https://amazia.pk/products/tsb-04" at bounding box center [239, 158] width 29 height 33
click at [684, 163] on icon "button" at bounding box center [686, 158] width 9 height 9
click at [693, 205] on link "Approve" at bounding box center [669, 192] width 88 height 25
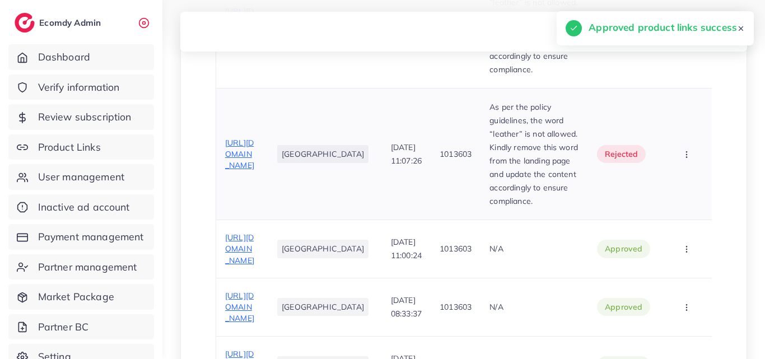
scroll to position [504, 0]
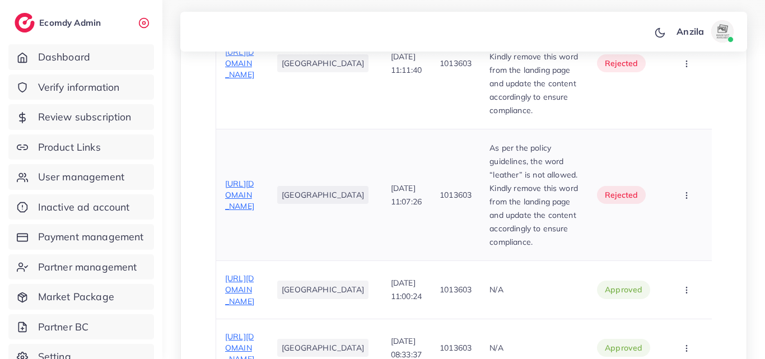
click at [254, 205] on span "https://amazia.pk/products/tsb-05" at bounding box center [239, 195] width 29 height 33
click at [254, 206] on span "https://amazia.pk/products/tsb-05" at bounding box center [239, 195] width 29 height 33
click at [684, 200] on icon "button" at bounding box center [686, 195] width 9 height 9
click at [686, 241] on link "Approve" at bounding box center [669, 229] width 88 height 25
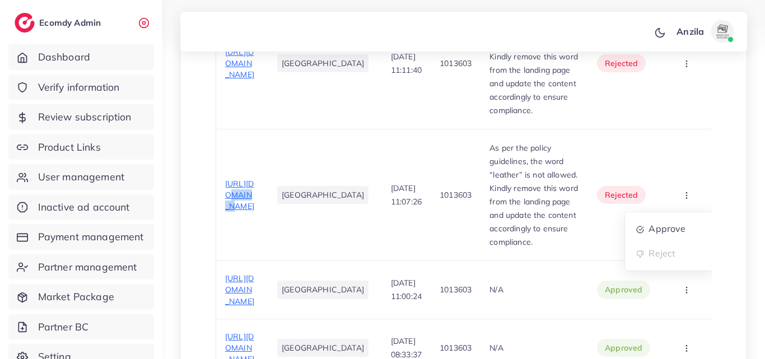
drag, startPoint x: 686, startPoint y: 242, endPoint x: 673, endPoint y: 222, distance: 23.4
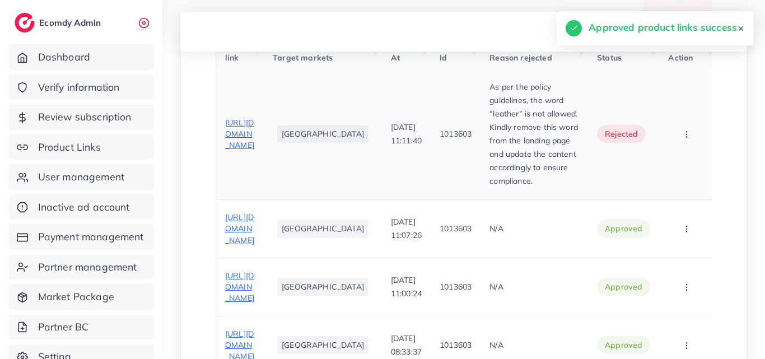
scroll to position [392, 0]
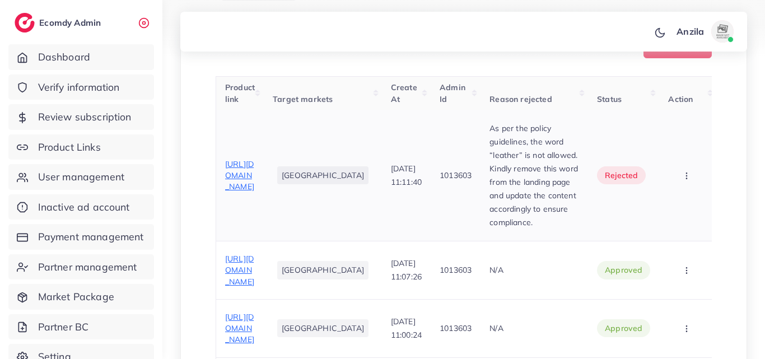
click at [254, 177] on span "https://amazia.pk/products/buckle" at bounding box center [239, 175] width 29 height 33
click at [687, 177] on button "button" at bounding box center [687, 174] width 39 height 25
click at [687, 219] on link "Approve" at bounding box center [669, 209] width 88 height 25
drag, startPoint x: 687, startPoint y: 219, endPoint x: 500, endPoint y: 1, distance: 287.0
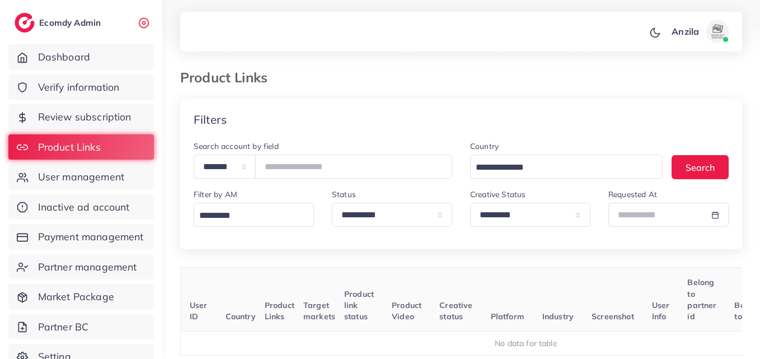
select select "*********"
